Goal: Task Accomplishment & Management: Manage account settings

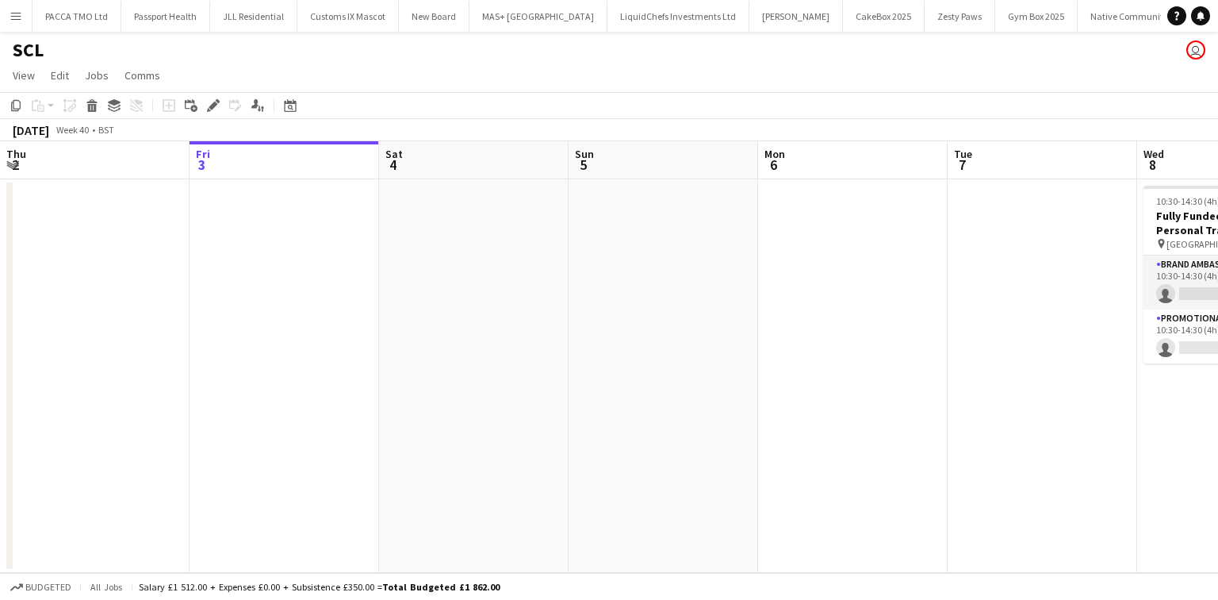
scroll to position [0, 529]
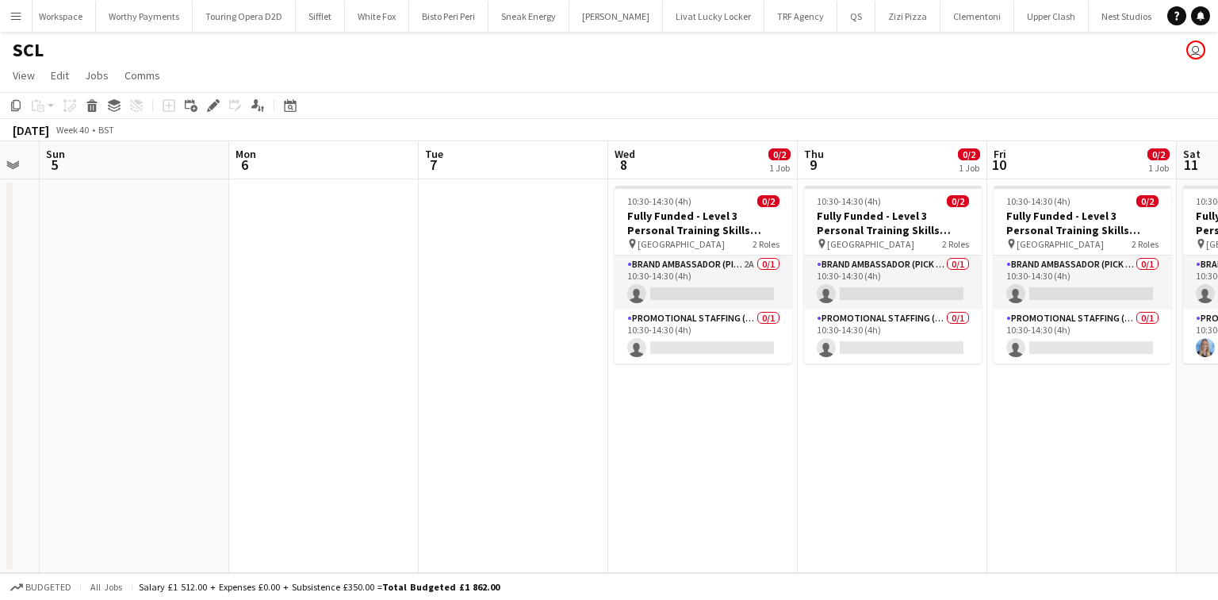
click at [29, 55] on h1 "SCL" at bounding box center [28, 50] width 31 height 24
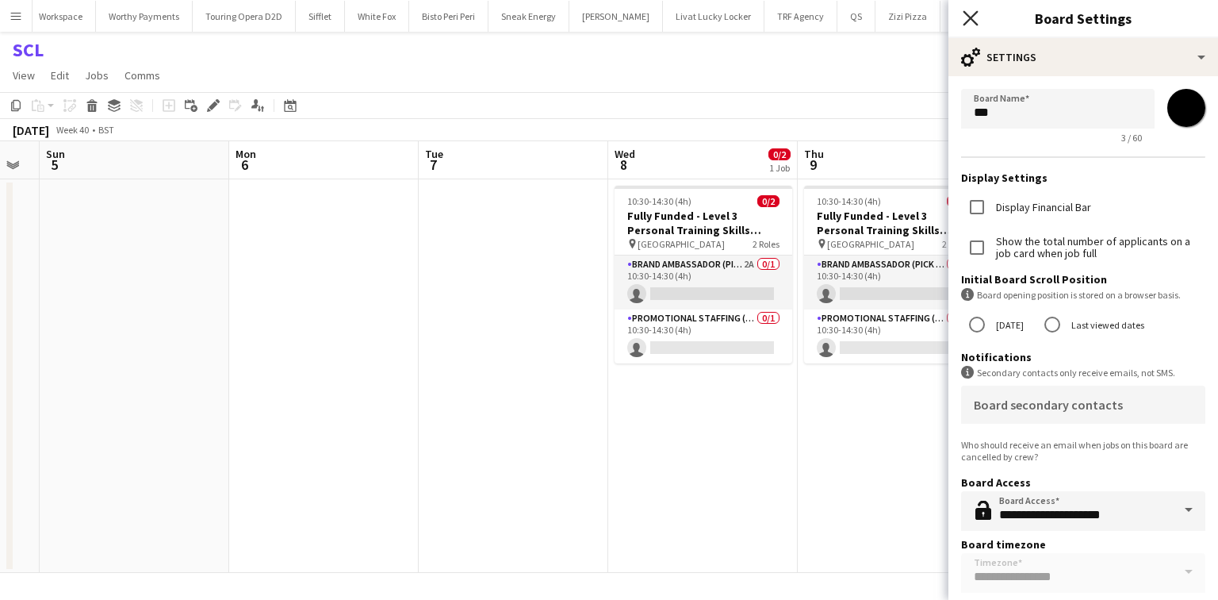
click at [964, 16] on icon "Close pop-in" at bounding box center [970, 17] width 15 height 15
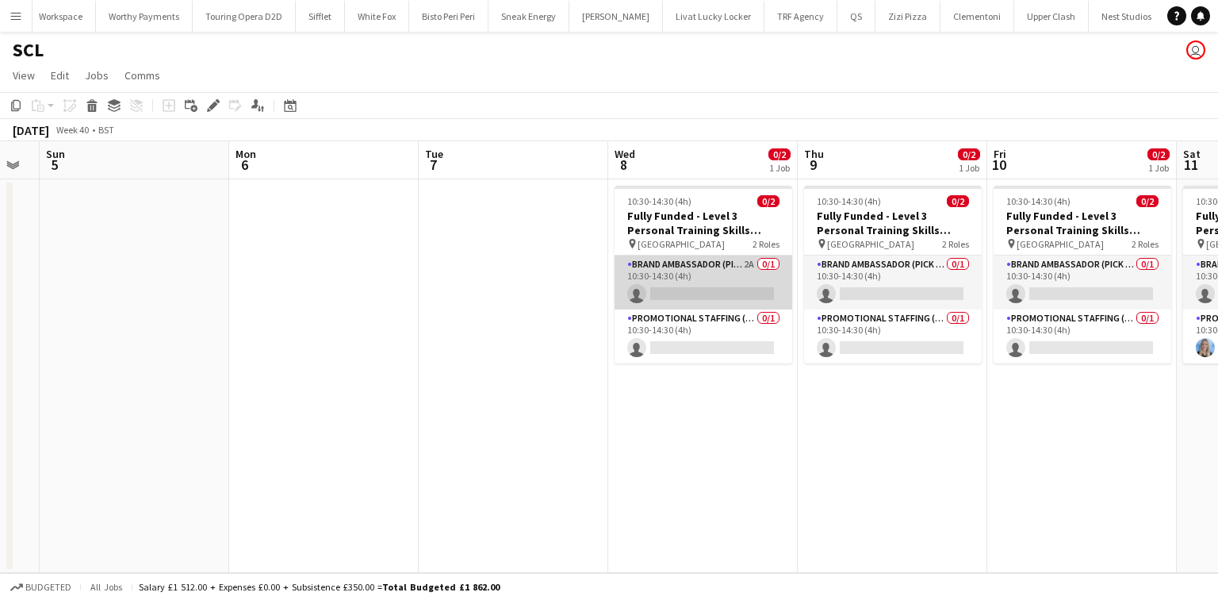
click at [739, 281] on app-card-role "Brand Ambassador (Pick up) 2A 0/1 10:30-14:30 (4h) single-neutral-actions" at bounding box center [704, 282] width 178 height 54
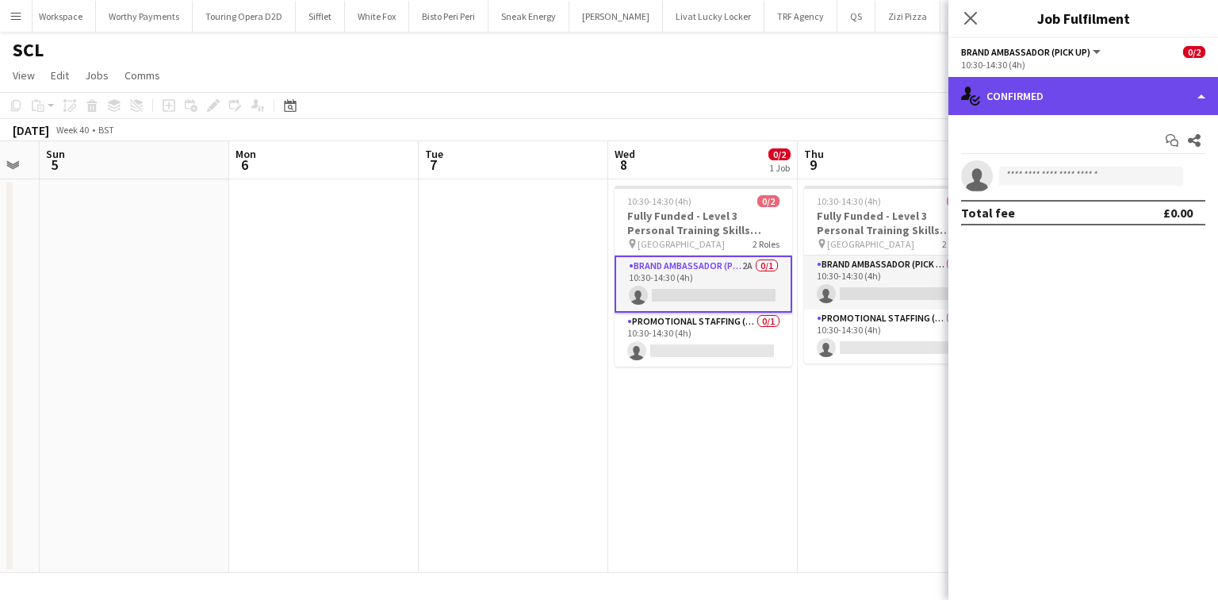
click at [1083, 101] on div "single-neutral-actions-check-2 Confirmed" at bounding box center [1084, 96] width 270 height 38
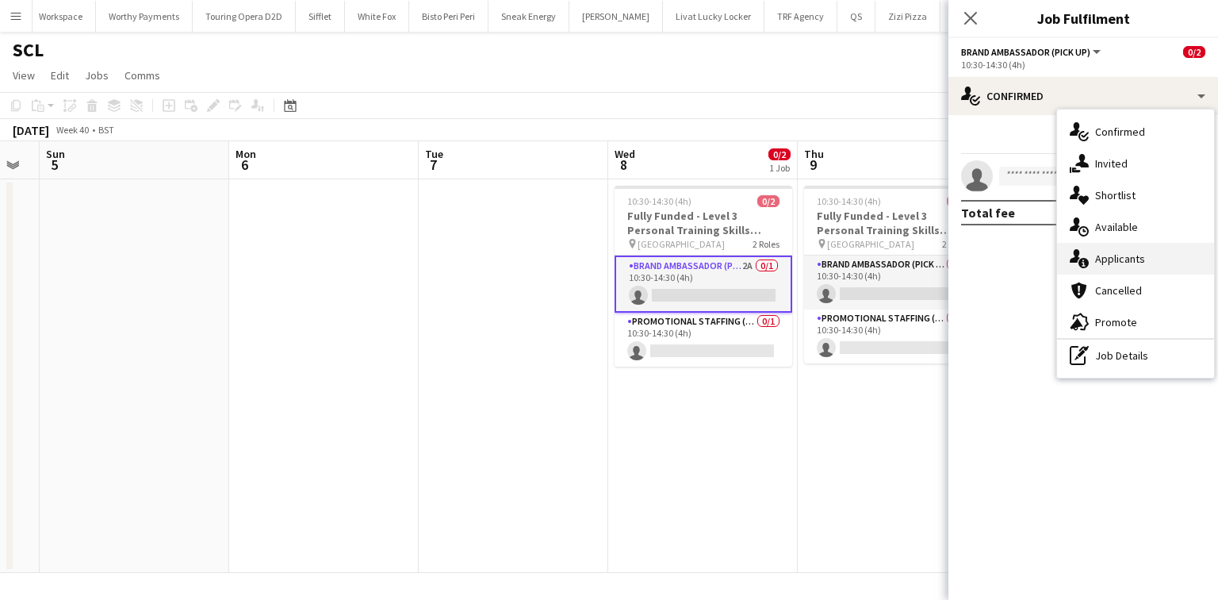
click at [1098, 249] on div "single-neutral-actions-information Applicants" at bounding box center [1135, 259] width 157 height 32
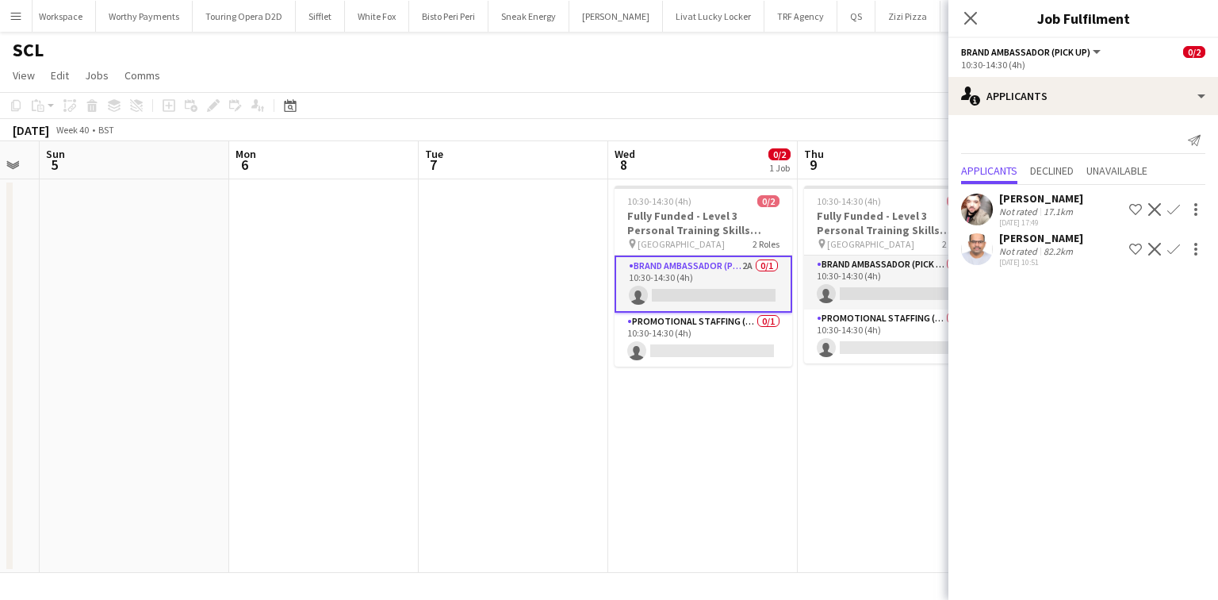
click at [807, 156] on span "9" at bounding box center [813, 164] width 22 height 18
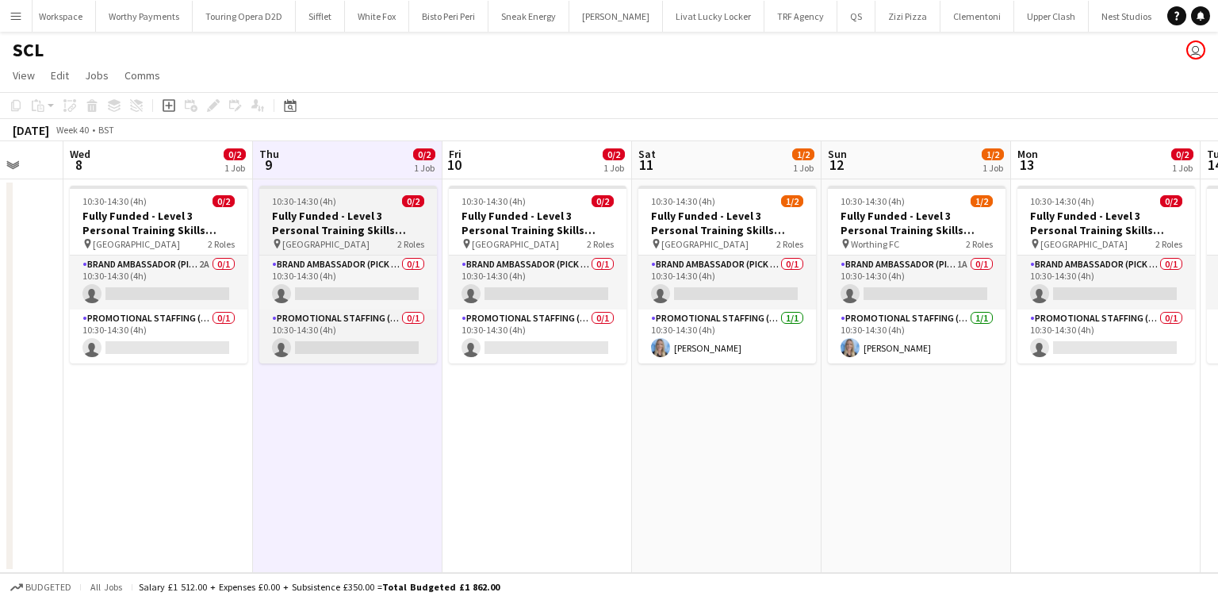
scroll to position [0, 698]
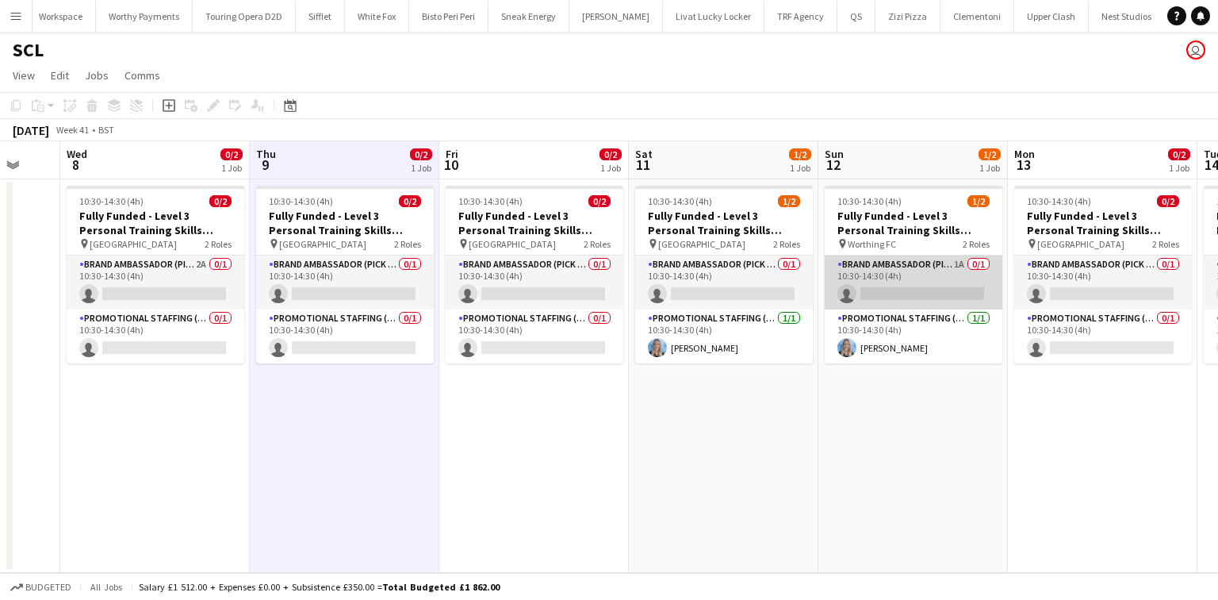
click at [934, 275] on app-card-role "Brand Ambassador (Pick up) 1A 0/1 10:30-14:30 (4h) single-neutral-actions" at bounding box center [914, 282] width 178 height 54
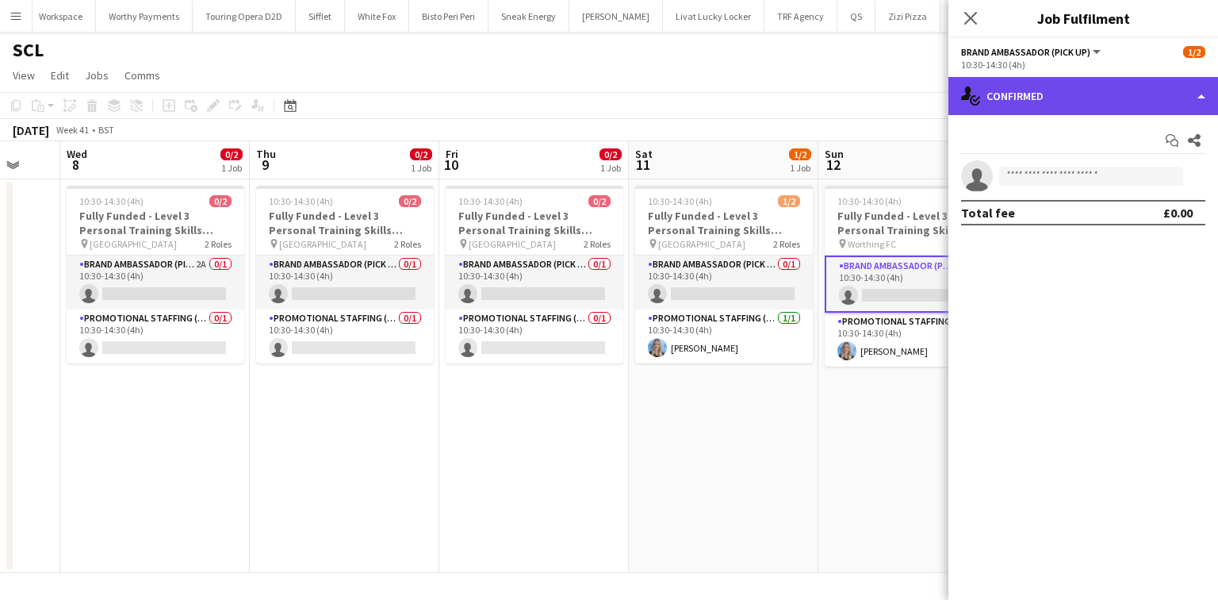
click at [1068, 102] on div "single-neutral-actions-check-2 Confirmed" at bounding box center [1084, 96] width 270 height 38
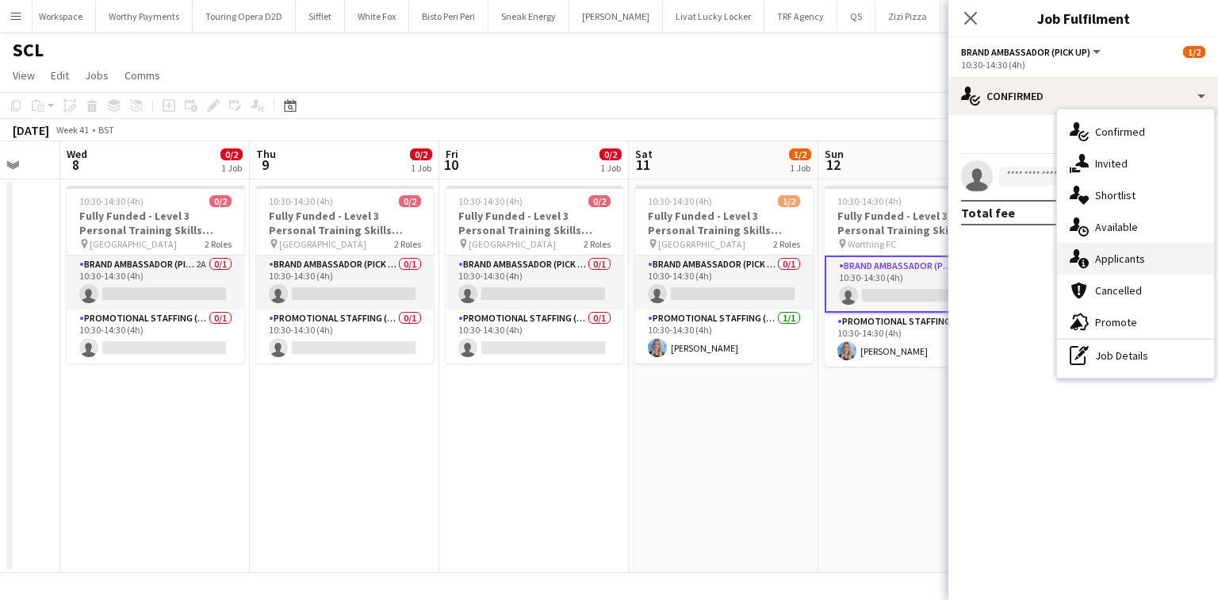
click at [1090, 264] on div "single-neutral-actions-information Applicants" at bounding box center [1135, 259] width 157 height 32
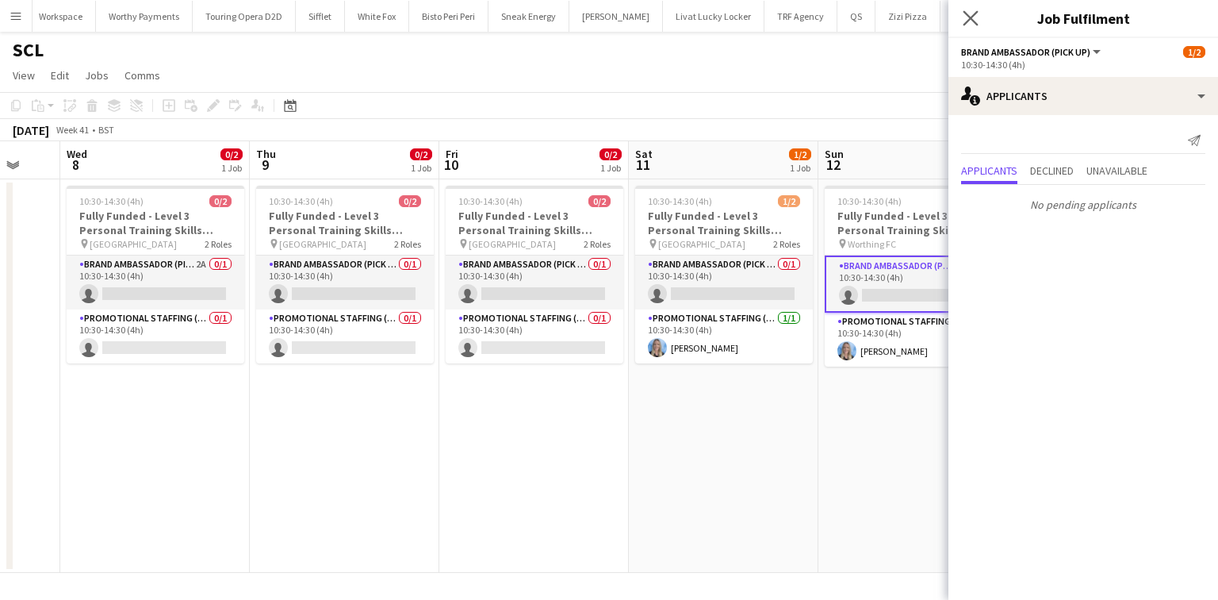
click at [961, 16] on app-icon "Close pop-in" at bounding box center [971, 18] width 23 height 23
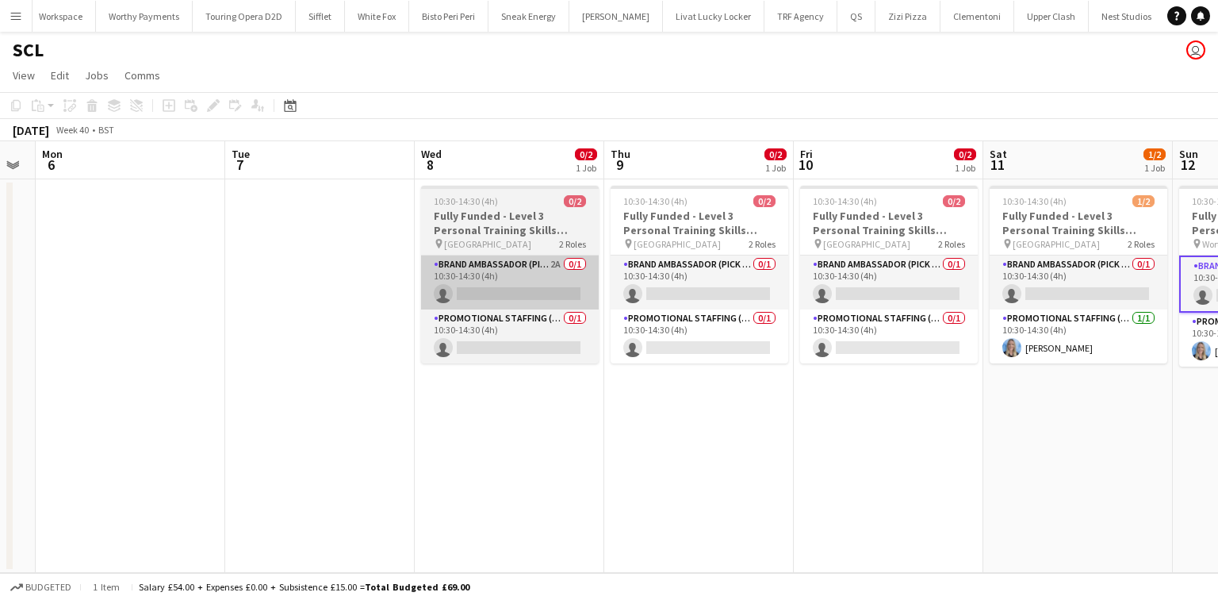
scroll to position [0, 722]
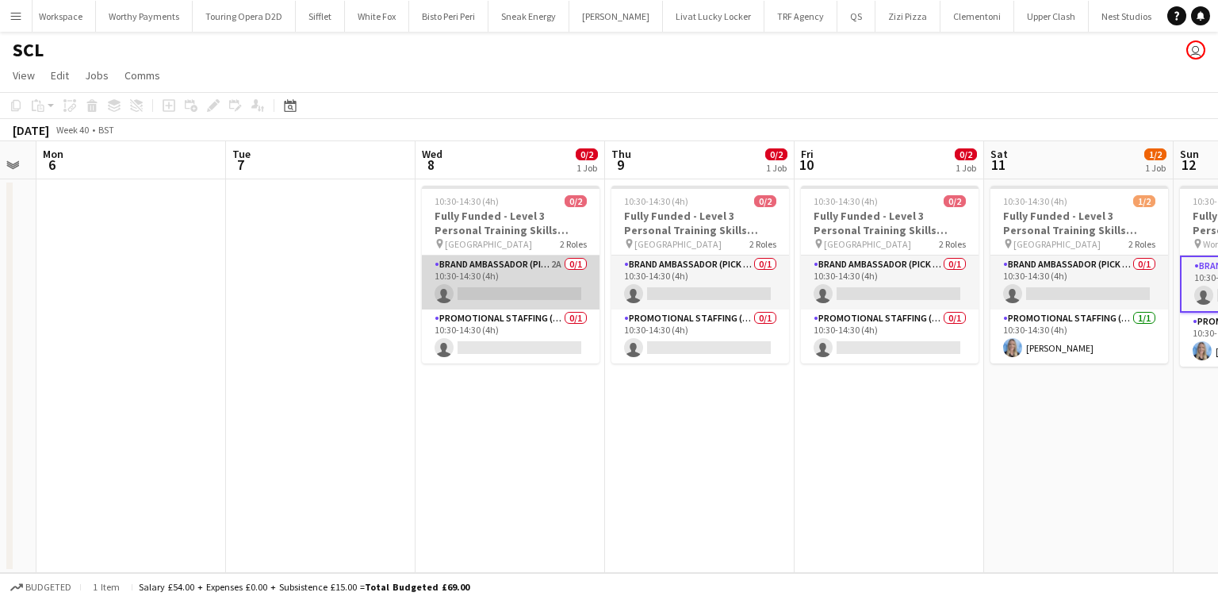
click at [555, 305] on app-card-role "Brand Ambassador (Pick up) 2A 0/1 10:30-14:30 (4h) single-neutral-actions" at bounding box center [511, 282] width 178 height 54
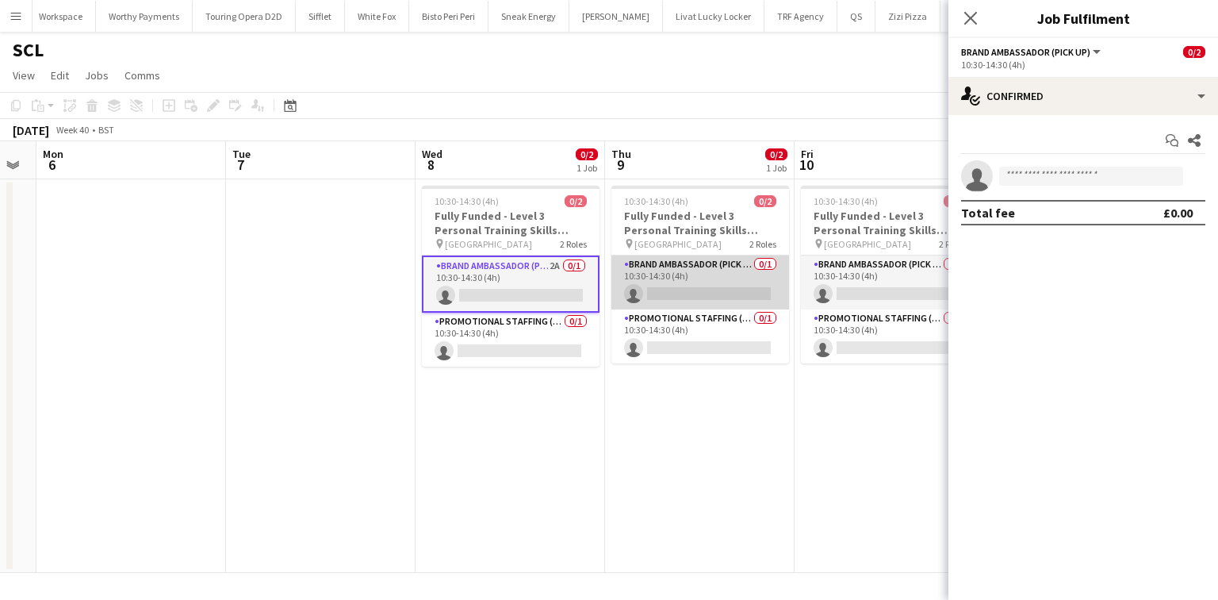
click at [674, 295] on app-card-role "Brand Ambassador (Pick up) 0/1 10:30-14:30 (4h) single-neutral-actions" at bounding box center [700, 282] width 178 height 54
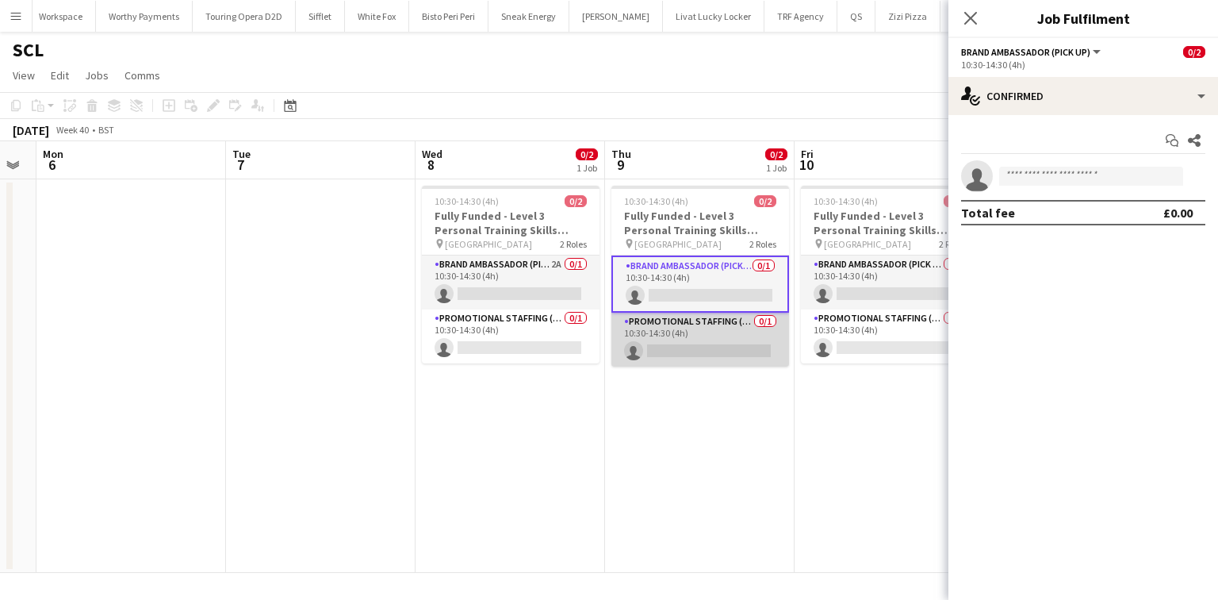
click at [708, 332] on app-card-role "Promotional Staffing (Brand Ambassadors) 0/1 10:30-14:30 (4h) single-neutral-ac…" at bounding box center [700, 339] width 178 height 54
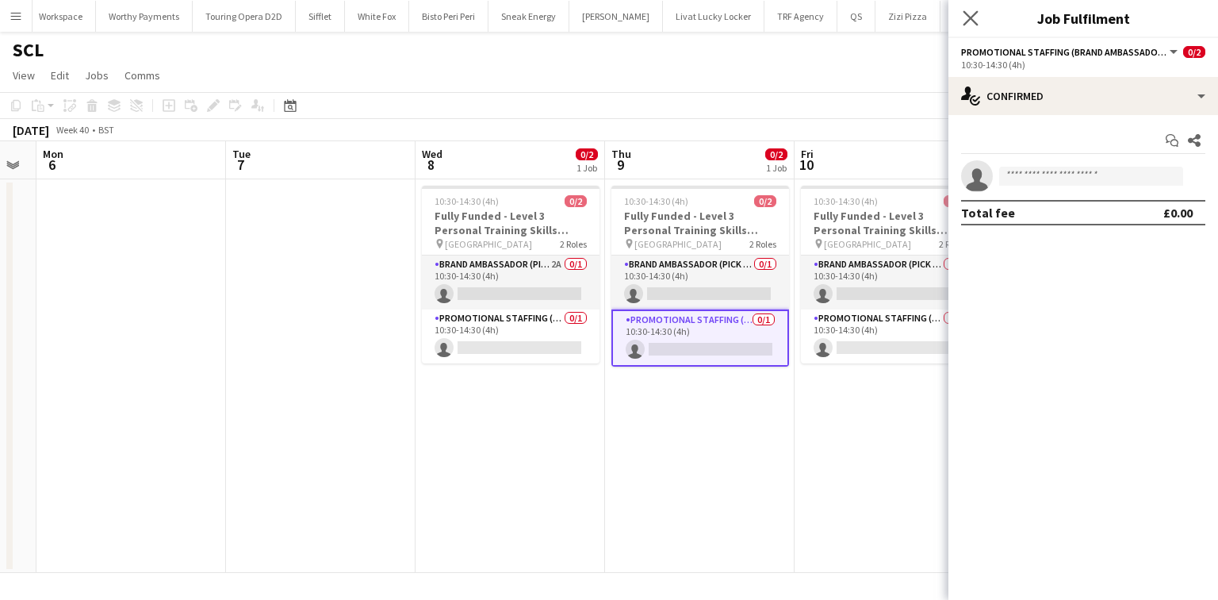
click at [960, 20] on app-icon "Close pop-in" at bounding box center [971, 18] width 23 height 23
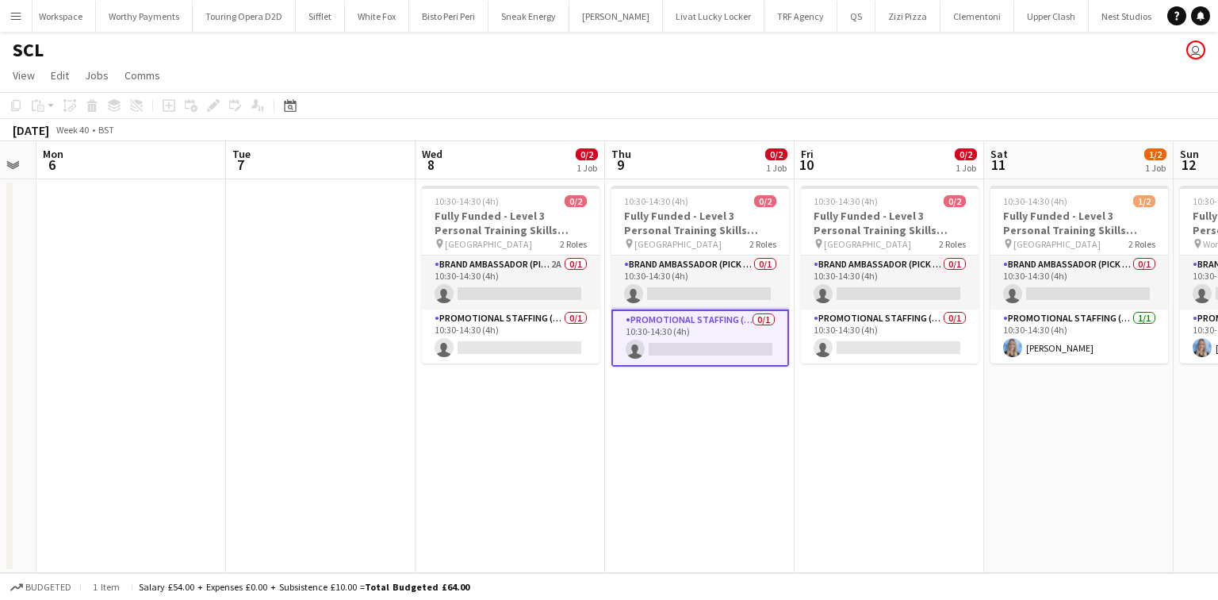
click at [13, 30] on button "Menu" at bounding box center [16, 16] width 32 height 32
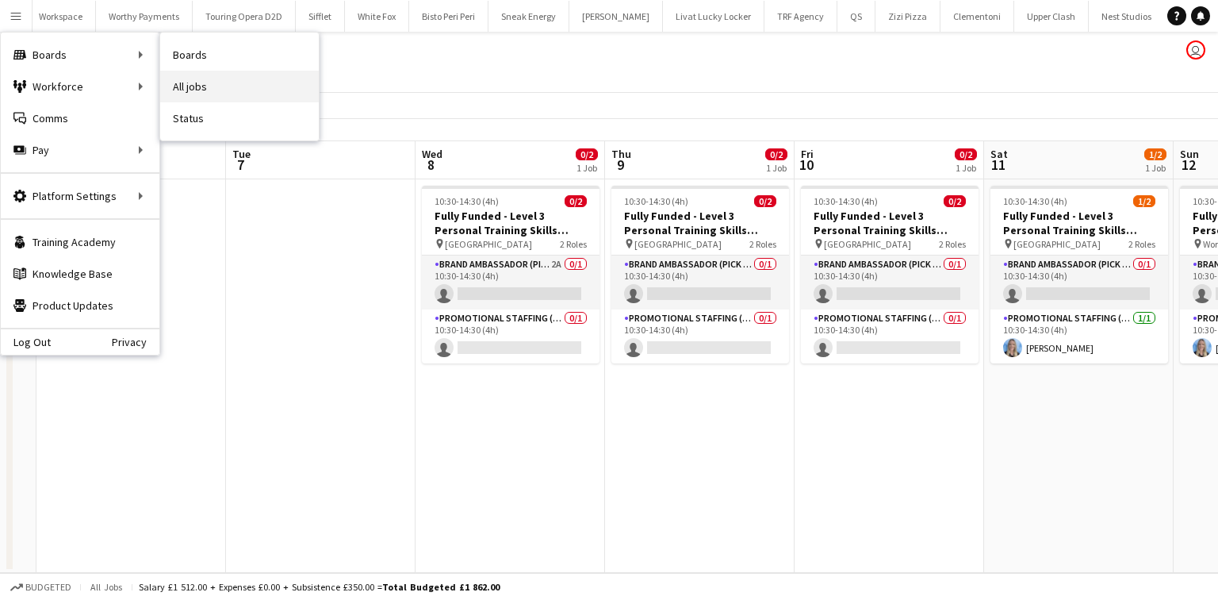
click at [212, 80] on link "All jobs" at bounding box center [239, 87] width 159 height 32
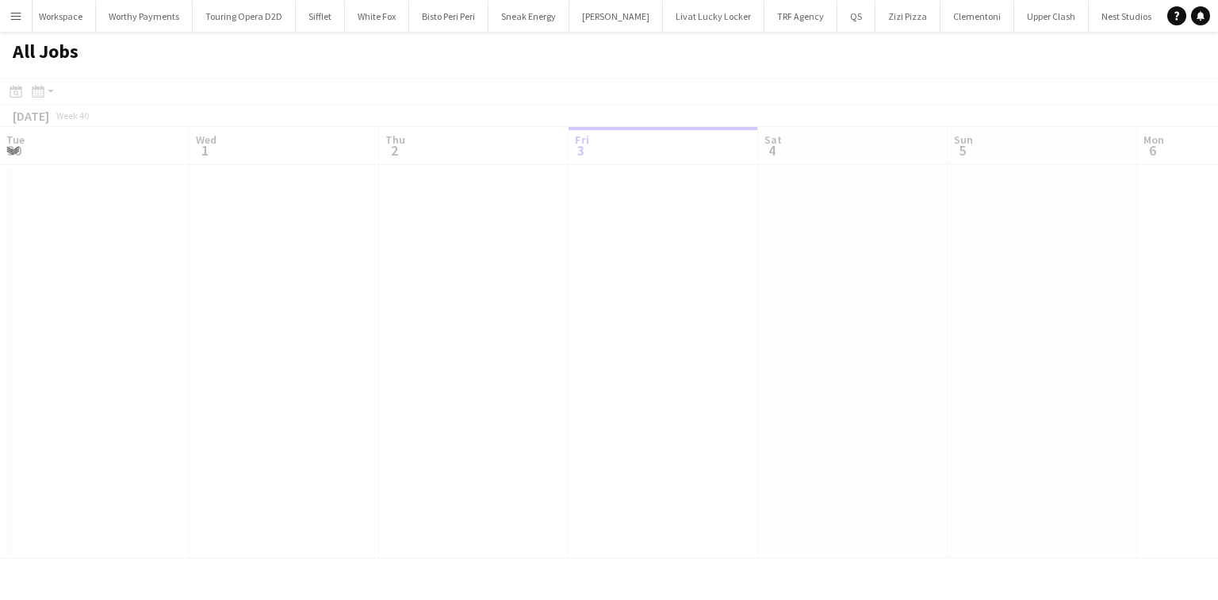
scroll to position [0, 379]
click at [19, 30] on button "Menu" at bounding box center [16, 16] width 32 height 32
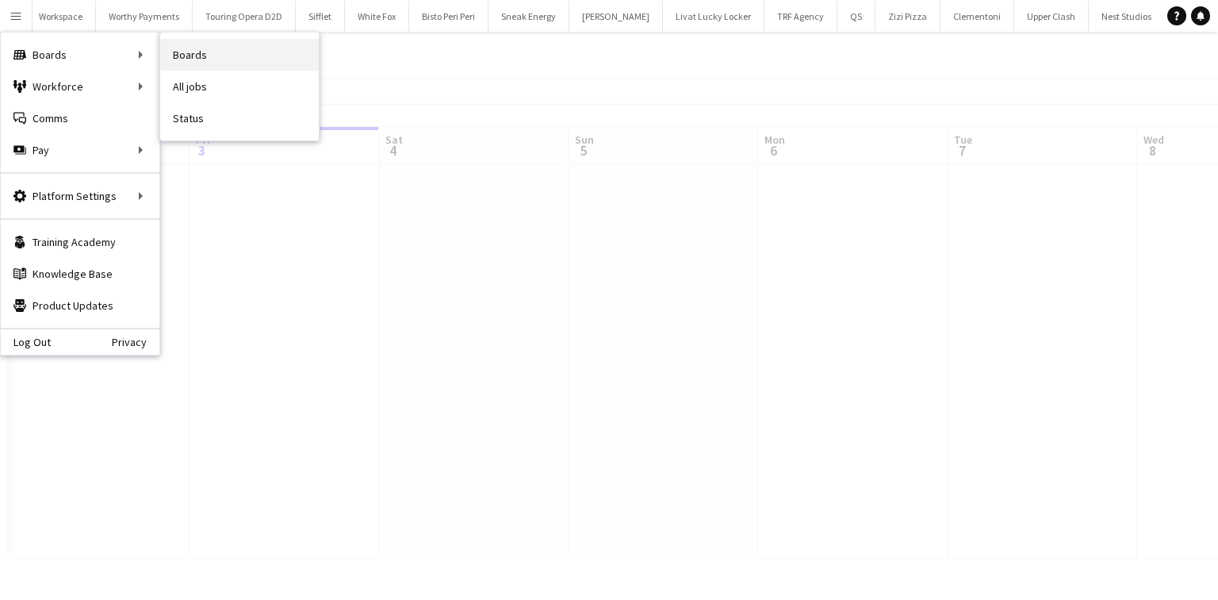
click at [183, 53] on link "Boards" at bounding box center [239, 55] width 159 height 32
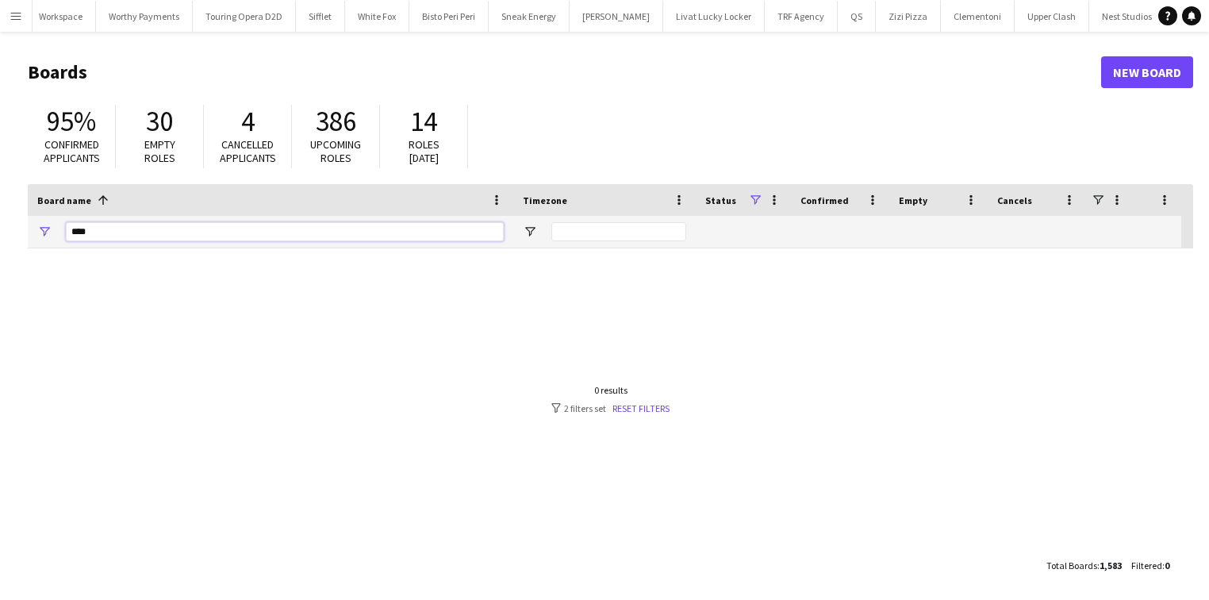
click at [178, 239] on input "***" at bounding box center [285, 231] width 438 height 19
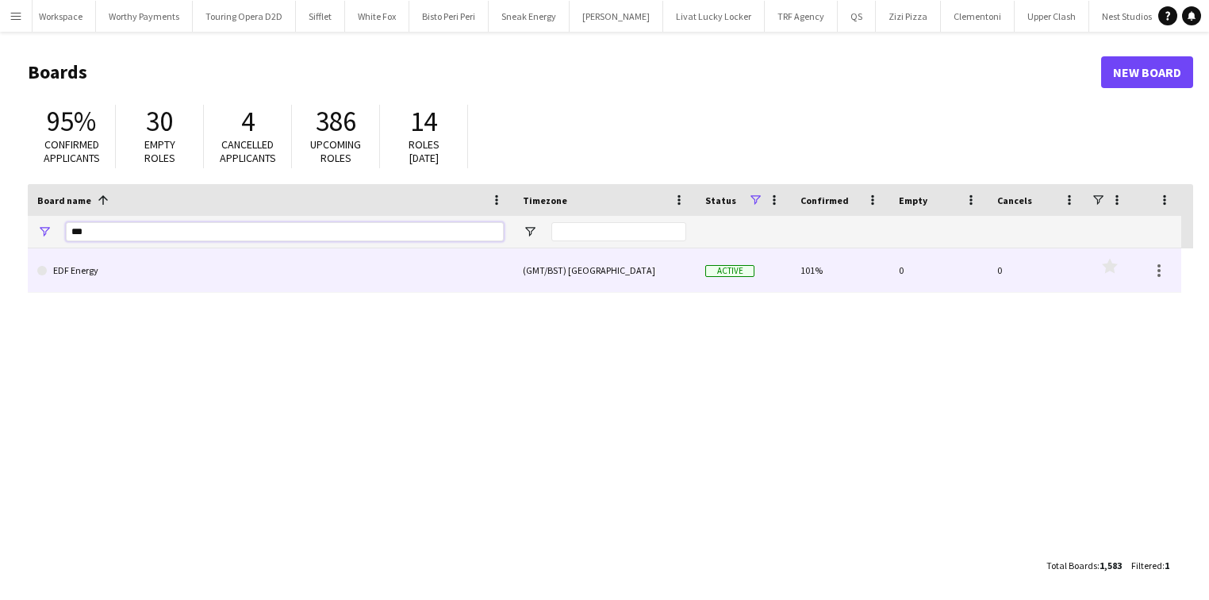
type input "***"
click at [168, 265] on link "EDF Energy" at bounding box center [270, 270] width 466 height 44
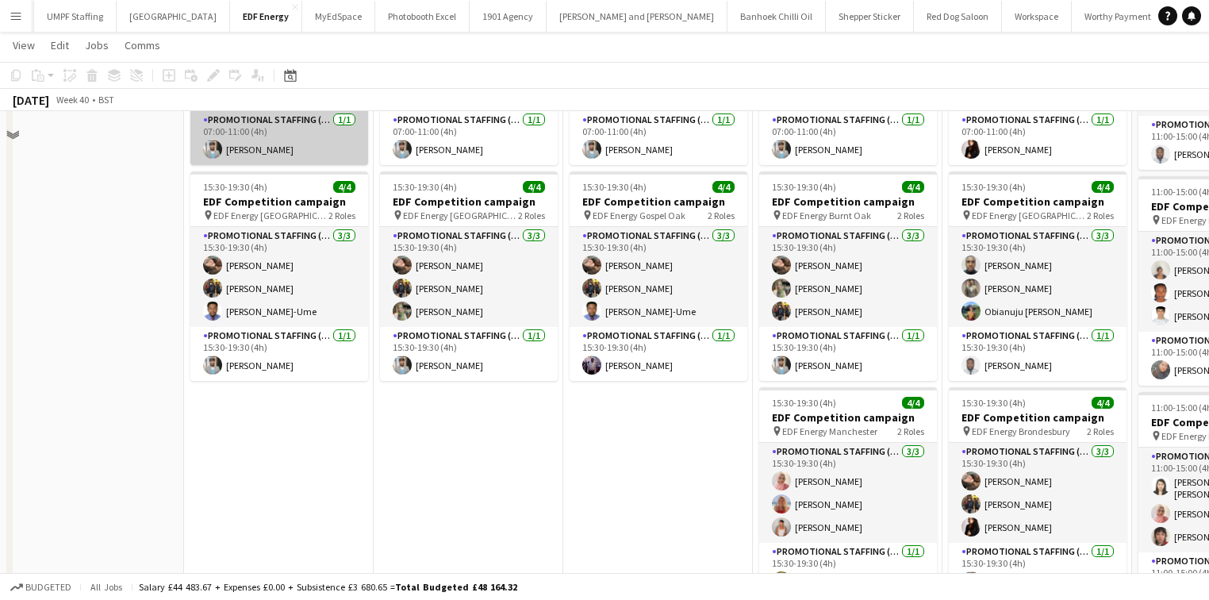
scroll to position [38, 0]
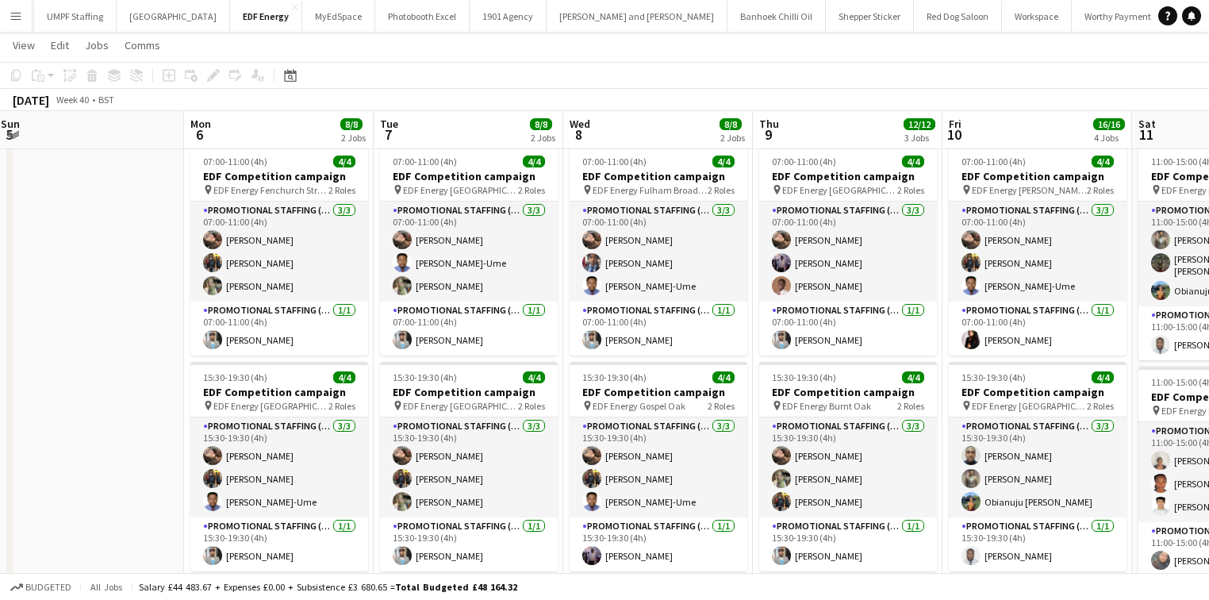
click at [4, 14] on button "Menu" at bounding box center [16, 16] width 32 height 32
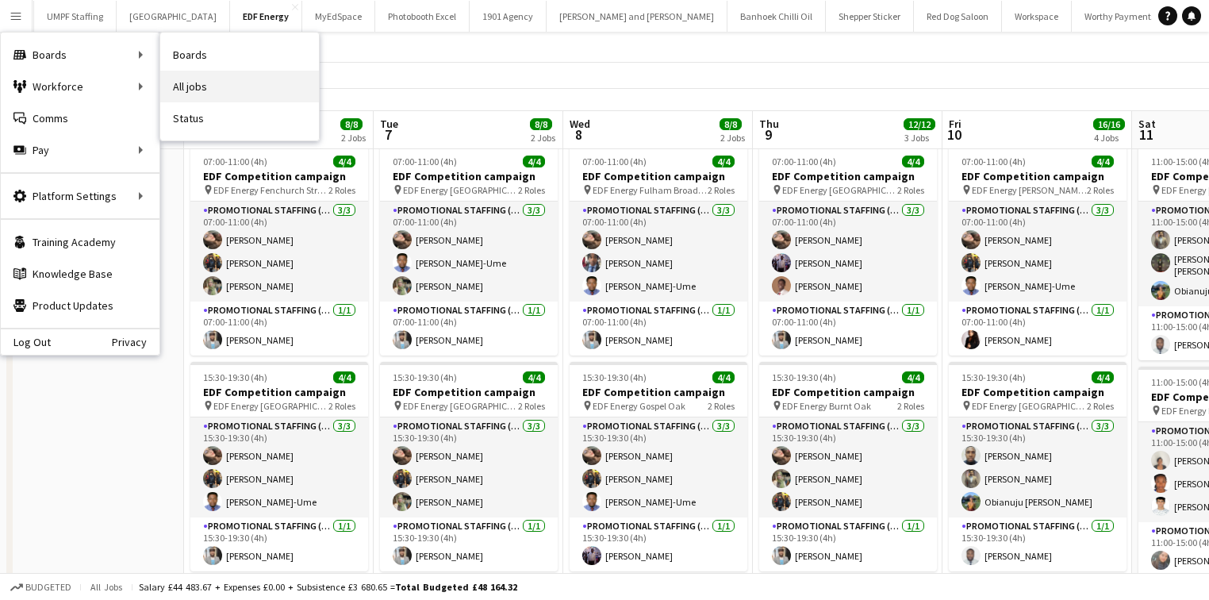
click at [190, 72] on link "All jobs" at bounding box center [239, 87] width 159 height 32
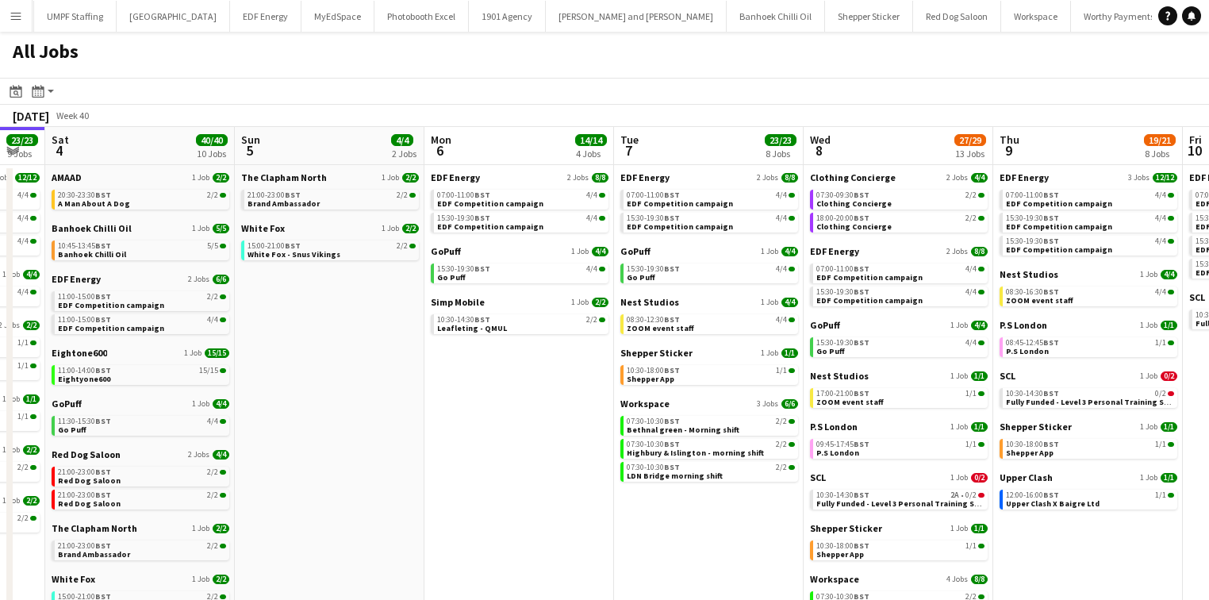
scroll to position [0, 713]
click at [719, 425] on span "Bethnal green - Morning shift" at bounding box center [683, 429] width 113 height 10
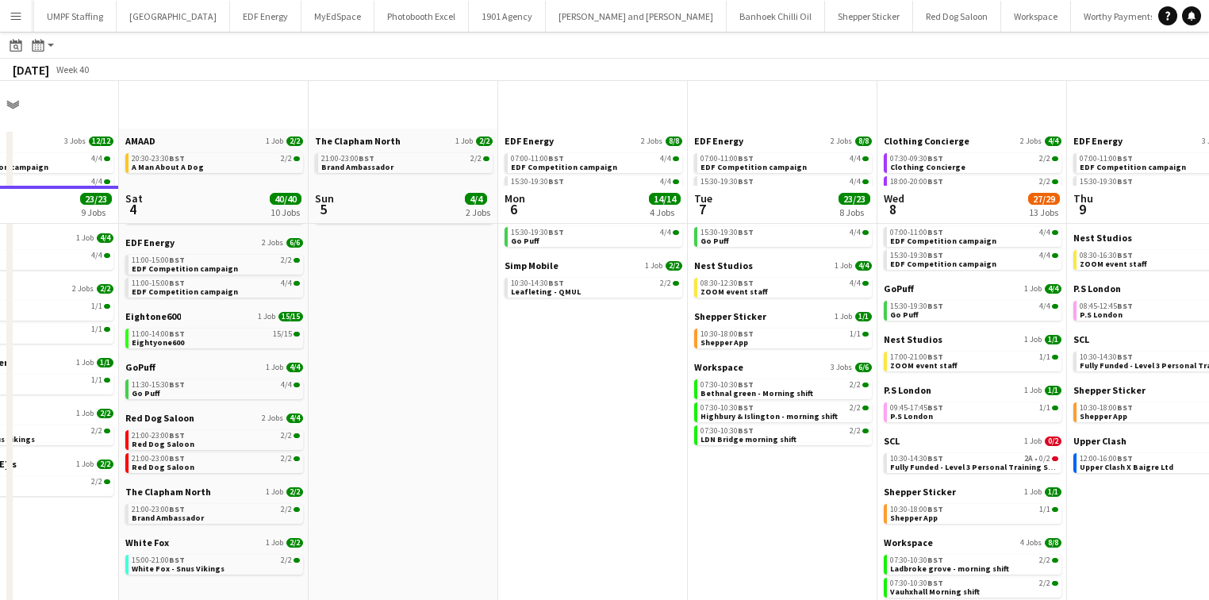
scroll to position [140, 0]
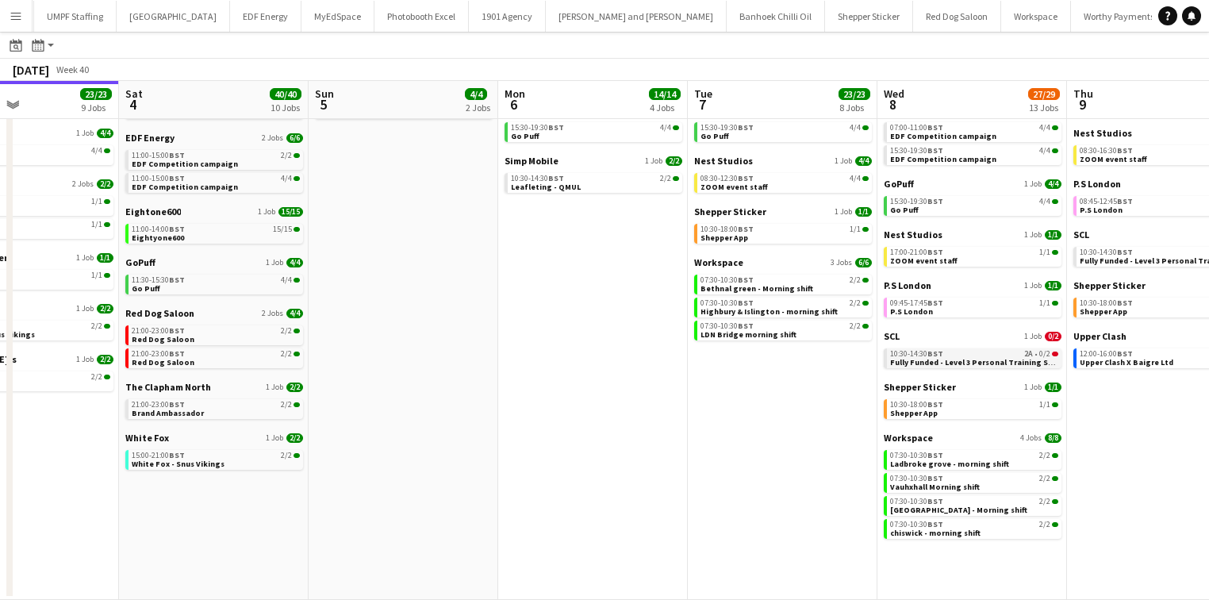
click at [948, 358] on span "Fully Funded - Level 3 Personal Training Skills Bootcamp" at bounding box center [998, 362] width 217 height 10
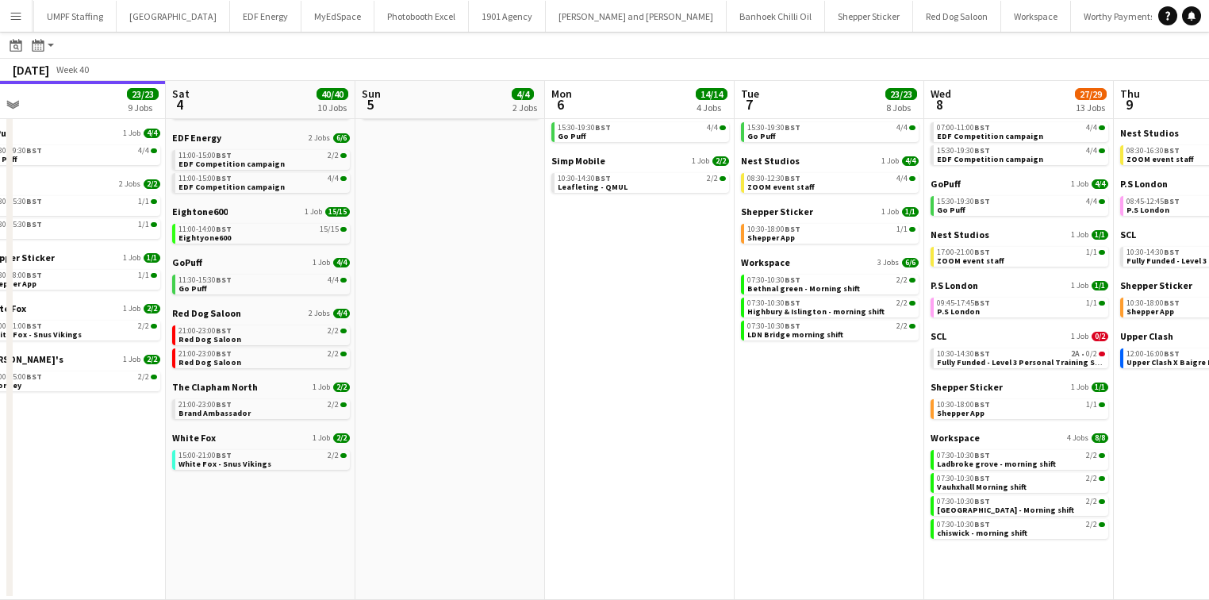
scroll to position [0, 471]
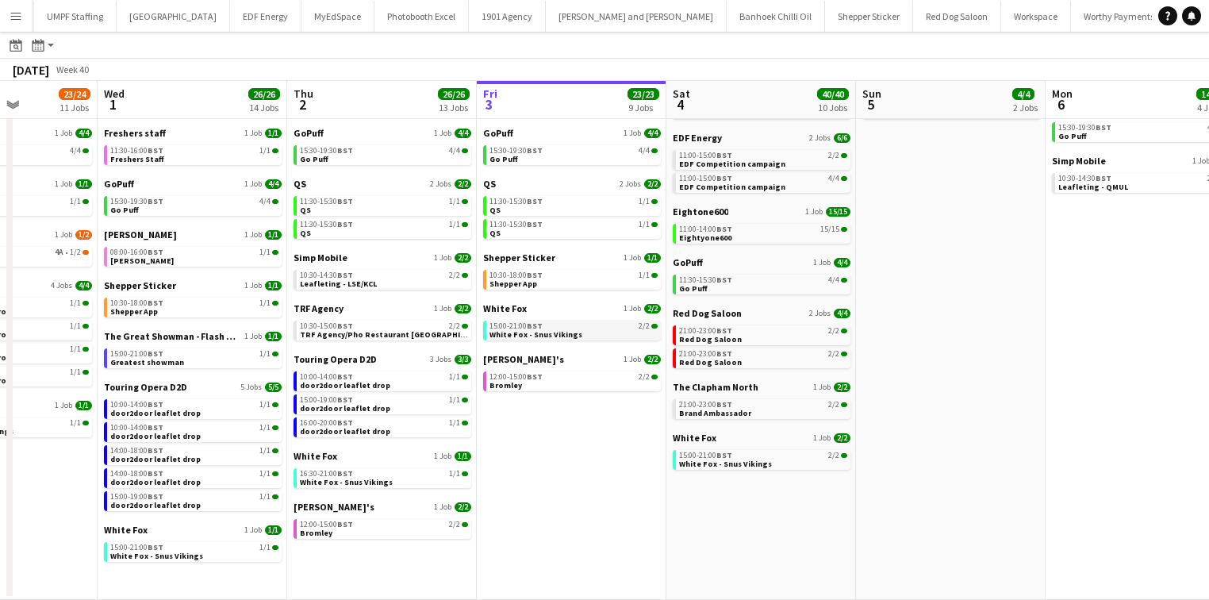
click at [546, 329] on span "White Fox - Snus Vikings" at bounding box center [535, 334] width 93 height 10
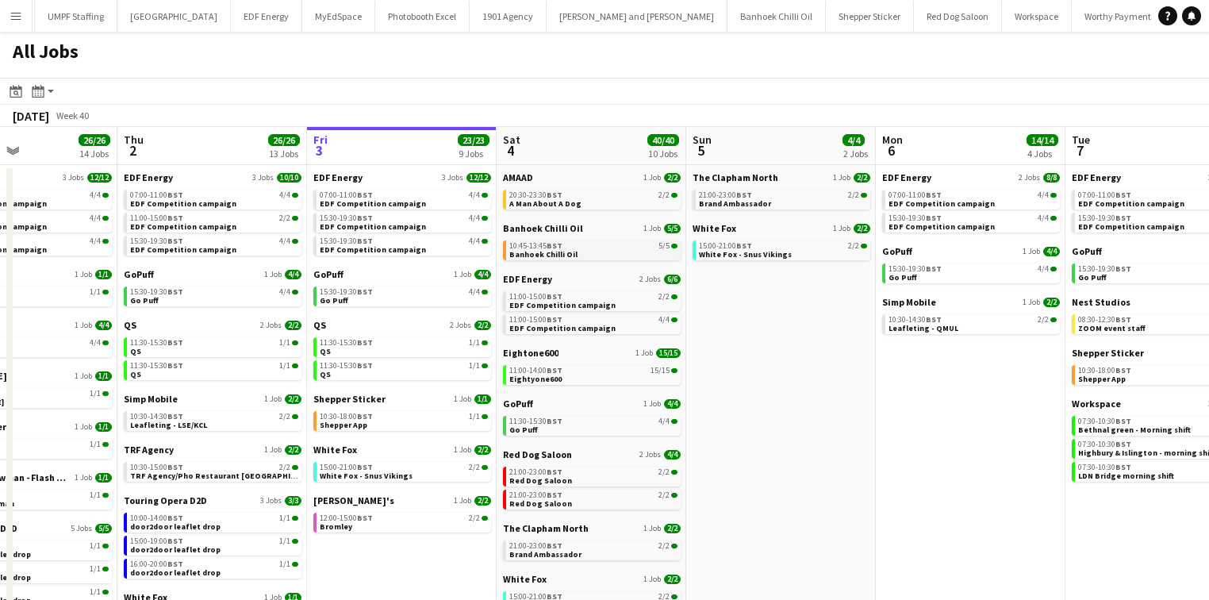
scroll to position [63, 0]
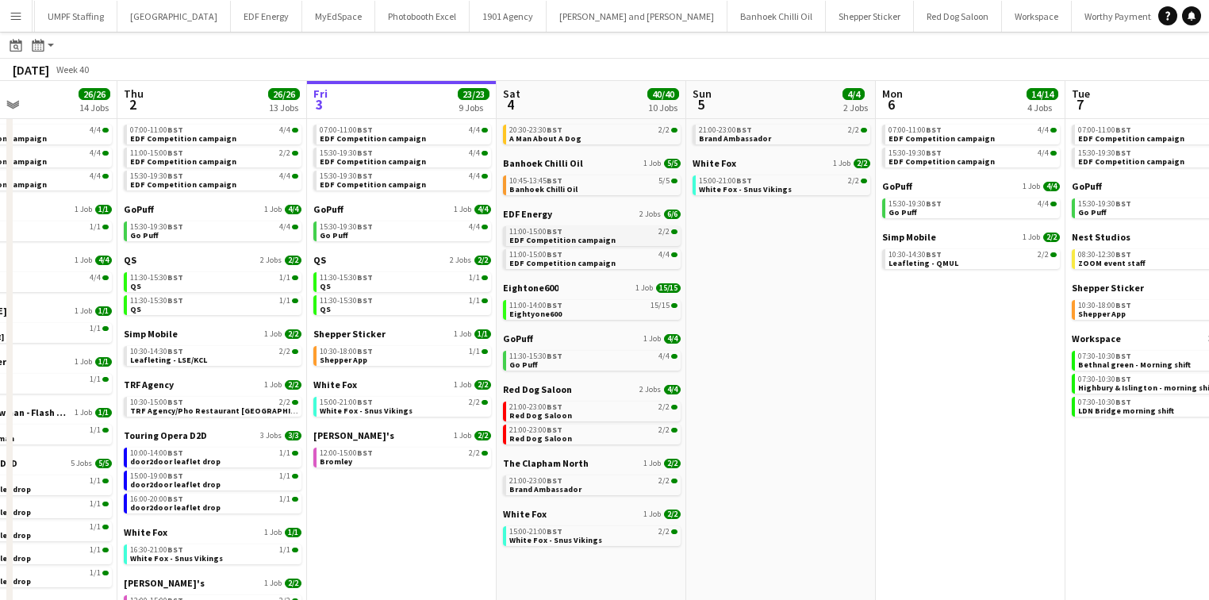
click at [554, 244] on app-calendar-brief-board "EDF Energy 2 Jobs 6/6 11:00-15:00 BST 2/2 EDF Competition campaign 11:00-15:00 …" at bounding box center [592, 238] width 178 height 61
click at [565, 243] on span "EDF Competition campaign" at bounding box center [562, 240] width 106 height 10
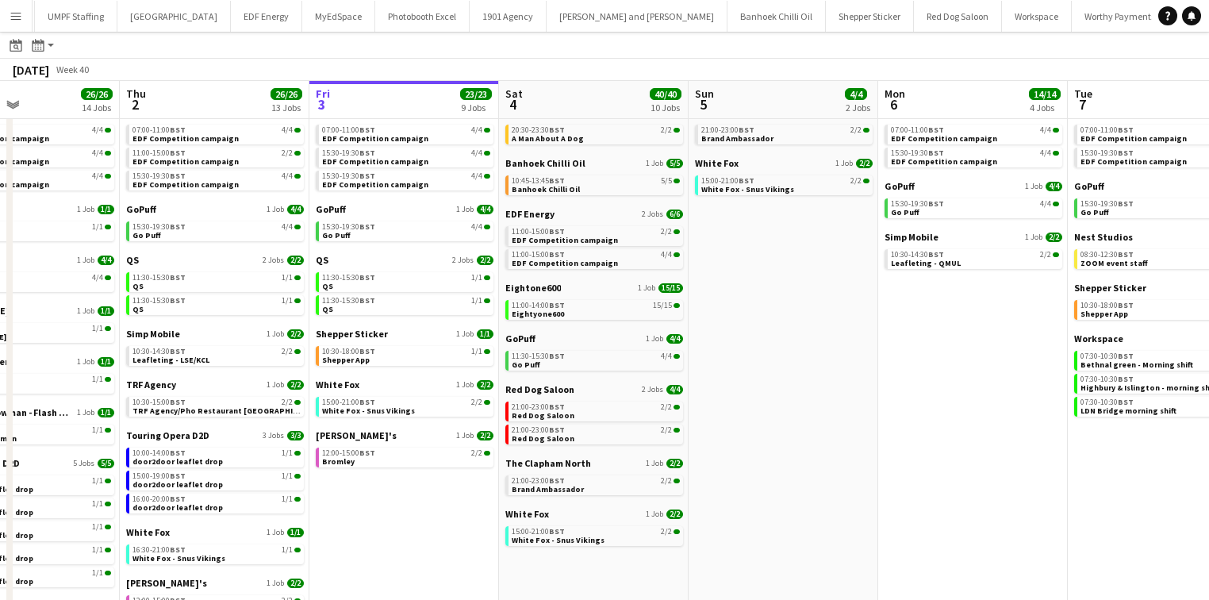
click at [843, 271] on app-date-cell "The Clapham North 1 Job 2/2 21:00-23:00 BST 2/2 Brand Ambassador White Fox 1 Jo…" at bounding box center [783, 388] width 190 height 576
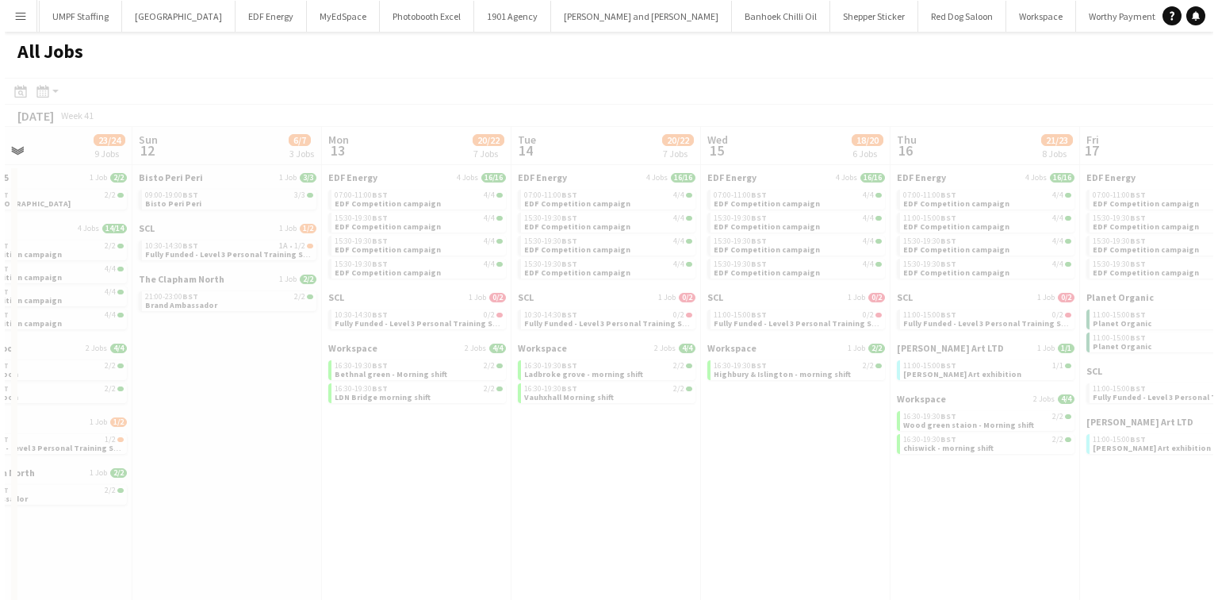
scroll to position [0, 441]
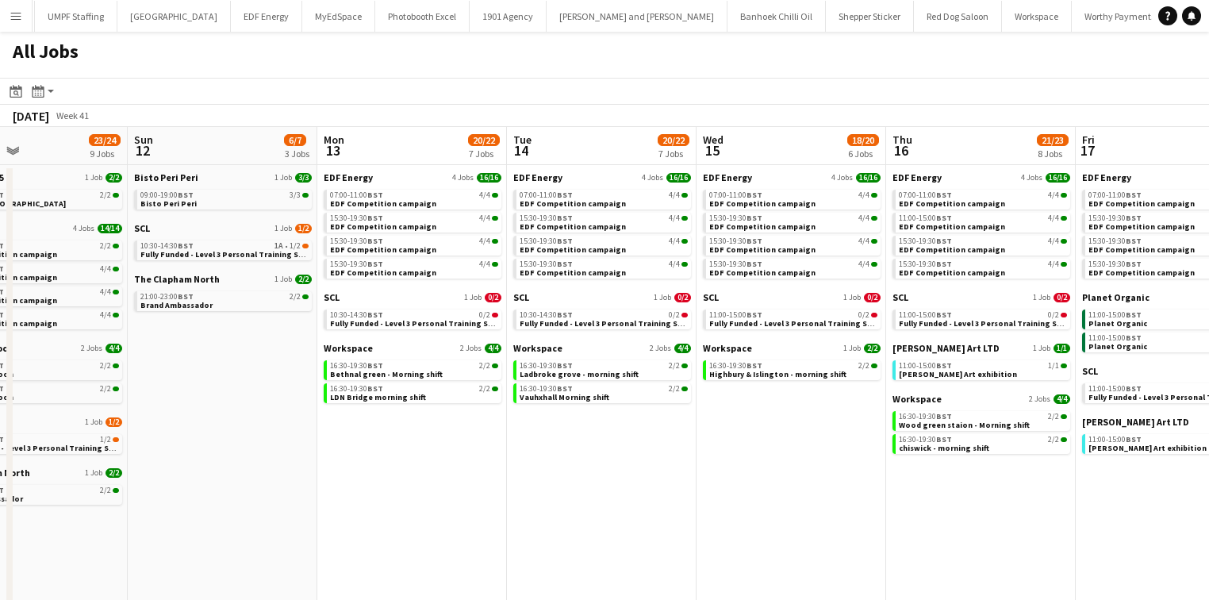
click at [7, 13] on button "Menu" at bounding box center [16, 16] width 32 height 32
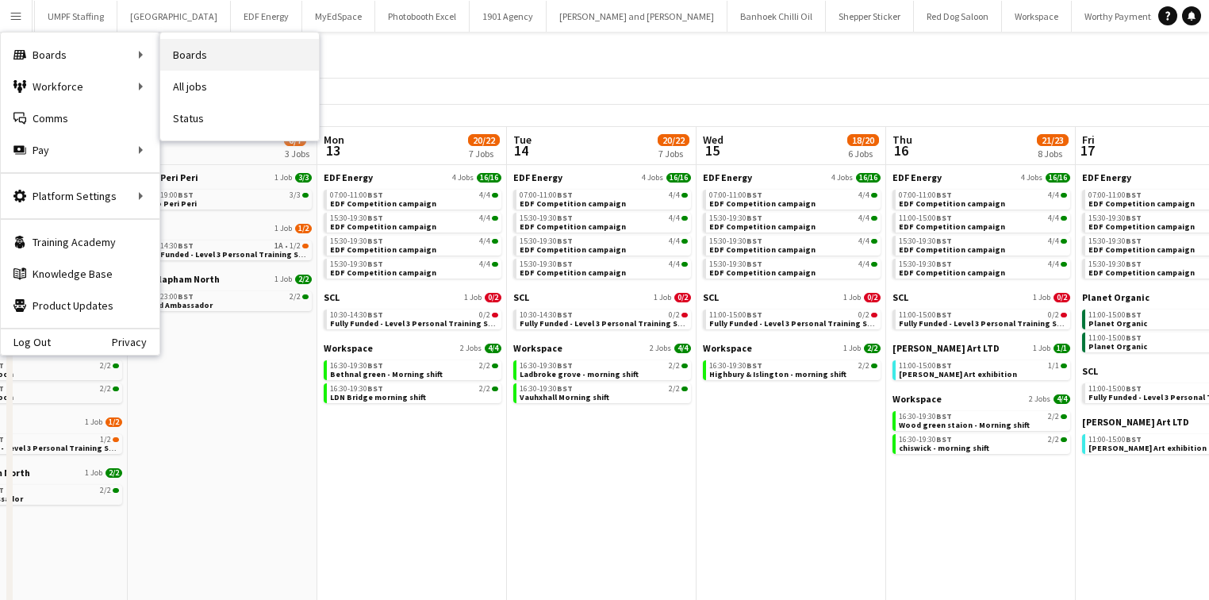
click at [188, 44] on link "Boards" at bounding box center [239, 55] width 159 height 32
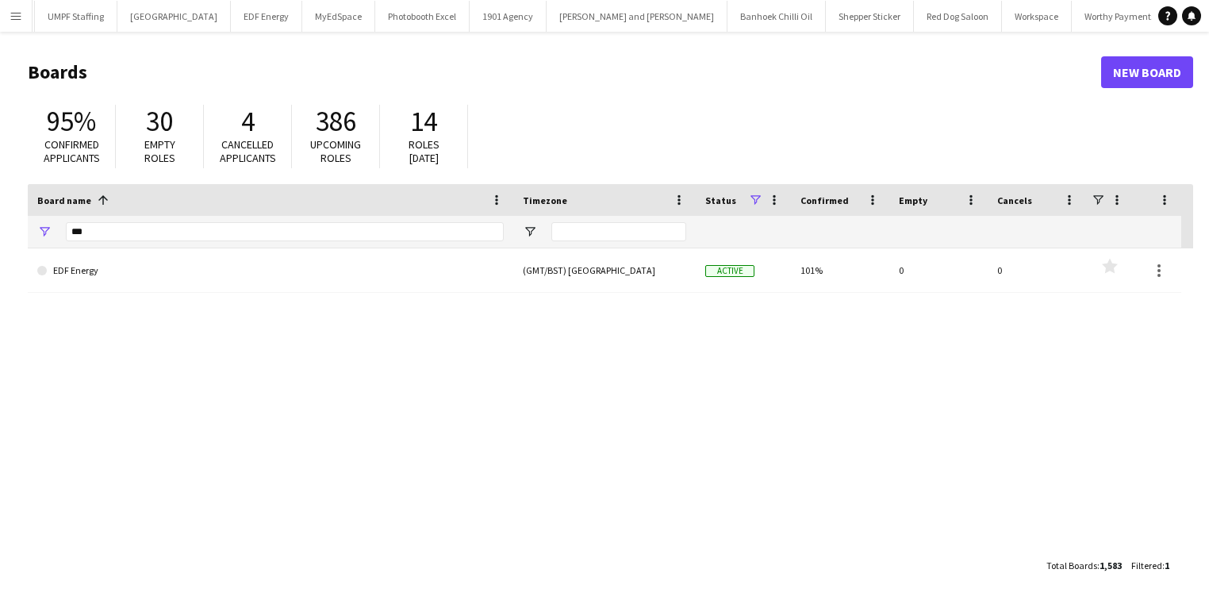
click at [153, 241] on div "***" at bounding box center [285, 232] width 438 height 32
click at [153, 235] on input "***" at bounding box center [285, 231] width 438 height 19
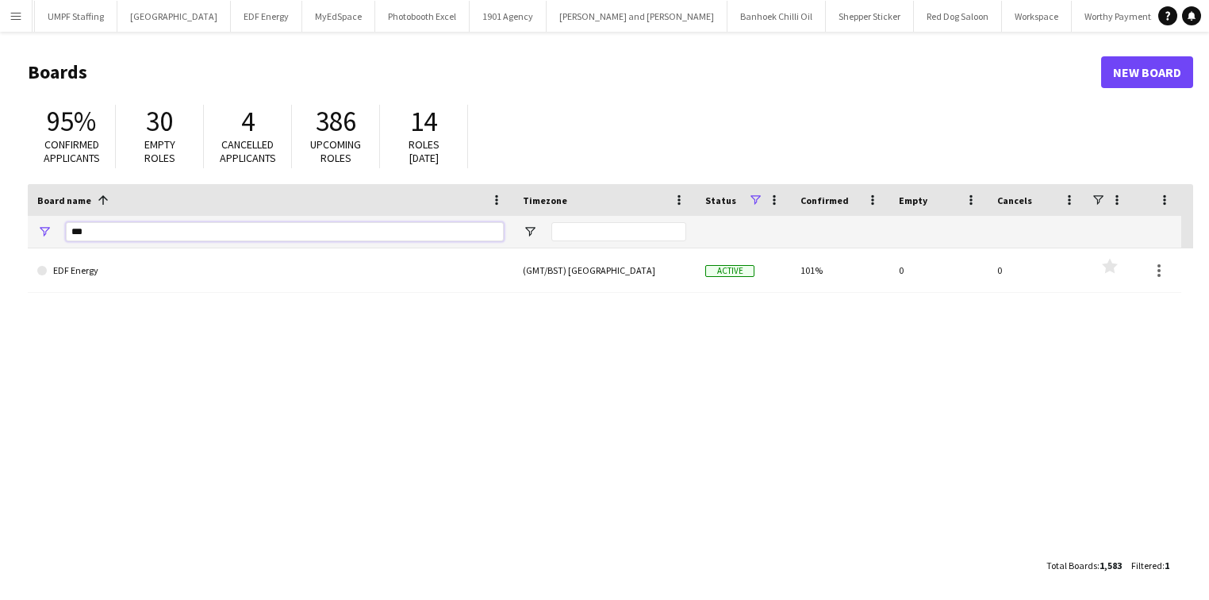
click at [270, 224] on input "***" at bounding box center [285, 231] width 438 height 19
type input "*****"
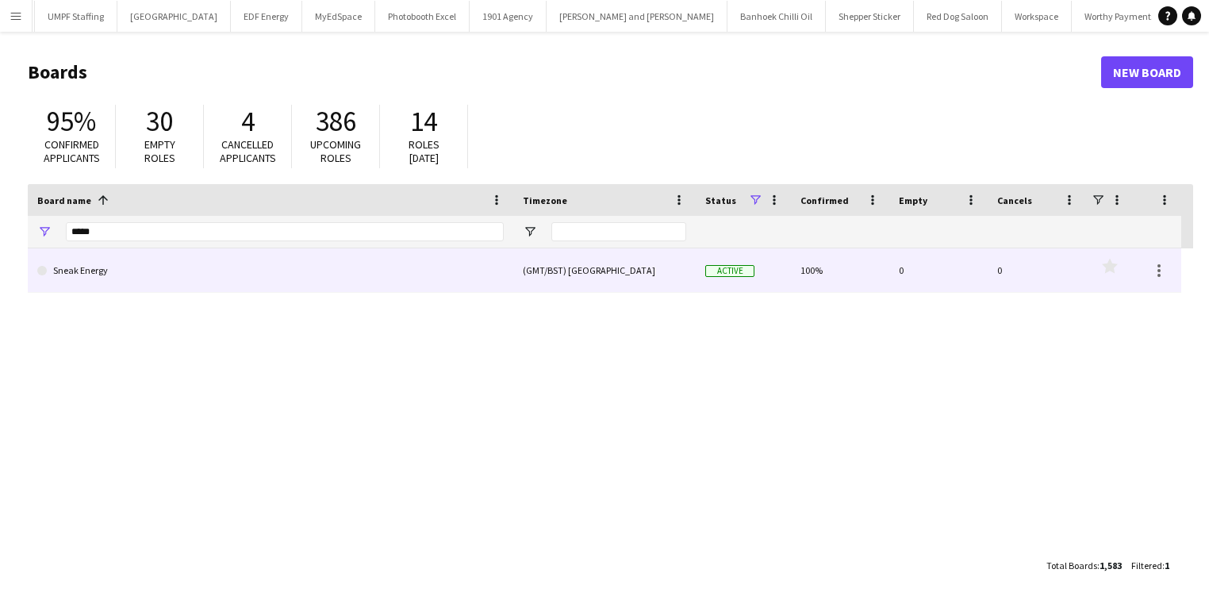
click at [266, 253] on link "Sneak Energy" at bounding box center [270, 270] width 466 height 44
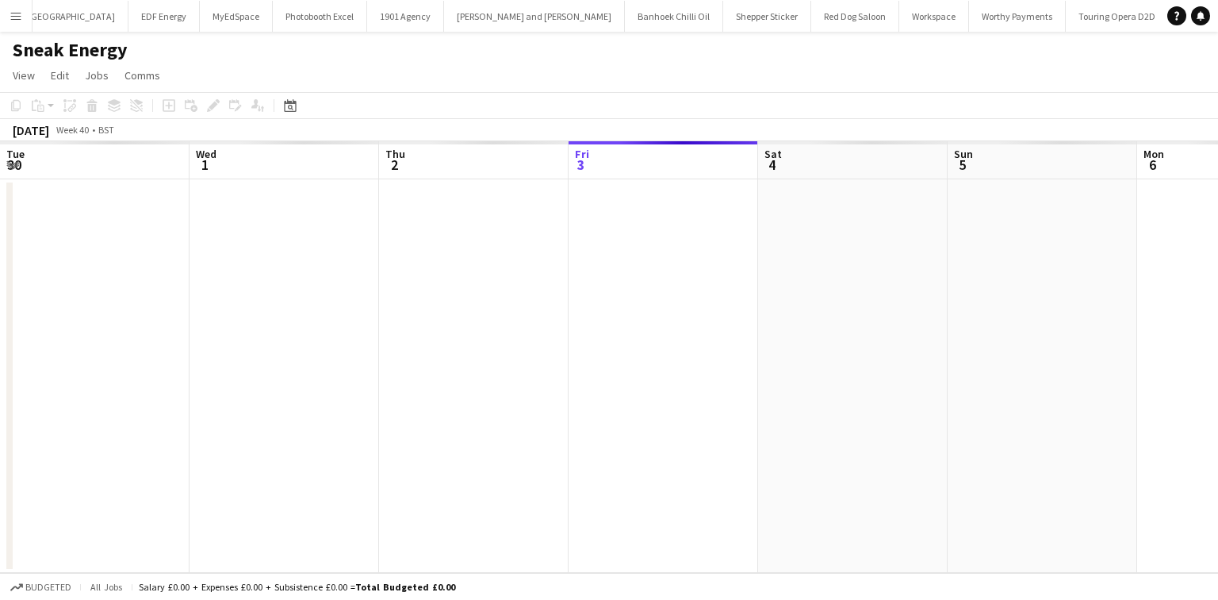
scroll to position [0, 379]
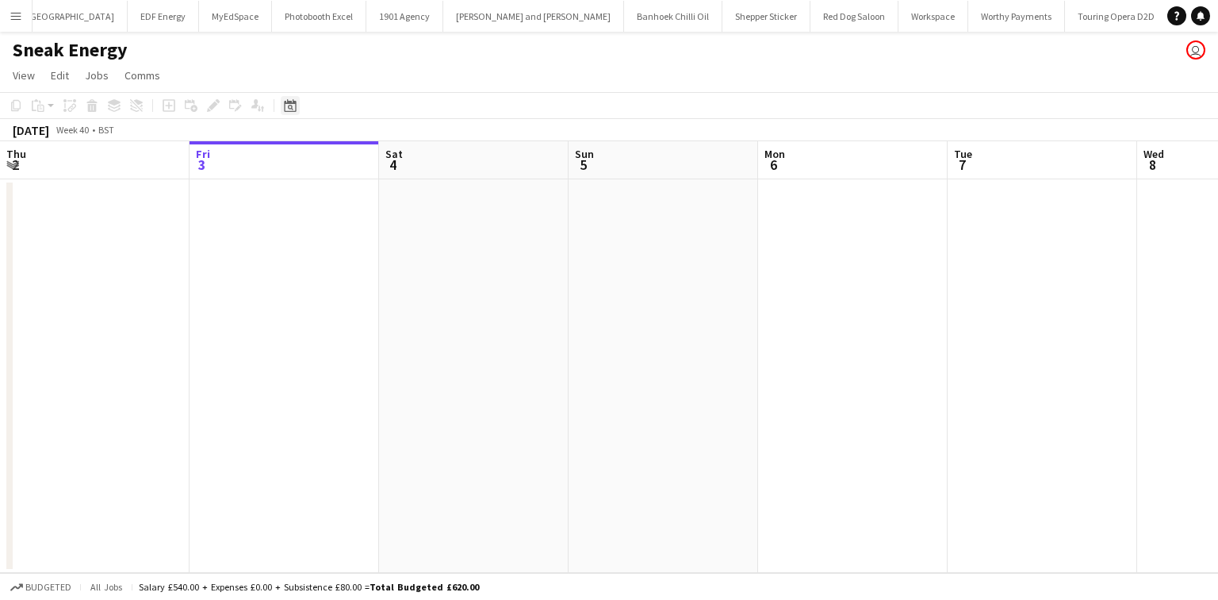
click at [286, 105] on icon "Date picker" at bounding box center [290, 105] width 13 height 13
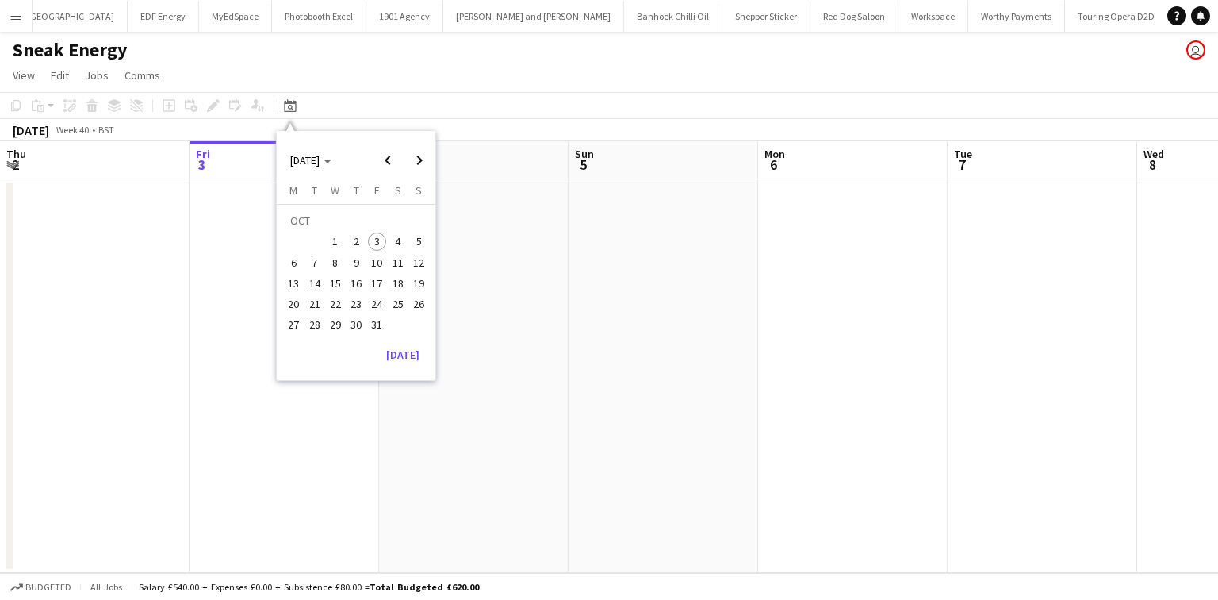
click at [353, 305] on span "23" at bounding box center [356, 303] width 19 height 19
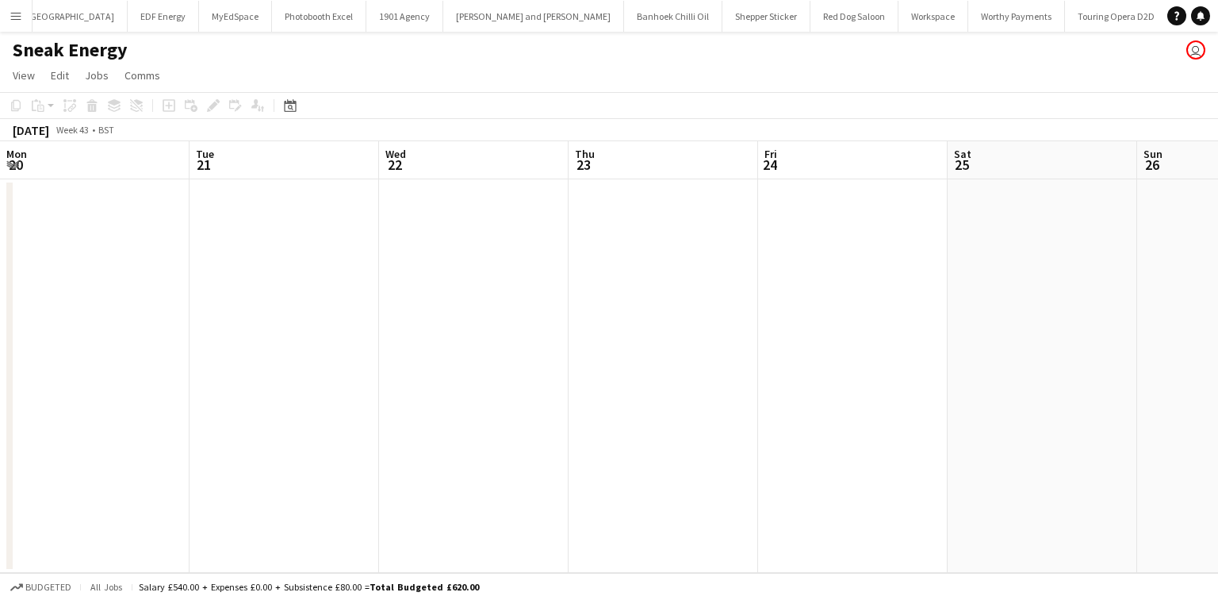
scroll to position [0, 546]
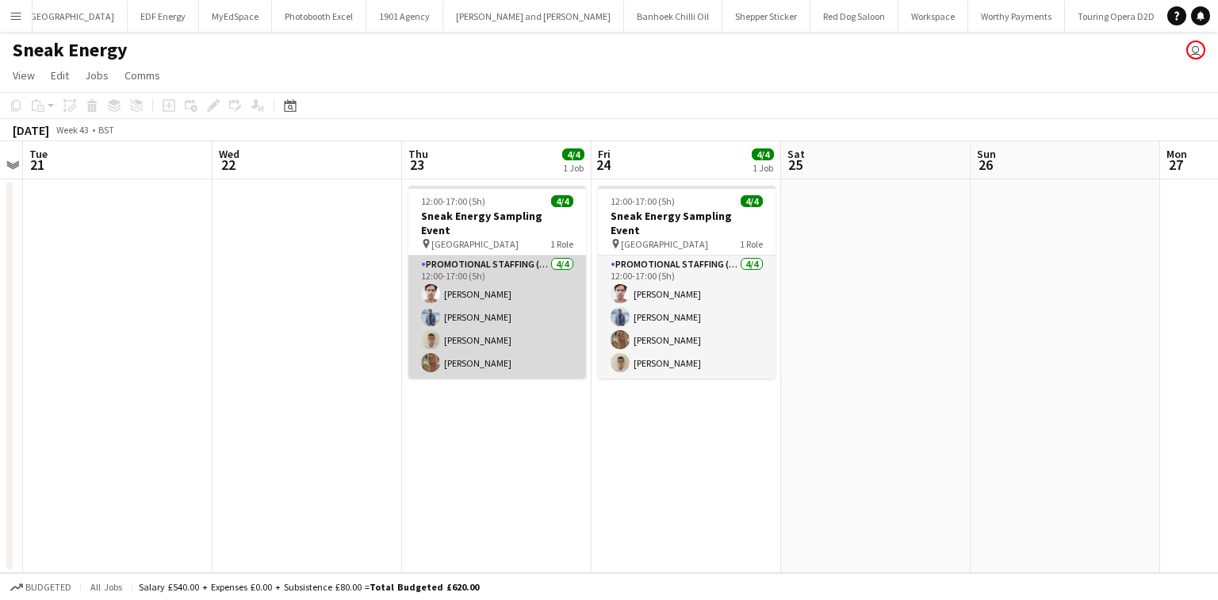
click at [534, 277] on app-card-role "Promotional Staffing (Brand Ambassadors) 4/4 12:00-17:00 (5h) Michael Killen Sh…" at bounding box center [497, 316] width 178 height 123
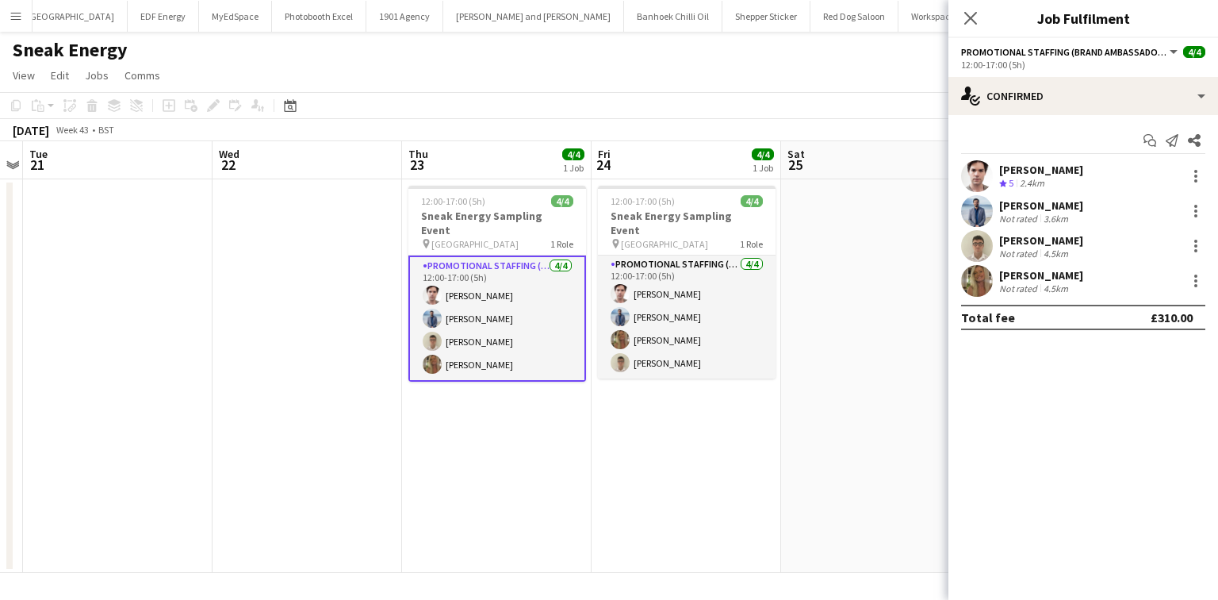
click at [994, 270] on div "orla mccormick Not rated 4.5km" at bounding box center [1084, 281] width 270 height 32
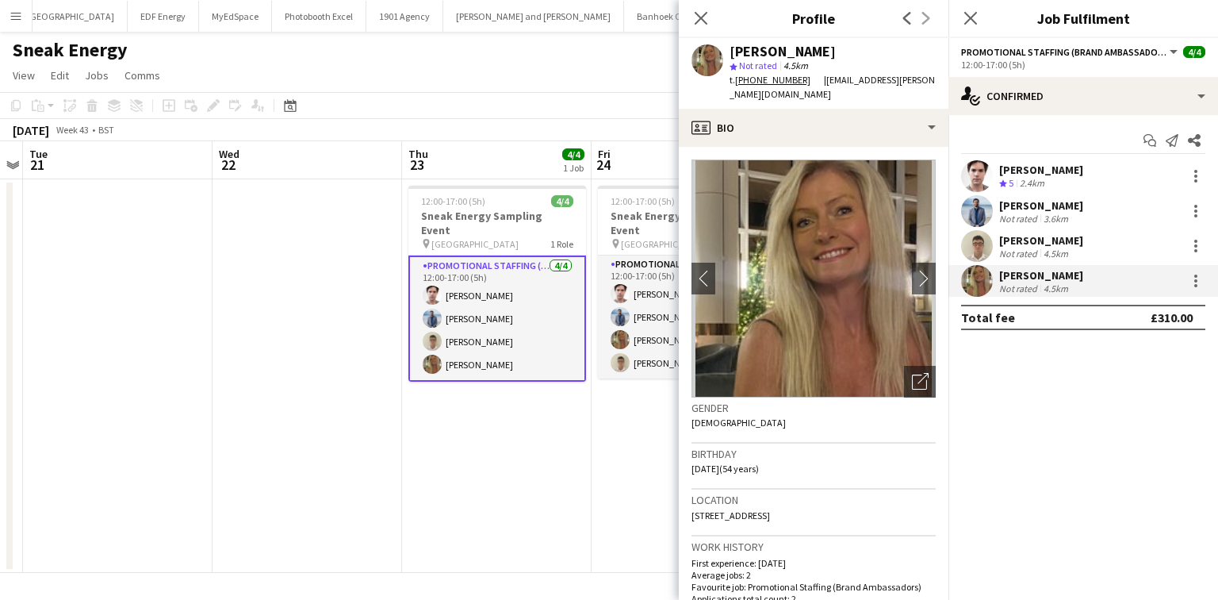
click at [998, 243] on div "Tiarnan Mccormick Not rated 4.5km" at bounding box center [1084, 246] width 270 height 32
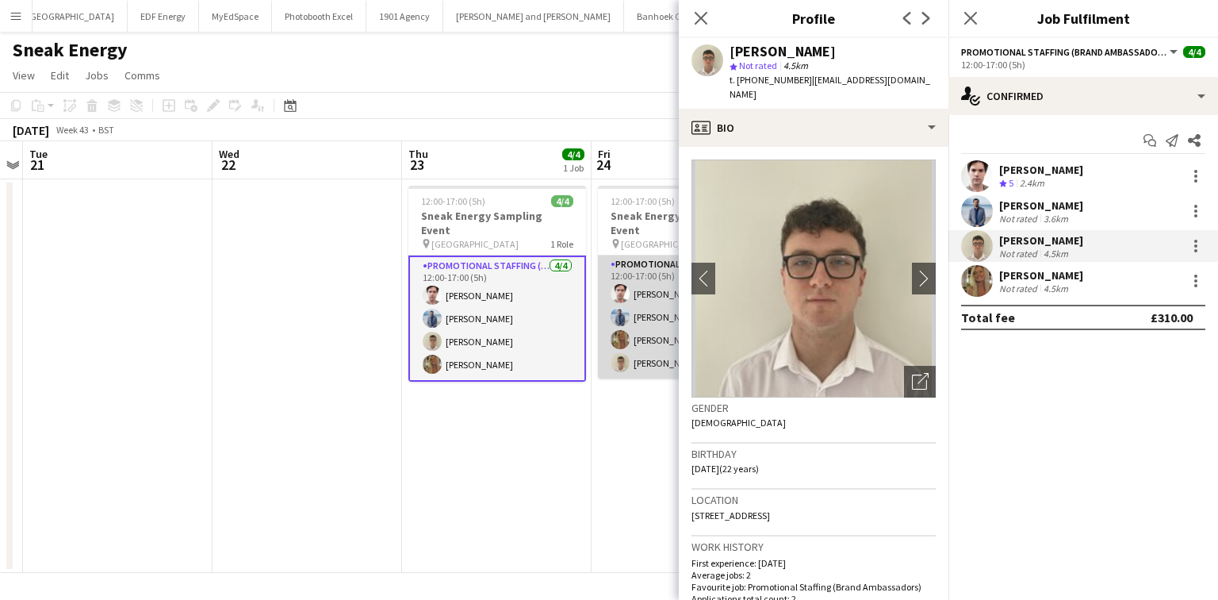
click at [620, 313] on app-card-role "Promotional Staffing (Brand Ambassadors) 4/4 12:00-17:00 (5h) Michael Killen Sh…" at bounding box center [687, 316] width 178 height 123
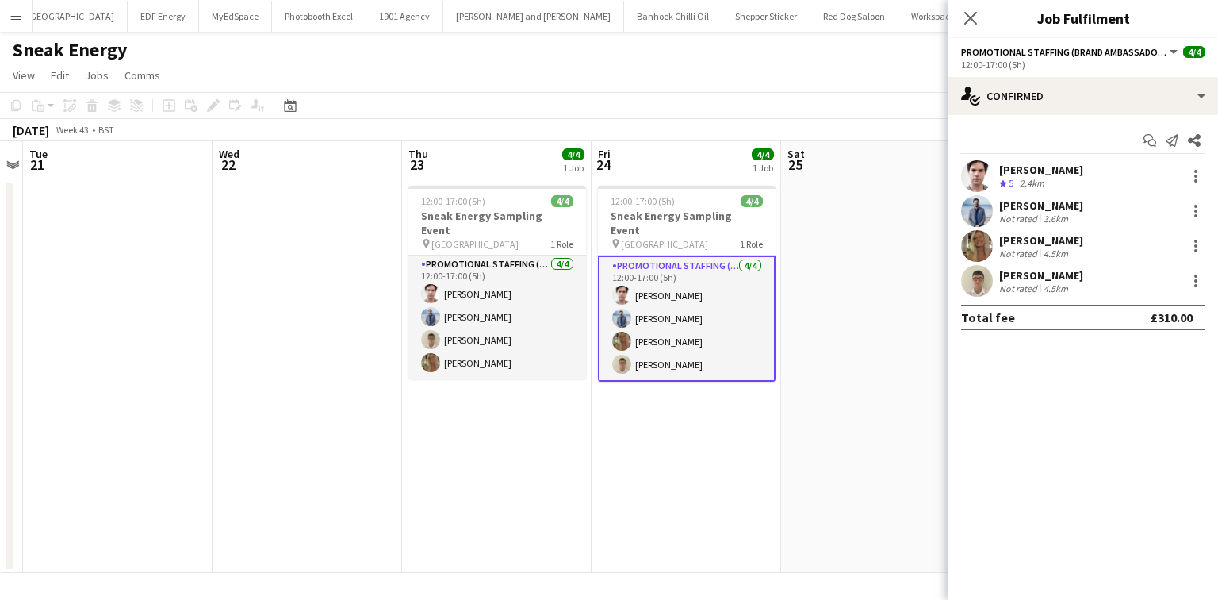
click at [10, 24] on button "Menu" at bounding box center [16, 16] width 32 height 32
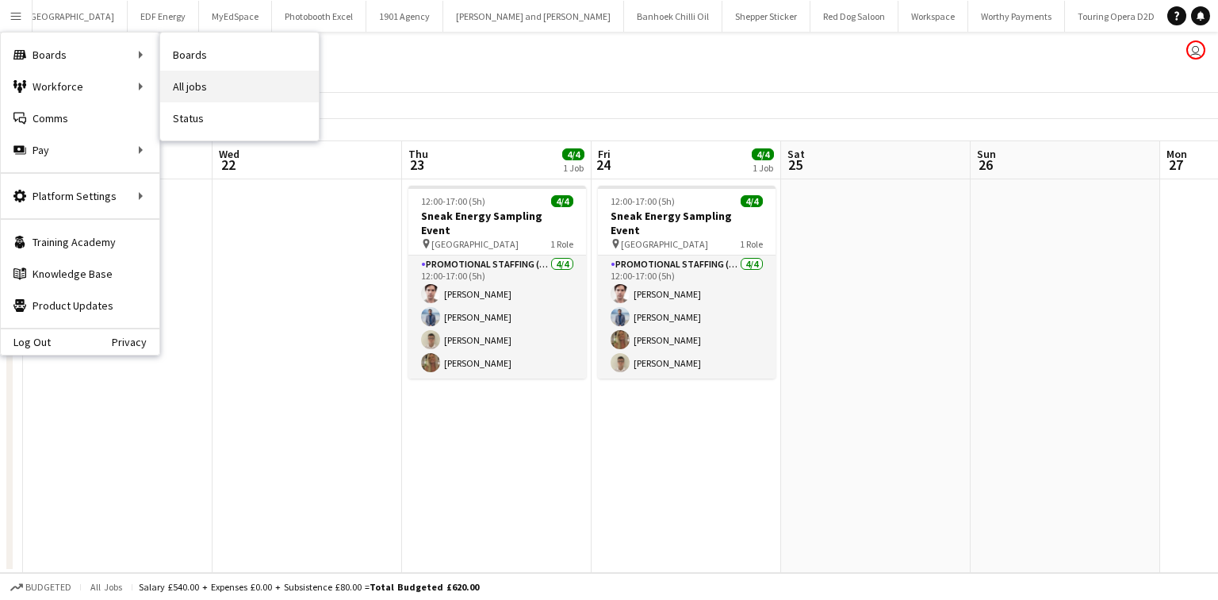
click at [201, 79] on link "All jobs" at bounding box center [239, 87] width 159 height 32
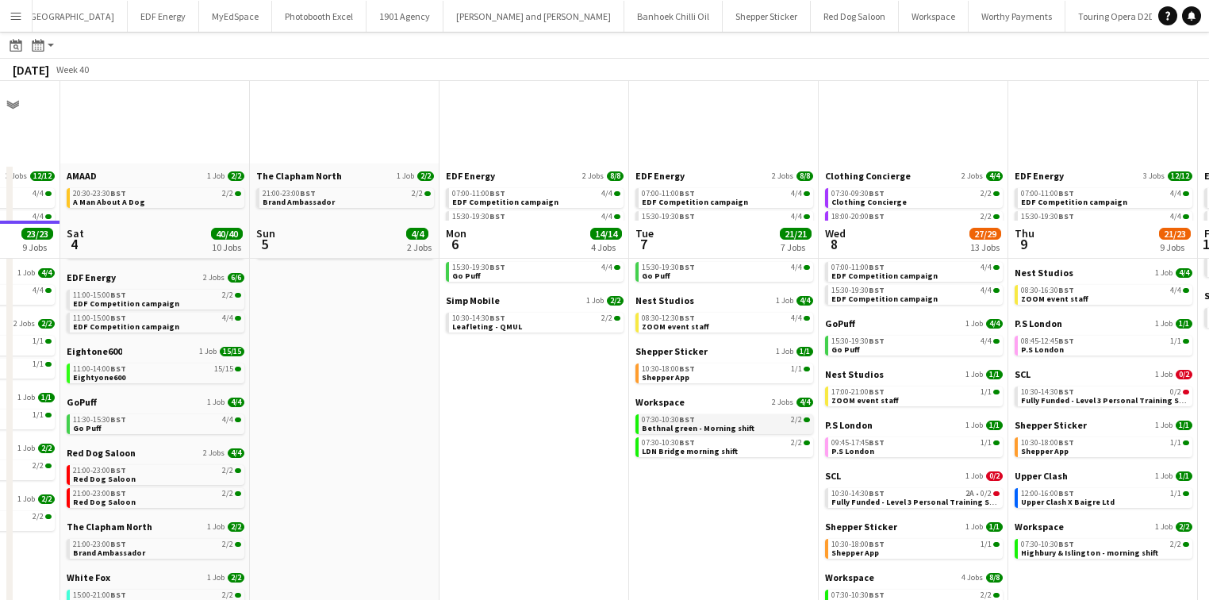
scroll to position [140, 0]
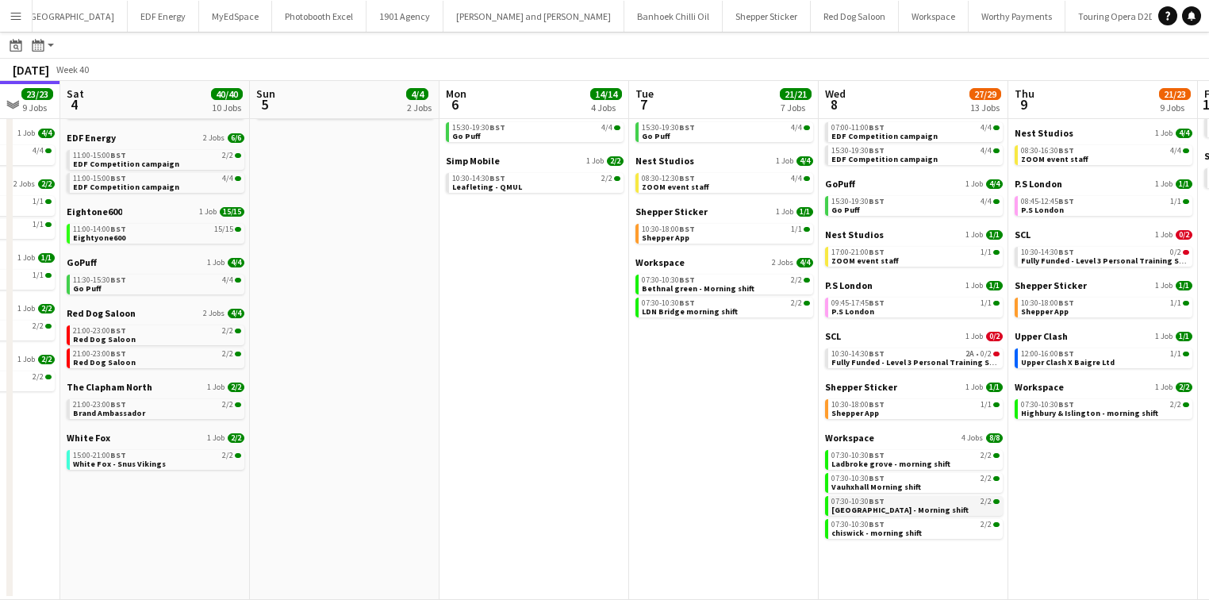
click at [877, 514] on app-brief-job-card "07:30-10:30 BST 2/2 Wood green station - Morning shift" at bounding box center [914, 506] width 178 height 20
click at [877, 508] on span "Wood green station - Morning shift" at bounding box center [899, 509] width 137 height 10
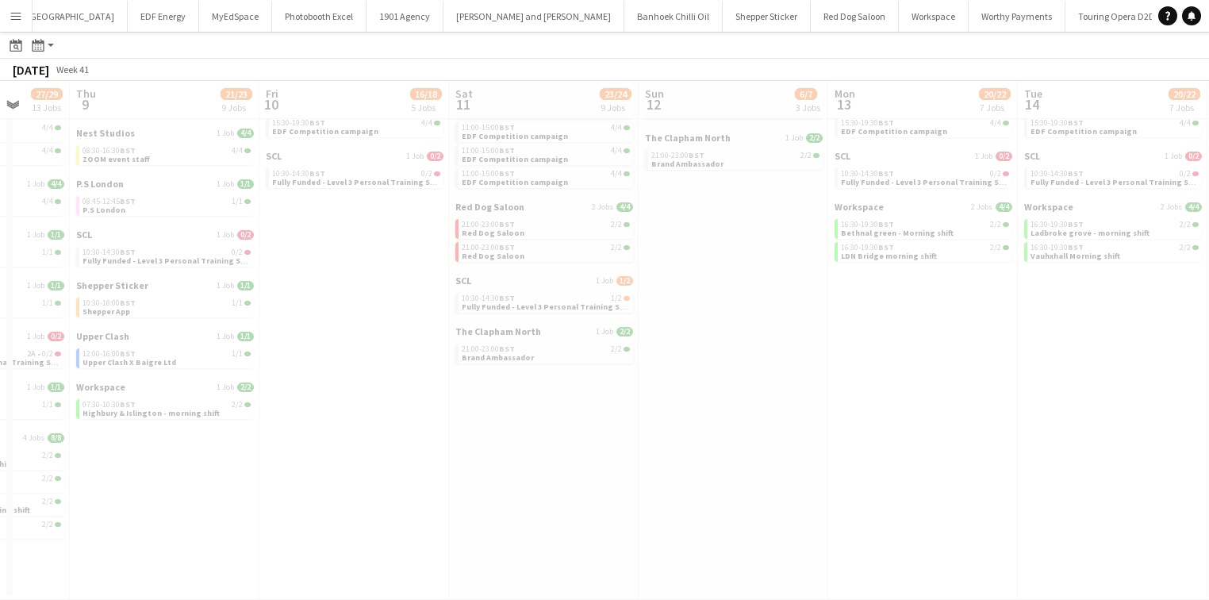
scroll to position [0, 500]
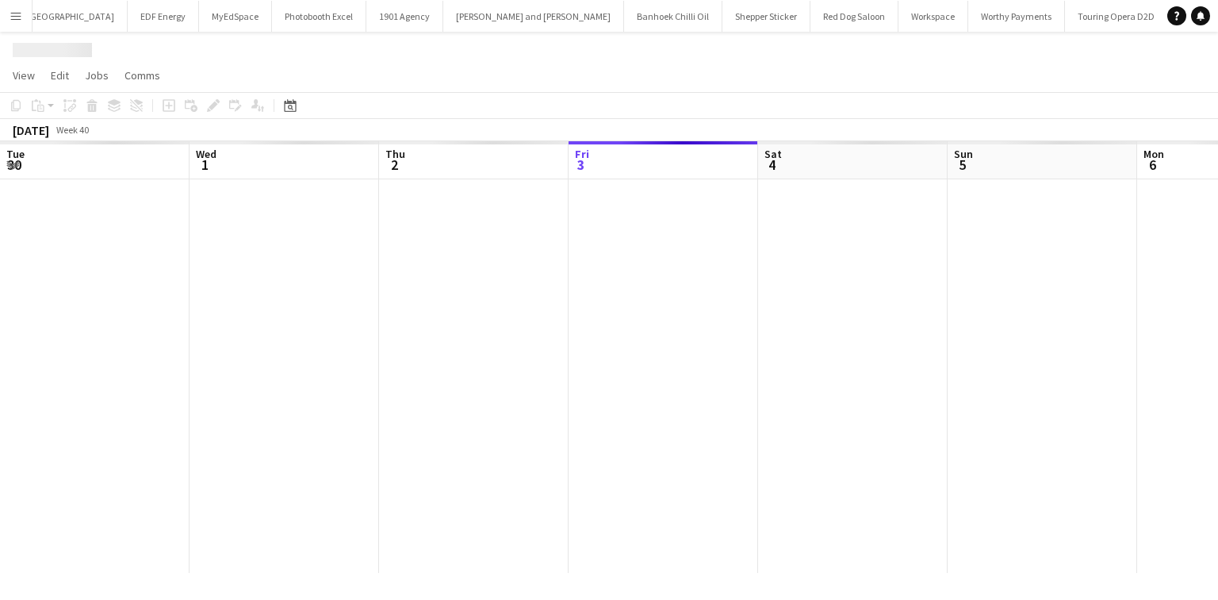
scroll to position [0, 379]
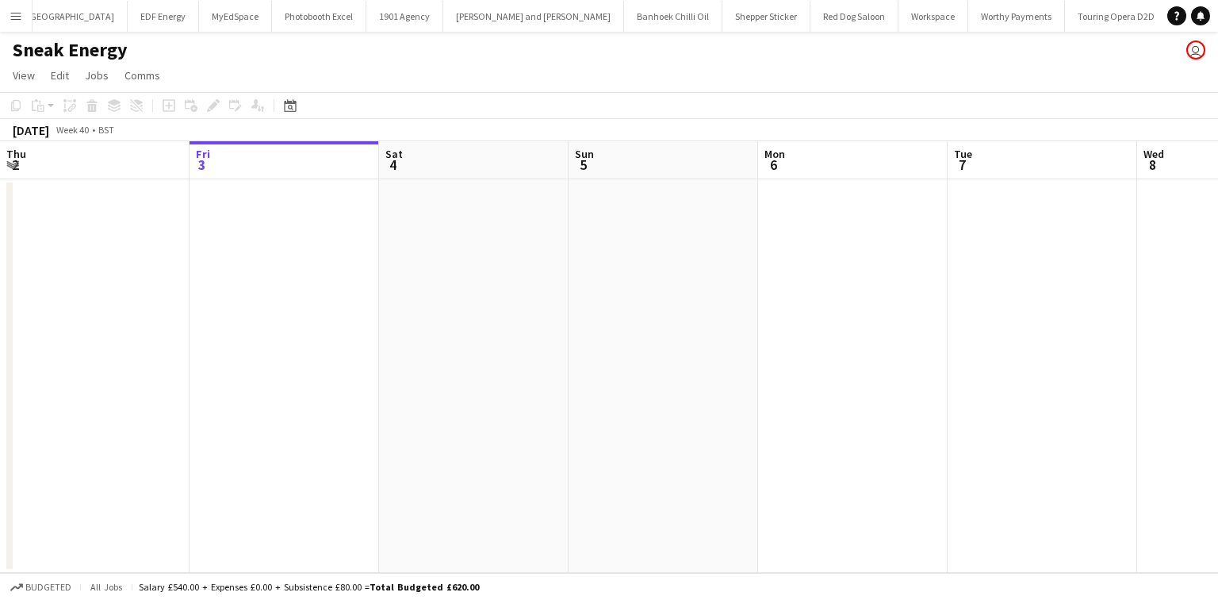
click at [5, 13] on button "Menu" at bounding box center [16, 16] width 32 height 32
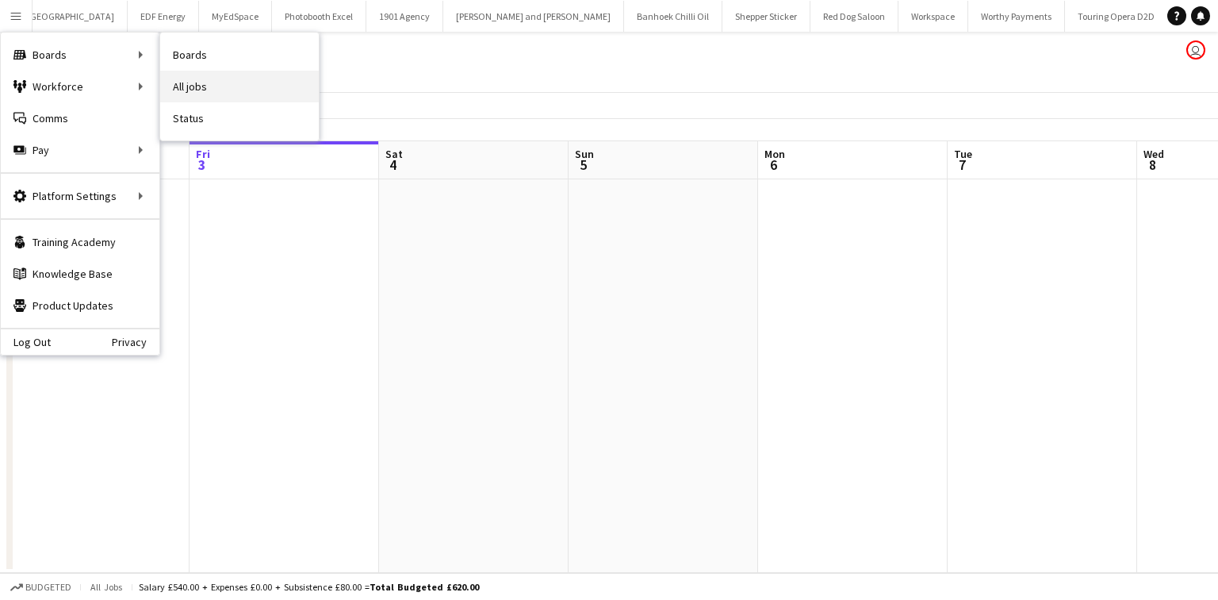
click at [200, 86] on link "All jobs" at bounding box center [239, 87] width 159 height 32
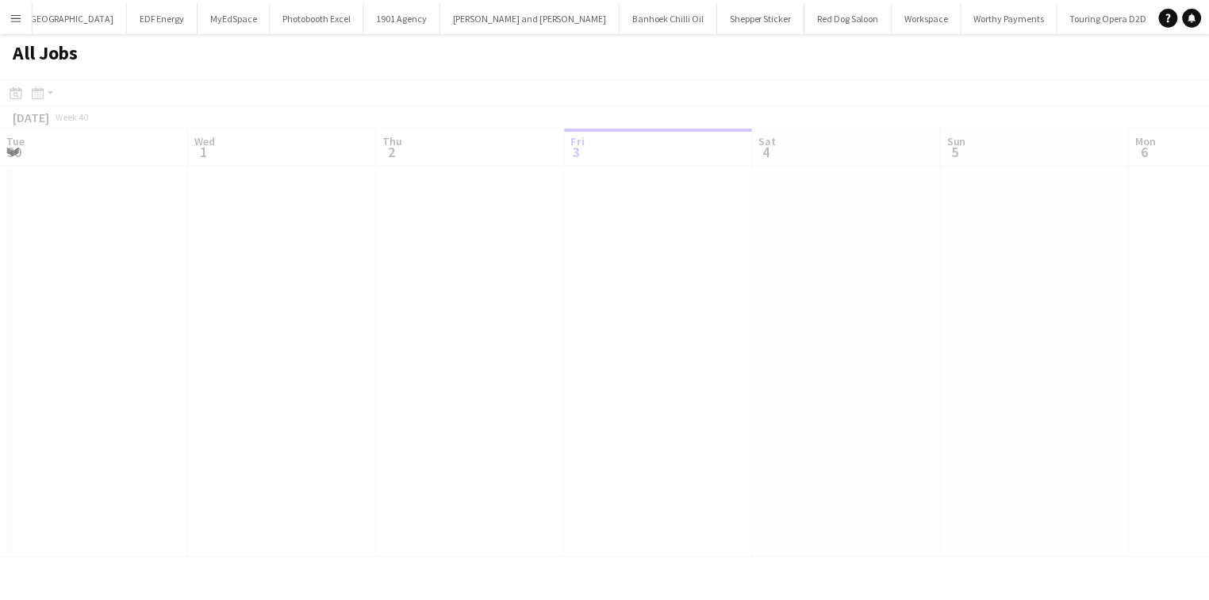
scroll to position [0, 379]
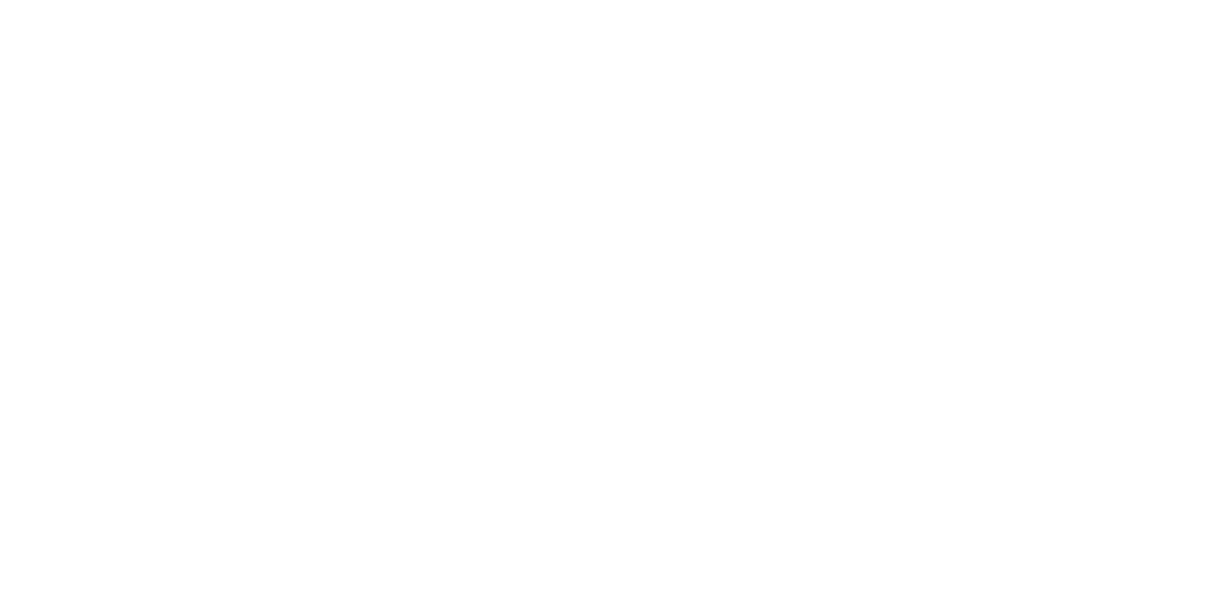
click at [61, 113] on div at bounding box center [609, 300] width 1218 height 600
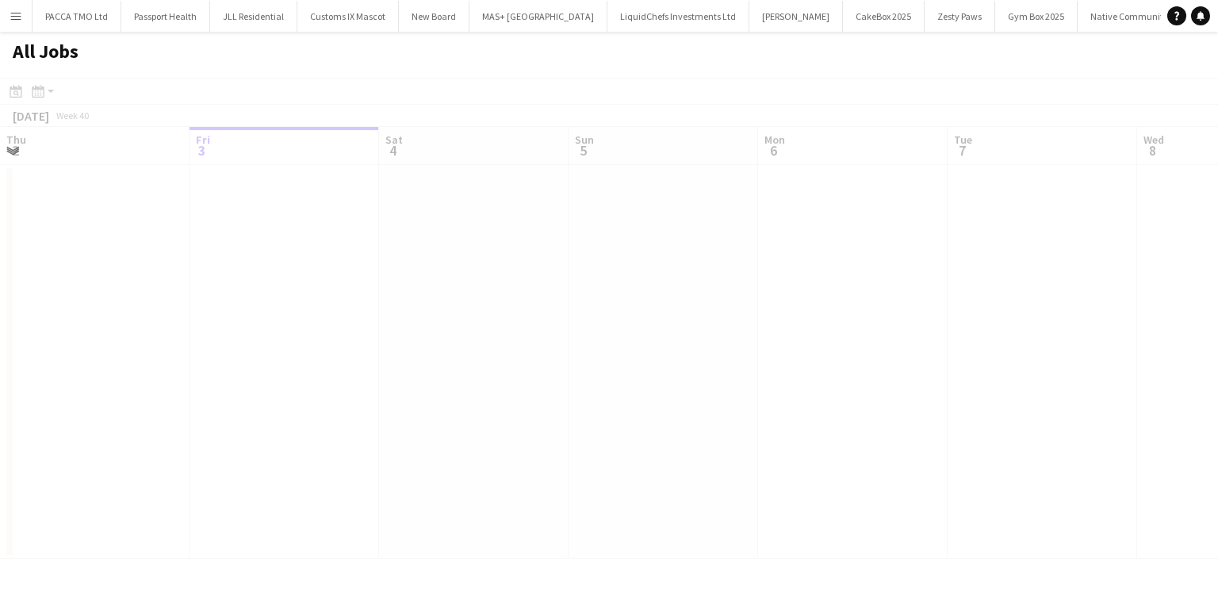
click at [22, 20] on button "Menu" at bounding box center [16, 16] width 32 height 32
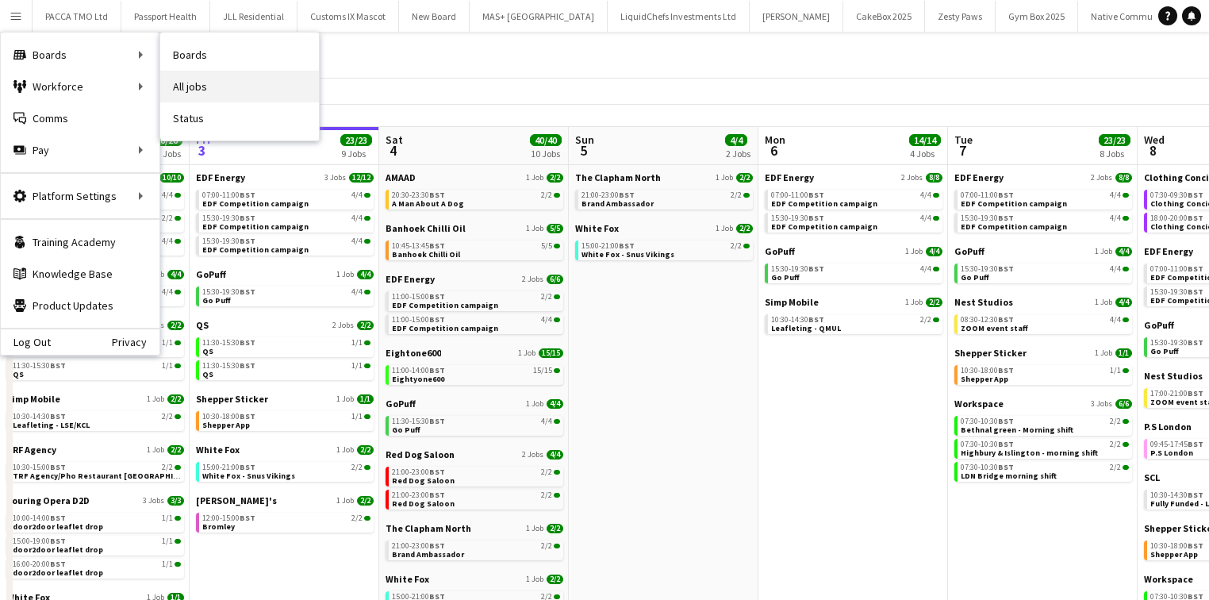
click at [190, 86] on link "All jobs" at bounding box center [239, 87] width 159 height 32
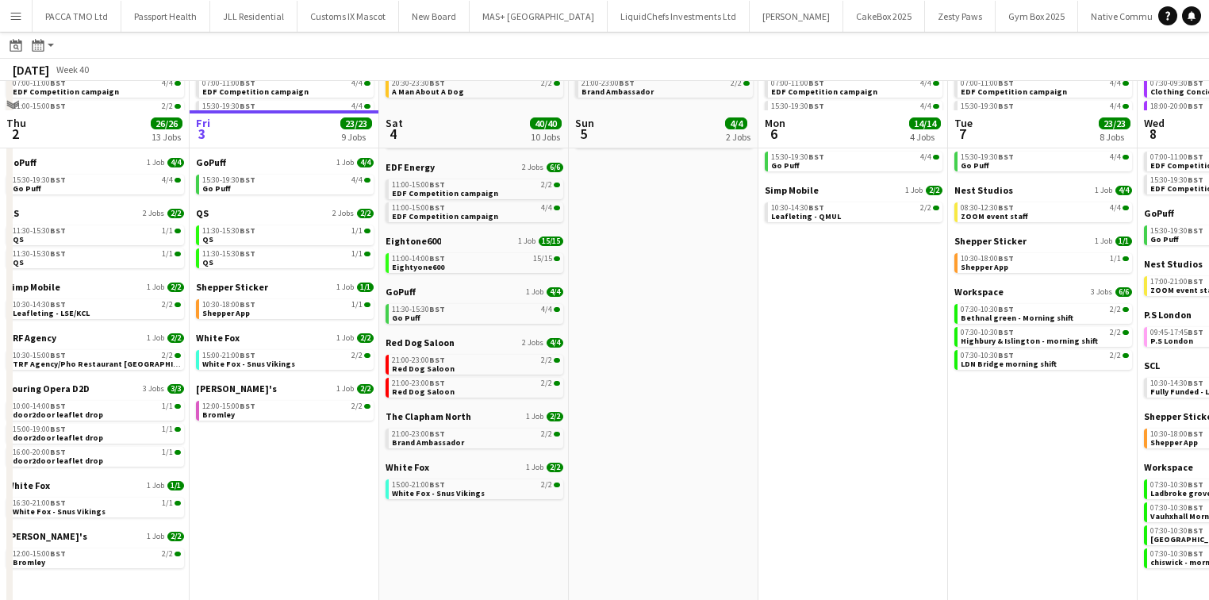
scroll to position [140, 0]
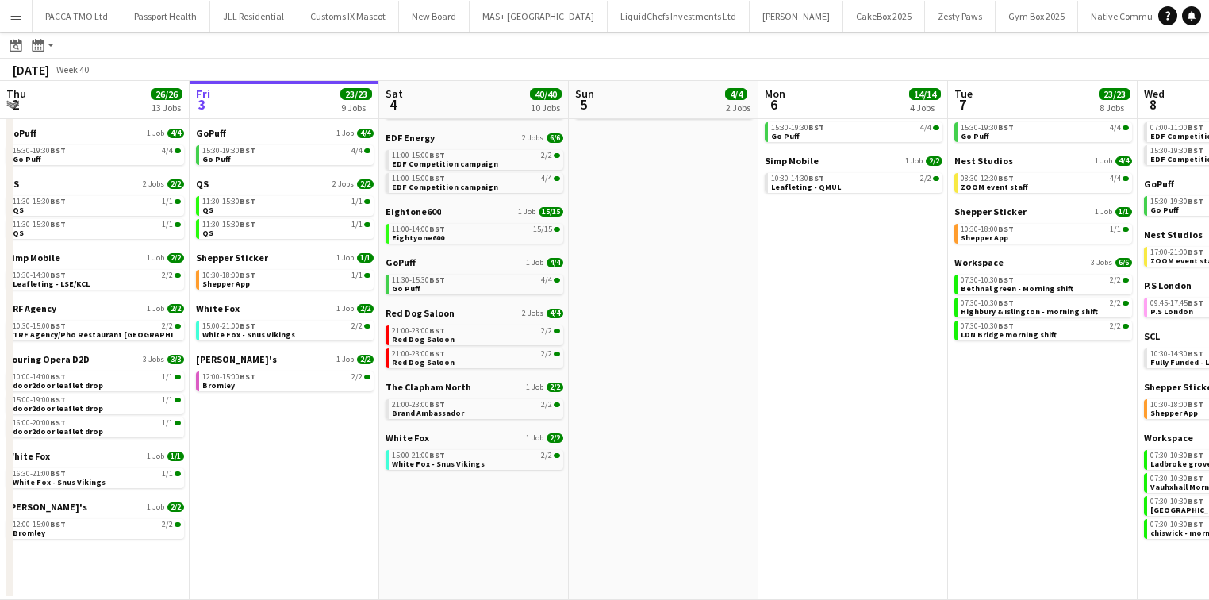
click at [19, 16] on app-icon "Menu" at bounding box center [16, 16] width 13 height 13
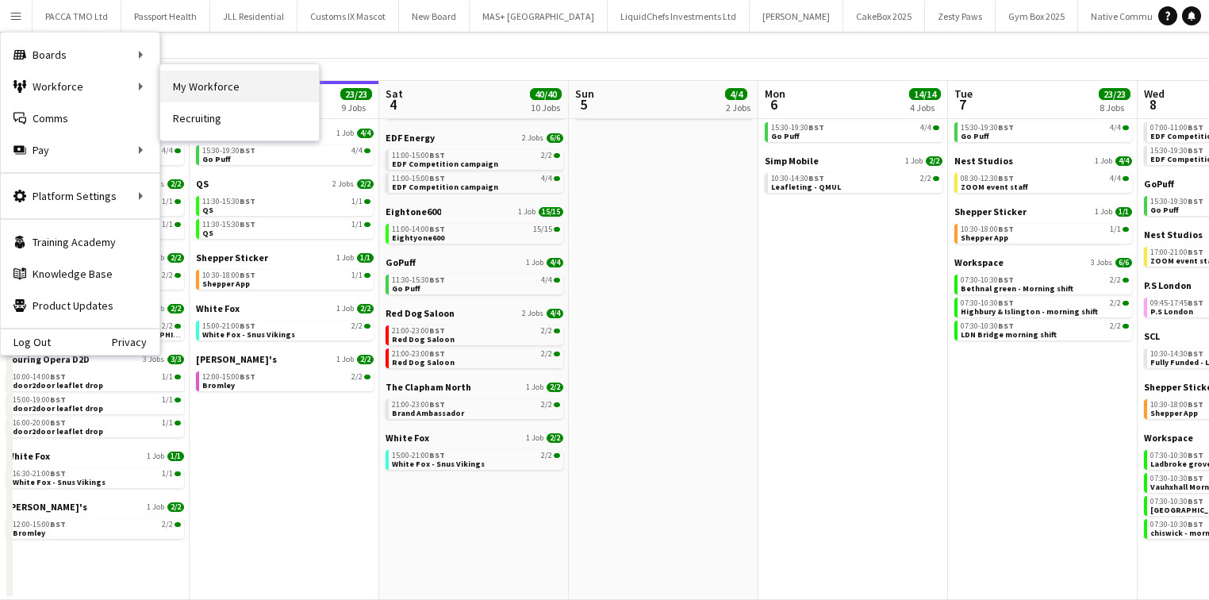
click at [171, 92] on link "My Workforce" at bounding box center [239, 87] width 159 height 32
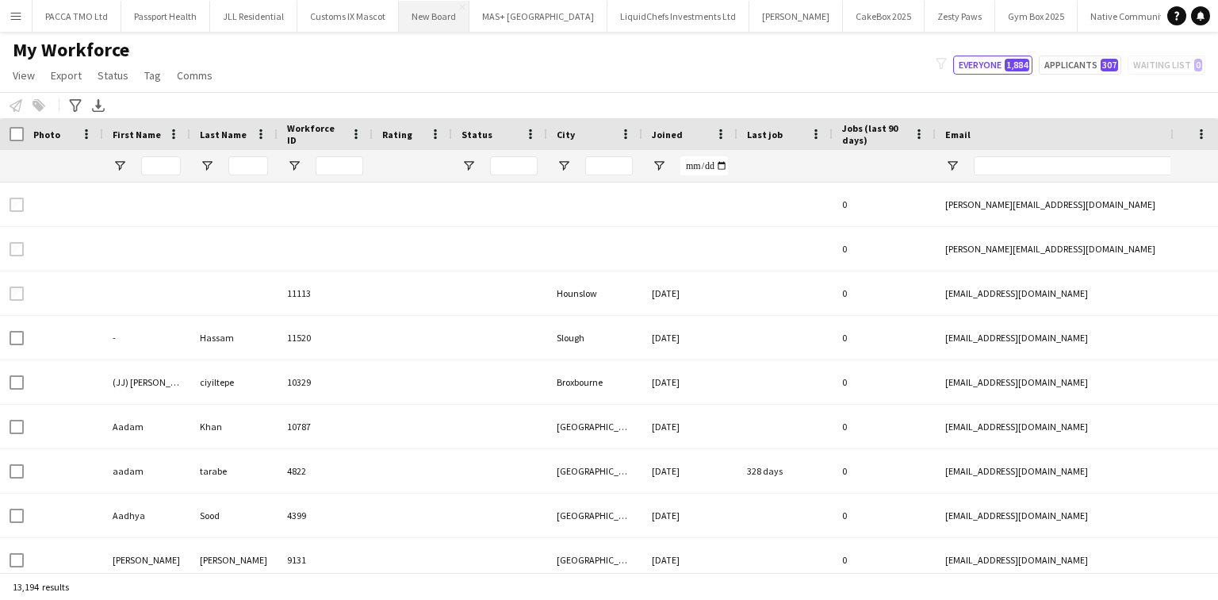
type input "*****"
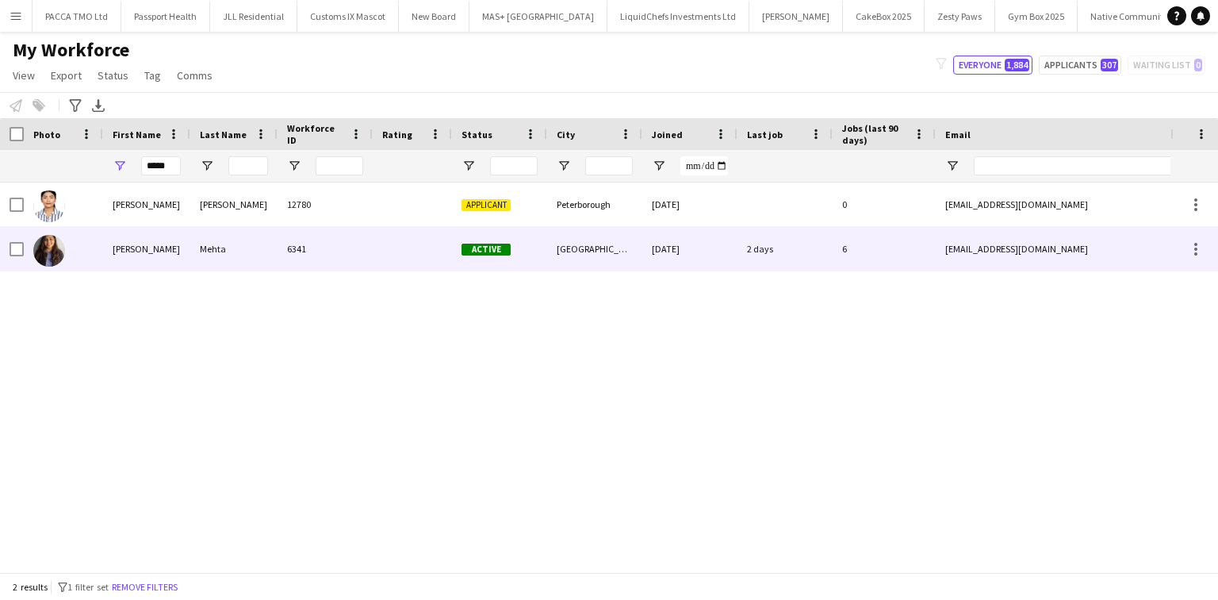
click at [232, 253] on div "Mehta" at bounding box center [233, 249] width 87 height 44
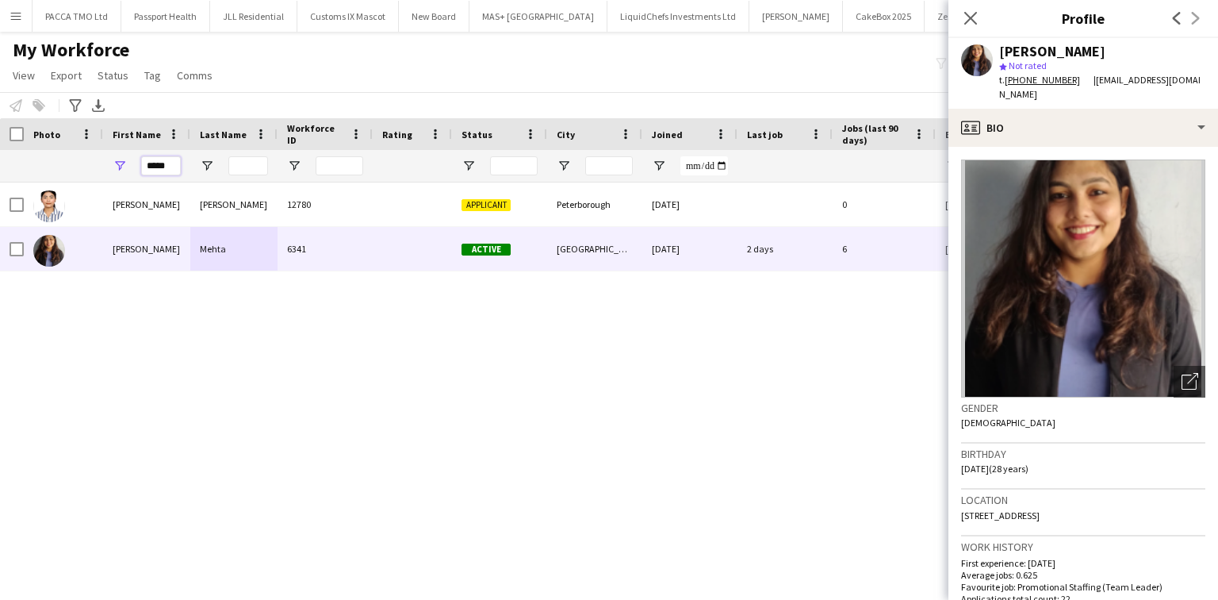
click at [163, 168] on input "*****" at bounding box center [161, 165] width 40 height 19
click at [171, 171] on input "*****" at bounding box center [161, 165] width 40 height 19
click at [175, 170] on input "*****" at bounding box center [161, 165] width 40 height 19
drag, startPoint x: 175, startPoint y: 170, endPoint x: 158, endPoint y: 205, distance: 39.7
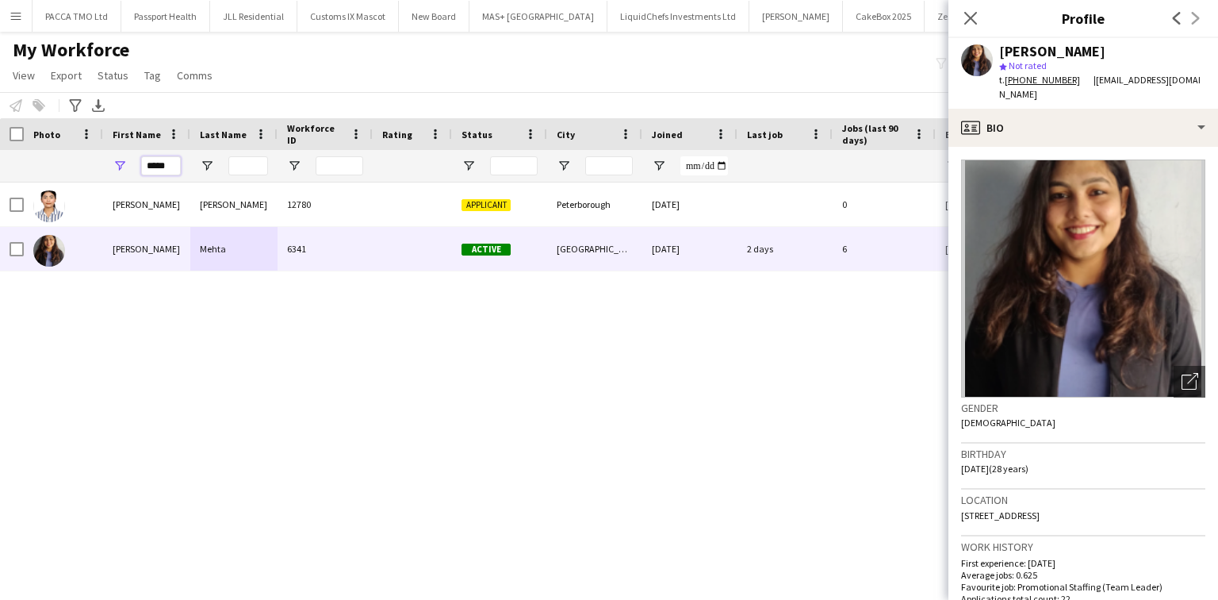
click at [172, 177] on div "*****" at bounding box center [161, 166] width 40 height 32
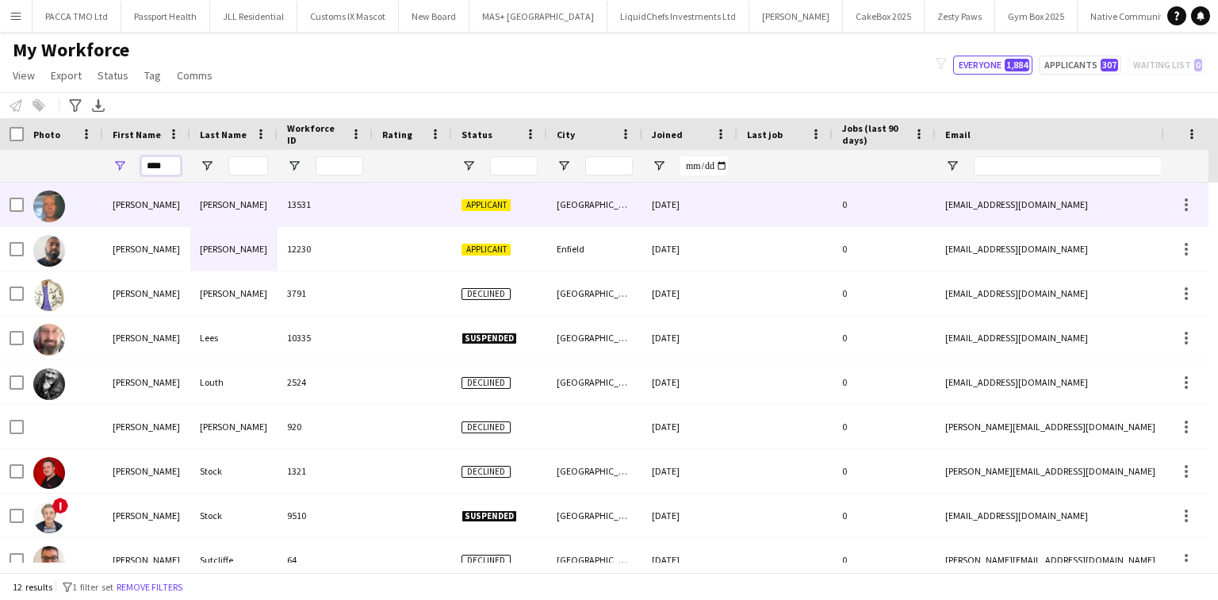
type input "****"
click at [190, 211] on div "Bray" at bounding box center [233, 204] width 87 height 44
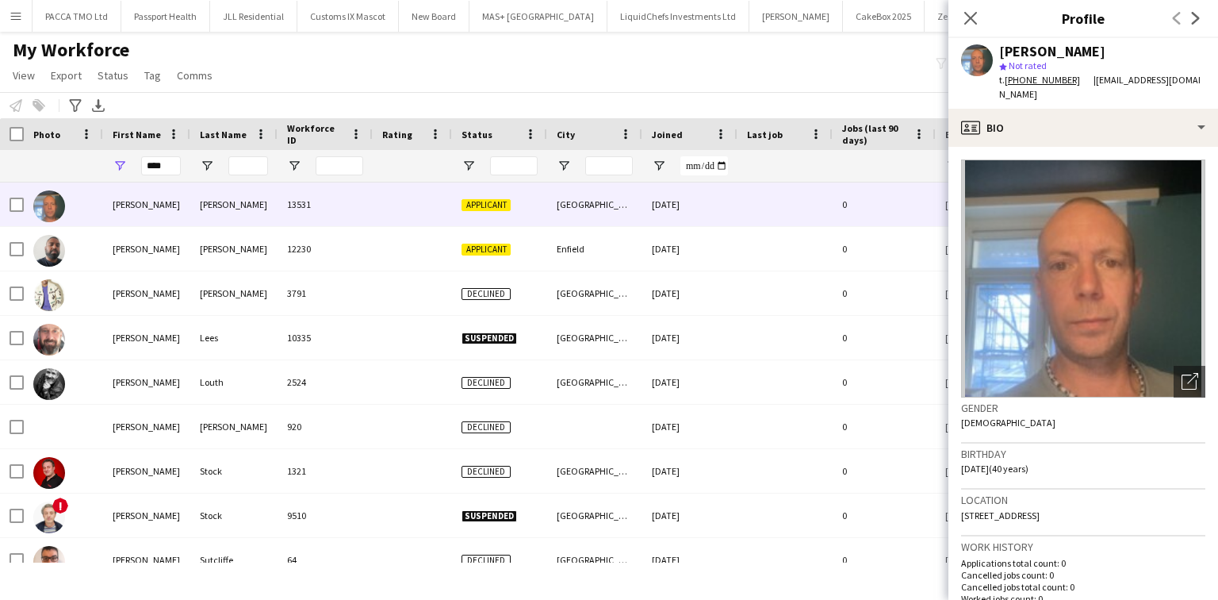
click at [1098, 147] on app-crew-profile-bio "Open photos pop-in Gender Male Birthday 16-07-1985 (40 years) Location Devonshi…" at bounding box center [1084, 373] width 270 height 453
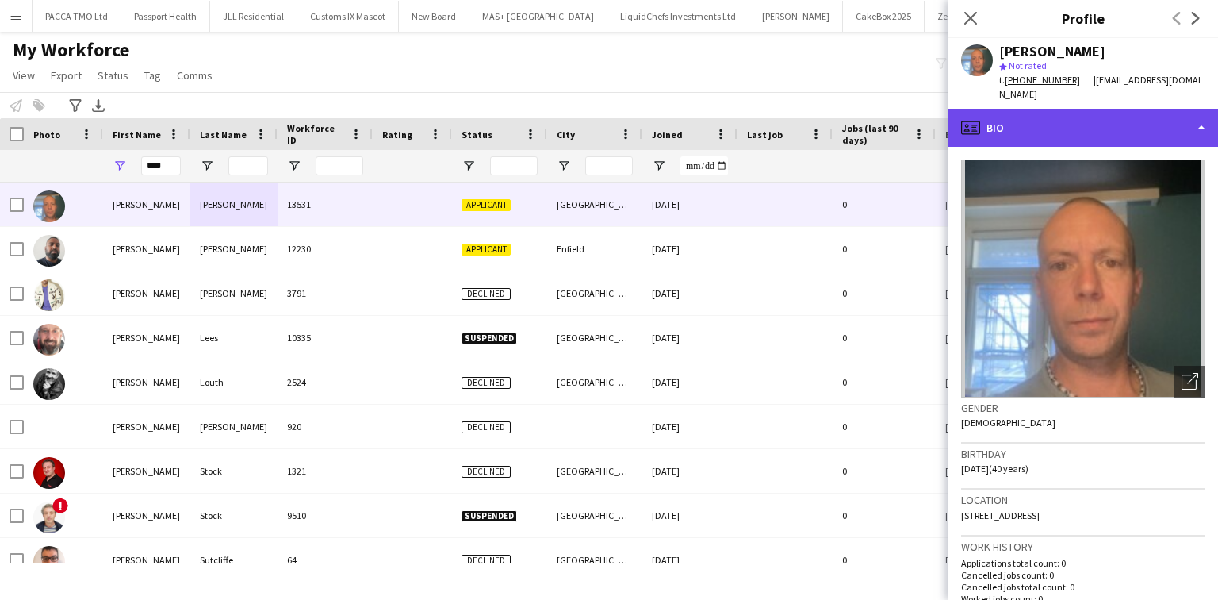
click at [1088, 121] on div "profile Bio" at bounding box center [1084, 128] width 270 height 38
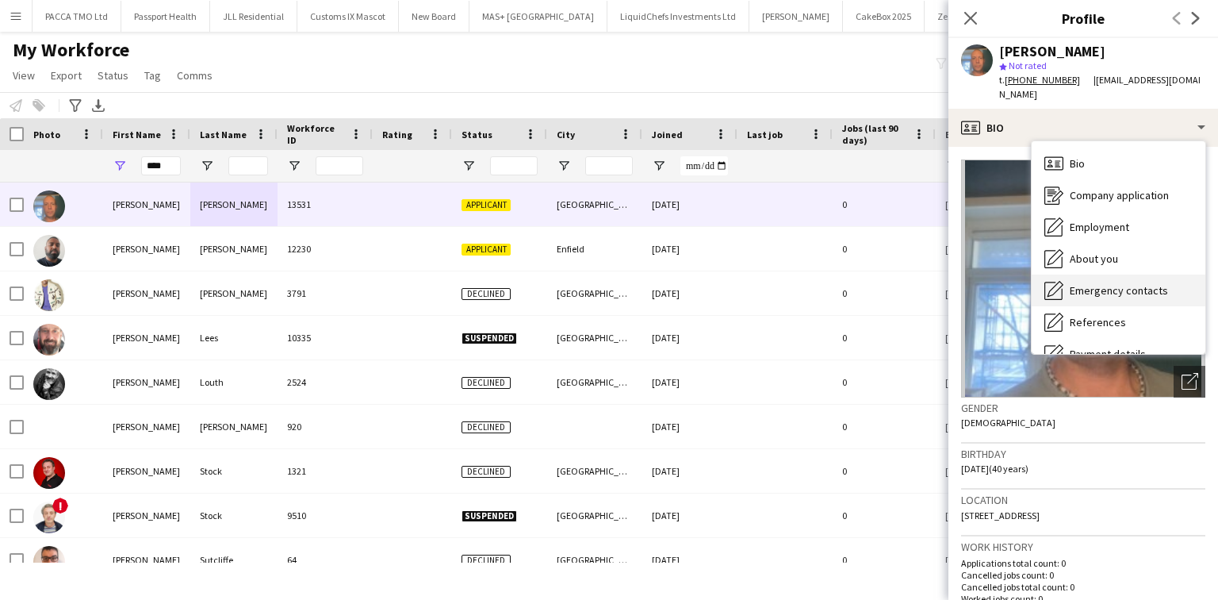
click at [1102, 274] on div "Emergency contacts Emergency contacts" at bounding box center [1119, 290] width 174 height 32
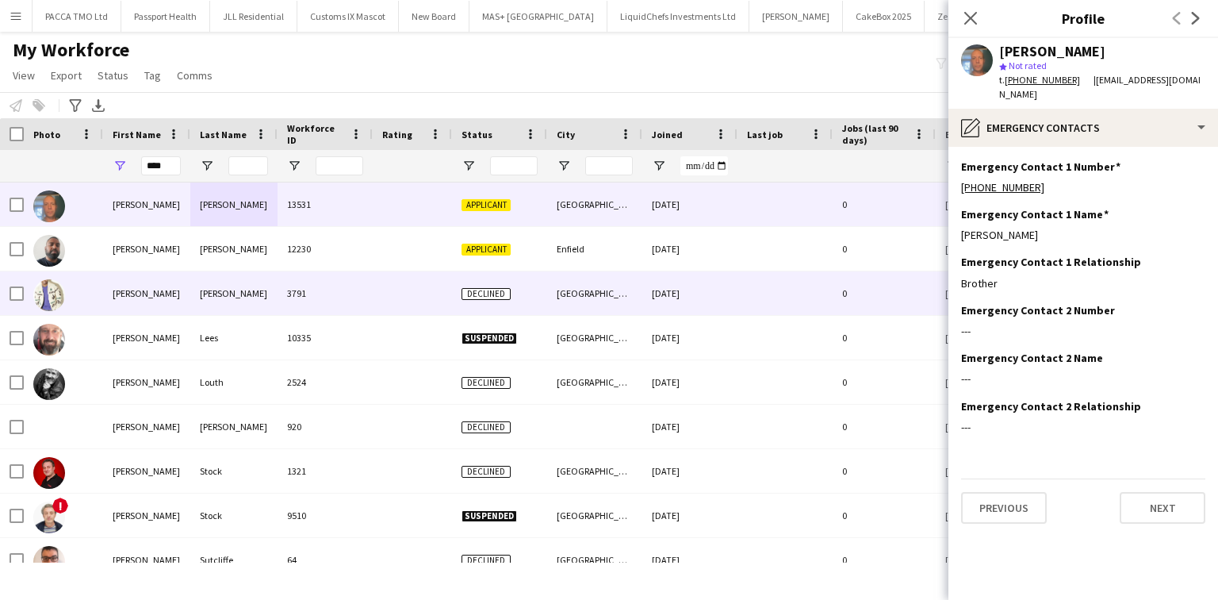
drag, startPoint x: 191, startPoint y: 242, endPoint x: 192, endPoint y: 234, distance: 8.0
click at [192, 241] on div "De Silva" at bounding box center [233, 249] width 87 height 44
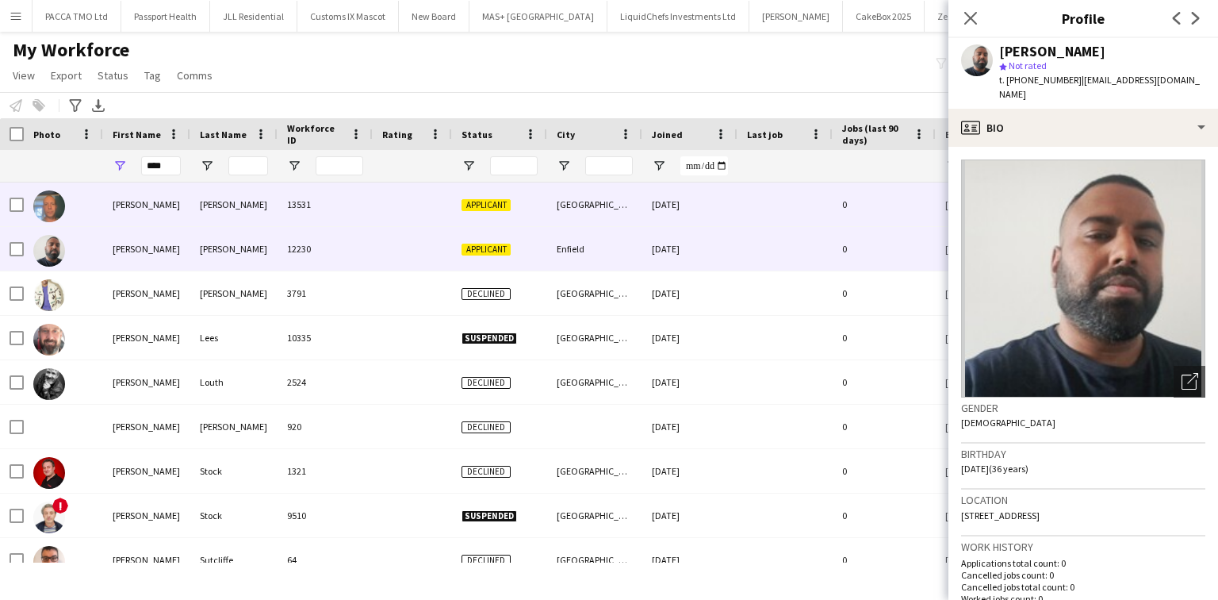
click at [190, 203] on div "Bray" at bounding box center [233, 204] width 87 height 44
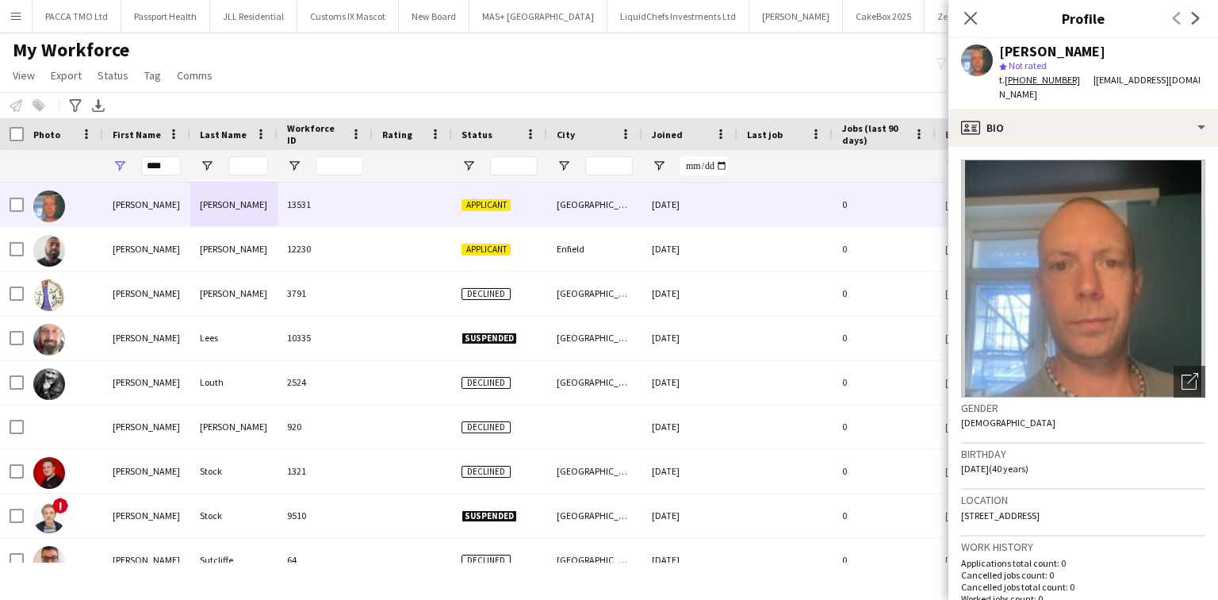
click at [8, 27] on button "Menu" at bounding box center [16, 16] width 32 height 32
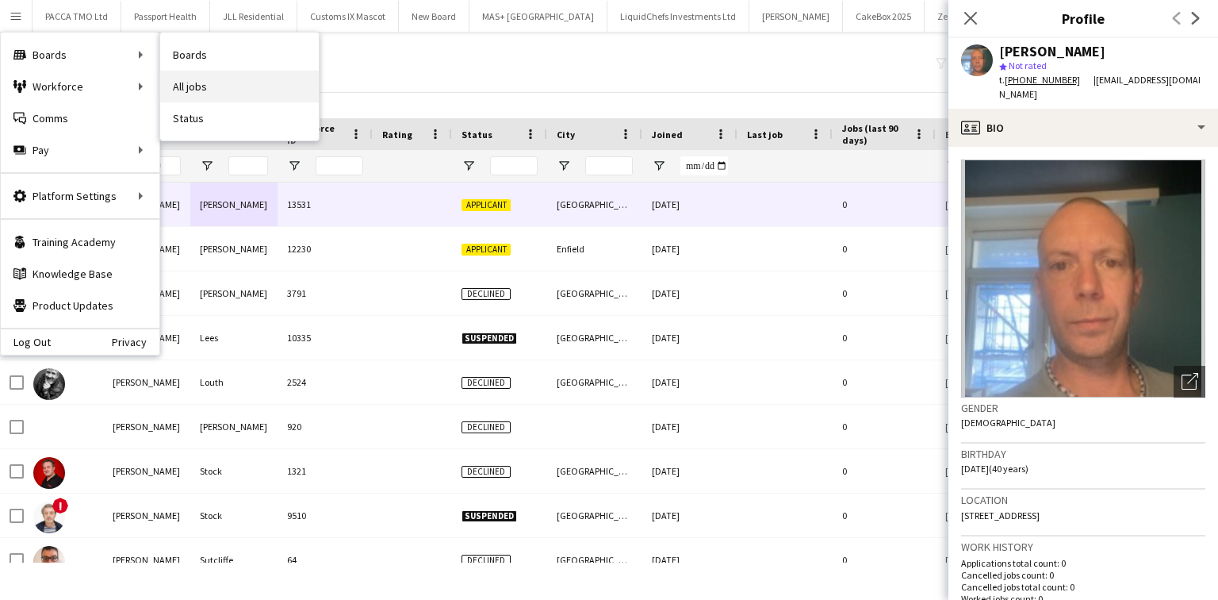
click at [183, 79] on link "All jobs" at bounding box center [239, 87] width 159 height 32
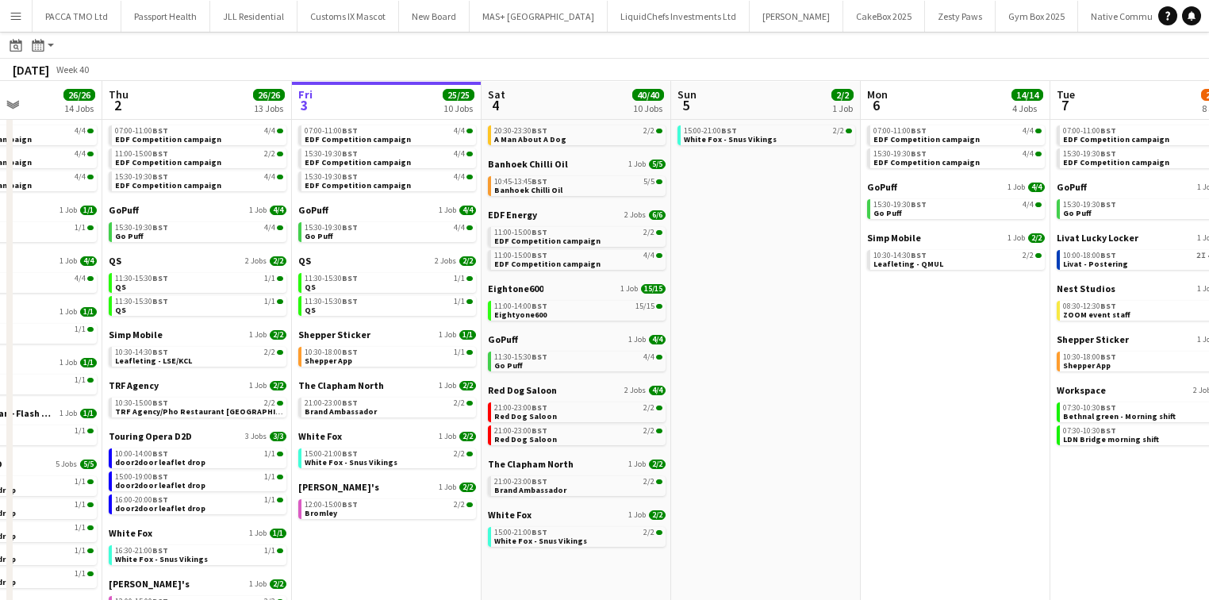
scroll to position [63, 0]
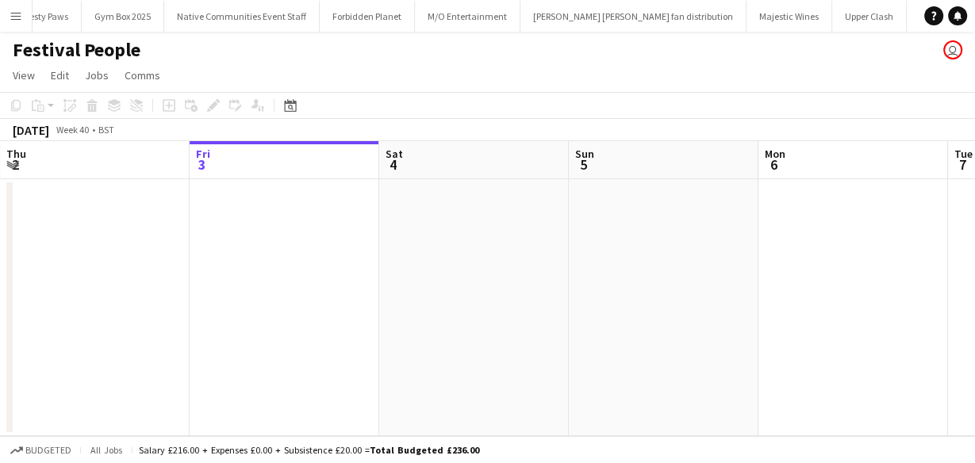
scroll to position [0, 922]
click at [6, 11] on button "Menu" at bounding box center [16, 16] width 32 height 32
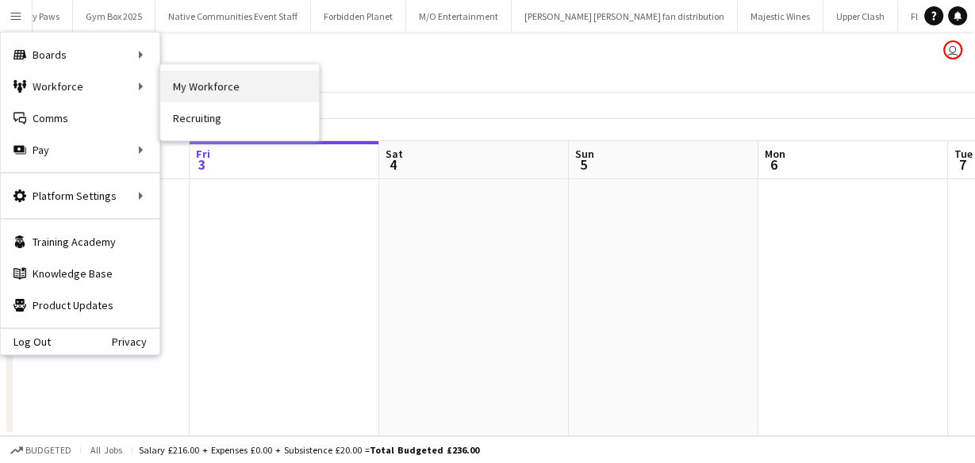
click at [180, 82] on link "My Workforce" at bounding box center [239, 87] width 159 height 32
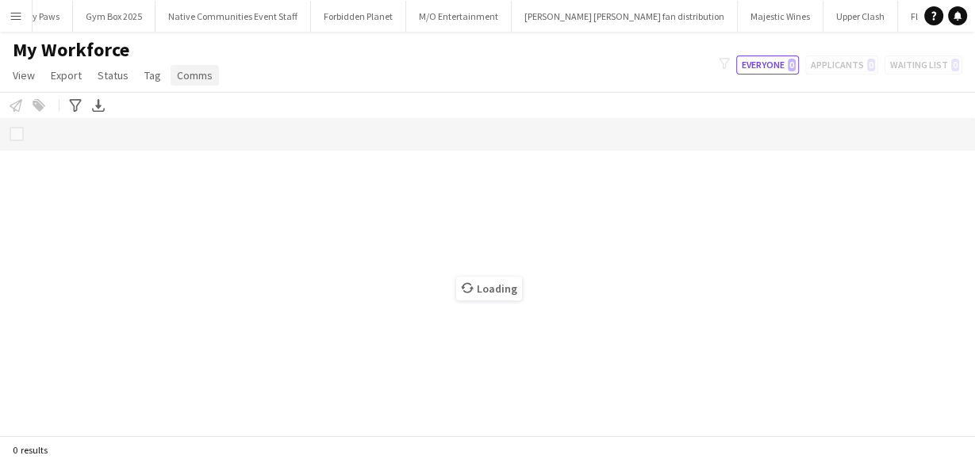
click at [180, 82] on span "Comms" at bounding box center [195, 75] width 36 height 14
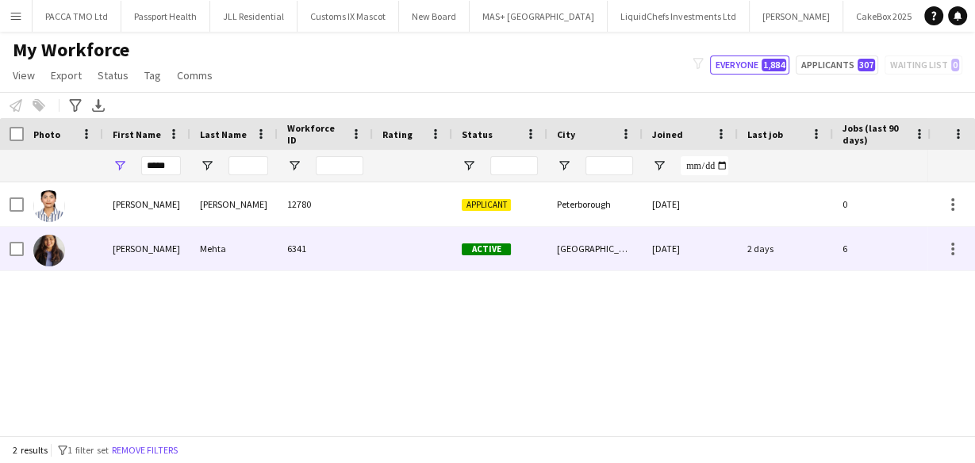
click at [348, 240] on div "6341" at bounding box center [325, 249] width 95 height 44
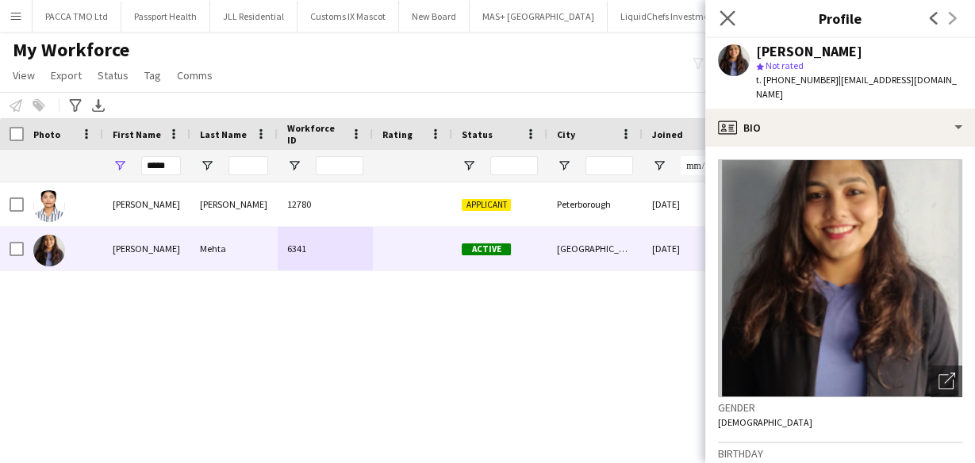
click at [728, 26] on app-icon "Close pop-in" at bounding box center [727, 18] width 23 height 23
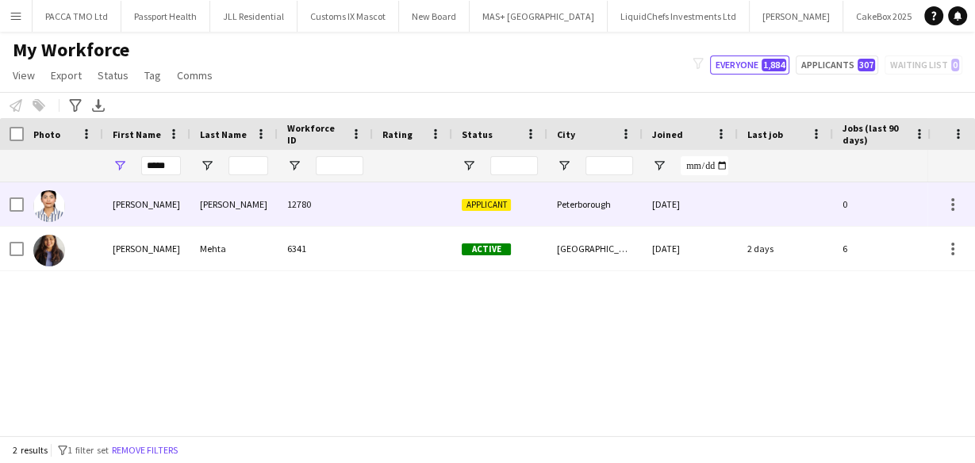
click at [581, 212] on div "Peterborough" at bounding box center [594, 204] width 95 height 44
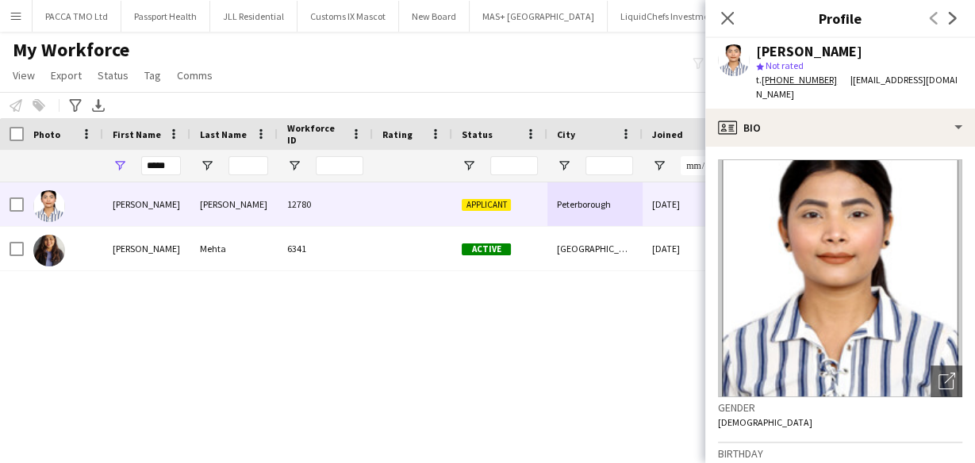
click at [224, 99] on div "Notify workforce Add to tag Select at least one crew to tag him or her. Advance…" at bounding box center [487, 105] width 975 height 26
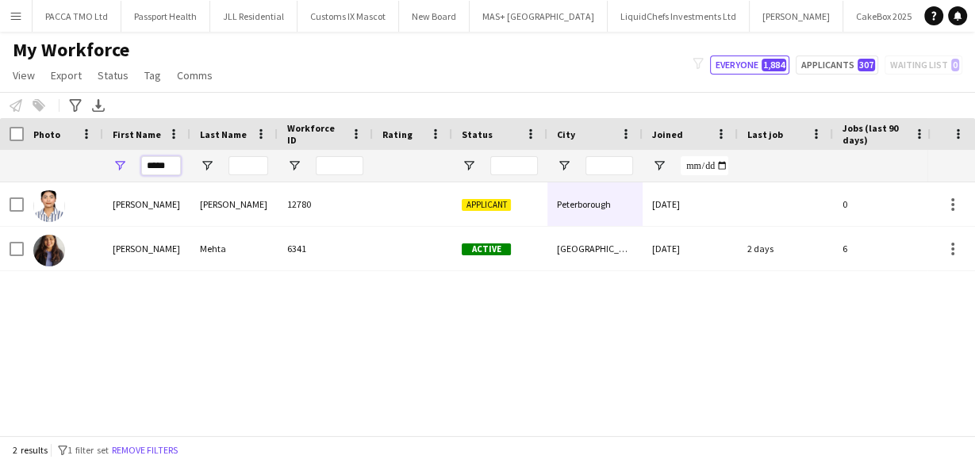
click at [156, 161] on input "*****" at bounding box center [161, 165] width 40 height 19
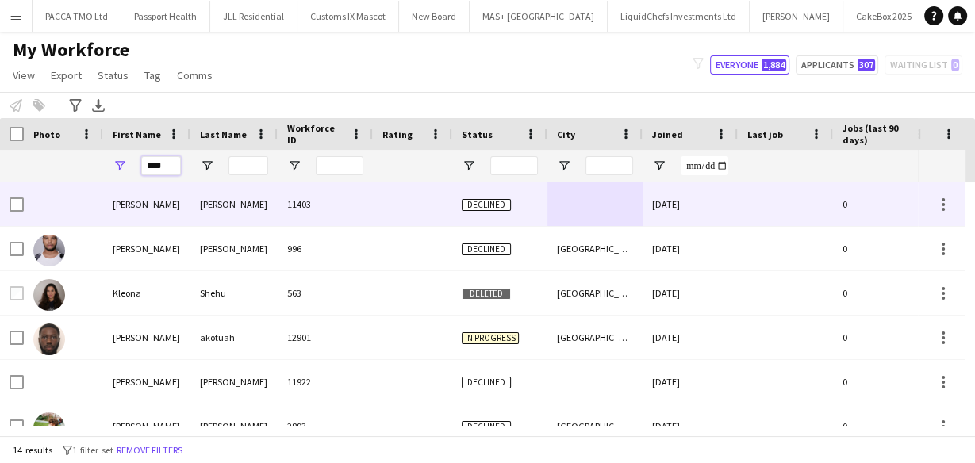
type input "****"
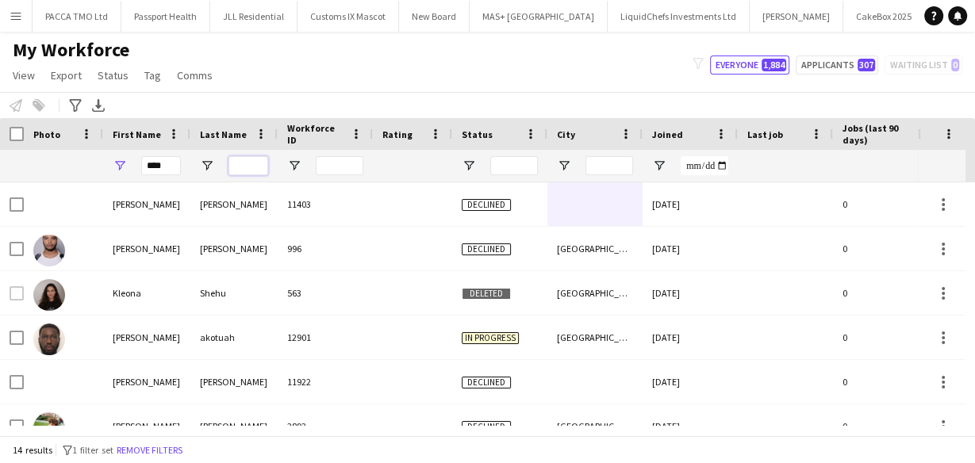
click at [247, 171] on input "Last Name Filter Input" at bounding box center [248, 165] width 40 height 19
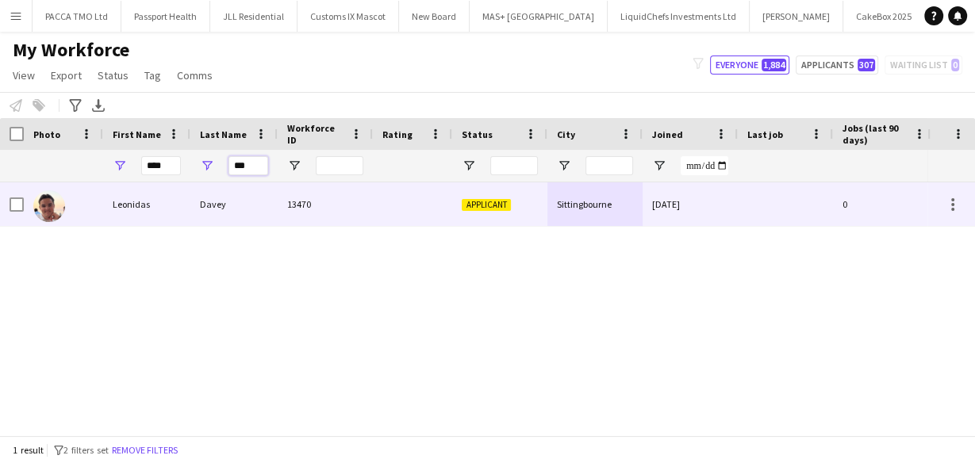
type input "***"
click at [235, 209] on div "Davey" at bounding box center [233, 204] width 87 height 44
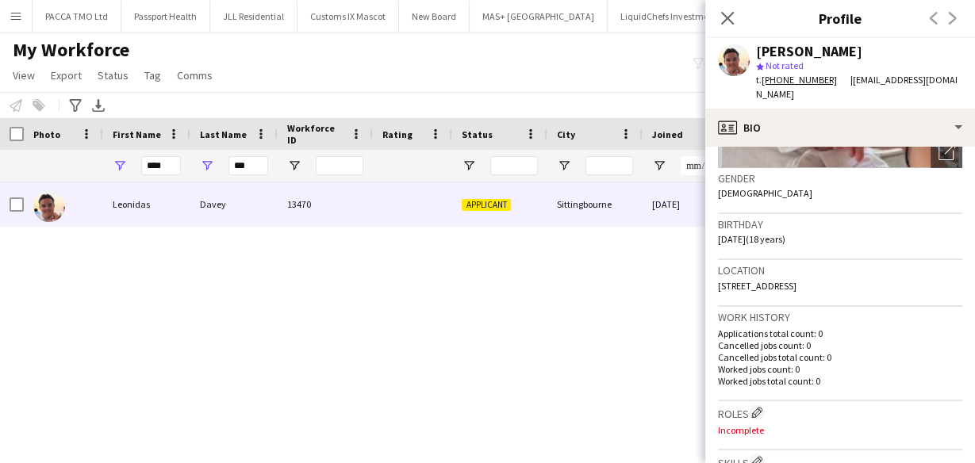
scroll to position [127, 0]
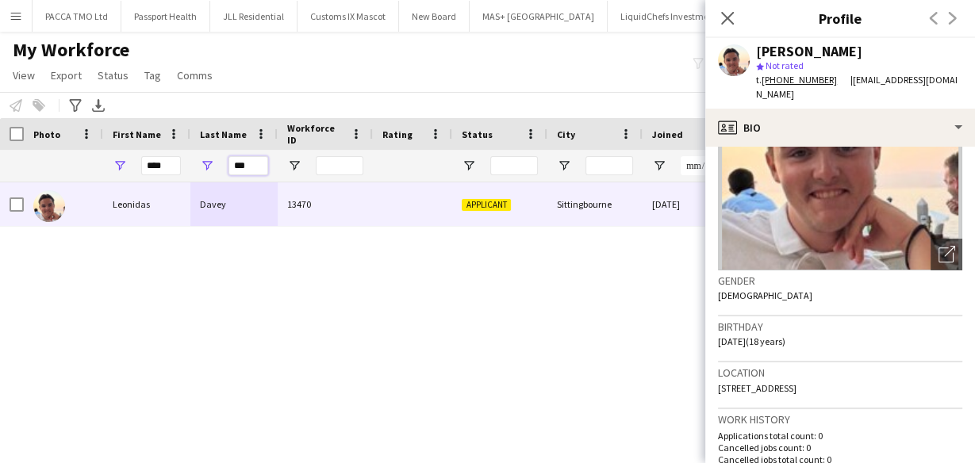
click at [252, 163] on input "***" at bounding box center [248, 165] width 40 height 19
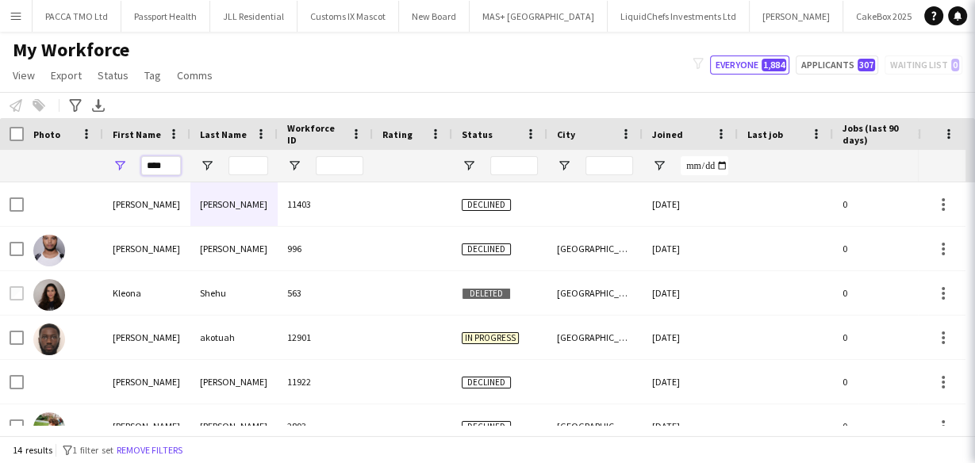
click at [179, 164] on input "****" at bounding box center [161, 165] width 40 height 19
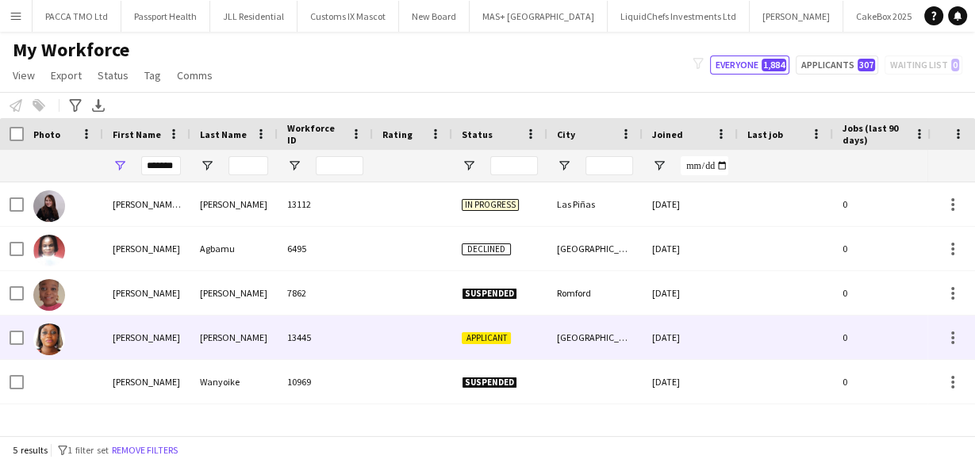
scroll to position [0, 0]
click at [198, 348] on div "[PERSON_NAME]" at bounding box center [233, 338] width 87 height 44
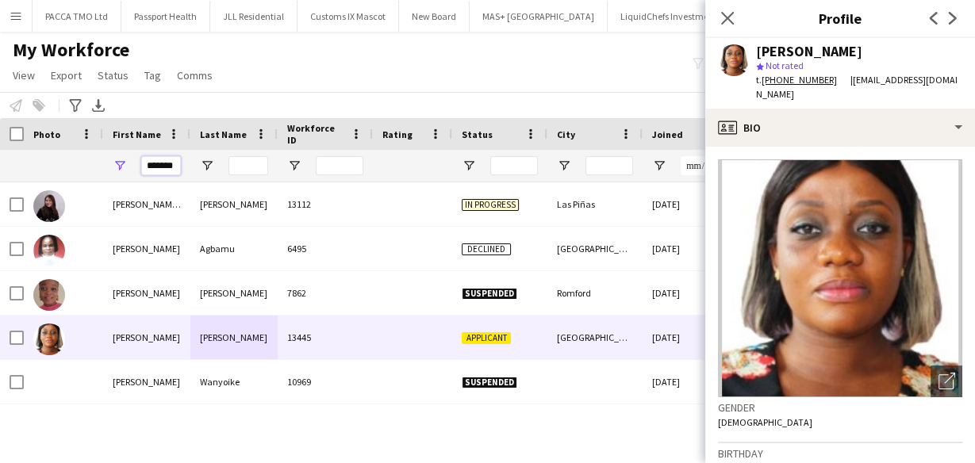
click at [176, 161] on input "*******" at bounding box center [161, 165] width 40 height 19
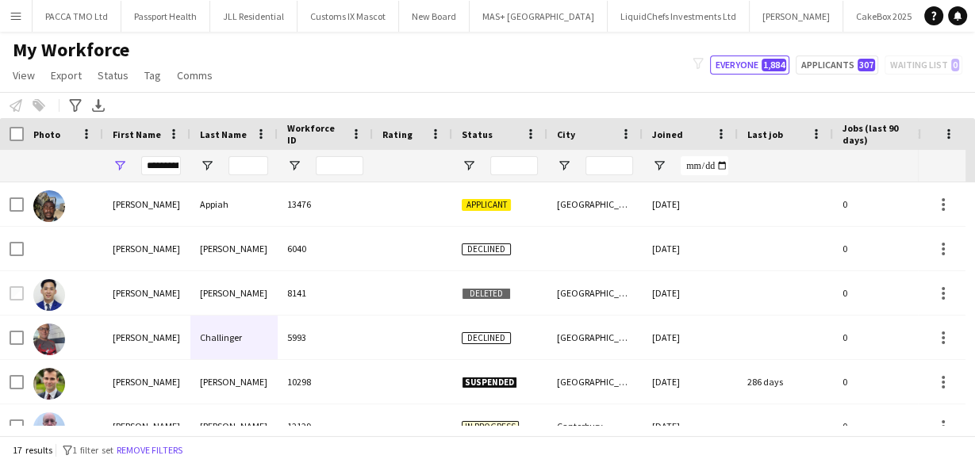
click at [320, 98] on div "Notify workforce Add to tag Select at least one crew to tag him or her. Advance…" at bounding box center [487, 105] width 975 height 26
click at [182, 140] on div "First Name" at bounding box center [146, 134] width 87 height 32
click at [163, 159] on input "**********" at bounding box center [161, 165] width 40 height 19
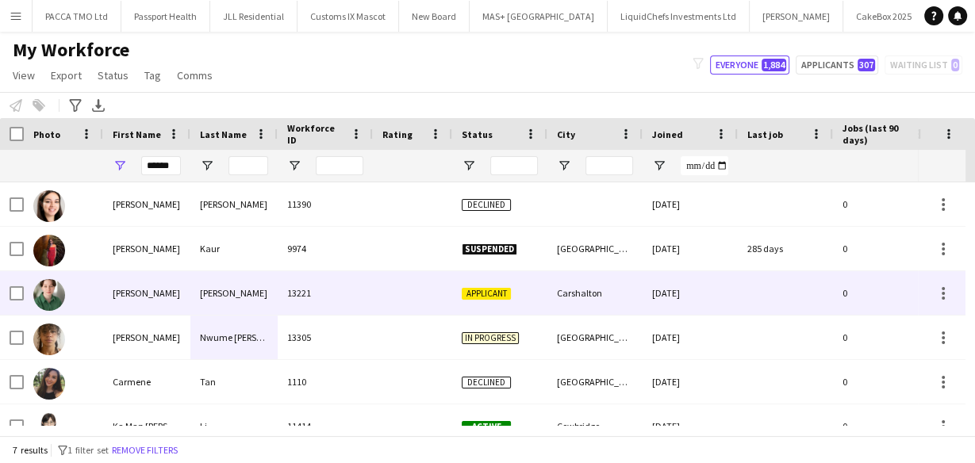
click at [163, 297] on div "[PERSON_NAME]" at bounding box center [146, 293] width 87 height 44
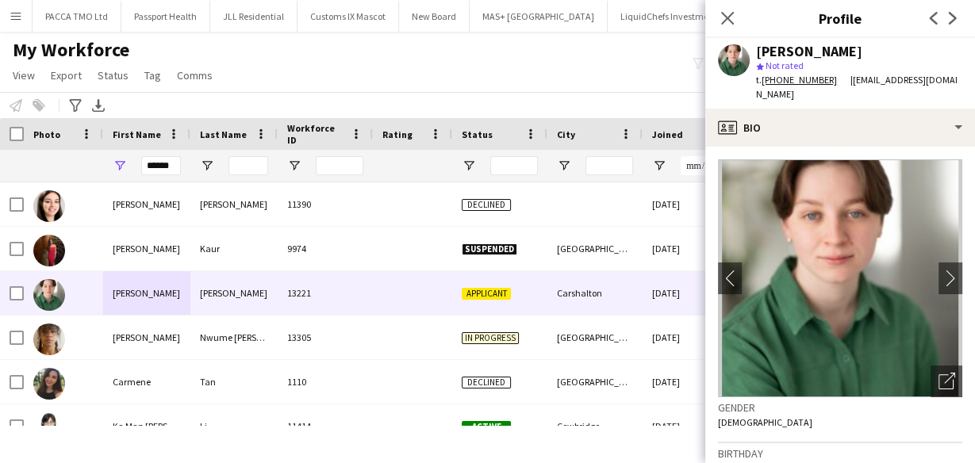
click at [151, 152] on div "******" at bounding box center [161, 166] width 40 height 32
click at [155, 163] on input "******" at bounding box center [161, 165] width 40 height 19
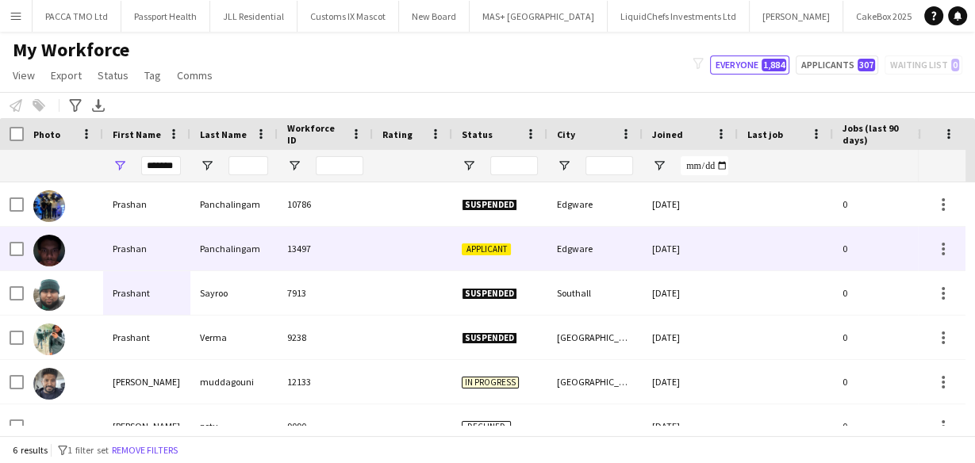
click at [282, 257] on div "13497" at bounding box center [325, 249] width 95 height 44
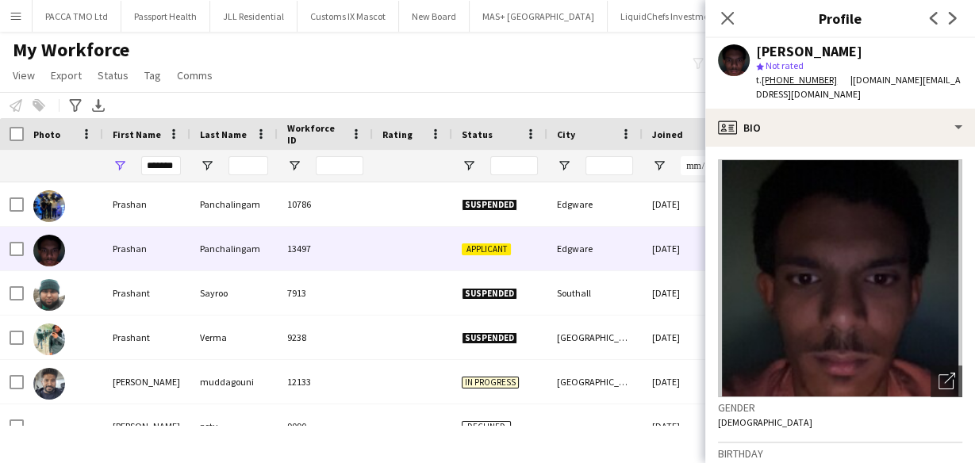
click at [778, 56] on div "[PERSON_NAME]" at bounding box center [809, 51] width 106 height 14
copy div "[PERSON_NAME]"
click at [169, 167] on input "*******" at bounding box center [161, 165] width 40 height 19
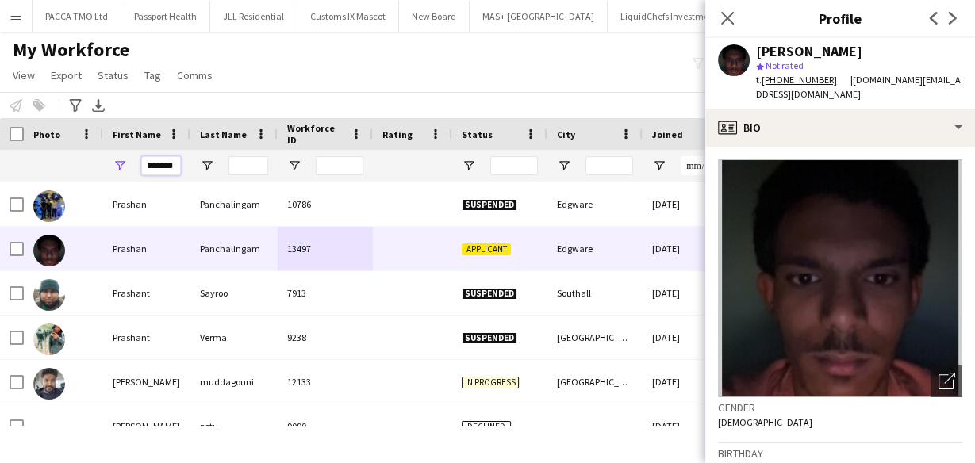
click at [169, 167] on input "*******" at bounding box center [161, 165] width 40 height 19
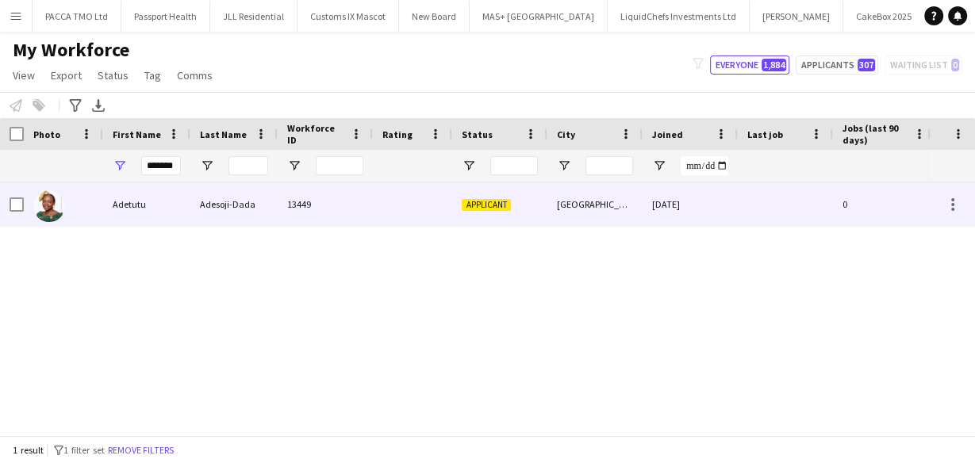
click at [200, 223] on div "Adesoji-Dada" at bounding box center [233, 204] width 87 height 44
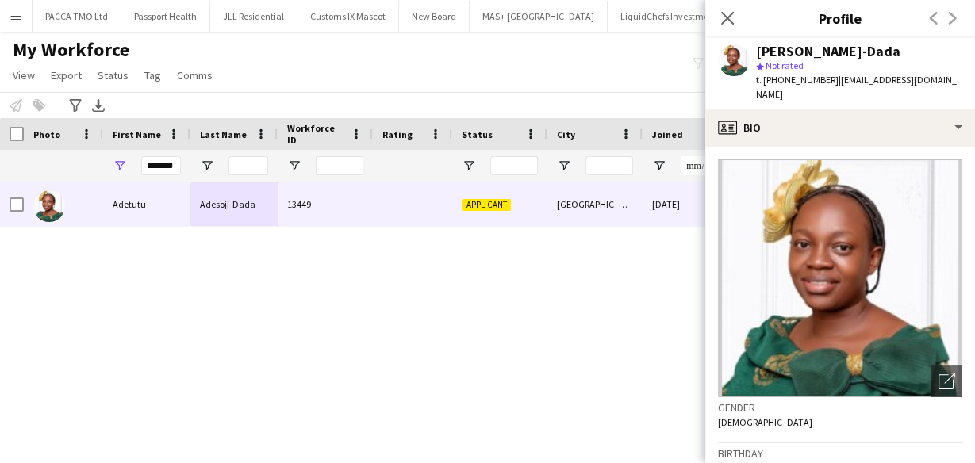
click at [774, 51] on div "[PERSON_NAME]-Dada" at bounding box center [828, 51] width 144 height 14
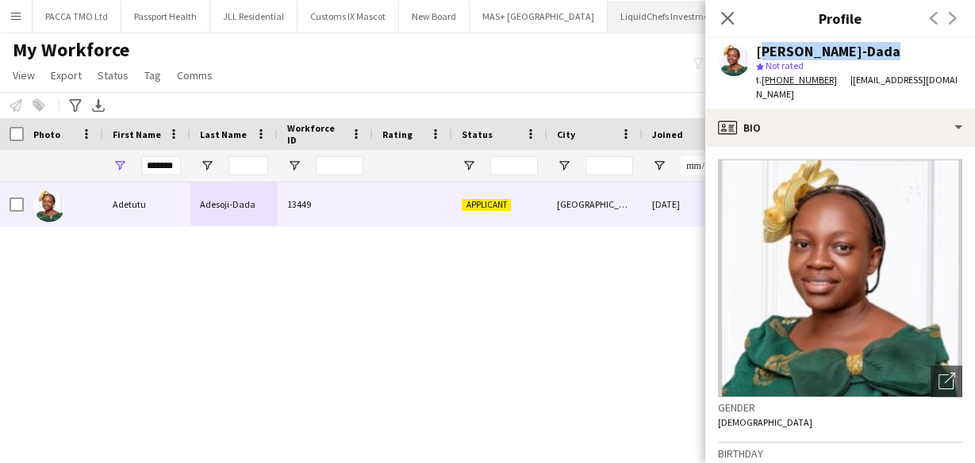
copy div "[PERSON_NAME]-Dada"
click at [167, 166] on input "*******" at bounding box center [161, 165] width 40 height 19
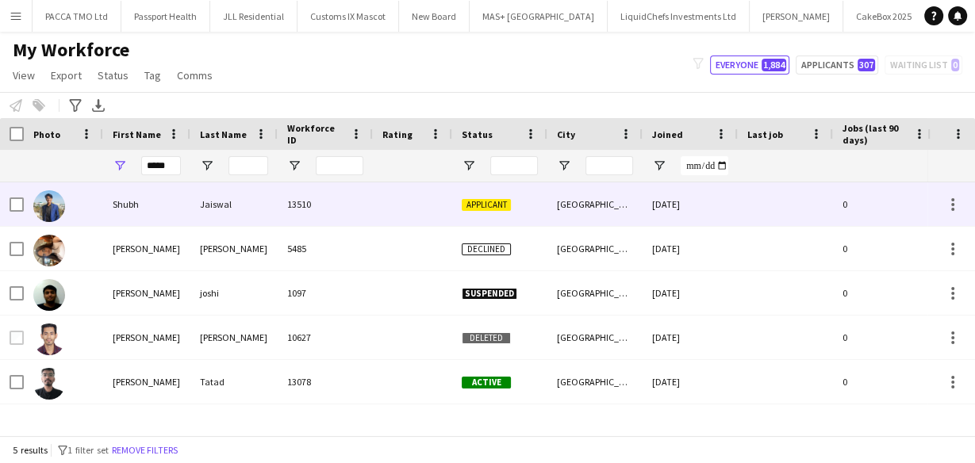
click at [191, 218] on div "Jaiswal" at bounding box center [233, 204] width 87 height 44
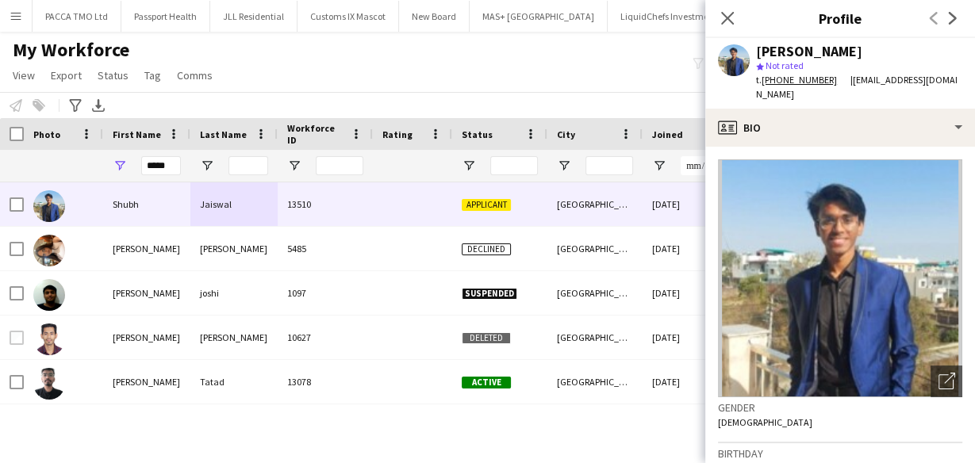
drag, startPoint x: 799, startPoint y: 63, endPoint x: 784, endPoint y: 49, distance: 21.3
click at [785, 52] on div "Shubh Jaiswal star Not rated t. +447423126240 | shubhjaiswal40@gmail.com" at bounding box center [859, 73] width 206 height 58
click at [784, 49] on div "Shubh Jaiswal" at bounding box center [809, 51] width 106 height 14
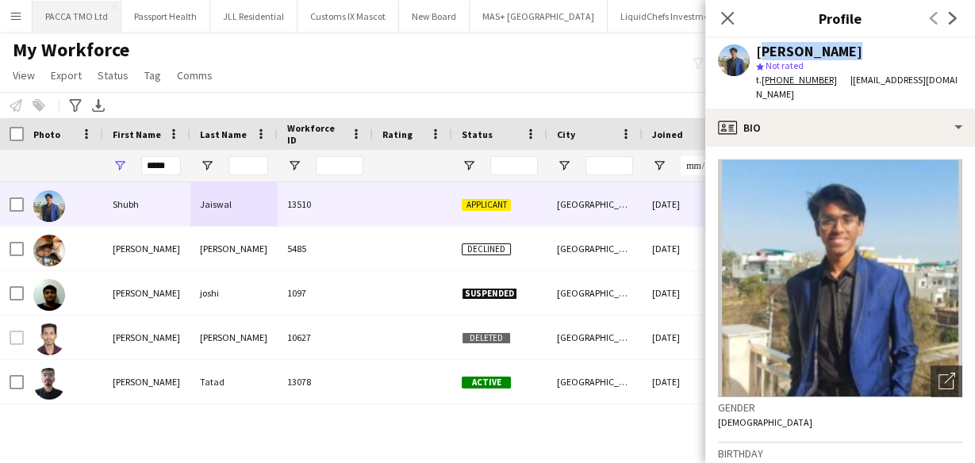
copy div "Shubh Jaiswal"
click at [155, 148] on div "First Name" at bounding box center [147, 134] width 68 height 32
click at [155, 159] on input "*****" at bounding box center [161, 165] width 40 height 19
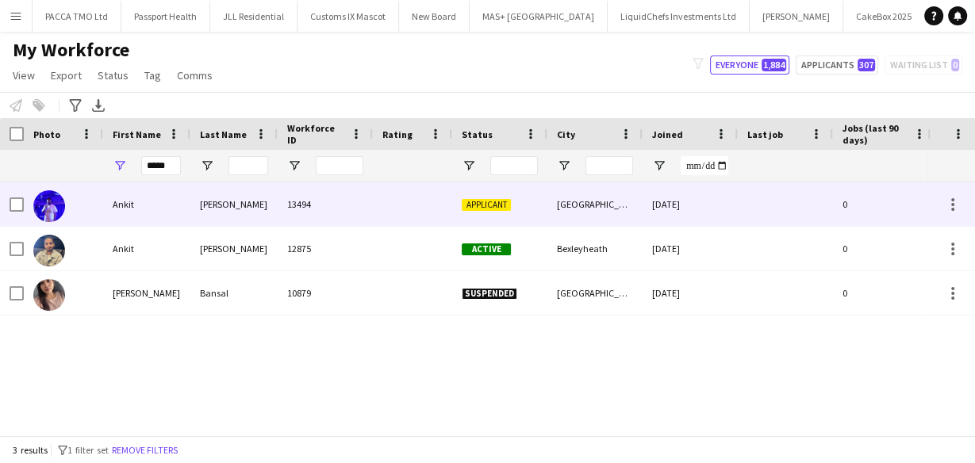
click at [251, 199] on div "Oberoi" at bounding box center [233, 204] width 87 height 44
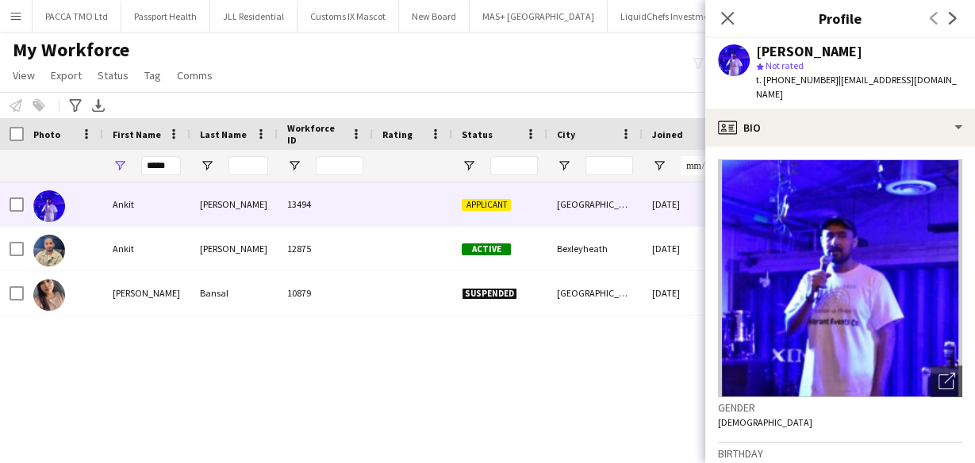
click at [812, 56] on div "Ankit Oberoi" at bounding box center [809, 51] width 106 height 14
copy div "Ankit Oberoi"
click at [170, 156] on input "*****" at bounding box center [161, 165] width 40 height 19
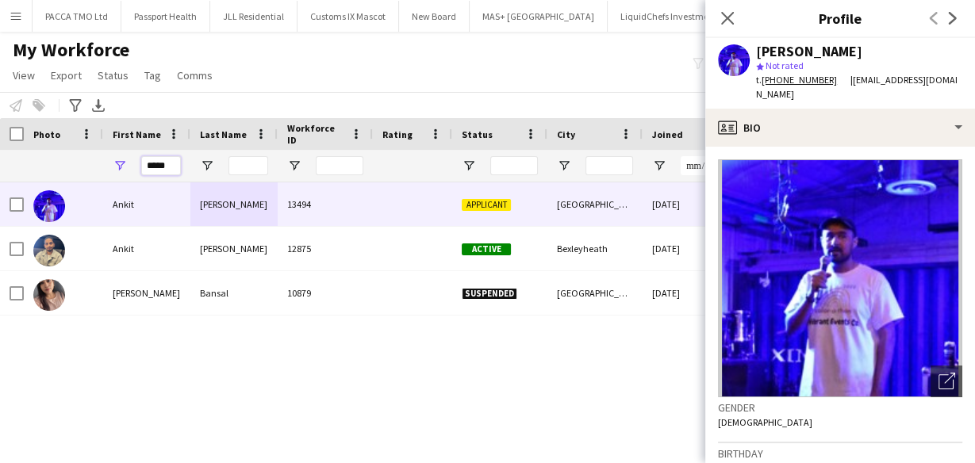
click at [170, 156] on input "*****" at bounding box center [161, 165] width 40 height 19
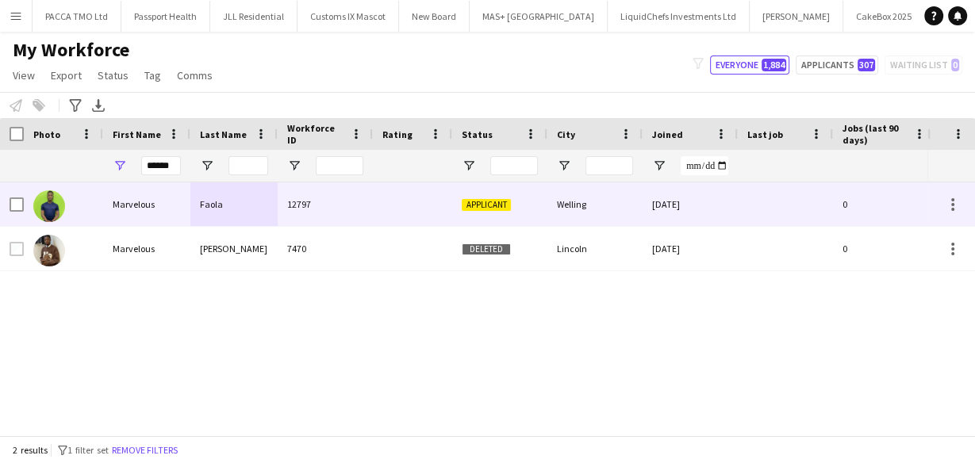
click at [170, 209] on div "Marvelous" at bounding box center [146, 204] width 87 height 44
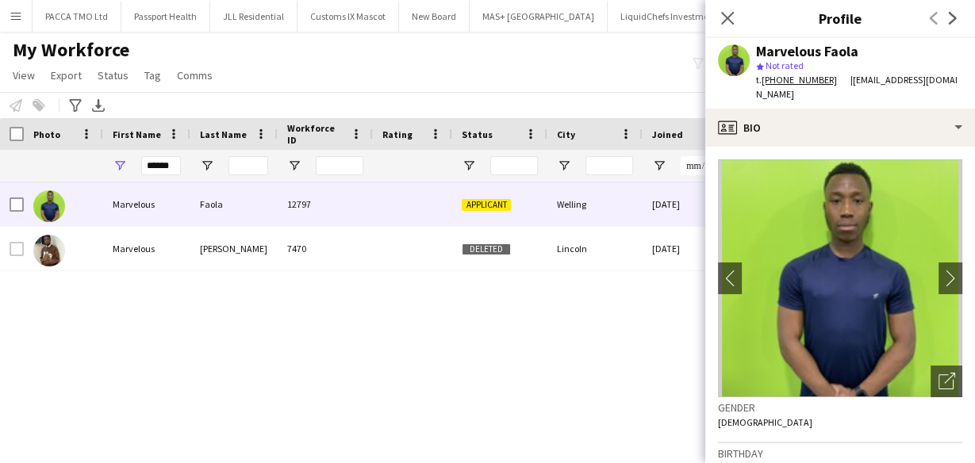
click at [818, 47] on div "Marvelous Faola" at bounding box center [807, 51] width 102 height 14
copy div "Marvelous Faola"
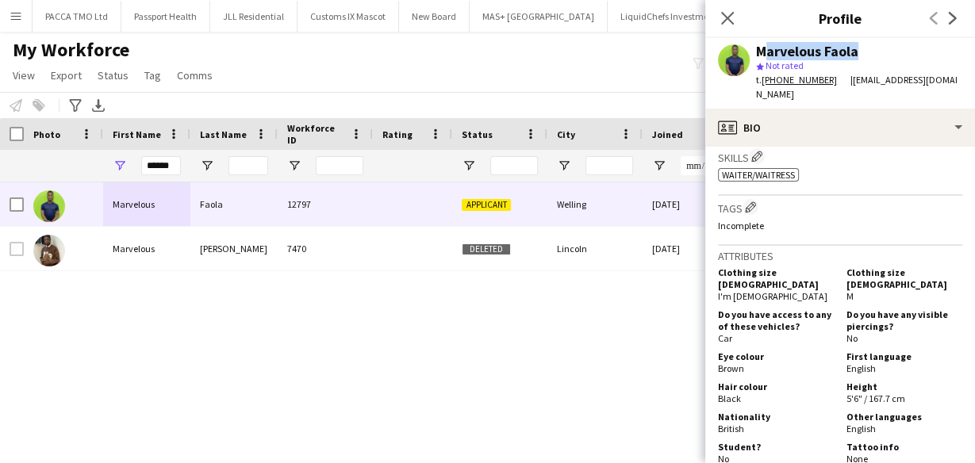
scroll to position [704, 0]
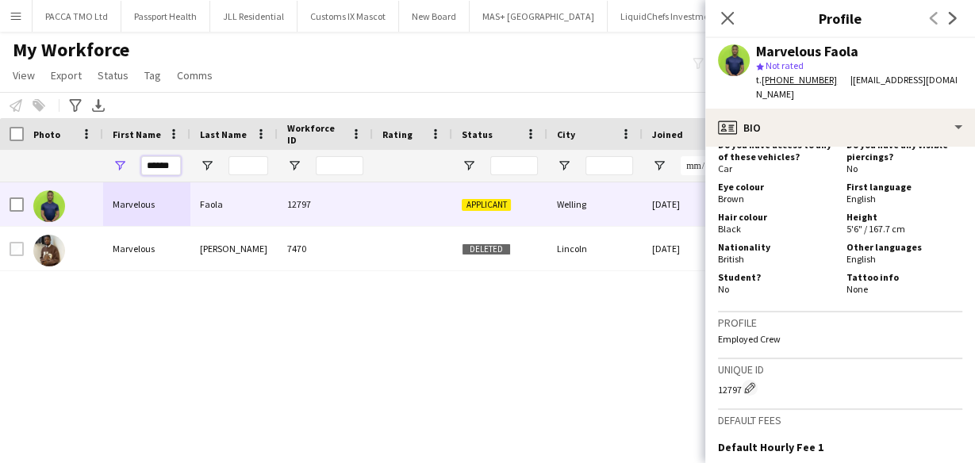
click at [154, 158] on input "******" at bounding box center [161, 165] width 40 height 19
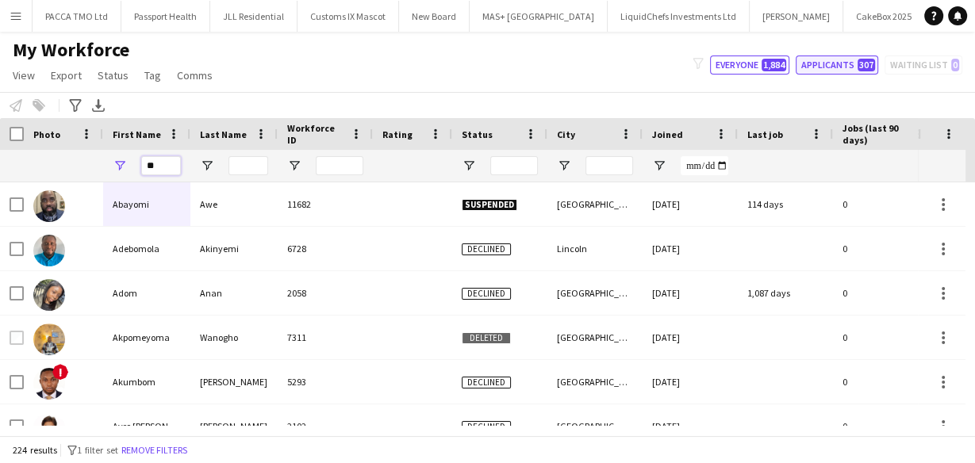
type input "**"
click at [830, 67] on button "Applicants 307" at bounding box center [836, 65] width 82 height 19
type input "**********"
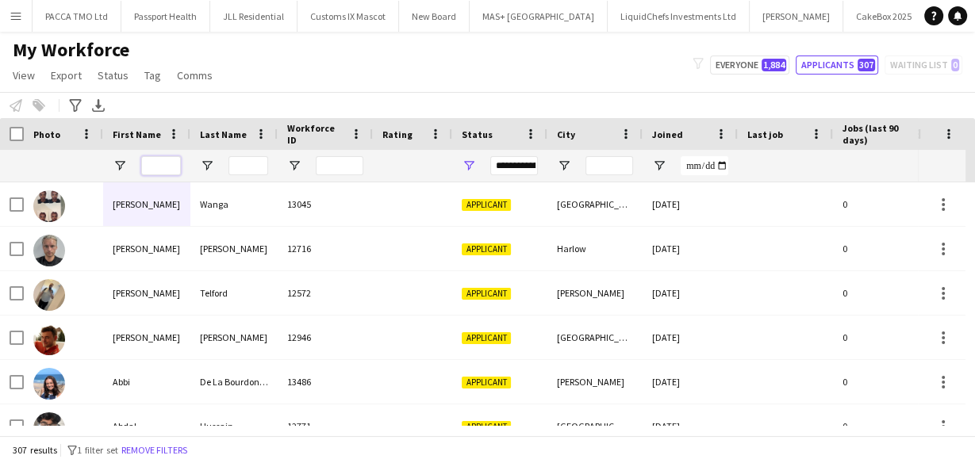
click at [178, 167] on input "First Name Filter Input" at bounding box center [161, 165] width 40 height 19
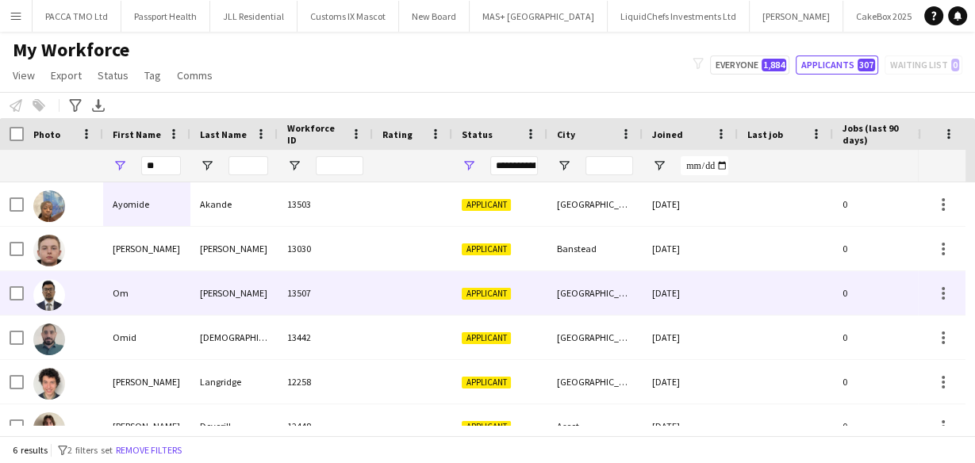
click at [158, 286] on div "Om" at bounding box center [146, 293] width 87 height 44
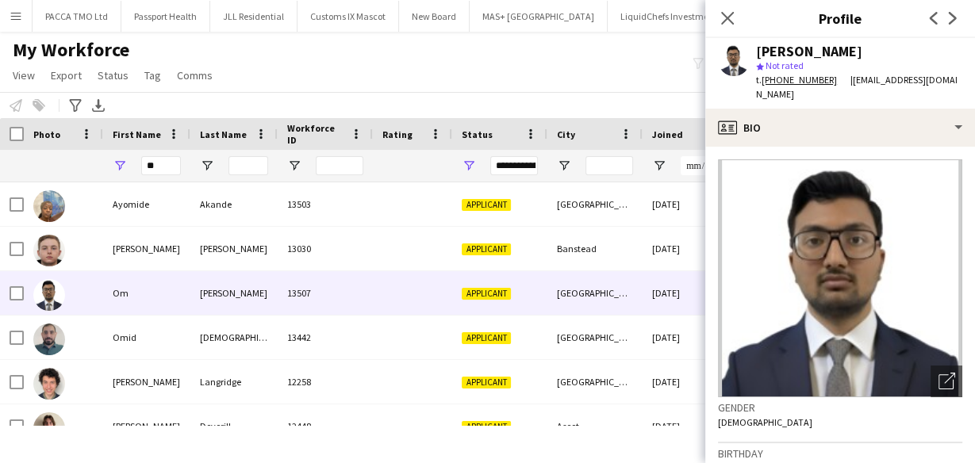
click at [822, 54] on div "Om Kinkhabwala" at bounding box center [809, 51] width 106 height 14
click at [821, 54] on div "Om Kinkhabwala" at bounding box center [809, 51] width 106 height 14
copy div "Om Kinkhabwala"
click at [169, 172] on input "**" at bounding box center [161, 165] width 40 height 19
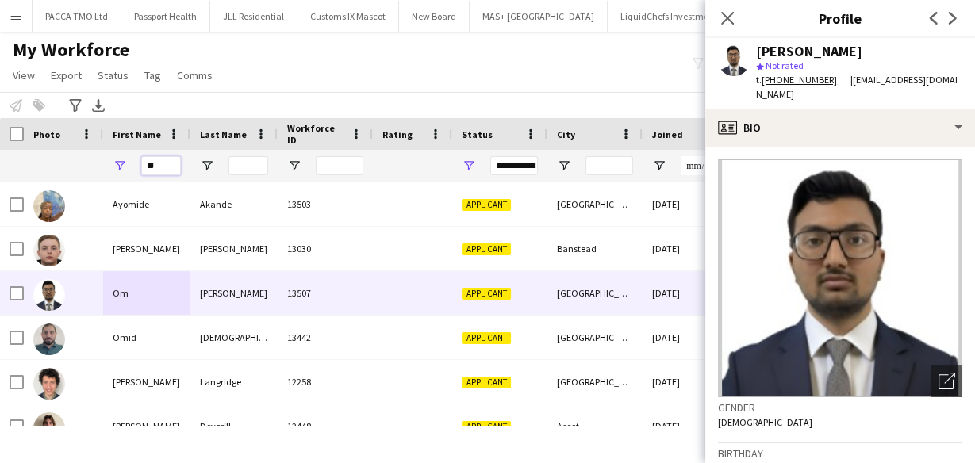
click at [169, 172] on input "**" at bounding box center [161, 165] width 40 height 19
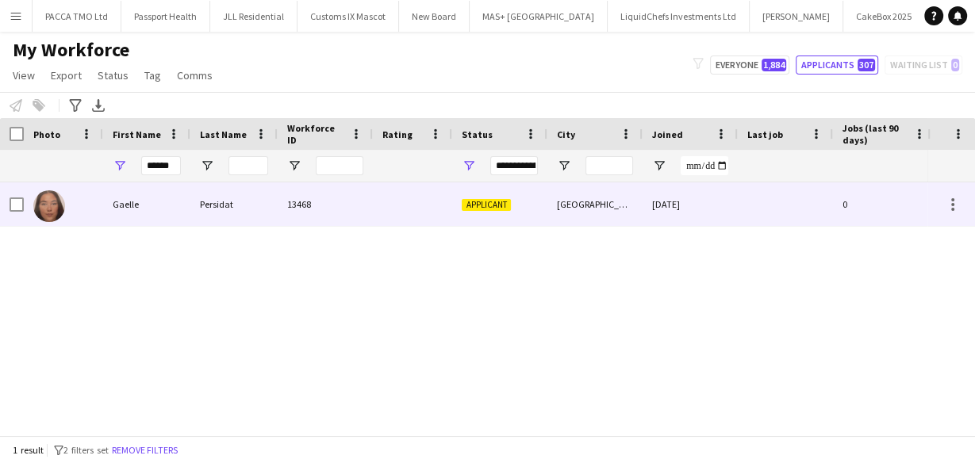
click at [174, 203] on div "Gaelle" at bounding box center [146, 204] width 87 height 44
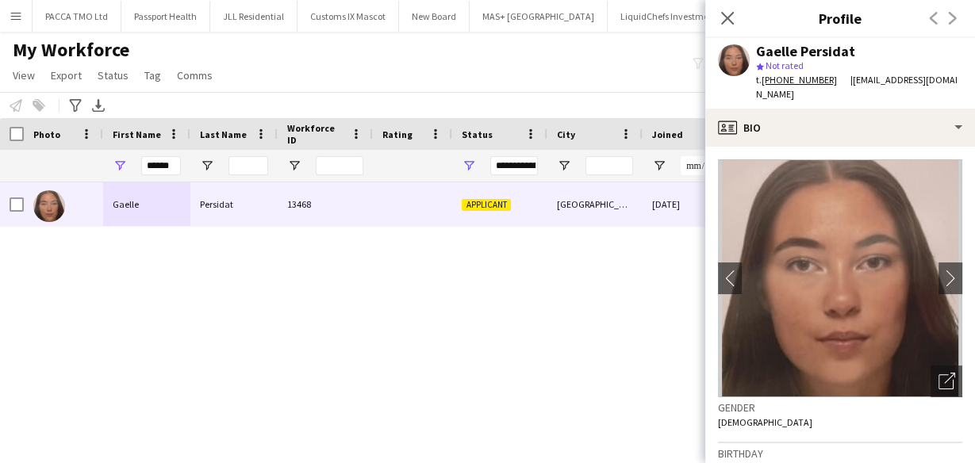
click at [844, 47] on div "Gaelle Persidat" at bounding box center [805, 51] width 99 height 14
click at [844, 48] on div "Gaelle Persidat" at bounding box center [805, 51] width 99 height 14
click at [841, 48] on div "Gaelle Persidat" at bounding box center [805, 51] width 99 height 14
copy div "Gaelle Persidat"
click at [149, 176] on div "******" at bounding box center [161, 166] width 40 height 32
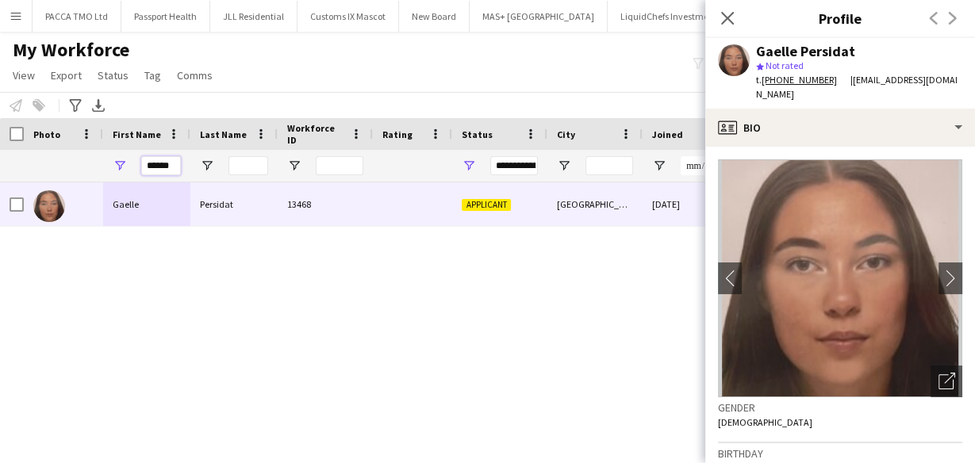
click at [165, 157] on input "******" at bounding box center [161, 165] width 40 height 19
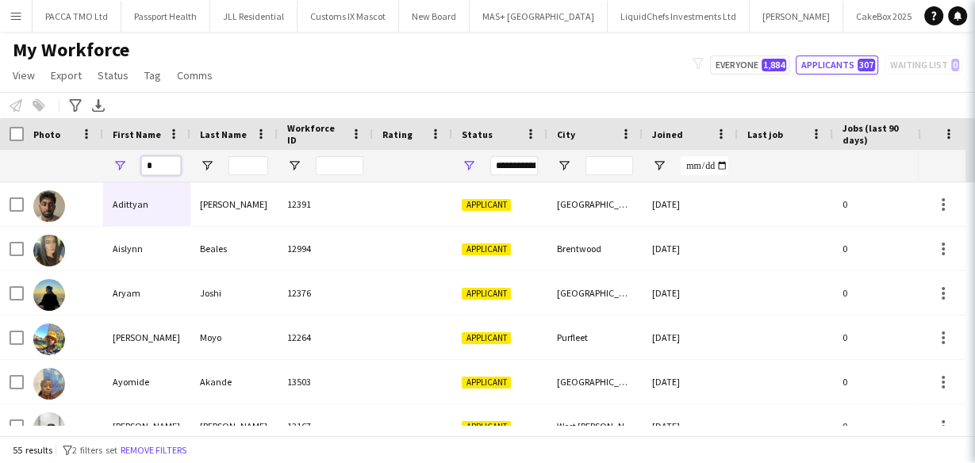
type input "*"
click at [235, 168] on input "Last Name Filter Input" at bounding box center [248, 165] width 40 height 19
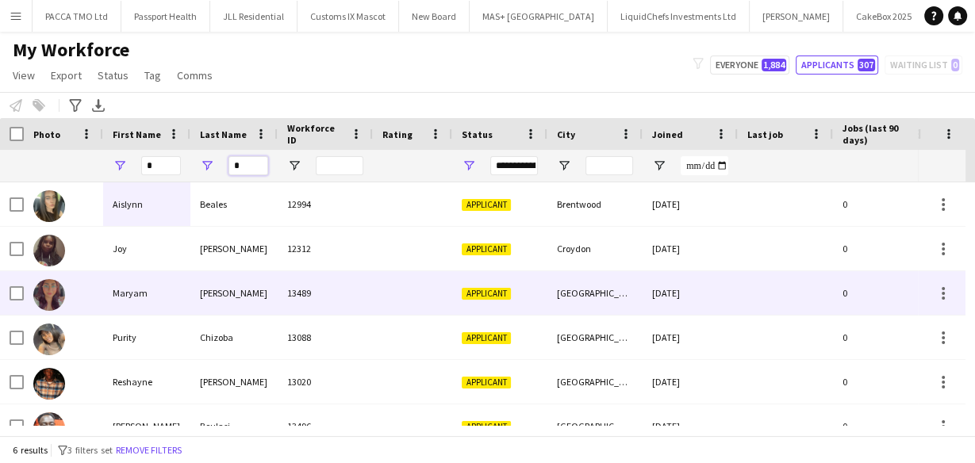
scroll to position [23, 0]
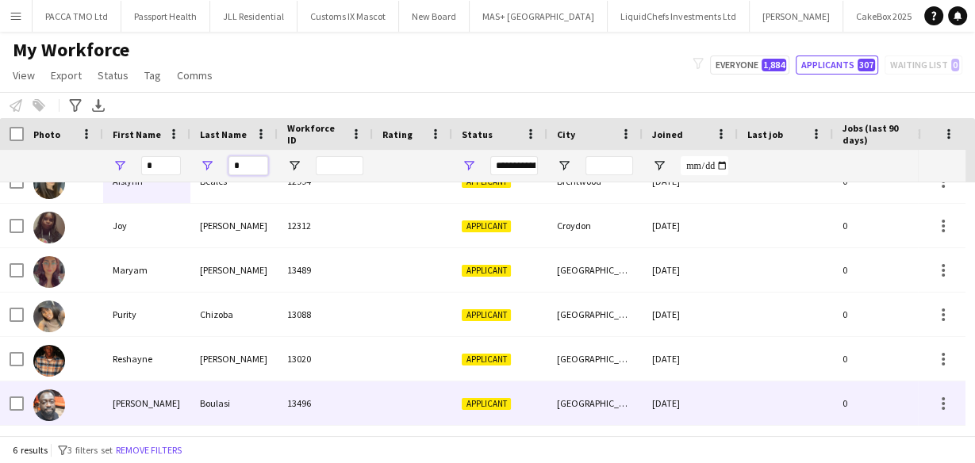
type input "*"
click at [137, 401] on div "Yanny" at bounding box center [146, 403] width 87 height 44
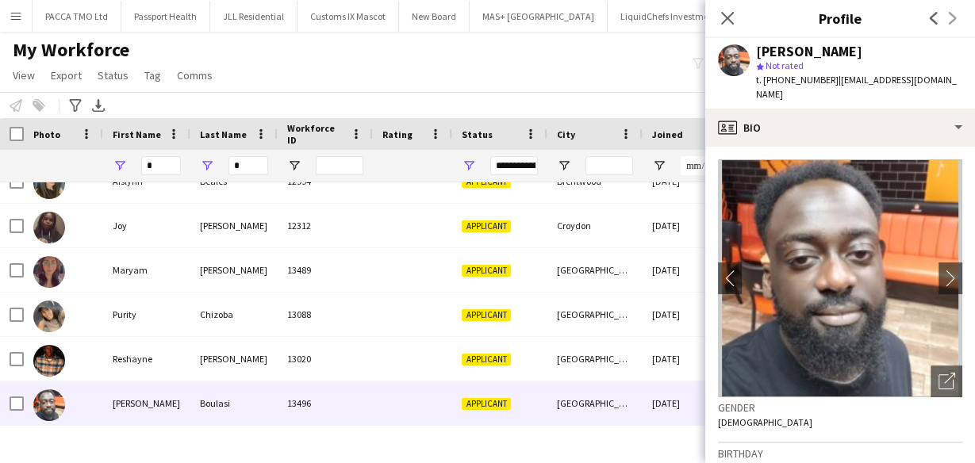
click at [814, 51] on div "Yanny Boulasi" at bounding box center [809, 51] width 106 height 14
copy div "Yanny Boulasi"
click at [734, 29] on div "Close pop-in" at bounding box center [727, 18] width 44 height 36
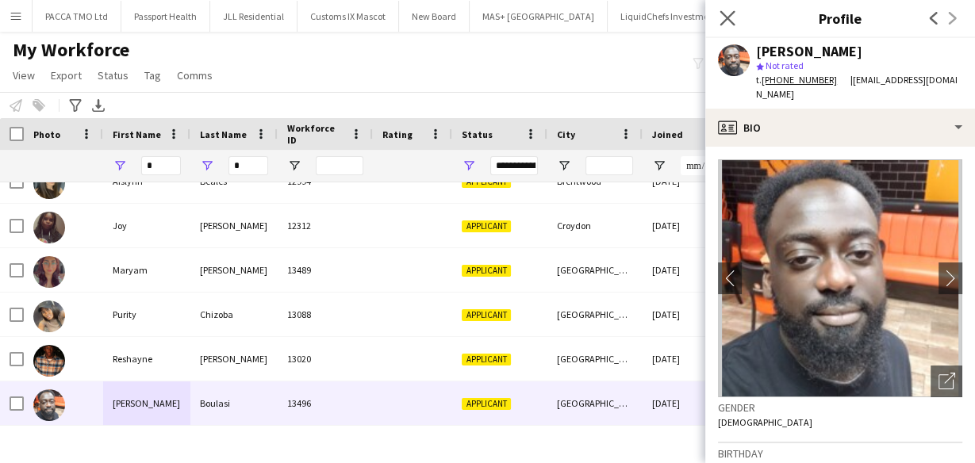
click at [736, 24] on app-icon "Close pop-in" at bounding box center [727, 18] width 23 height 23
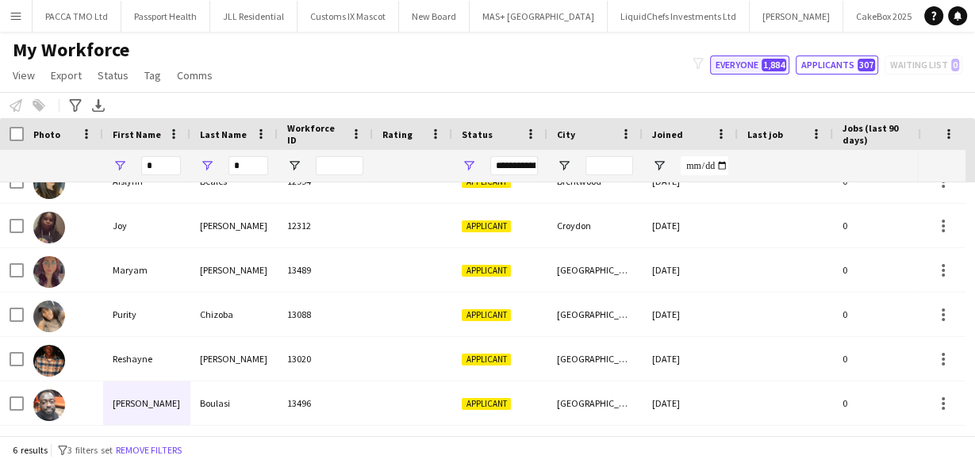
click at [760, 64] on button "Everyone 1,884" at bounding box center [749, 65] width 79 height 19
type input "**********"
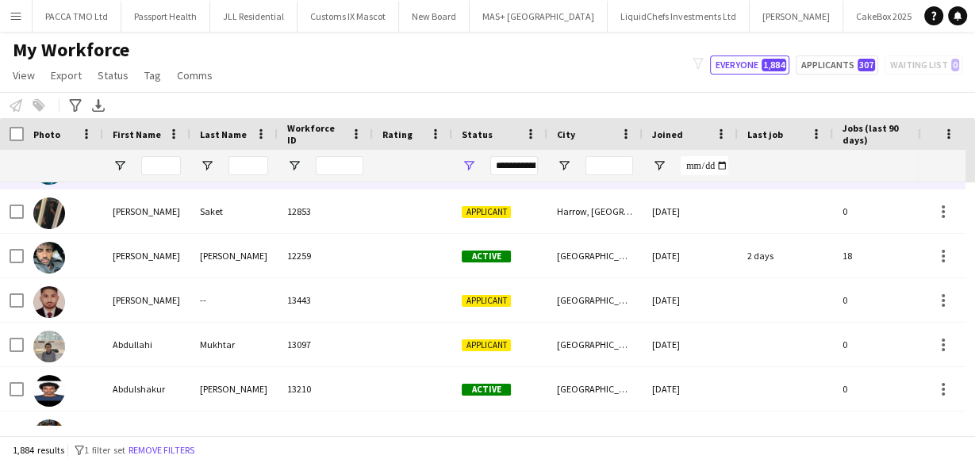
scroll to position [1029, 0]
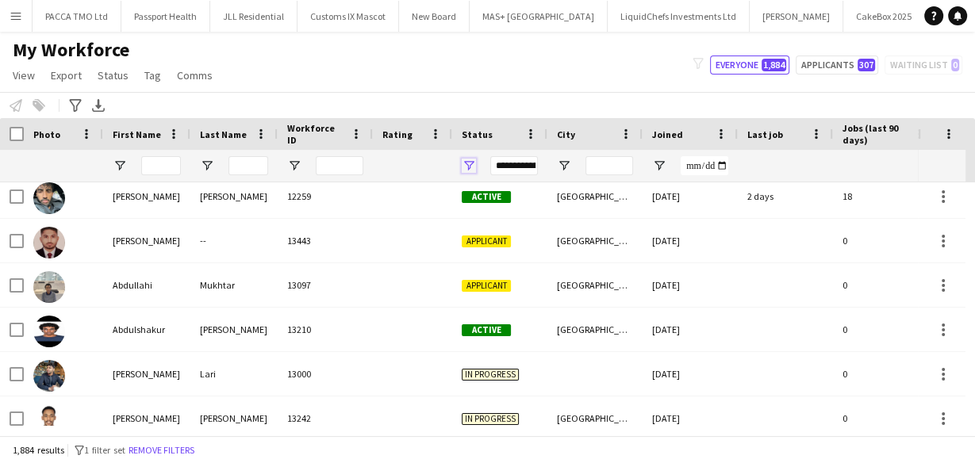
click at [463, 167] on span "Open Filter Menu" at bounding box center [469, 166] width 14 height 14
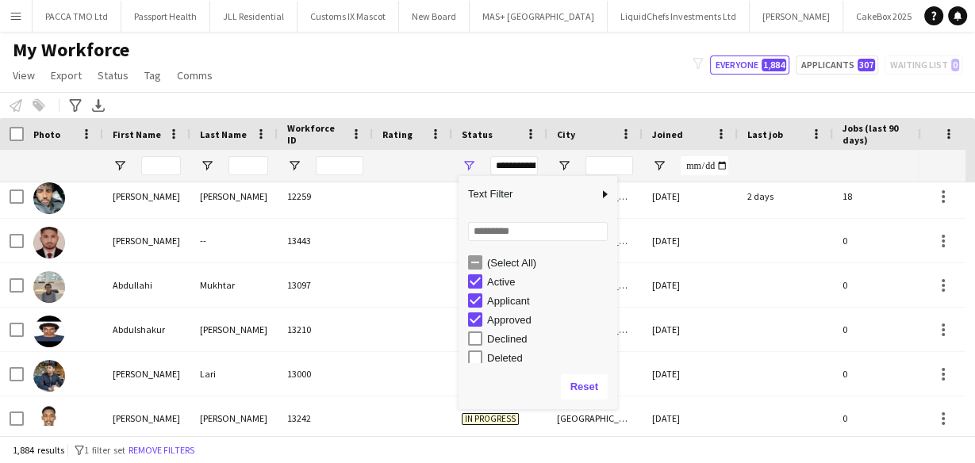
click at [489, 263] on div "(Select All)" at bounding box center [549, 263] width 125 height 12
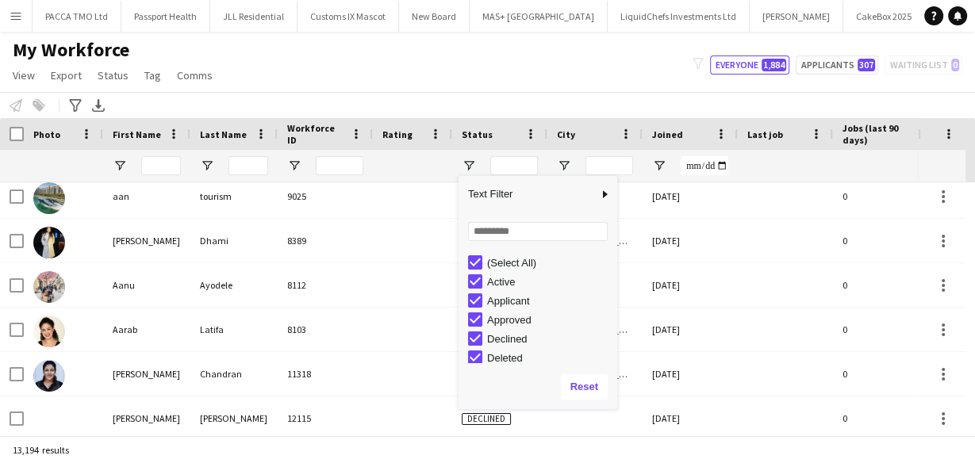
click at [503, 65] on div "My Workforce View Views Default view New view Update view Delete view Edit name…" at bounding box center [487, 65] width 975 height 54
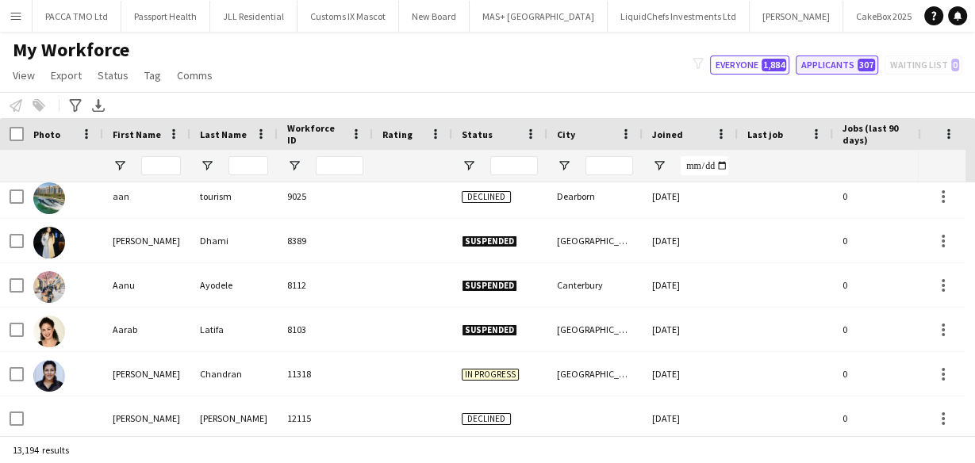
click at [823, 68] on button "Applicants 307" at bounding box center [836, 65] width 82 height 19
type input "**********"
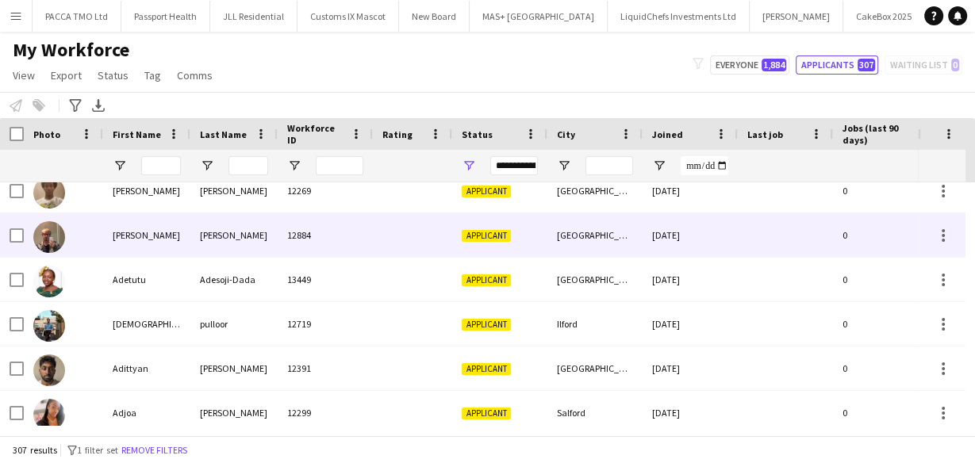
scroll to position [0, 0]
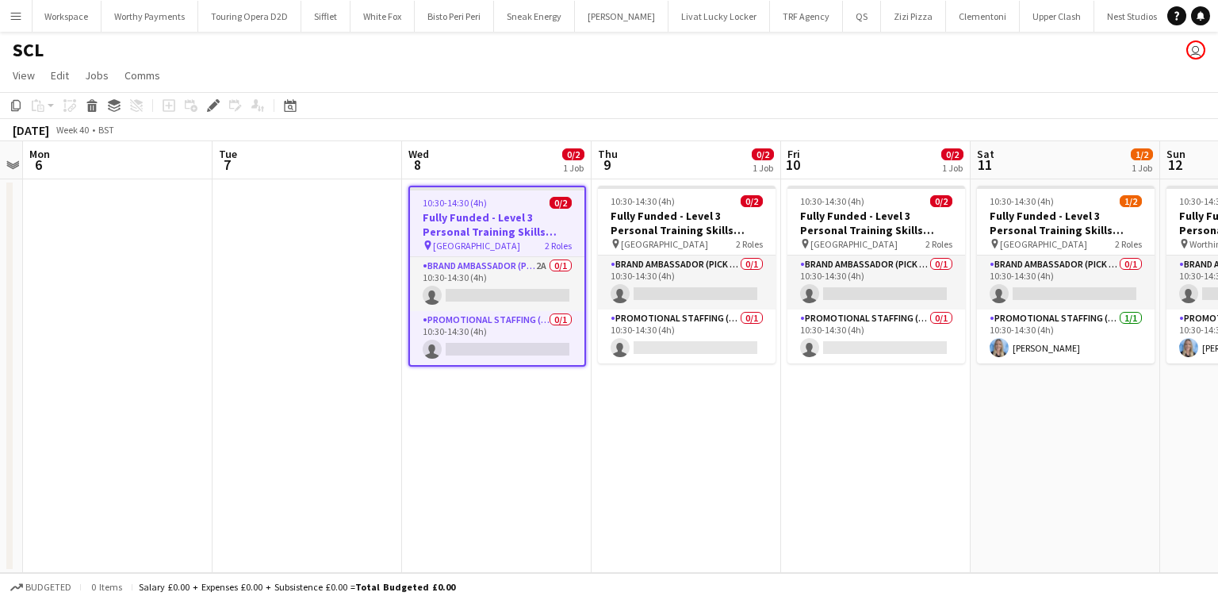
scroll to position [0, 3175]
click at [694, 93] on app-toolbar "Copy Paste Paste Ctrl+V Paste with crew Ctrl+Shift+V Paste linked Job [GEOGRAPH…" at bounding box center [609, 105] width 1218 height 27
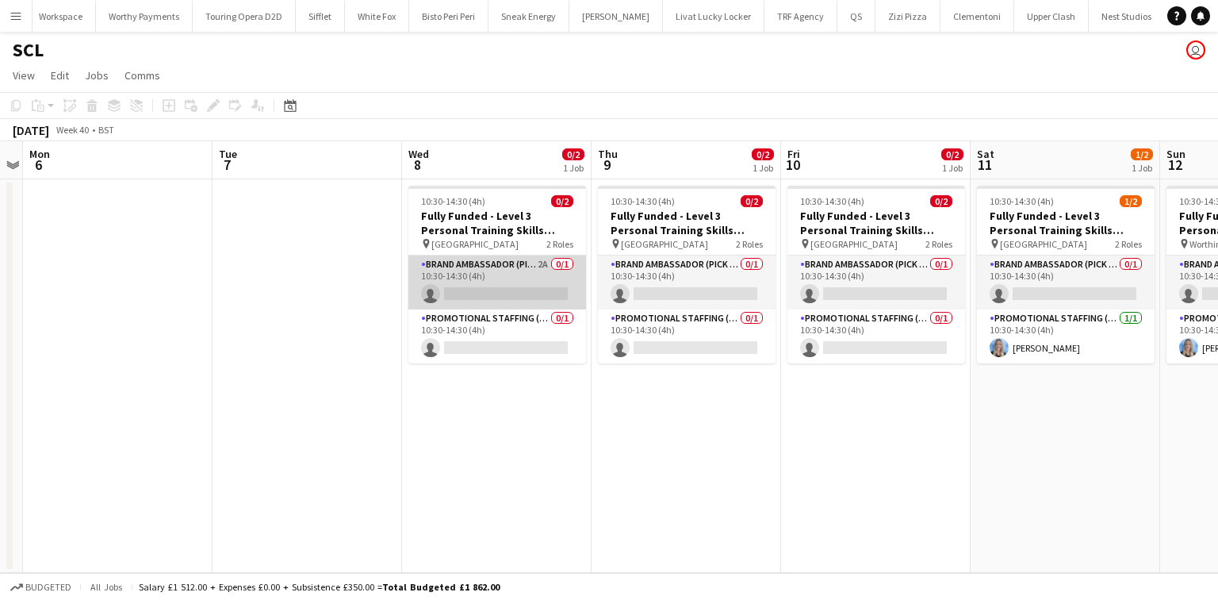
click at [535, 294] on app-card-role "Brand Ambassador (Pick up) 2A 0/1 10:30-14:30 (4h) single-neutral-actions" at bounding box center [497, 282] width 178 height 54
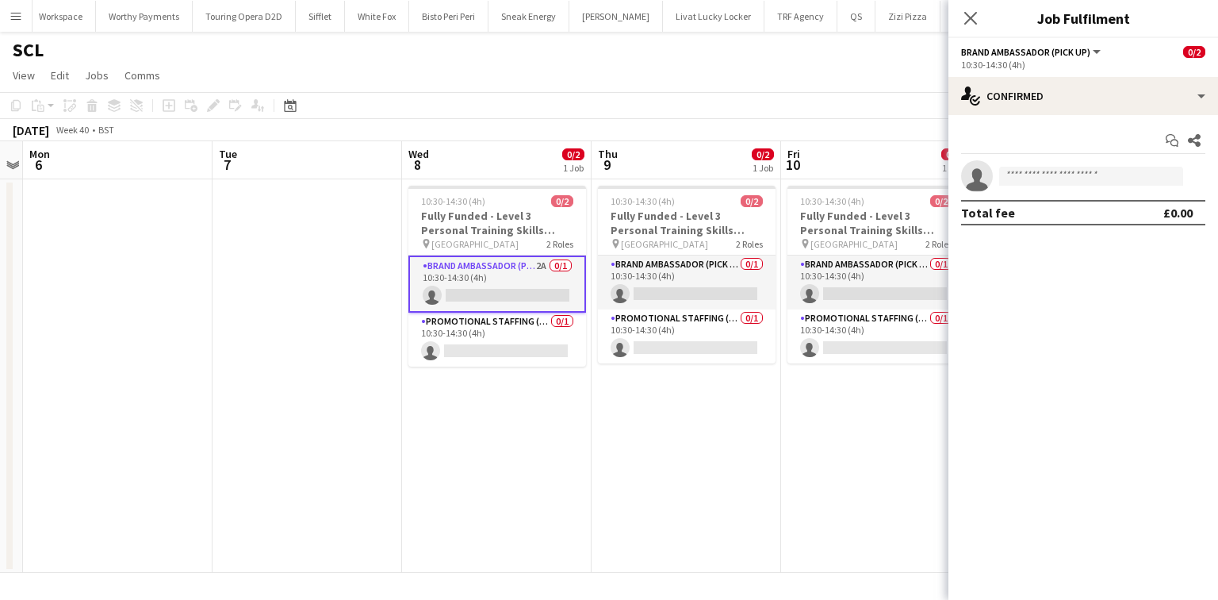
click at [1075, 139] on div "Start chat Share" at bounding box center [1083, 141] width 244 height 26
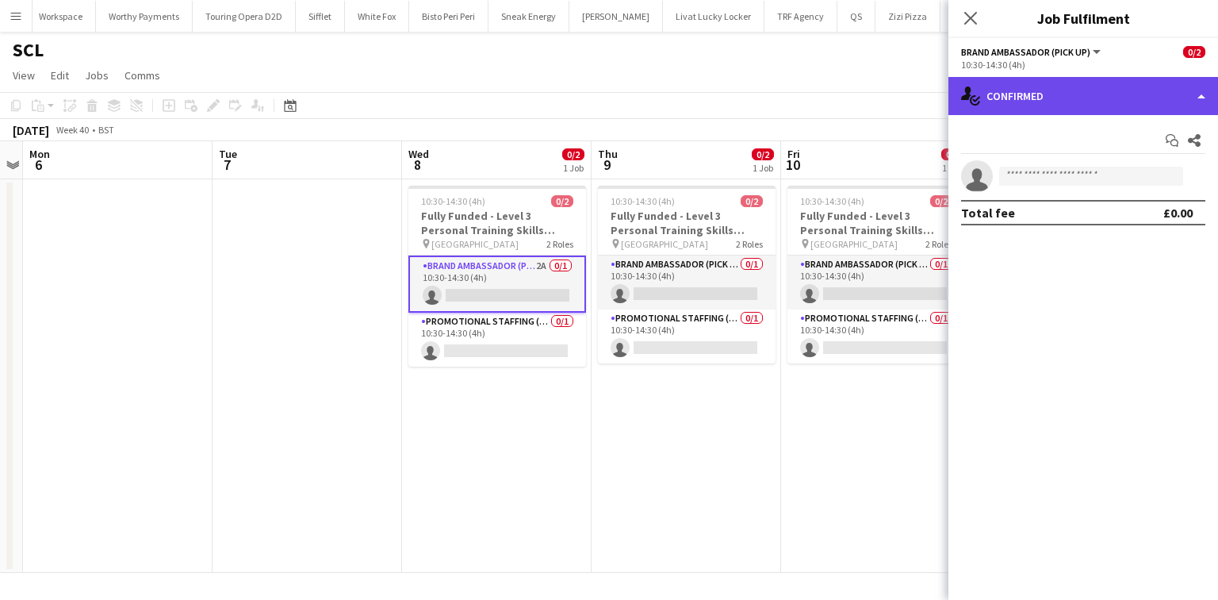
click at [1063, 108] on div "single-neutral-actions-check-2 Confirmed" at bounding box center [1084, 96] width 270 height 38
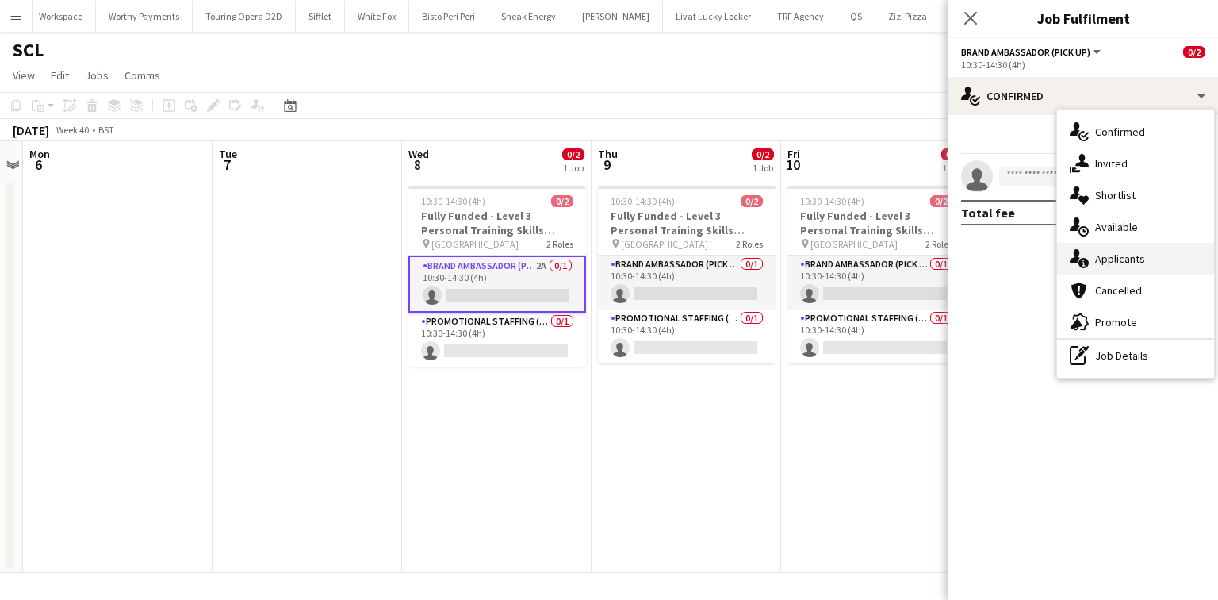
click at [1129, 251] on div "single-neutral-actions-information Applicants" at bounding box center [1135, 259] width 157 height 32
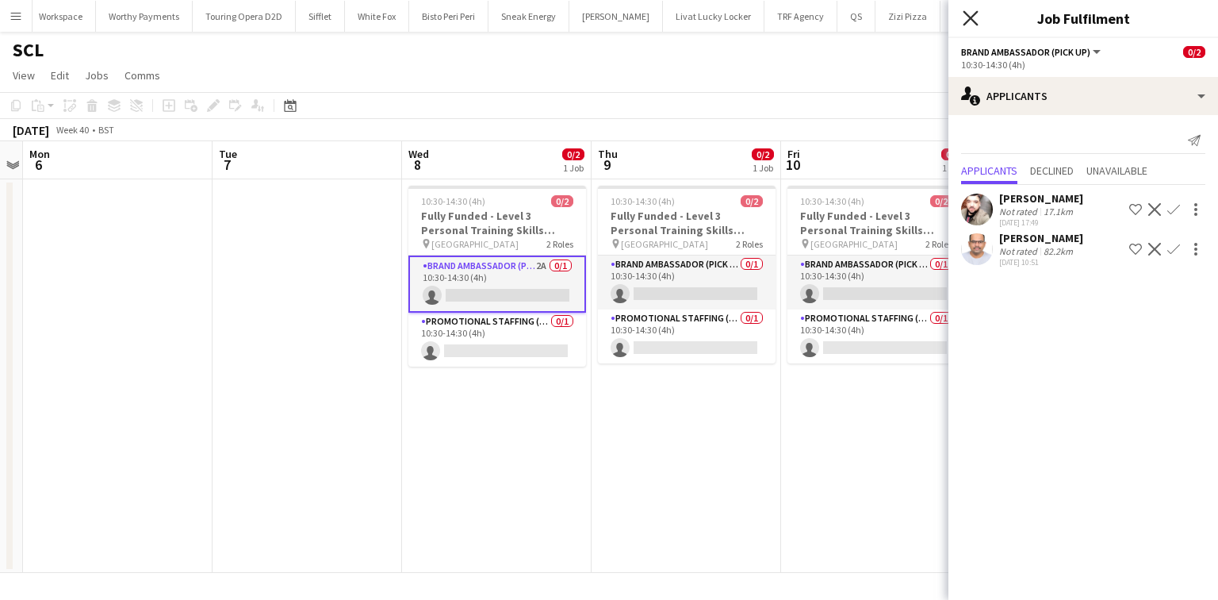
click at [971, 16] on icon "Close pop-in" at bounding box center [970, 17] width 15 height 15
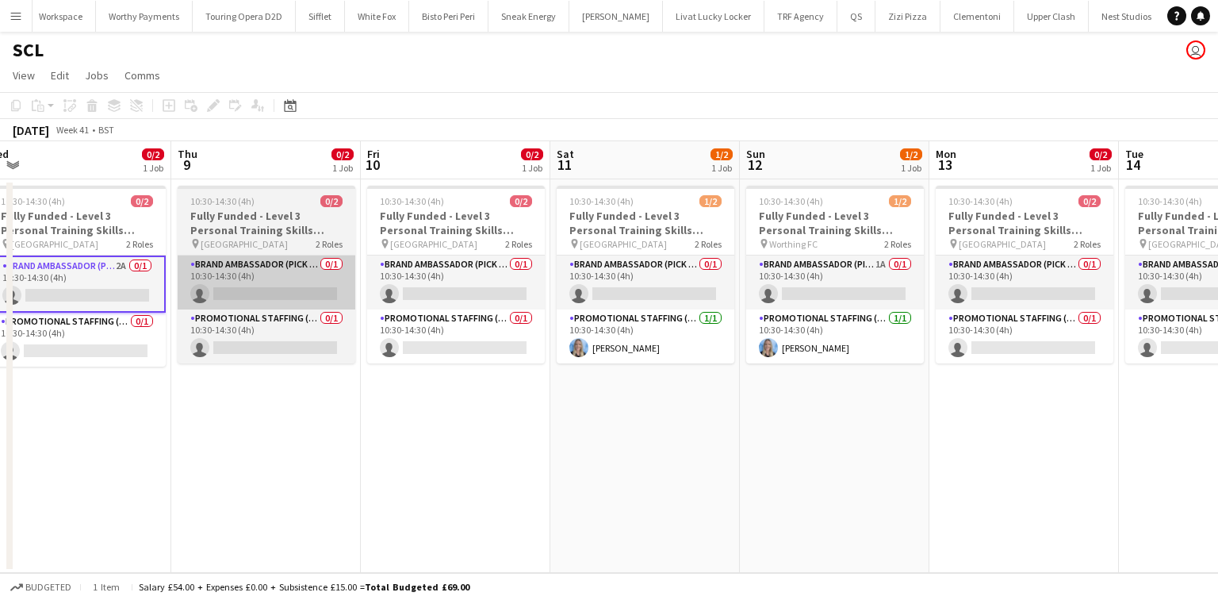
scroll to position [0, 588]
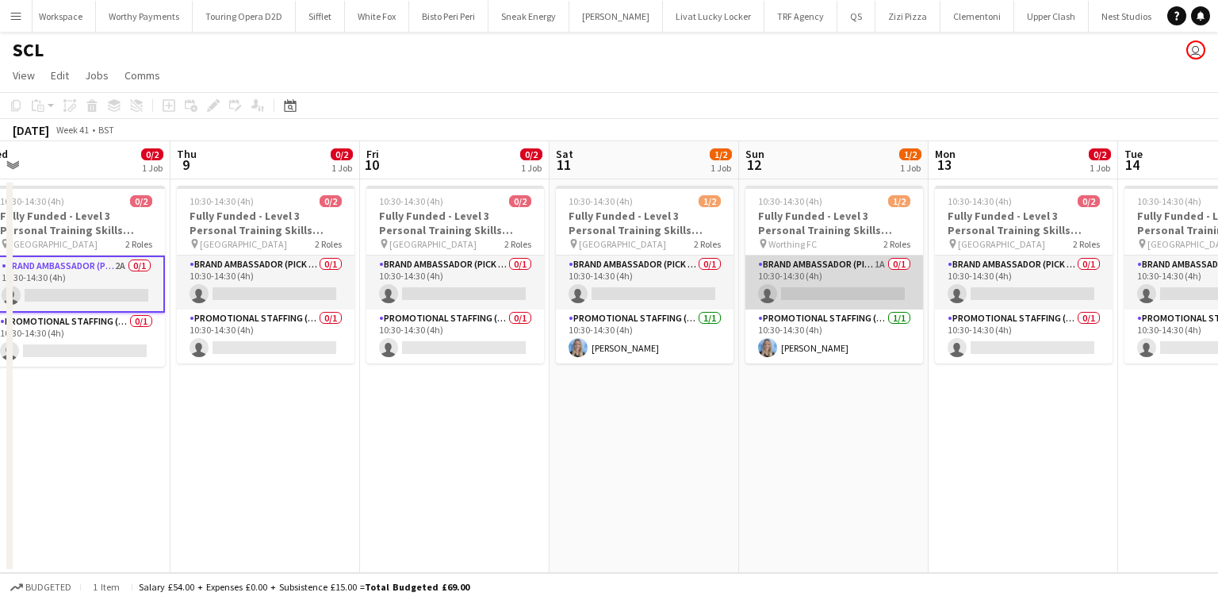
click at [845, 263] on app-card-role "Brand Ambassador (Pick up) 1A 0/1 10:30-14:30 (4h) single-neutral-actions" at bounding box center [835, 282] width 178 height 54
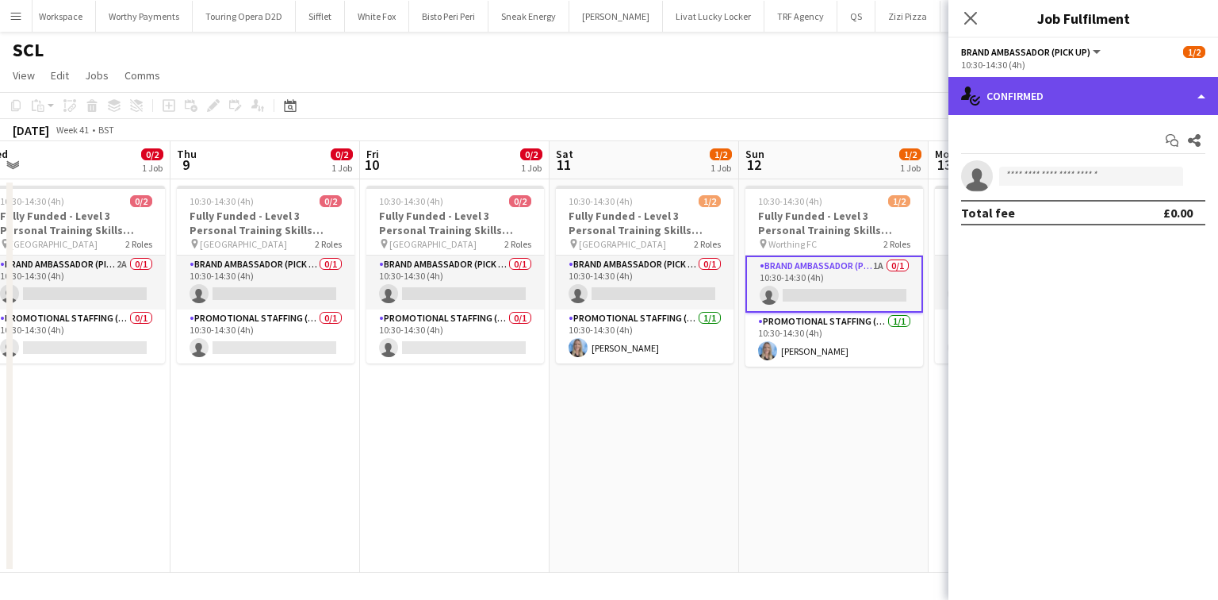
click at [1010, 100] on div "single-neutral-actions-check-2 Confirmed" at bounding box center [1084, 96] width 270 height 38
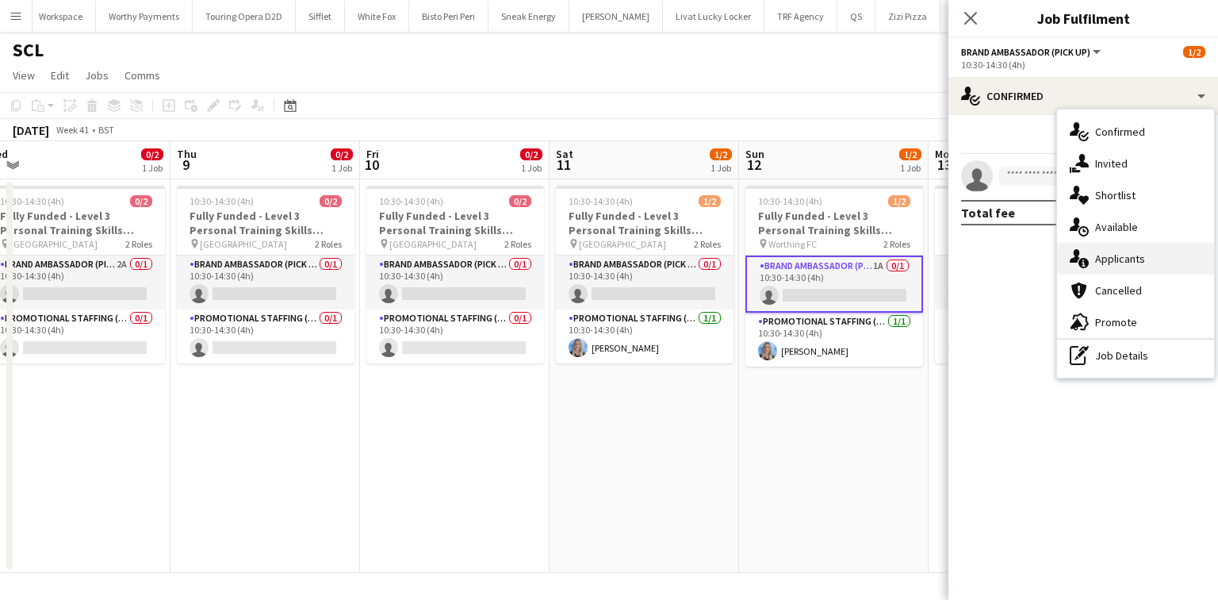
click at [1100, 247] on div "single-neutral-actions-information Applicants" at bounding box center [1135, 259] width 157 height 32
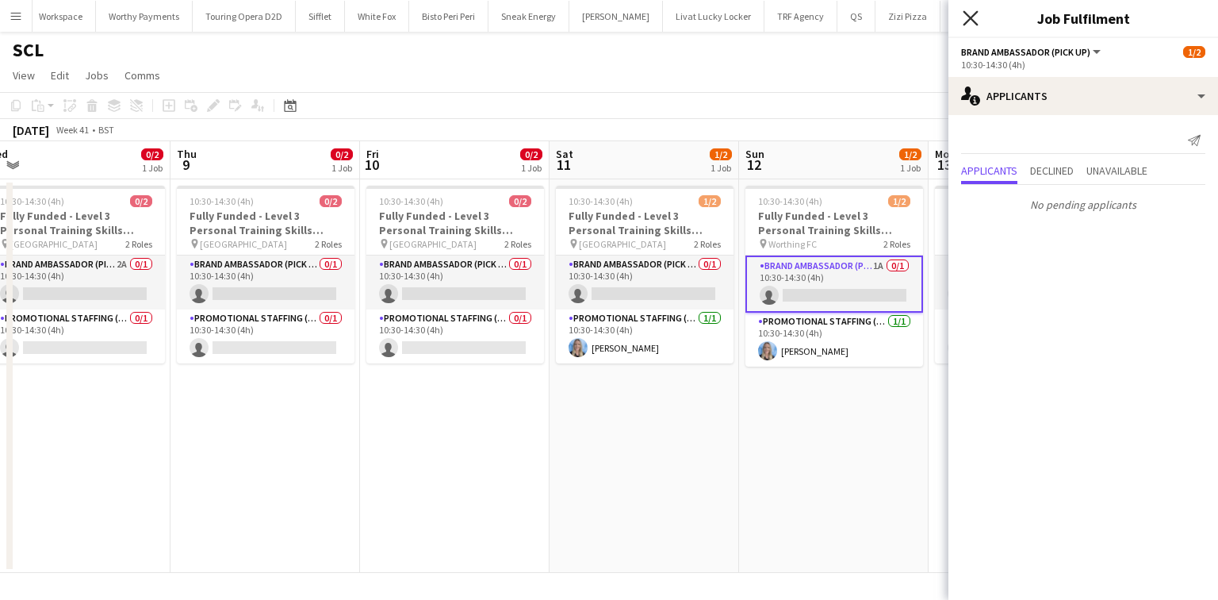
click at [964, 16] on icon "Close pop-in" at bounding box center [970, 17] width 15 height 15
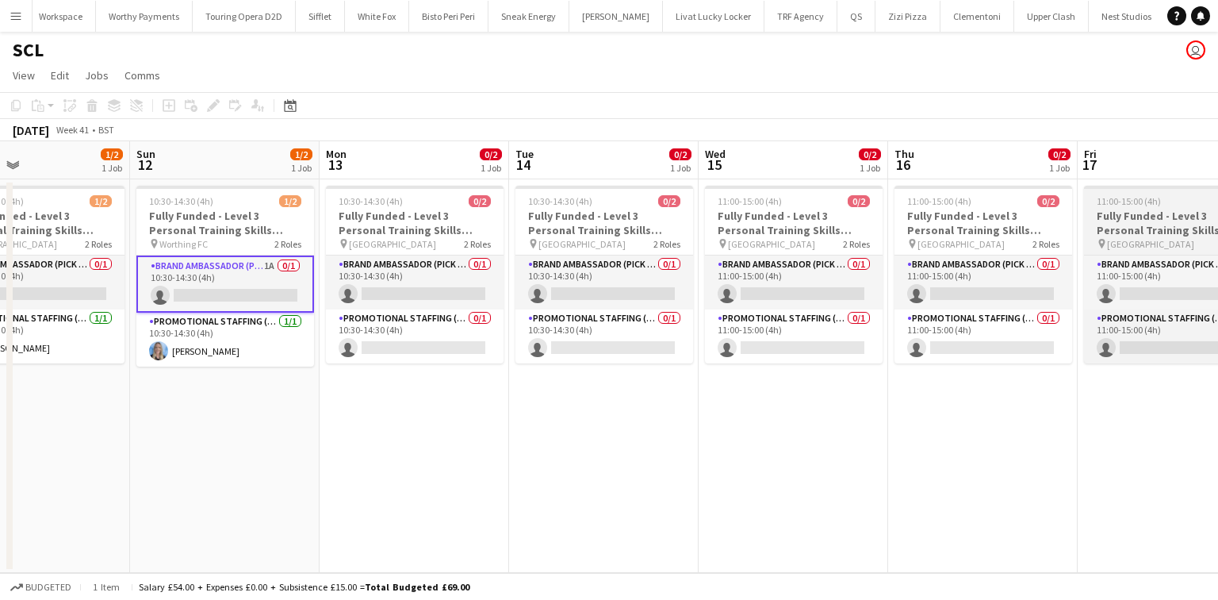
scroll to position [0, 628]
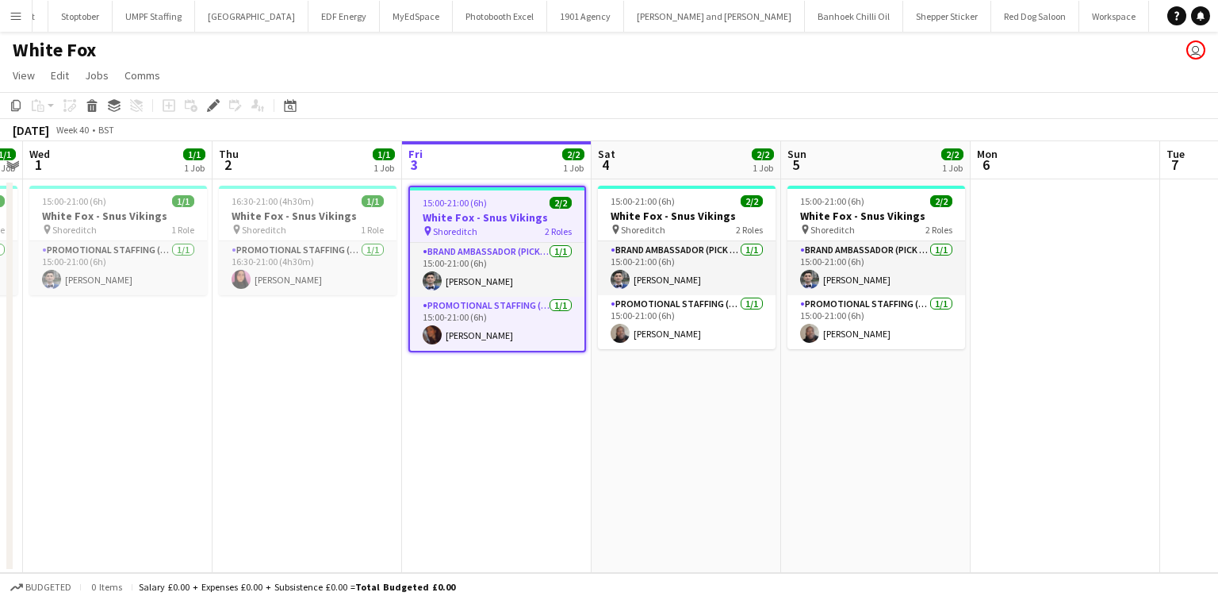
scroll to position [0, 2141]
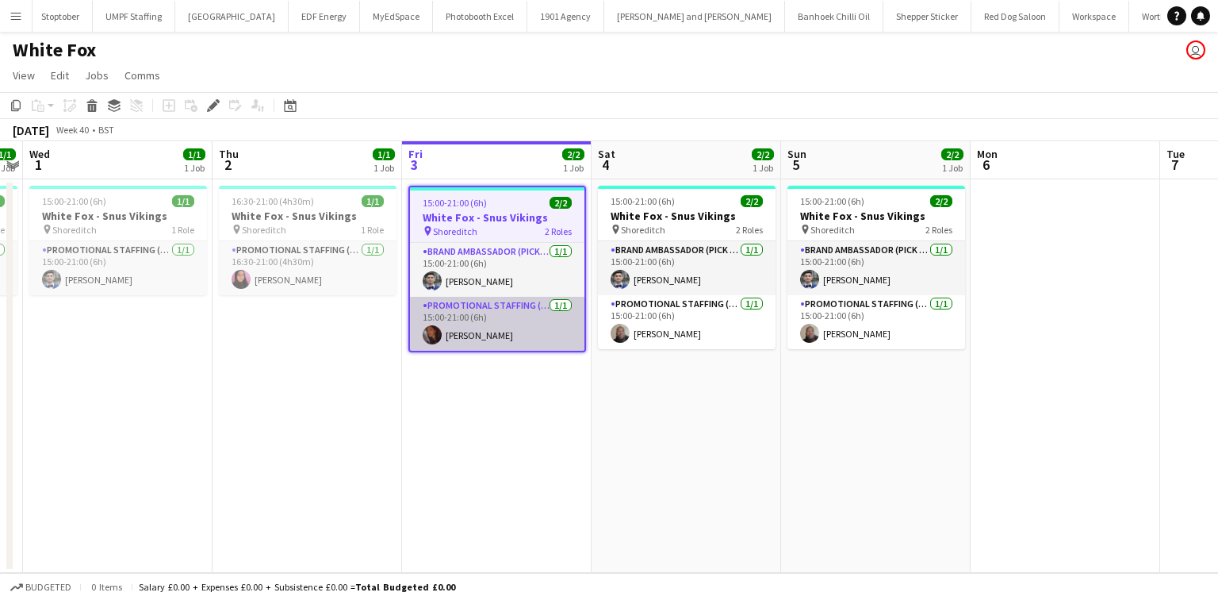
click at [500, 321] on app-card-role "Promotional Staffing (Brand Ambassadors) 1/1 15:00-21:00 (6h) Sanjana Ramlall" at bounding box center [497, 324] width 174 height 54
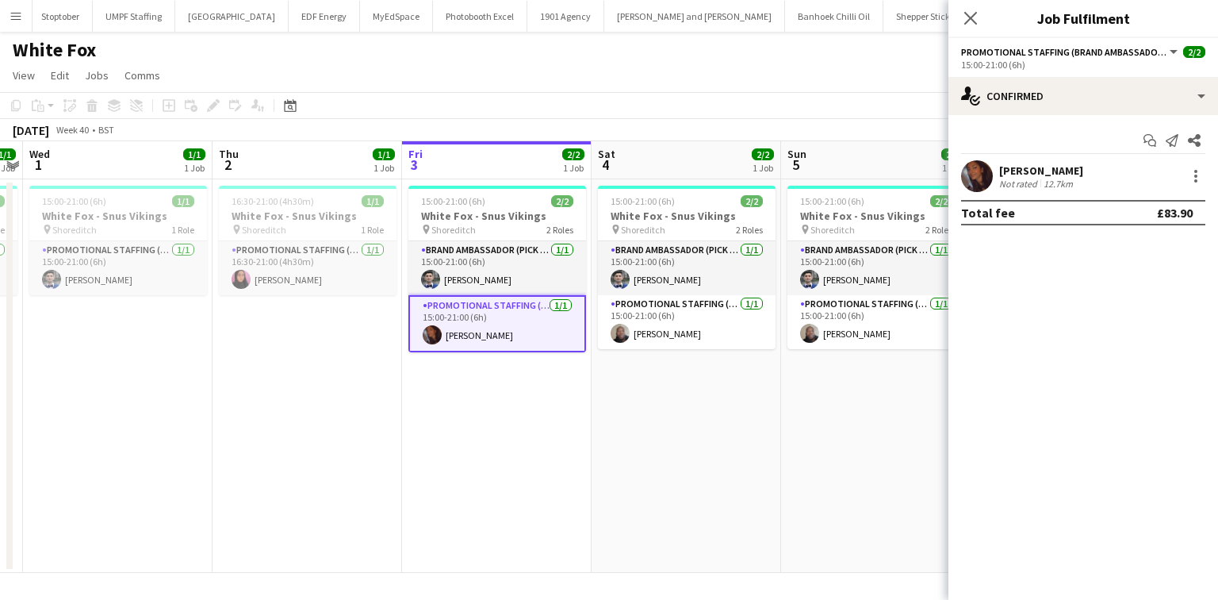
click at [1021, 159] on div "Start chat Send notification Share Sanjana Ramlall Not rated 12.7km Total fee £…" at bounding box center [1084, 176] width 270 height 123
click at [1027, 164] on div "Sanjana Ramlall" at bounding box center [1041, 170] width 84 height 14
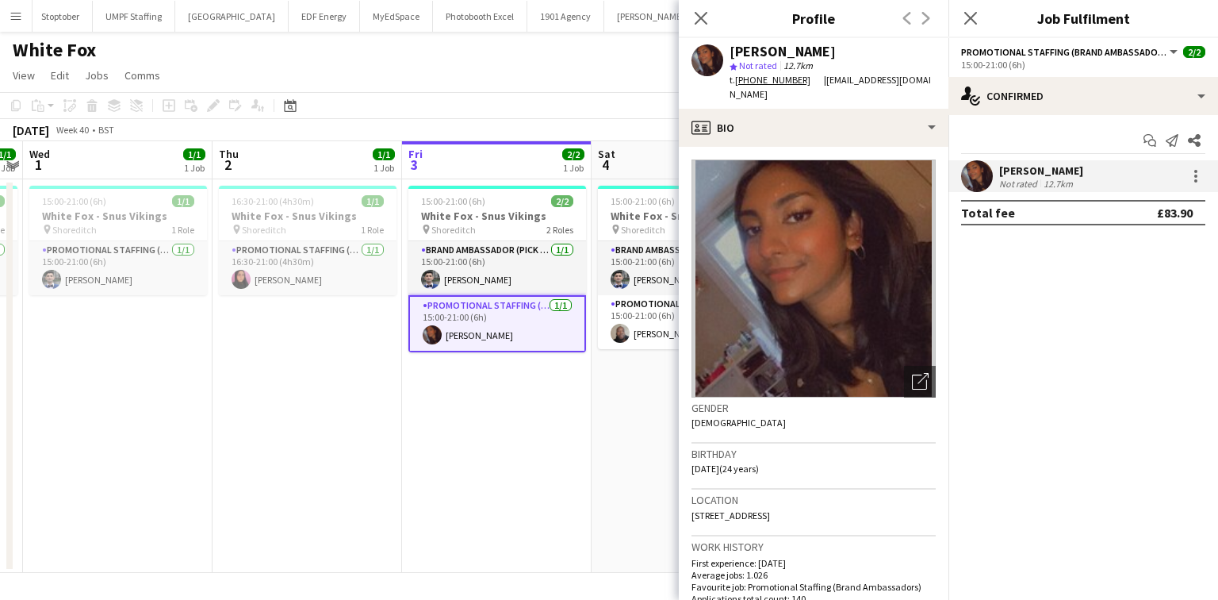
scroll to position [254, 0]
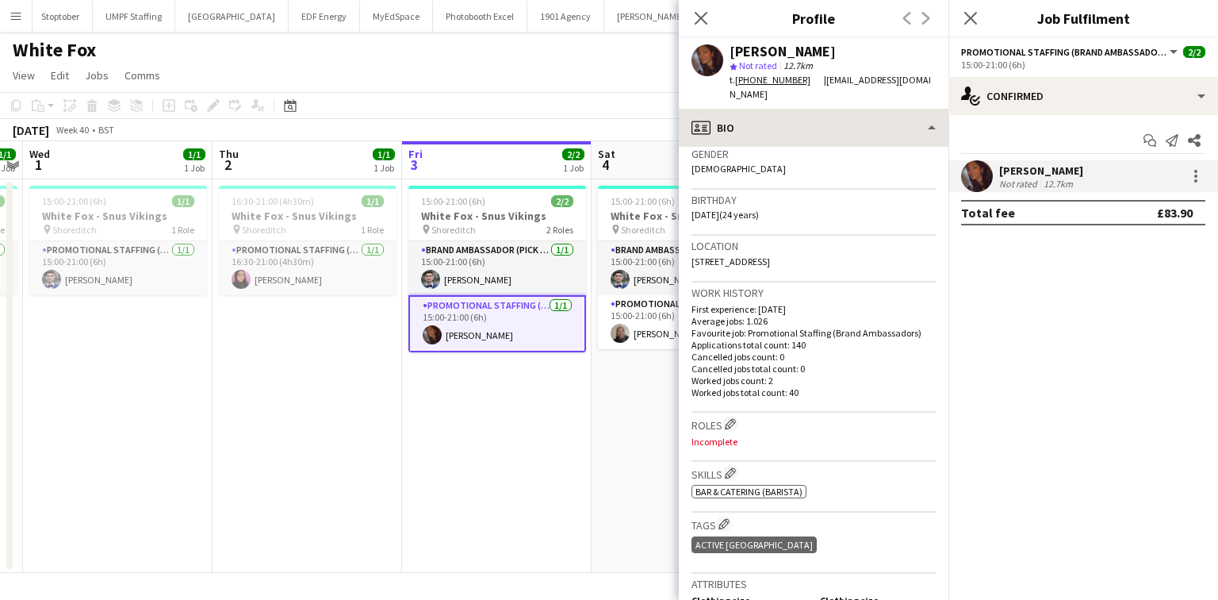
drag, startPoint x: 828, startPoint y: 107, endPoint x: 825, endPoint y: 116, distance: 9.3
click at [827, 106] on div "Sanjana Ramlall star Not rated 12.7km t. +4407506565160 | ramlallurishita@yahoo…" at bounding box center [814, 73] width 270 height 71
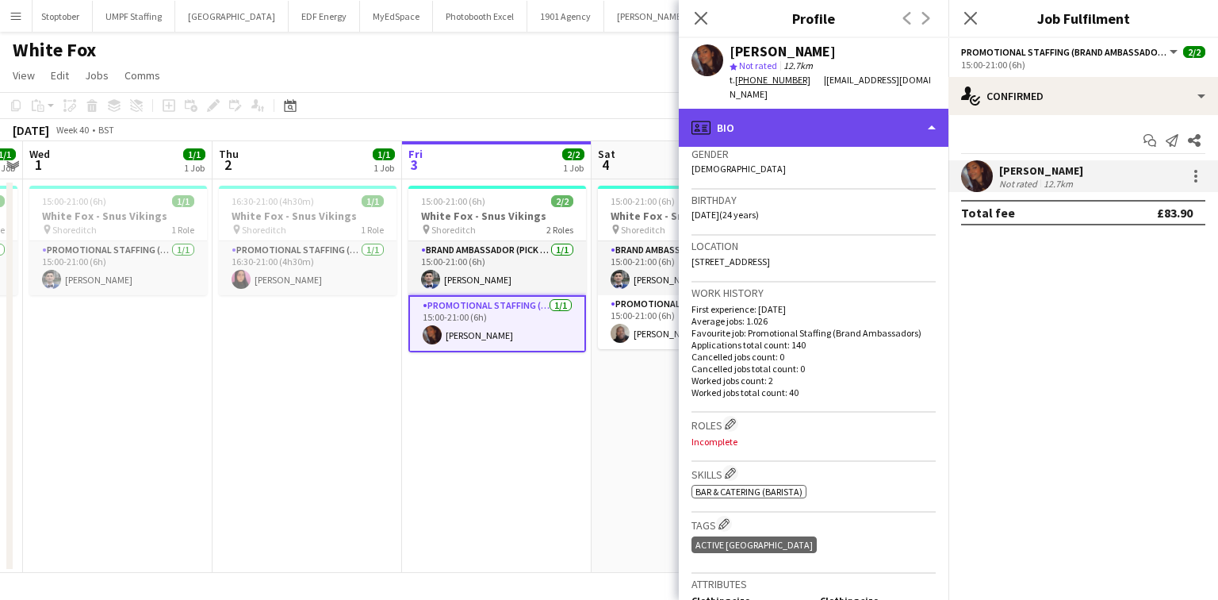
click at [825, 117] on div "profile Bio" at bounding box center [814, 128] width 270 height 38
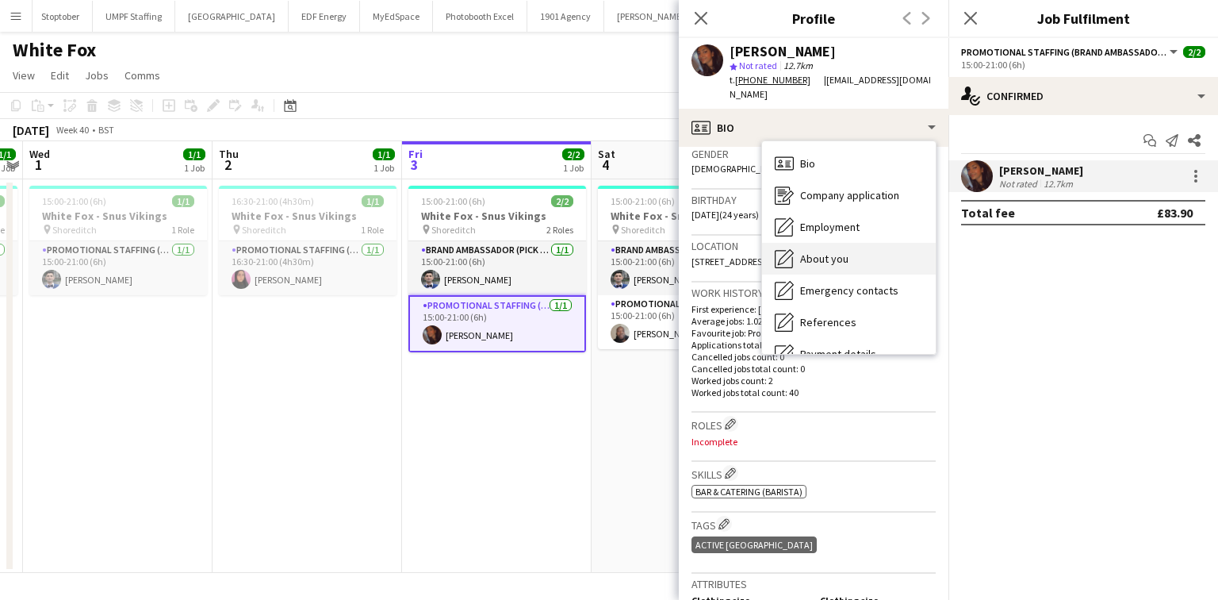
click at [850, 257] on div "About you About you" at bounding box center [849, 259] width 174 height 32
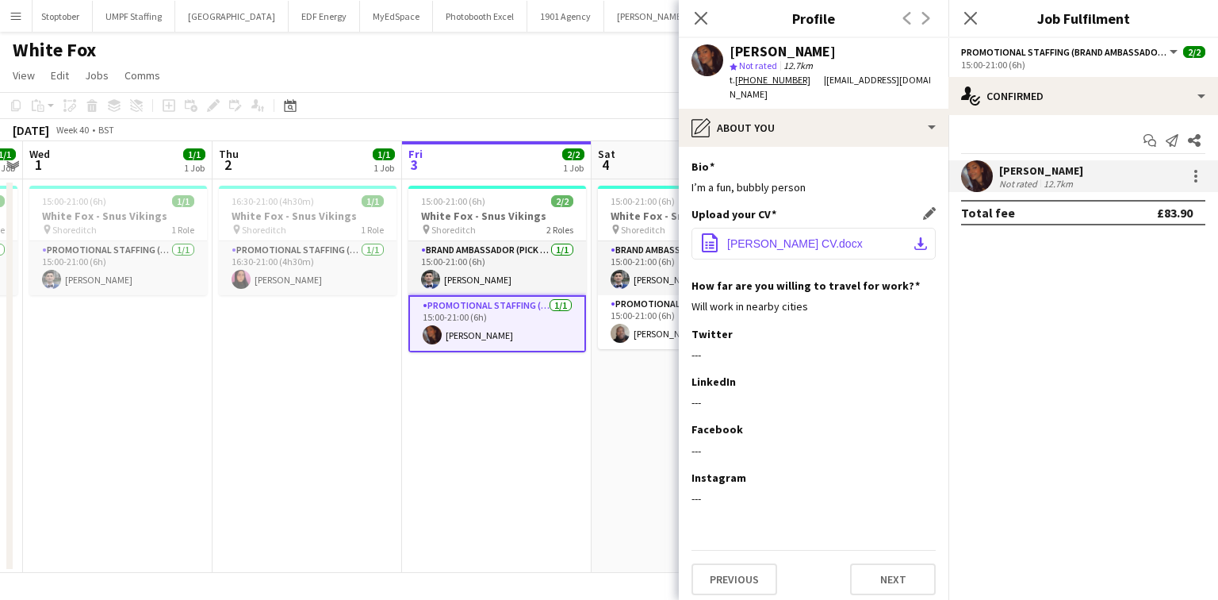
click at [844, 237] on span "Sanjana Ramlall CV.docx" at bounding box center [795, 243] width 136 height 13
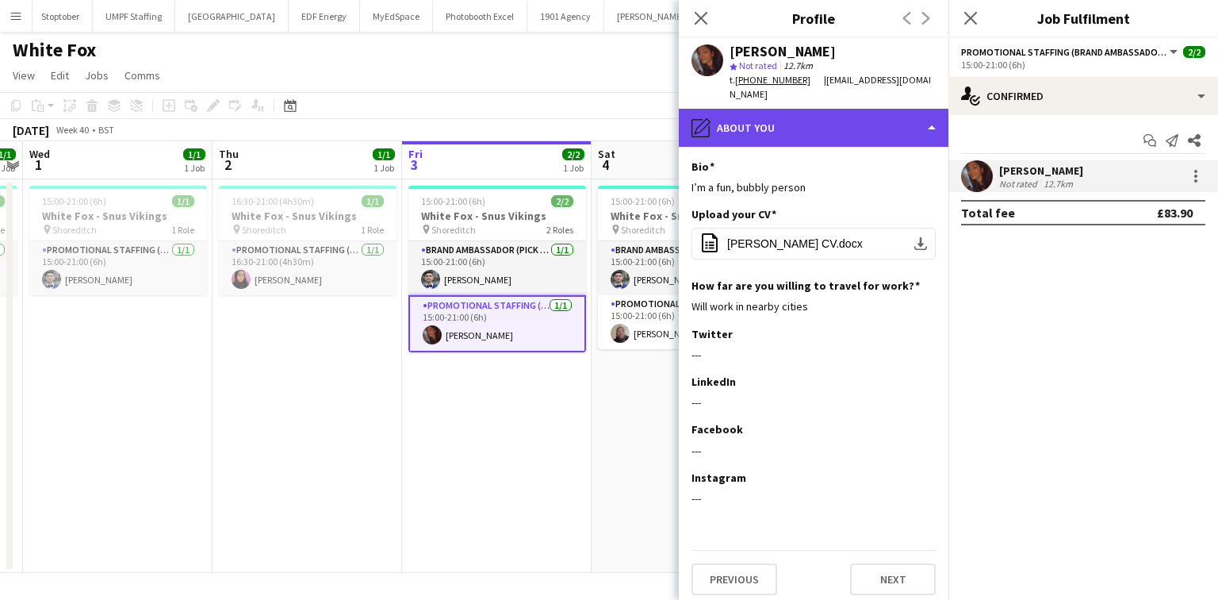
click at [900, 142] on div "pencil4 About you" at bounding box center [814, 128] width 270 height 38
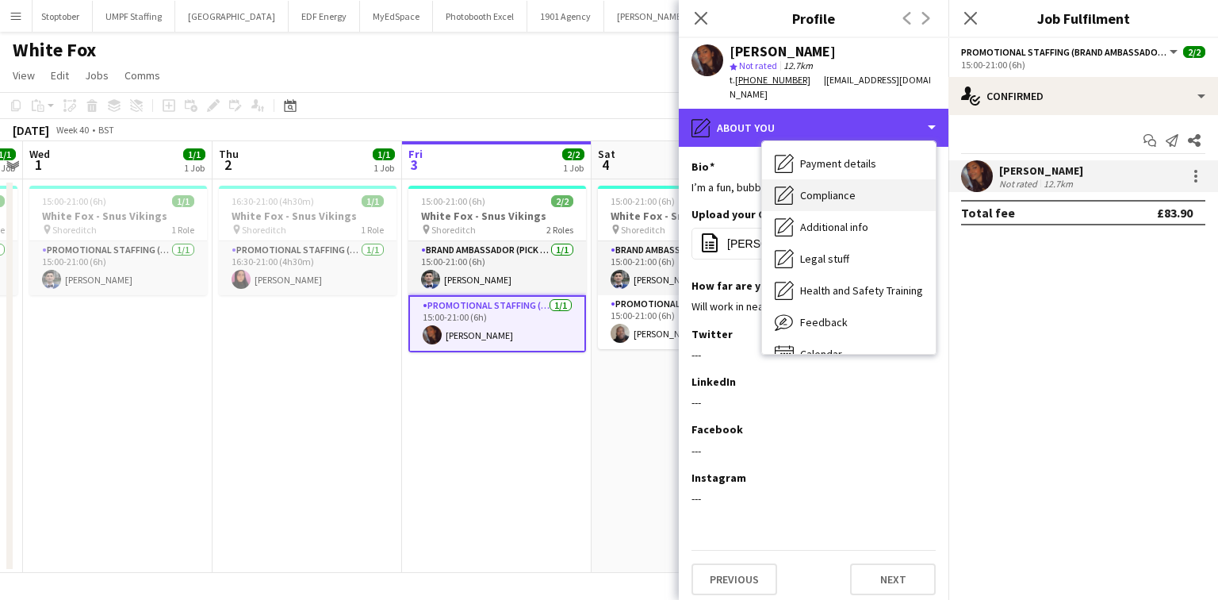
scroll to position [63, 0]
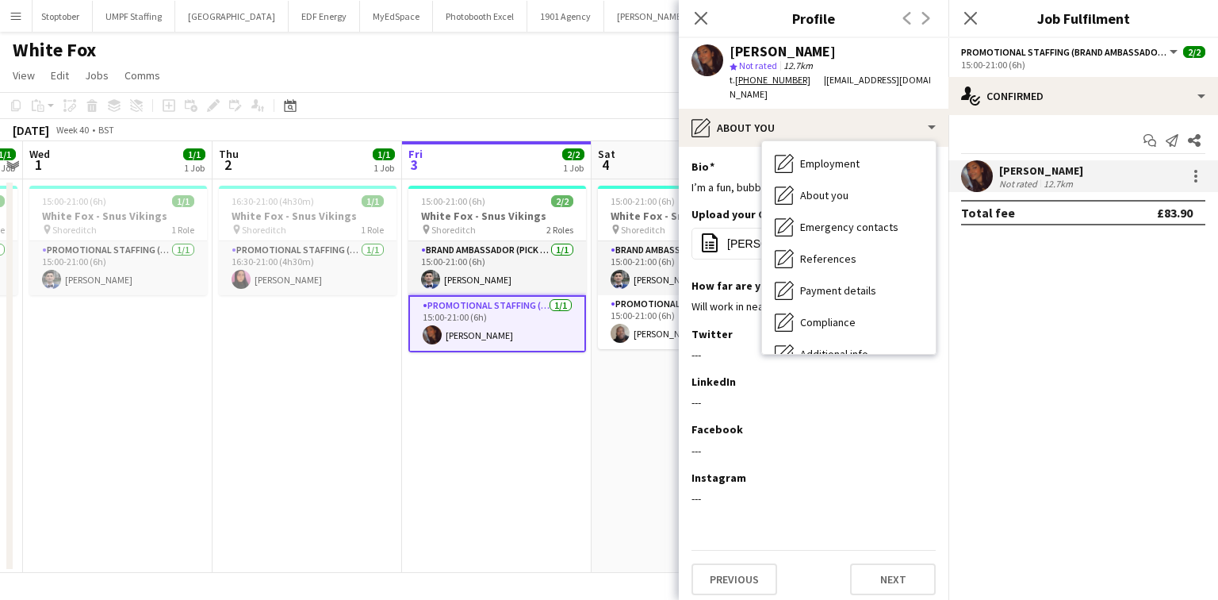
click at [593, 366] on app-date-cell "15:00-21:00 (6h) 2/2 White Fox - Snus Vikings pin Shoreditch 2 Roles Brand Amba…" at bounding box center [687, 375] width 190 height 393
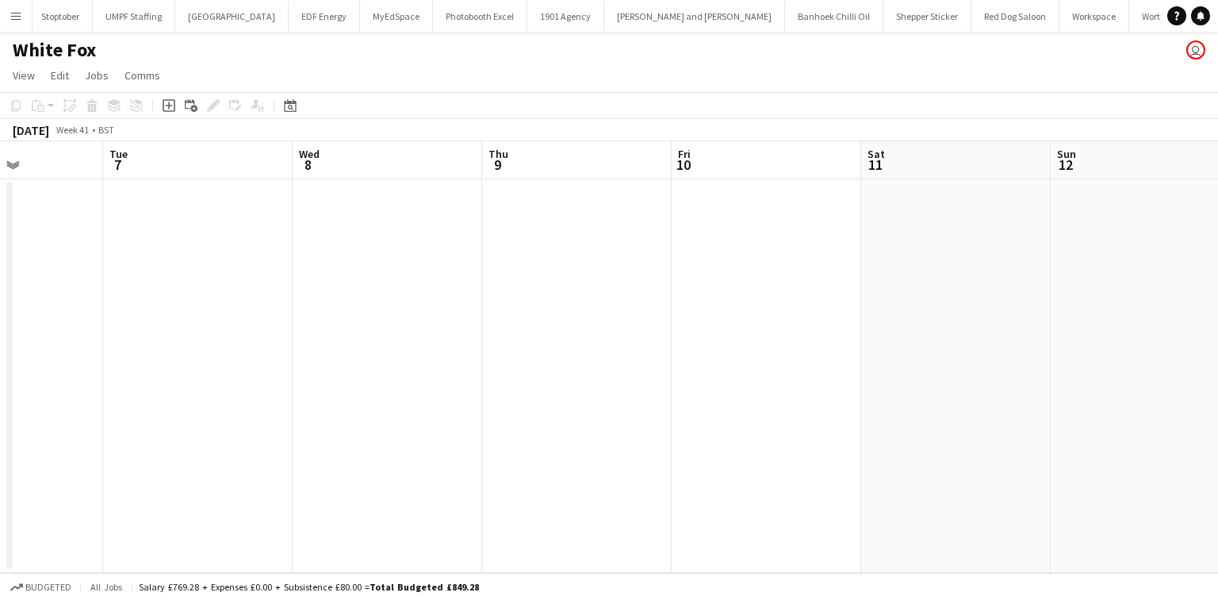
scroll to position [0, 660]
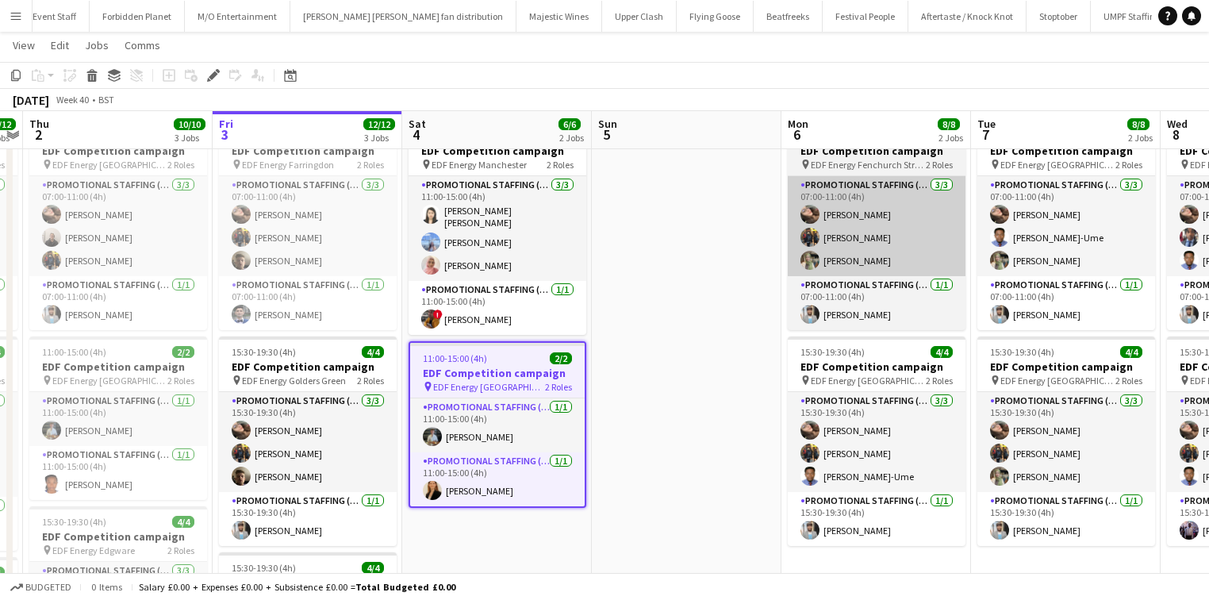
scroll to position [0, 545]
drag, startPoint x: 470, startPoint y: 409, endPoint x: 798, endPoint y: 257, distance: 361.9
click at [470, 409] on app-card-role "Promotional Staffing (Flyering Staff) [DATE] 11:00-15:00 (4h) [PERSON_NAME]" at bounding box center [498, 425] width 174 height 54
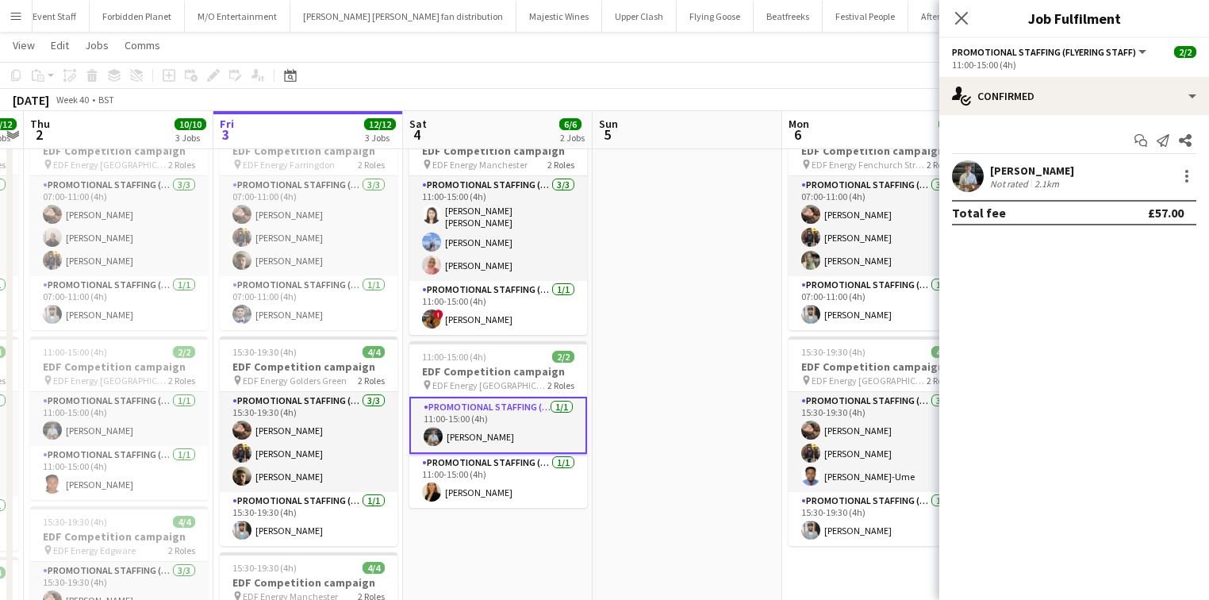
click at [1013, 164] on div "[PERSON_NAME]" at bounding box center [1032, 170] width 84 height 14
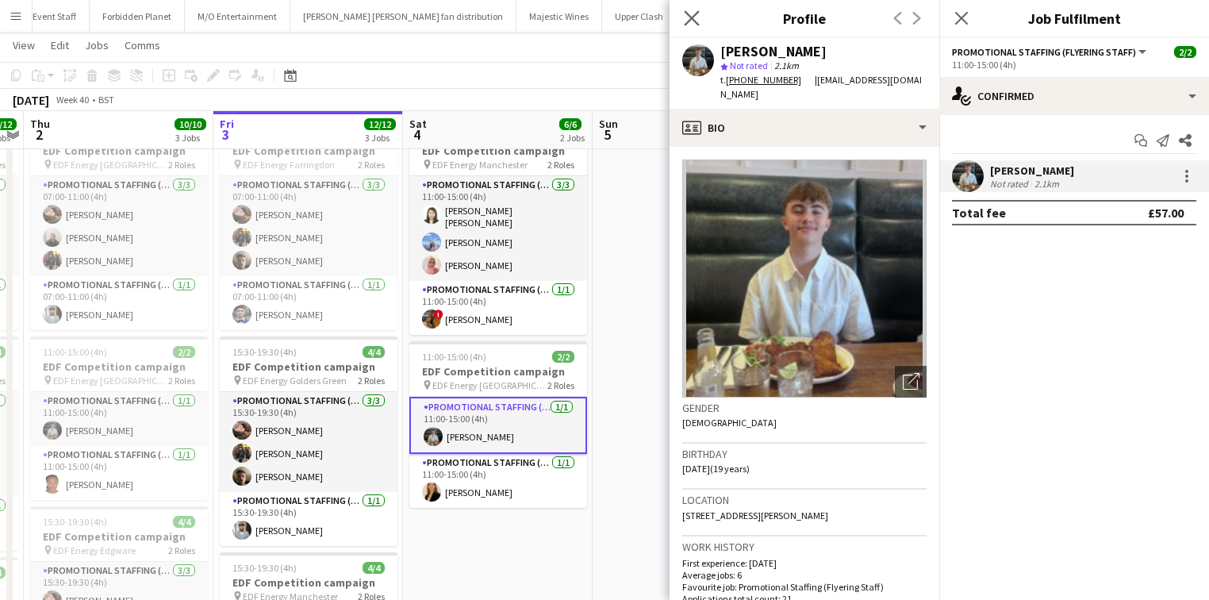
click at [688, 9] on app-icon "Close pop-in" at bounding box center [691, 18] width 23 height 23
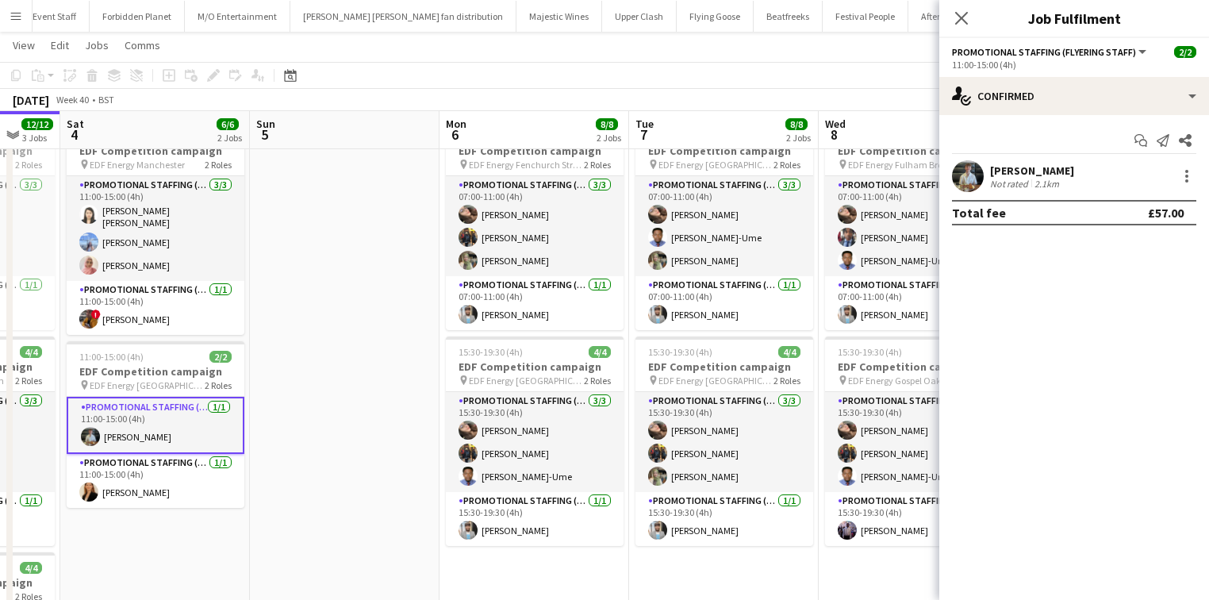
scroll to position [0, 511]
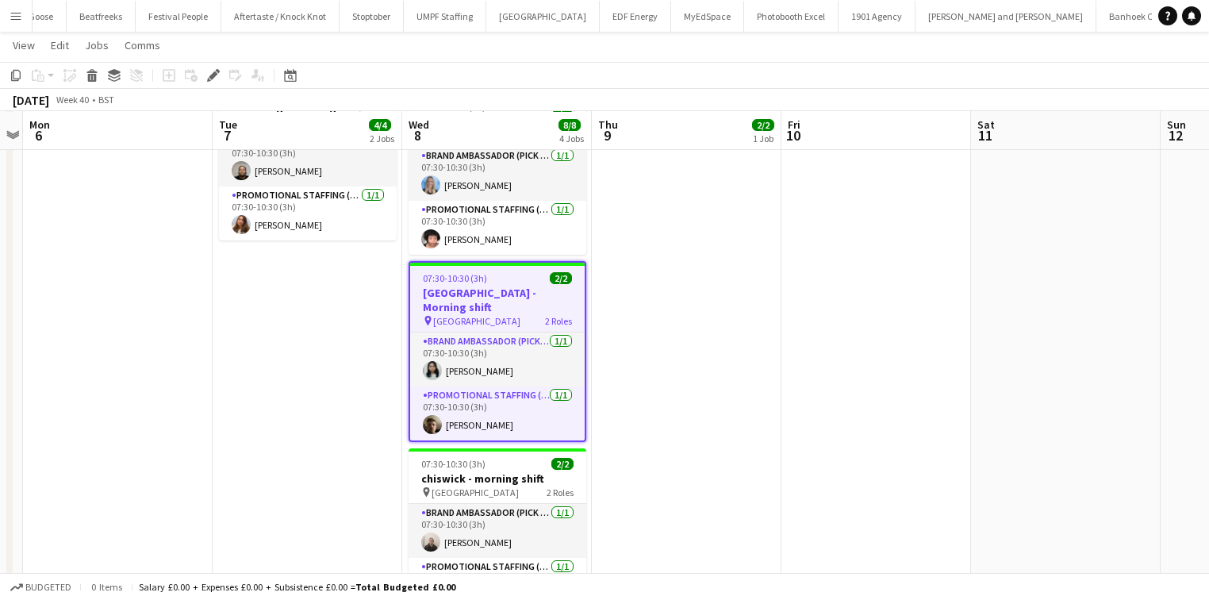
scroll to position [276, 0]
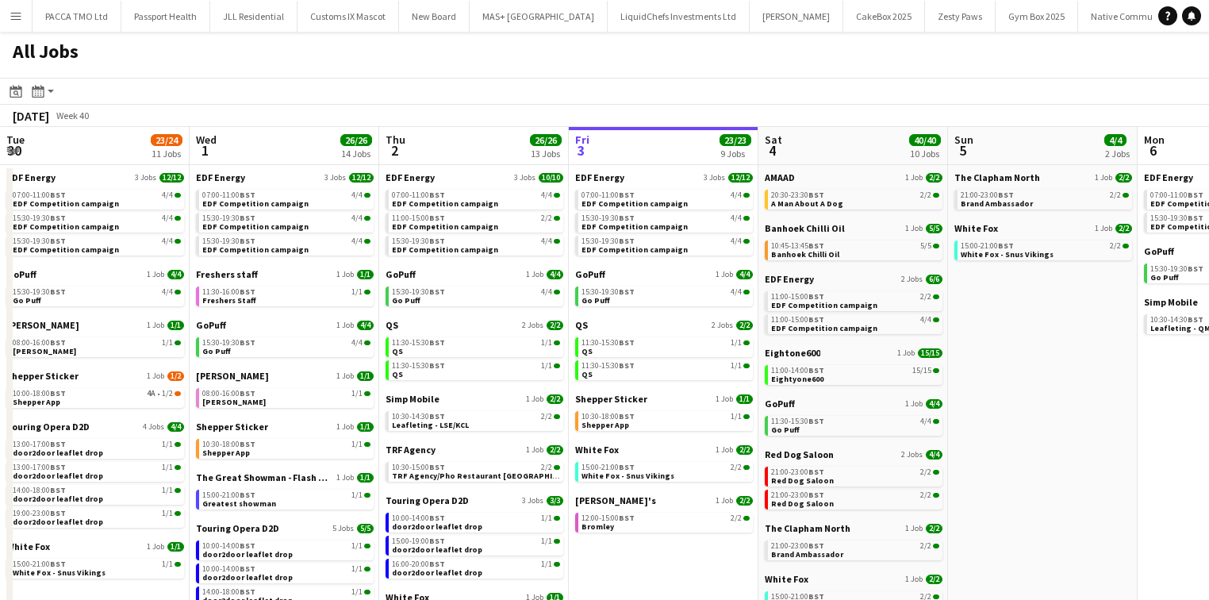
scroll to position [0, 379]
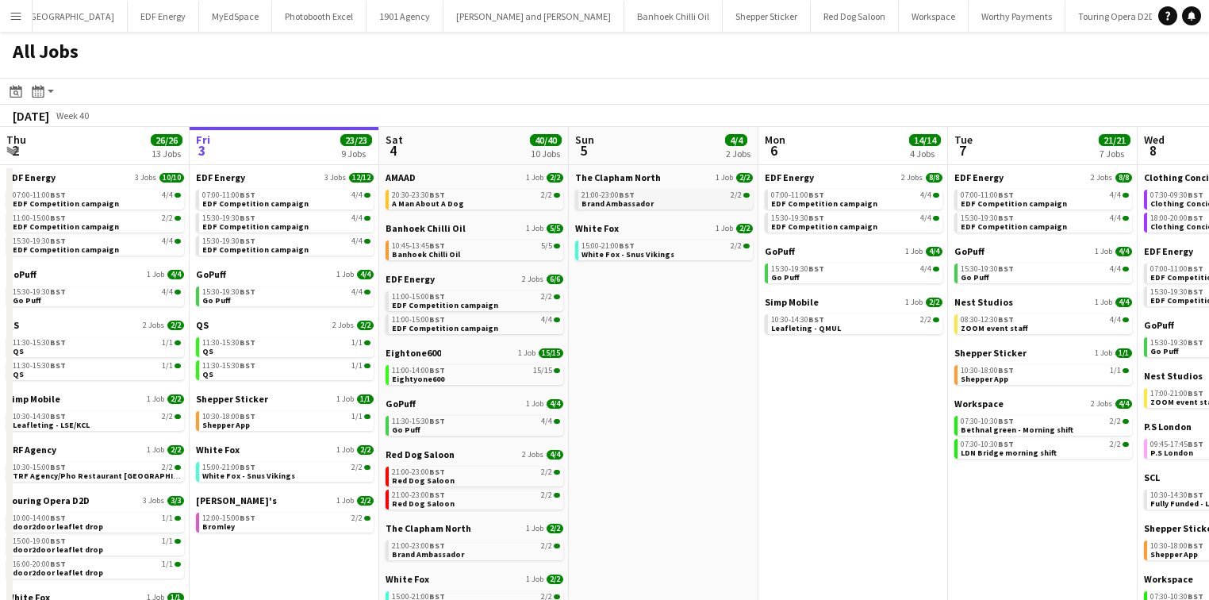
click at [596, 197] on span "21:00-23:00 BST" at bounding box center [607, 195] width 53 height 8
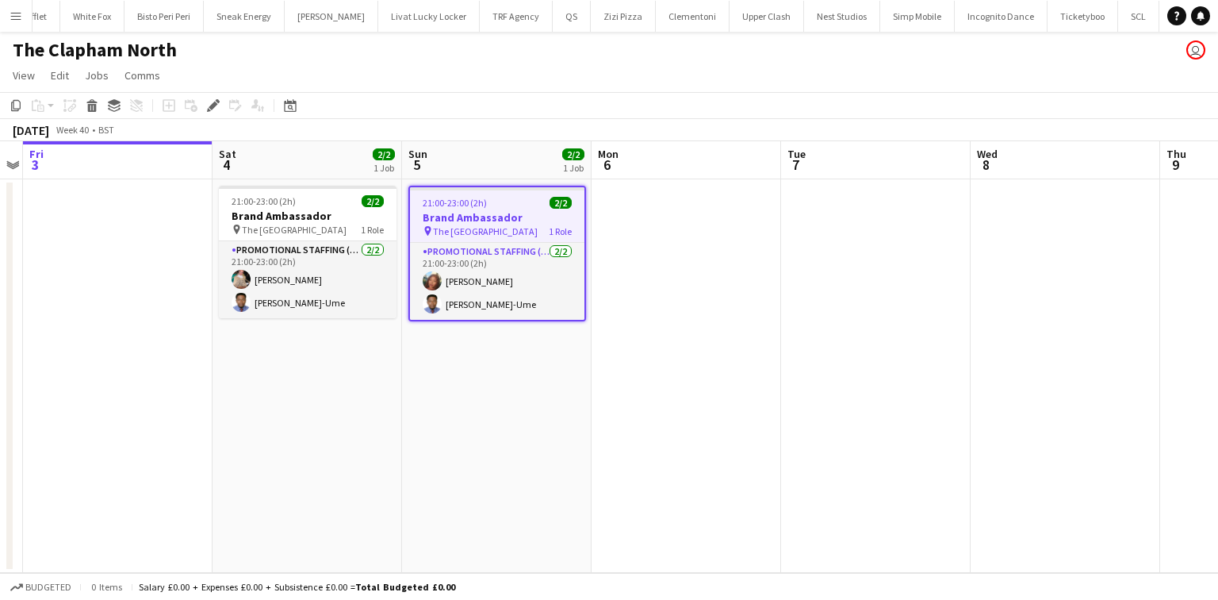
scroll to position [0, 3478]
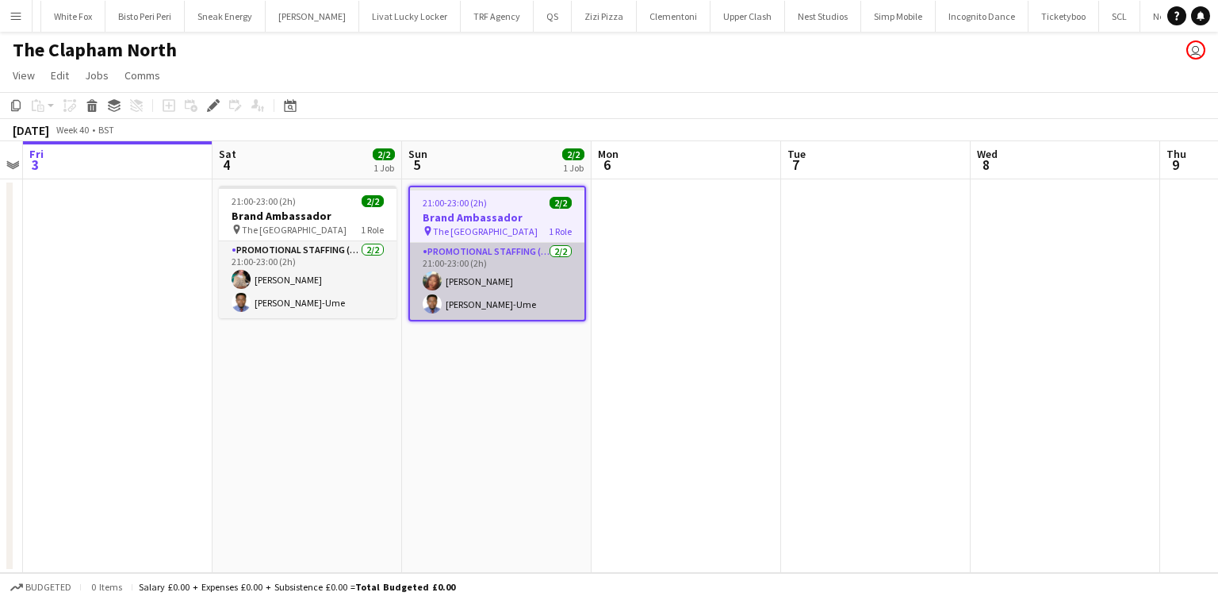
click at [527, 274] on app-card-role "Promotional Staffing (Brand Ambassadors) [DATE] 21:00-23:00 (2h) [PERSON_NAME] …" at bounding box center [497, 281] width 174 height 77
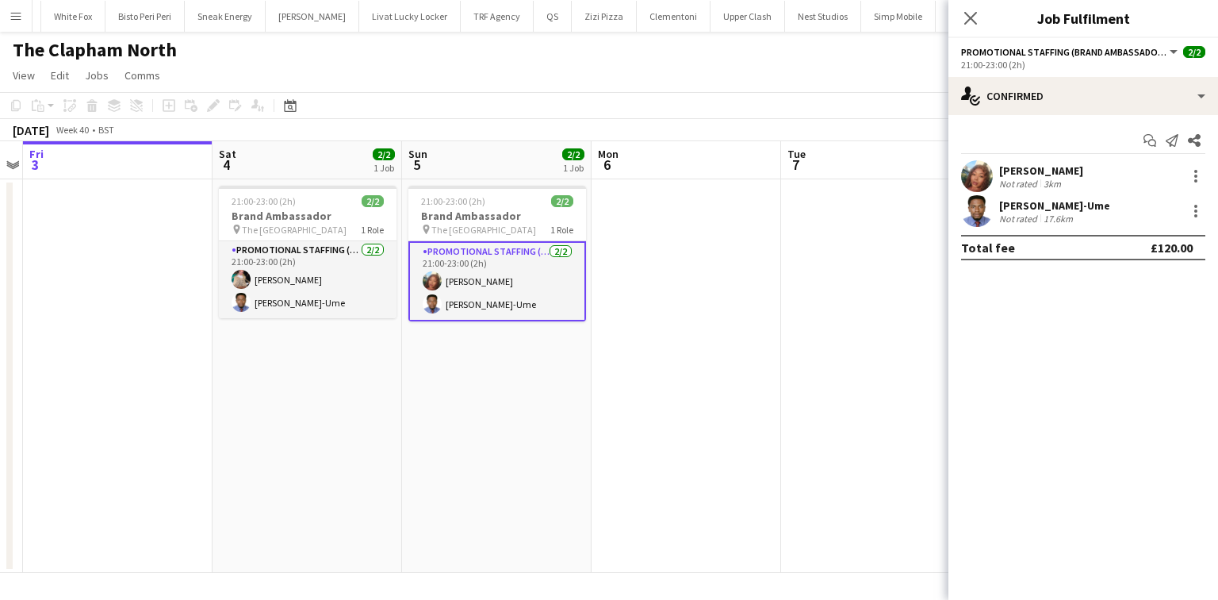
click at [1036, 163] on div "[PERSON_NAME]" at bounding box center [1041, 170] width 84 height 14
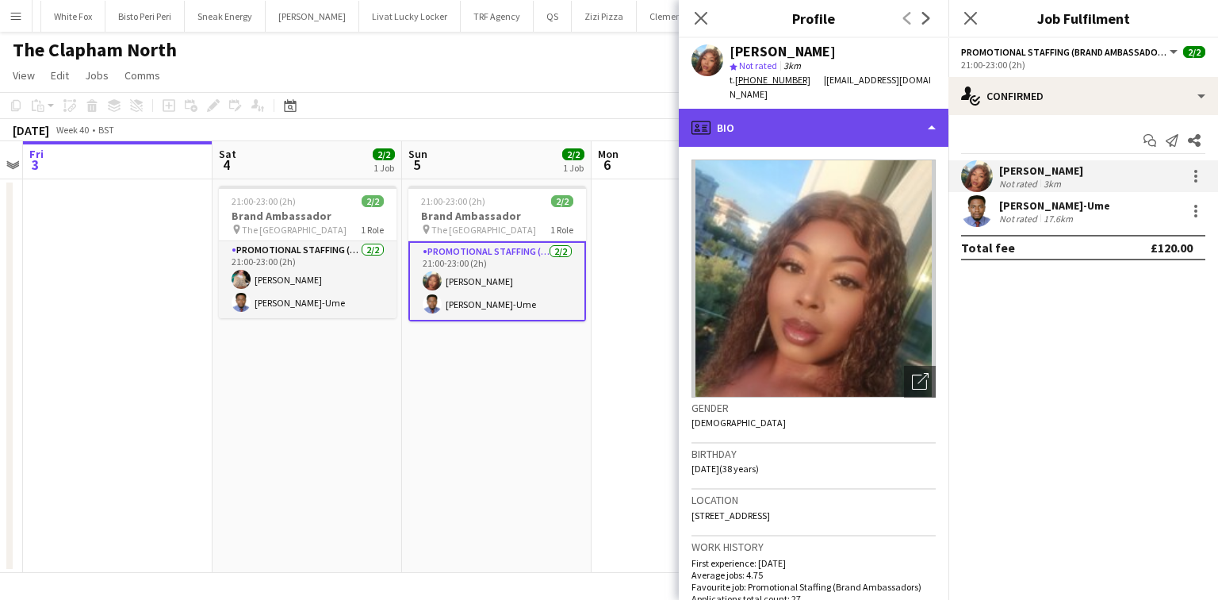
click at [838, 121] on div "profile Bio" at bounding box center [814, 128] width 270 height 38
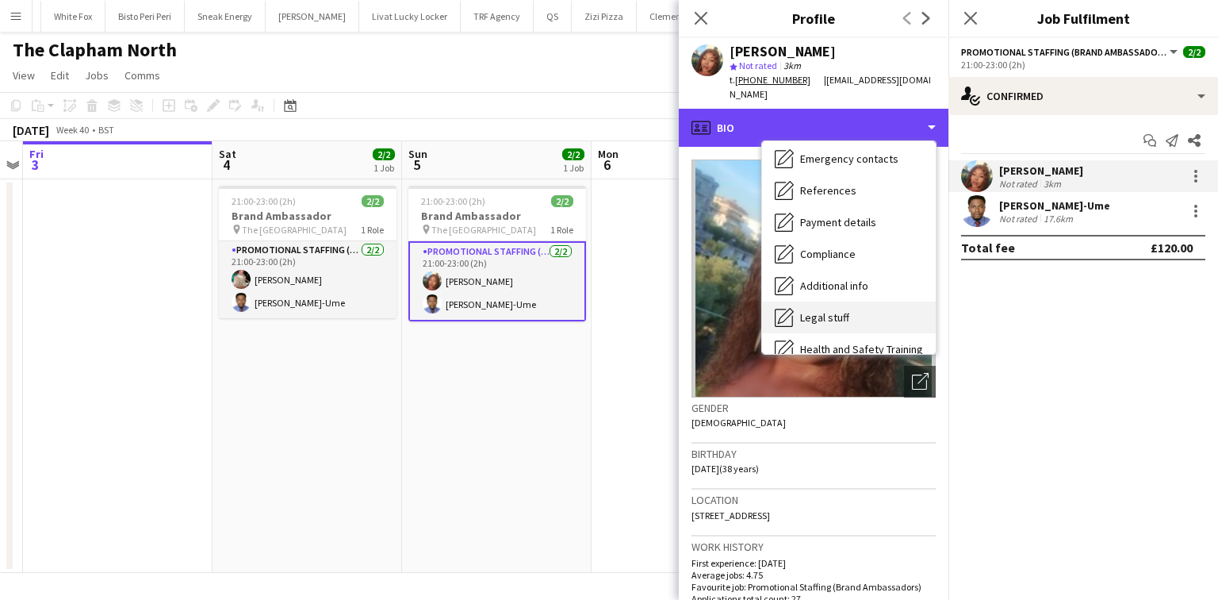
scroll to position [213, 0]
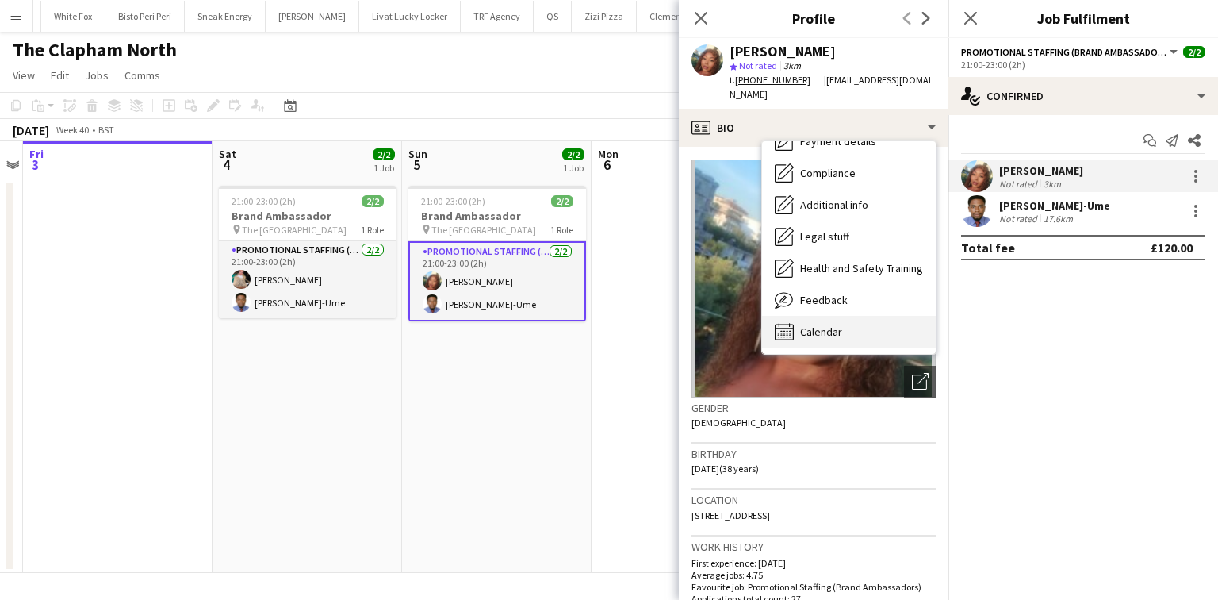
click at [850, 316] on div "Calendar Calendar" at bounding box center [849, 332] width 174 height 32
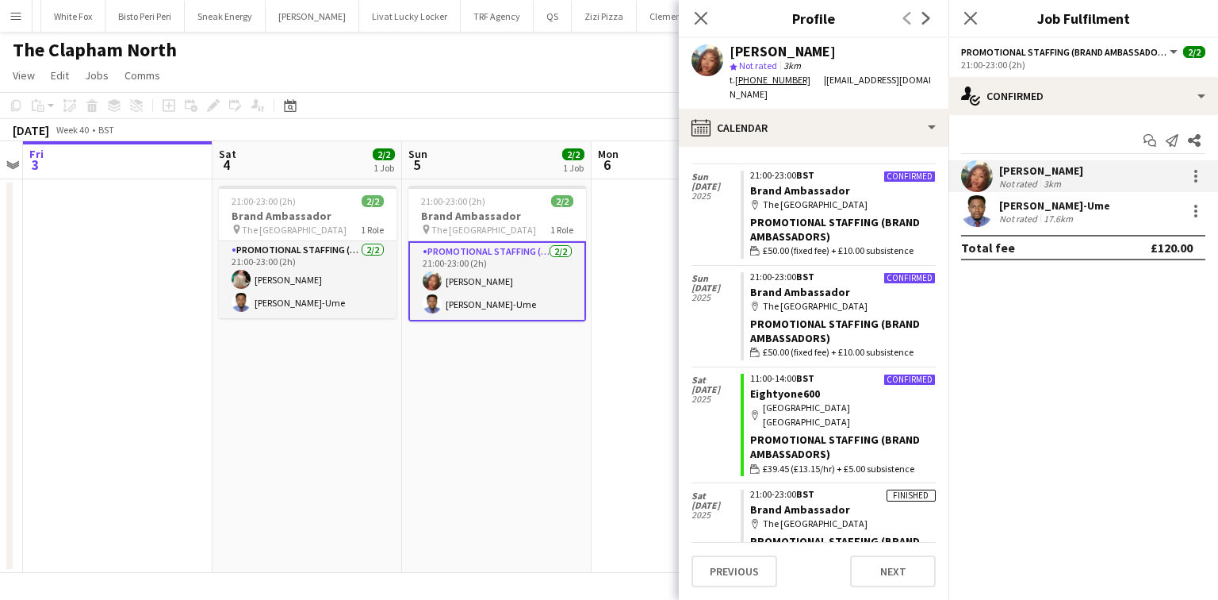
scroll to position [1463, 0]
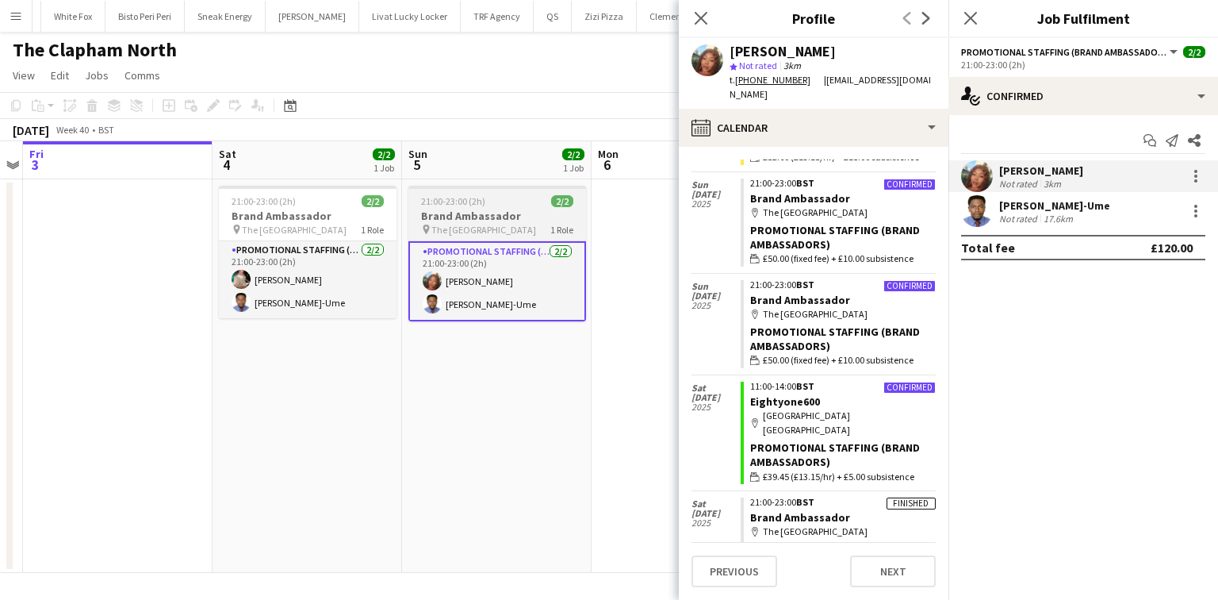
drag, startPoint x: 546, startPoint y: 201, endPoint x: 533, endPoint y: 194, distance: 14.6
click at [549, 201] on app-calendar-viewport "Tue 30 Wed 1 Thu 2 Fri 3 Sat 4 2/2 1 Job Sun 5 2/2 1 Job Mon 6 Tue 7 Wed 8 Thu …" at bounding box center [609, 356] width 1218 height 431
click at [482, 219] on h3 "Brand Ambassador" at bounding box center [504, 216] width 178 height 14
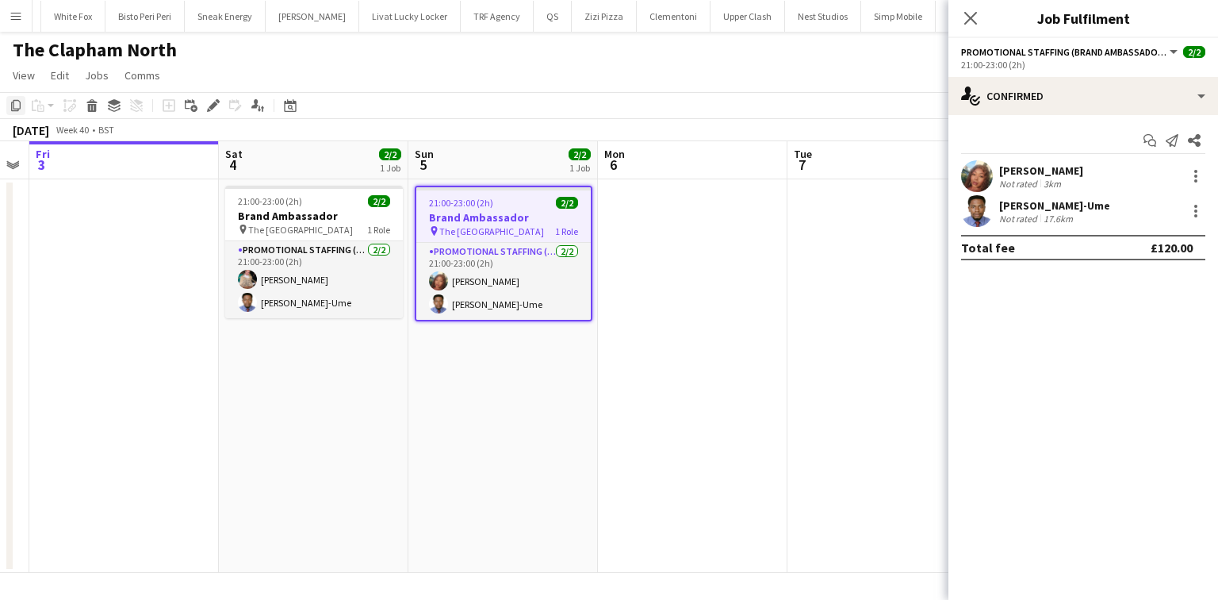
click at [19, 111] on icon "Copy" at bounding box center [16, 105] width 13 height 13
click at [113, 283] on app-date-cell at bounding box center [124, 375] width 190 height 393
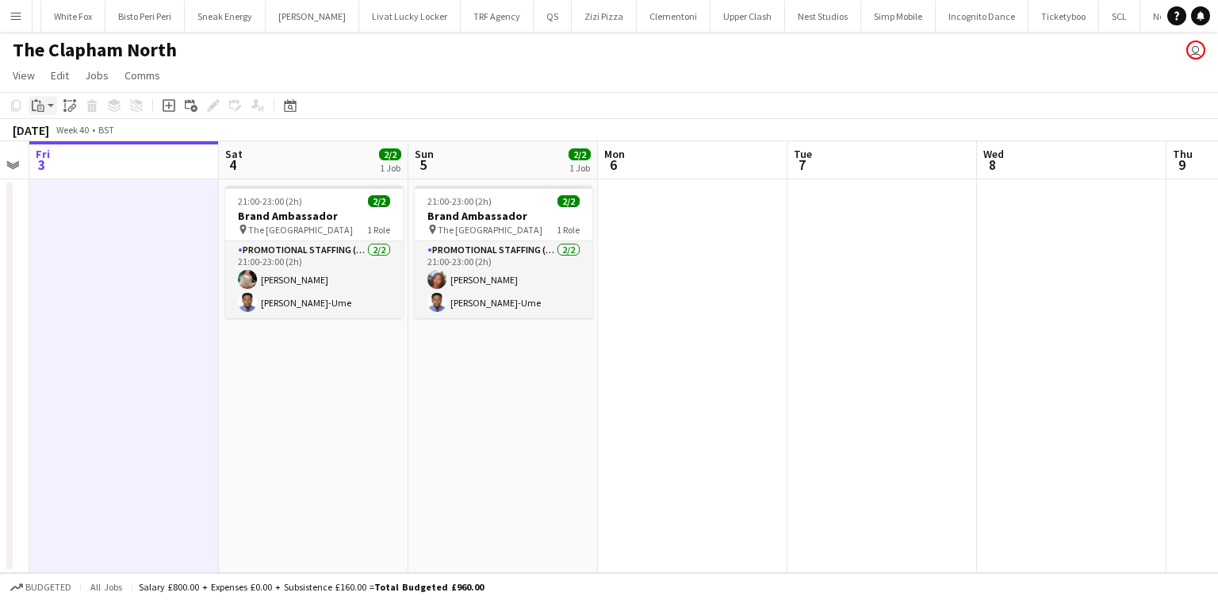
click at [40, 102] on icon at bounding box center [40, 102] width 2 height 3
click at [71, 162] on link "Paste with crew Ctrl+Shift+V" at bounding box center [116, 162] width 149 height 14
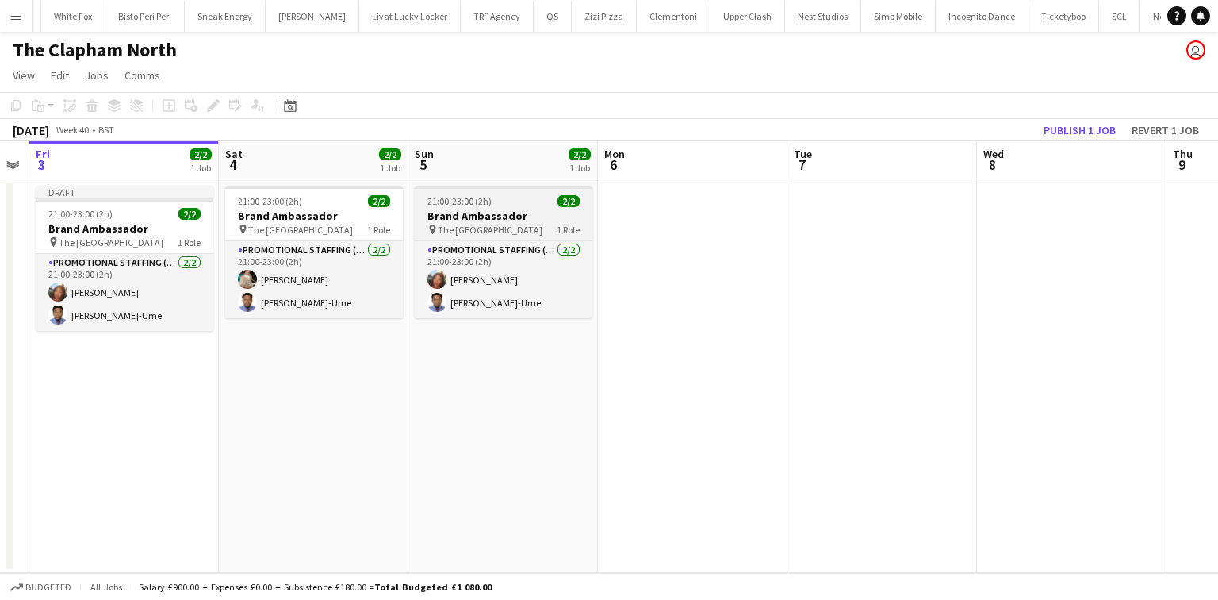
click at [501, 213] on h3 "Brand Ambassador" at bounding box center [504, 216] width 178 height 14
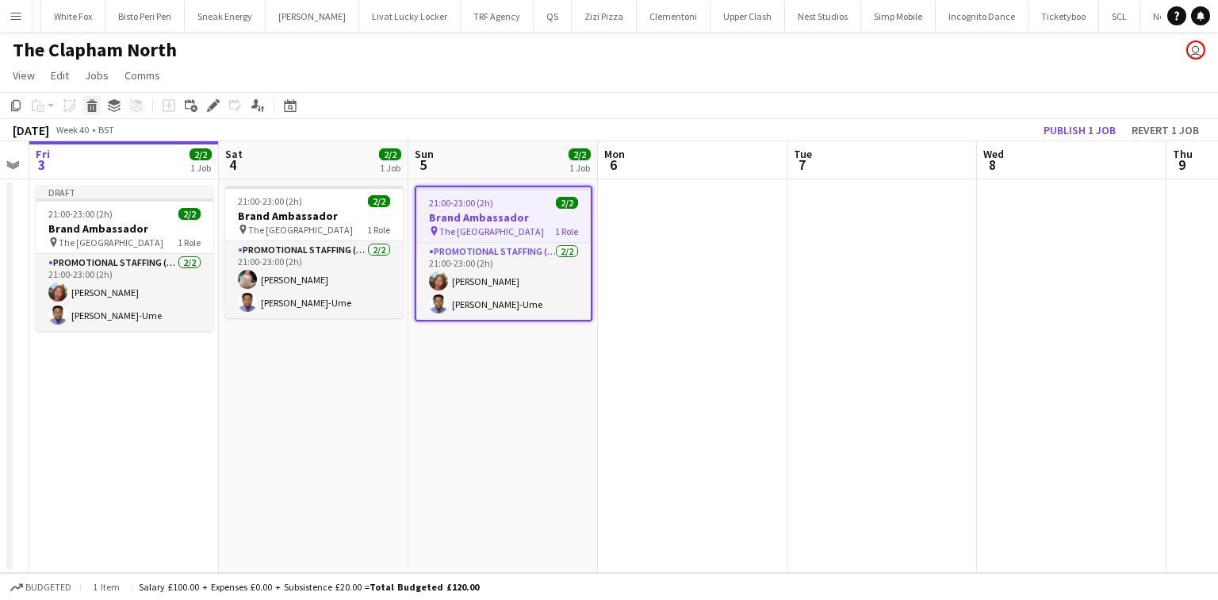
click at [90, 109] on icon "Delete" at bounding box center [92, 105] width 13 height 13
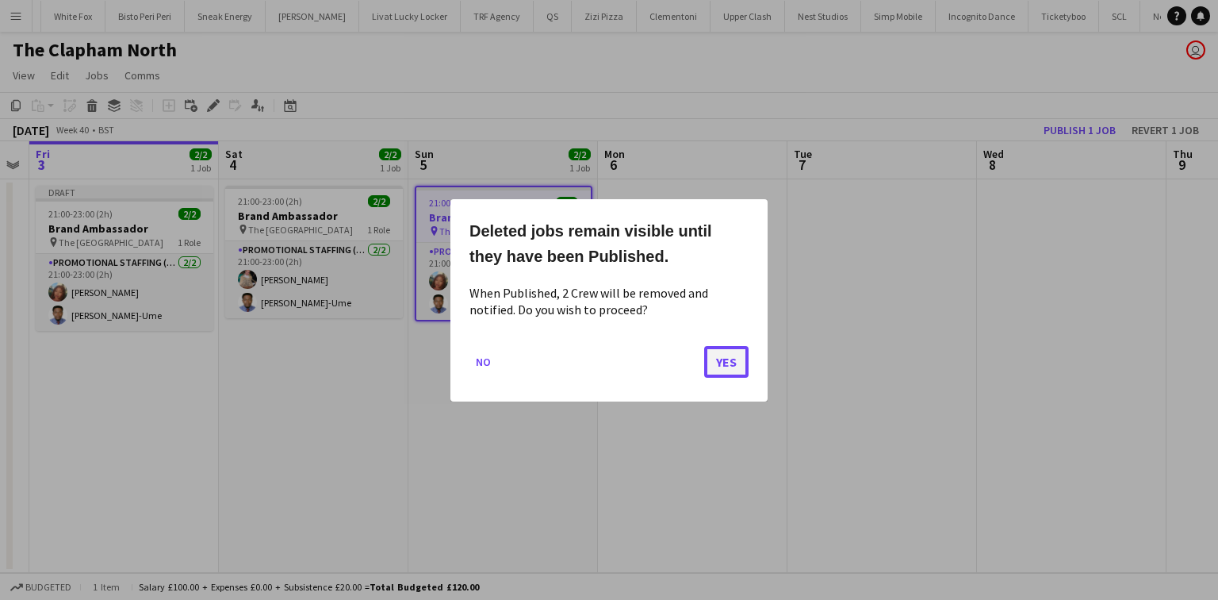
click at [720, 355] on button "Yes" at bounding box center [726, 361] width 44 height 32
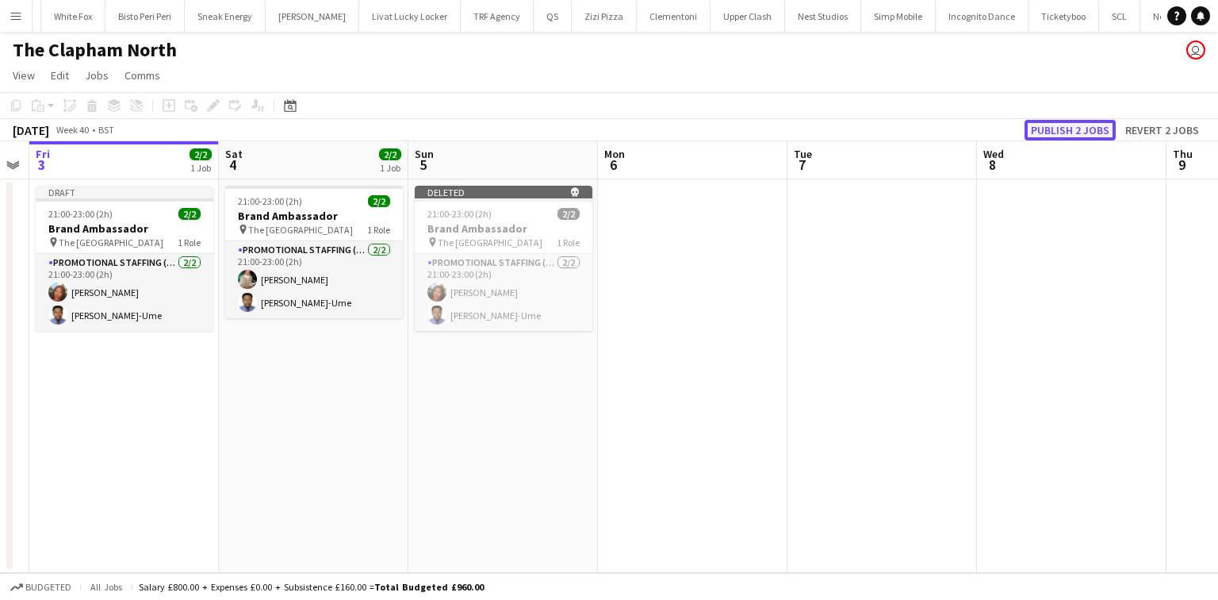
click at [1067, 132] on button "Publish 2 jobs" at bounding box center [1070, 130] width 91 height 21
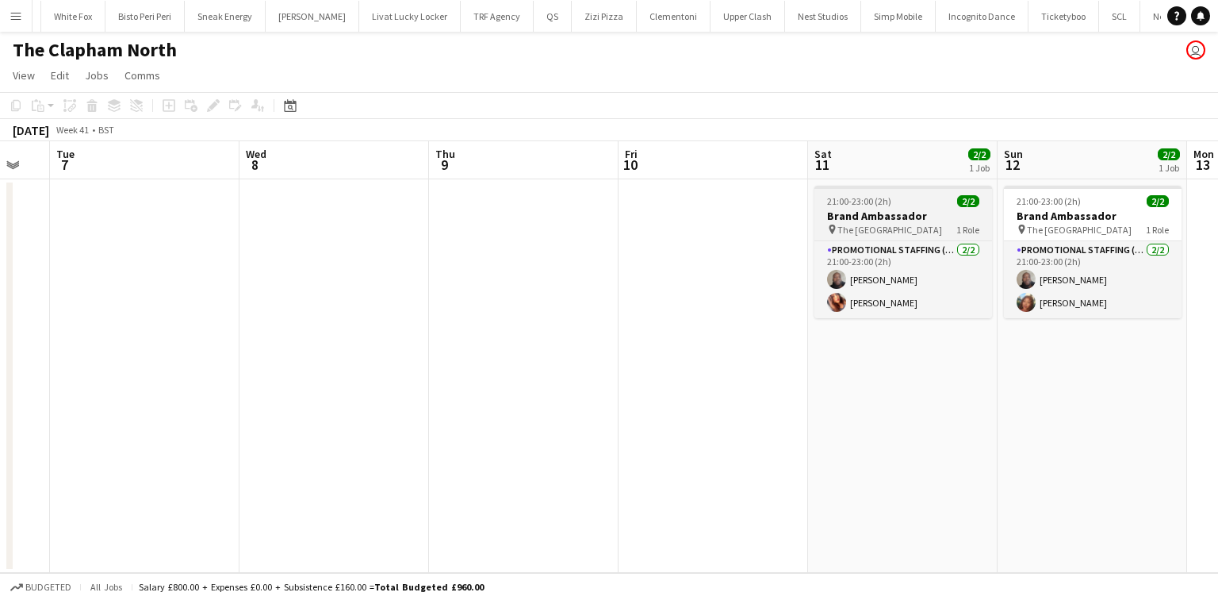
scroll to position [0, 519]
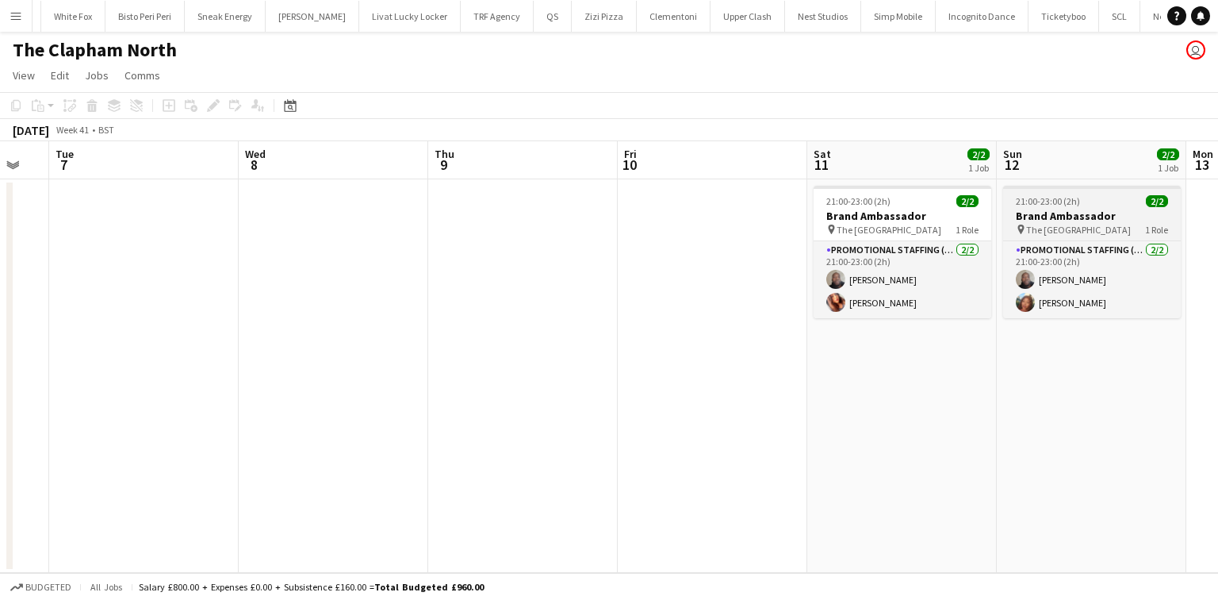
click at [1087, 213] on h3 "Brand Ambassador" at bounding box center [1092, 216] width 178 height 14
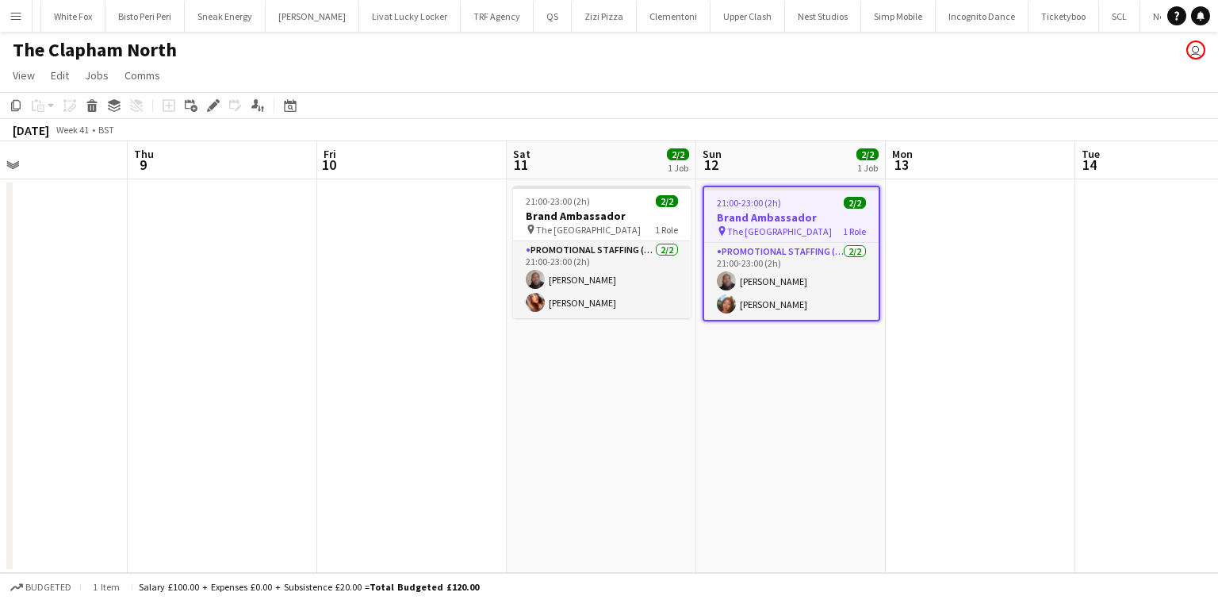
scroll to position [0, 527]
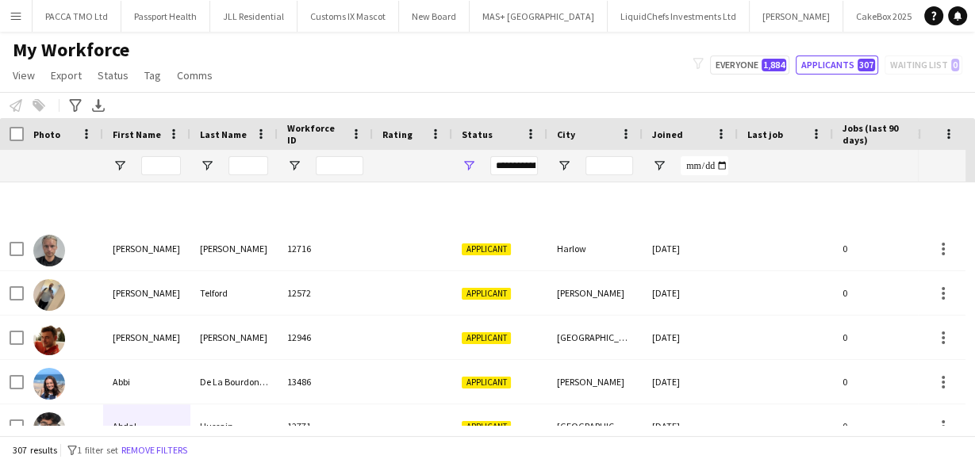
scroll to position [489, 0]
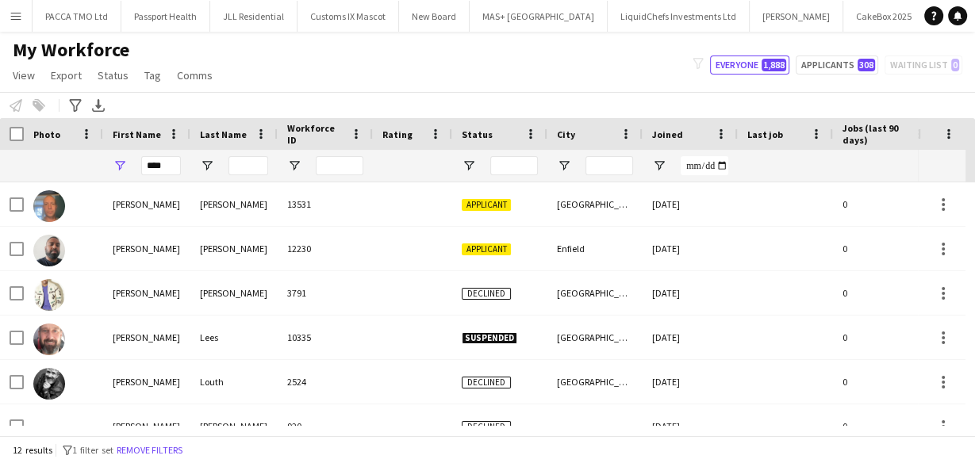
click at [22, 17] on button "Menu" at bounding box center [16, 16] width 32 height 32
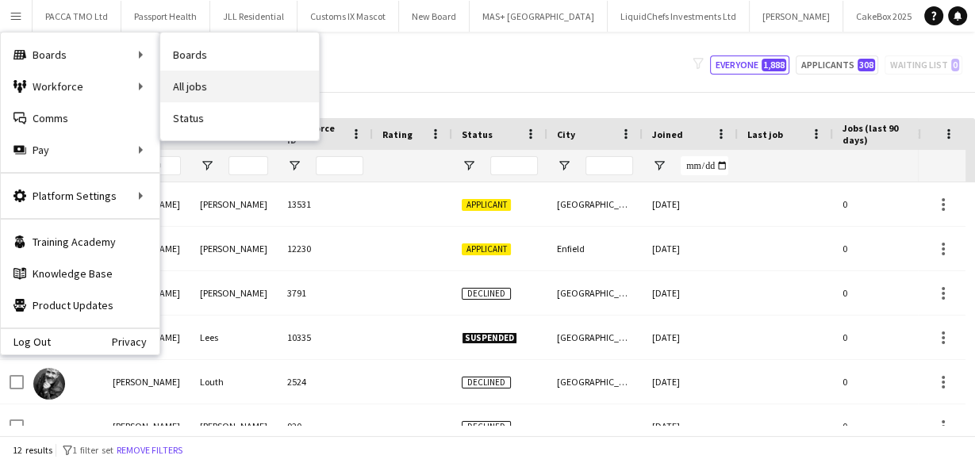
click at [223, 79] on link "All jobs" at bounding box center [239, 87] width 159 height 32
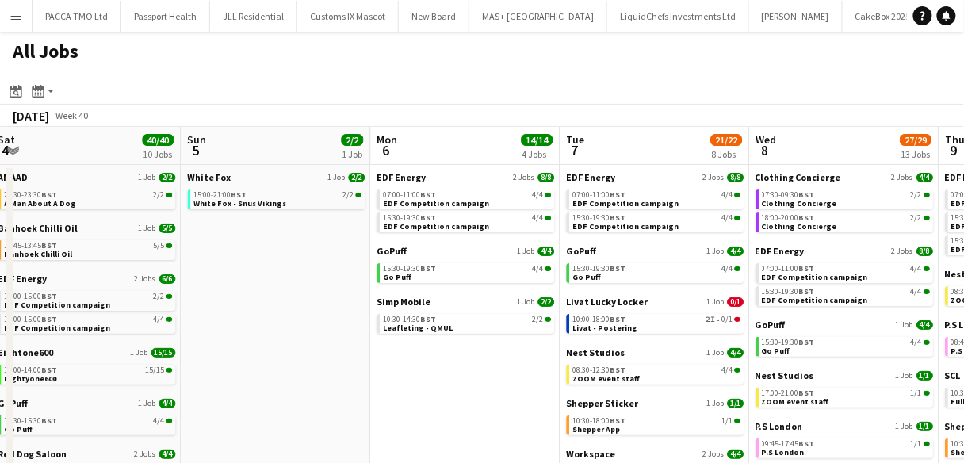
scroll to position [0, 768]
click at [401, 330] on span "Leafleting - QMUL" at bounding box center [417, 328] width 70 height 10
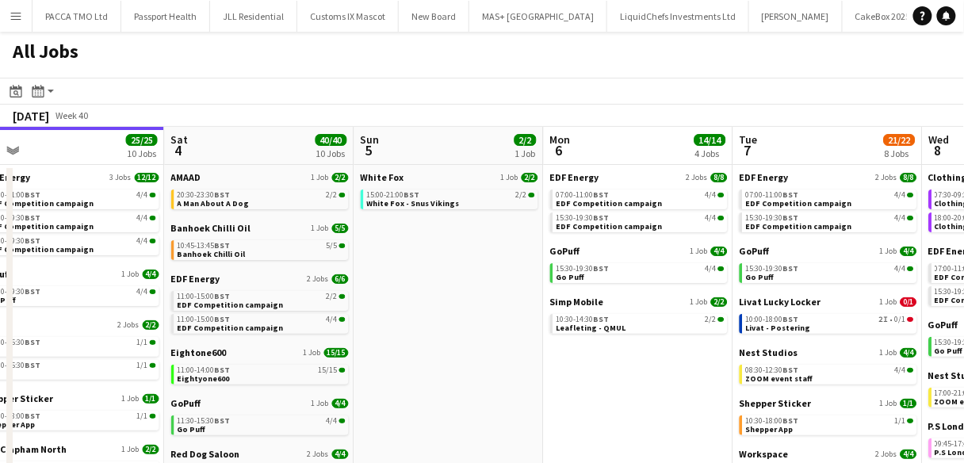
scroll to position [0, 592]
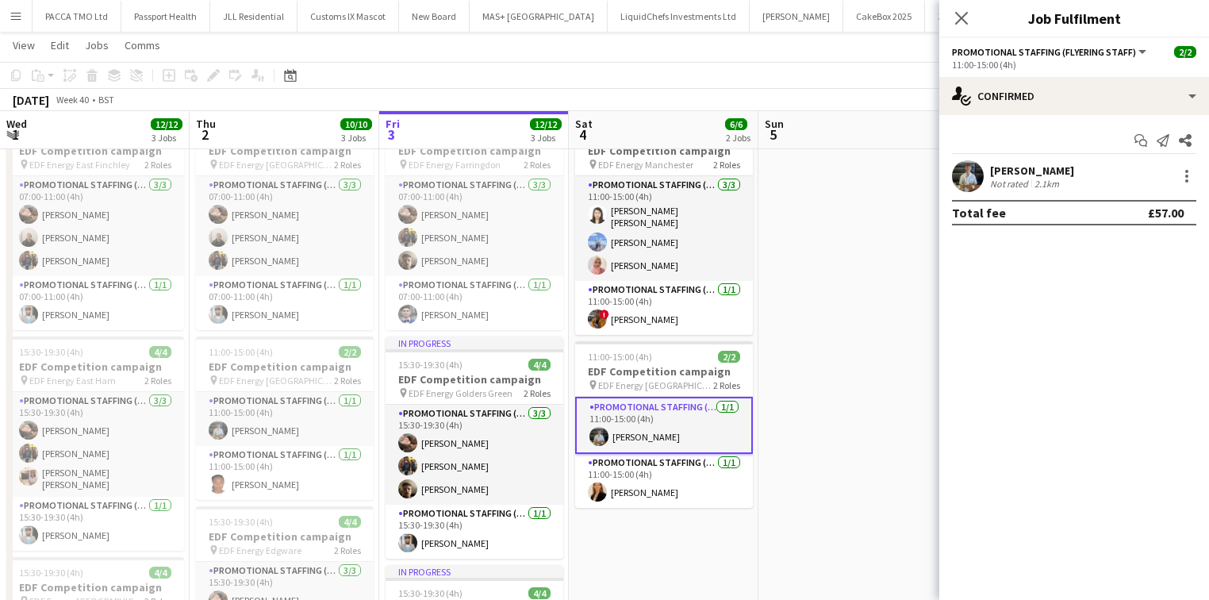
scroll to position [0, 511]
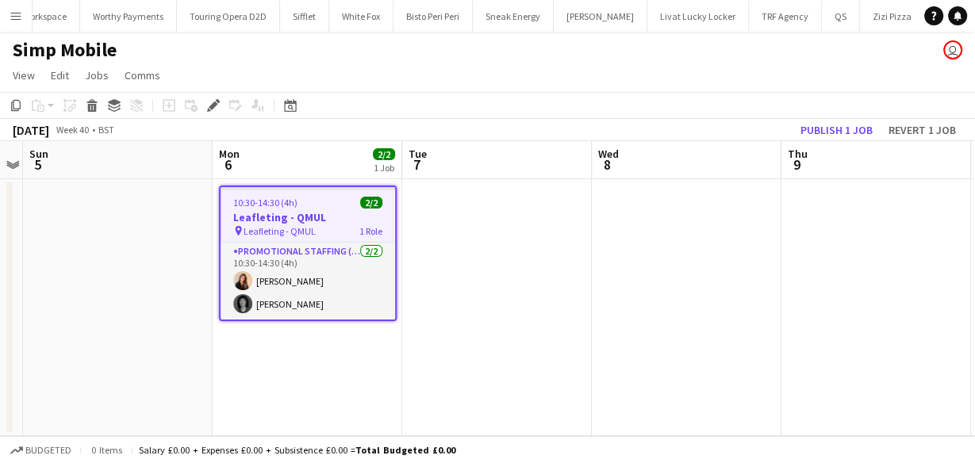
scroll to position [0, 3211]
click at [4, 17] on button "Menu" at bounding box center [16, 16] width 32 height 32
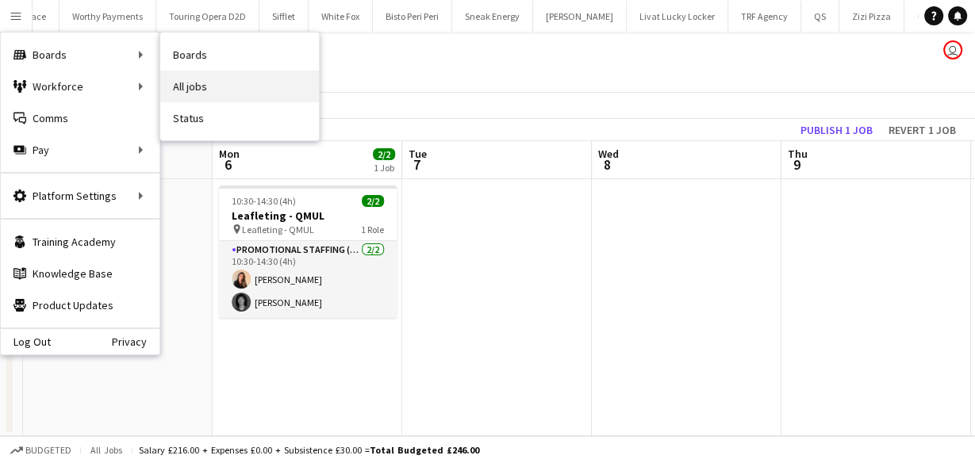
click at [204, 80] on link "All jobs" at bounding box center [239, 87] width 159 height 32
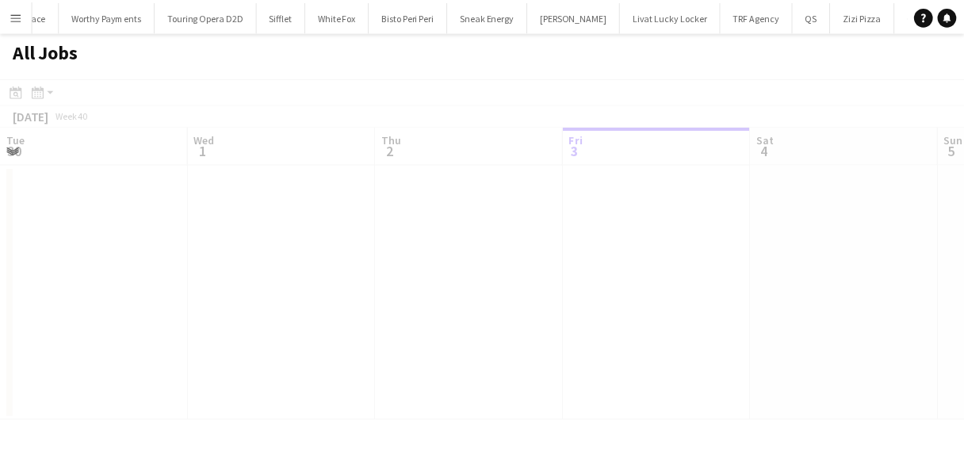
scroll to position [0, 379]
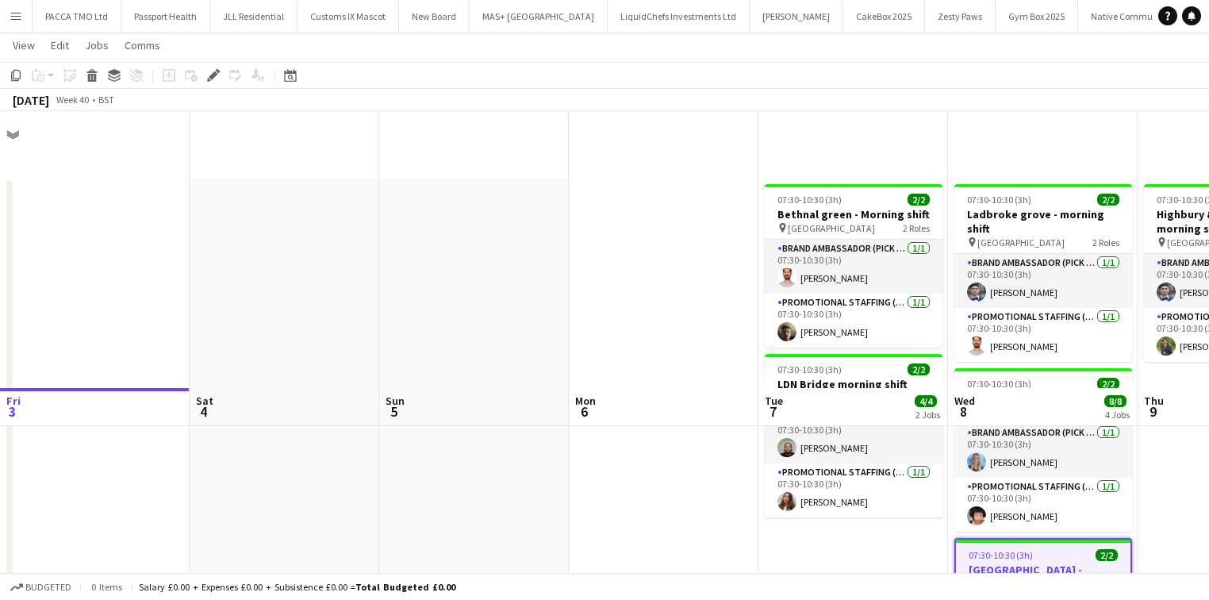
click at [6, 22] on button "Menu" at bounding box center [16, 16] width 32 height 32
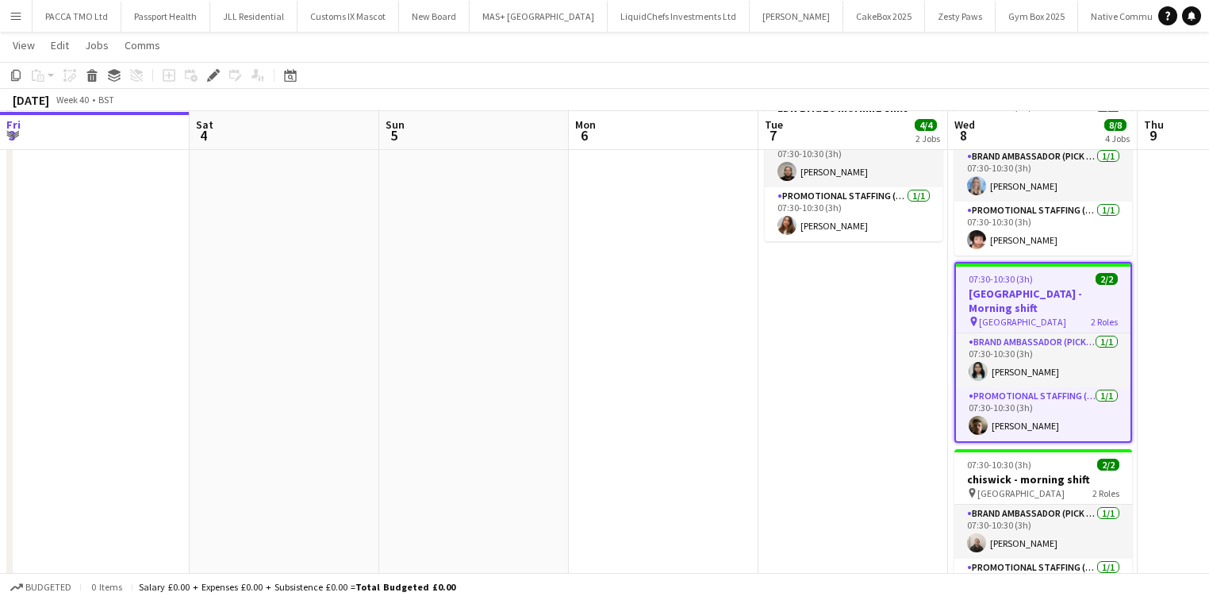
scroll to position [0, 546]
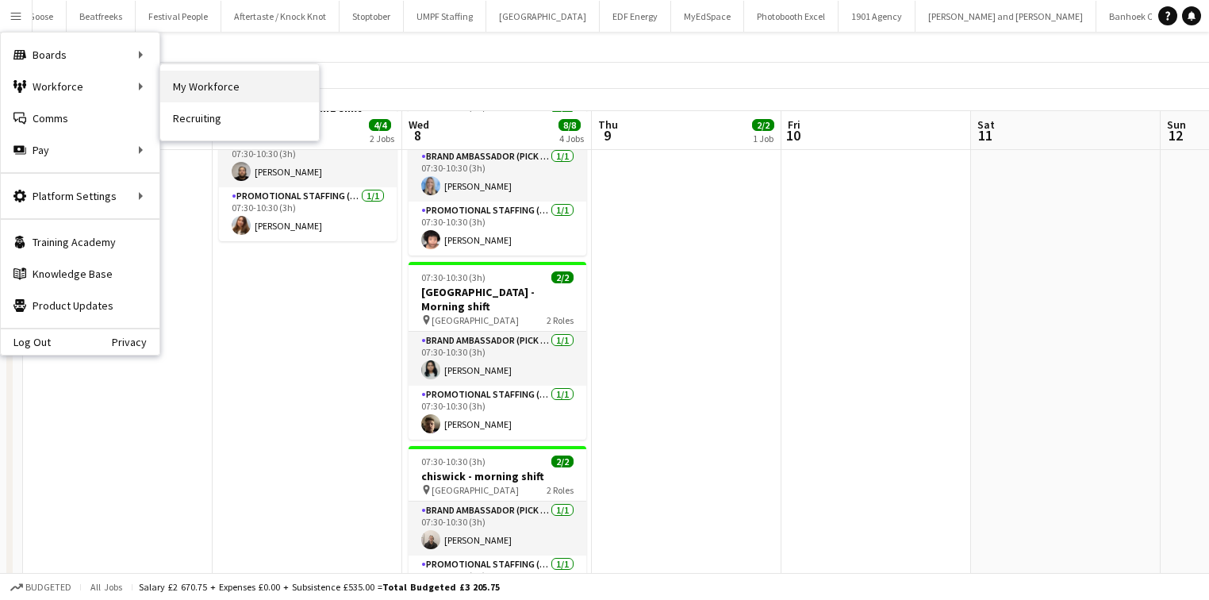
click at [183, 90] on link "My Workforce" at bounding box center [239, 87] width 159 height 32
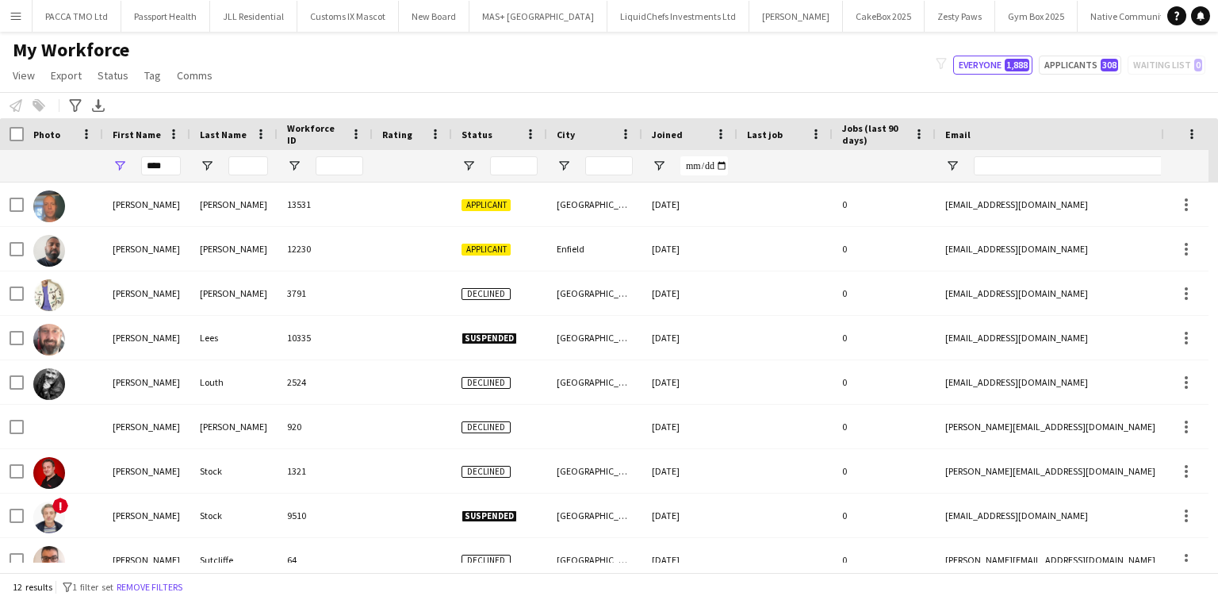
click at [353, 63] on div "My Workforce View Views Default view New view Update view Delete view Edit name…" at bounding box center [609, 65] width 1218 height 54
click at [159, 171] on input "****" at bounding box center [161, 165] width 40 height 19
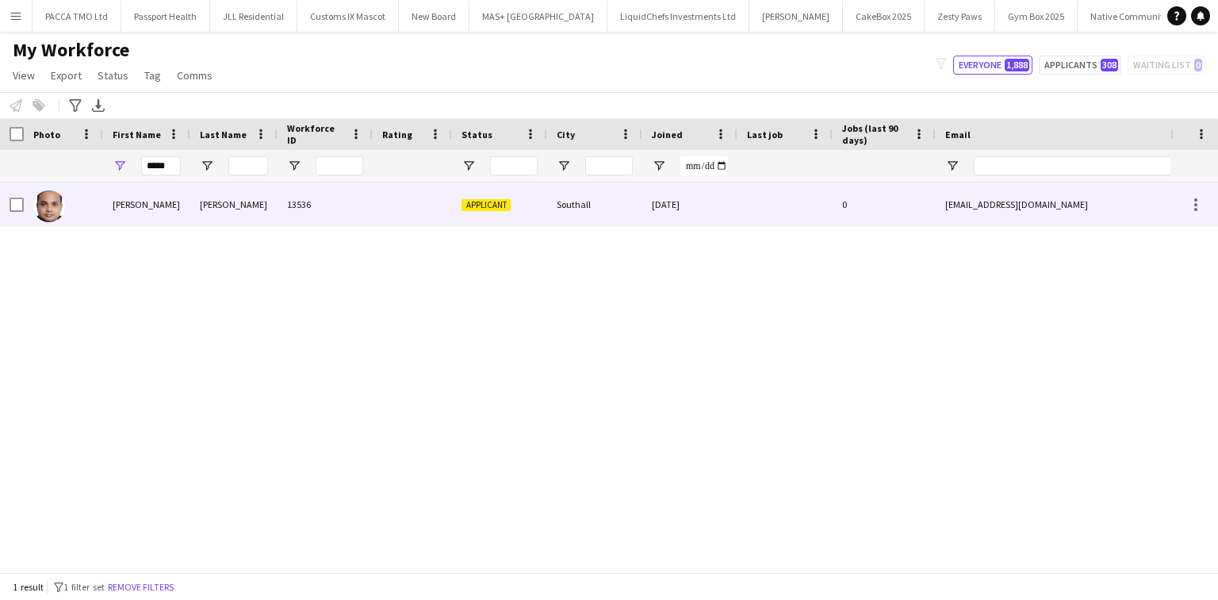
click at [163, 194] on div "FABIN RONNIE" at bounding box center [146, 204] width 87 height 44
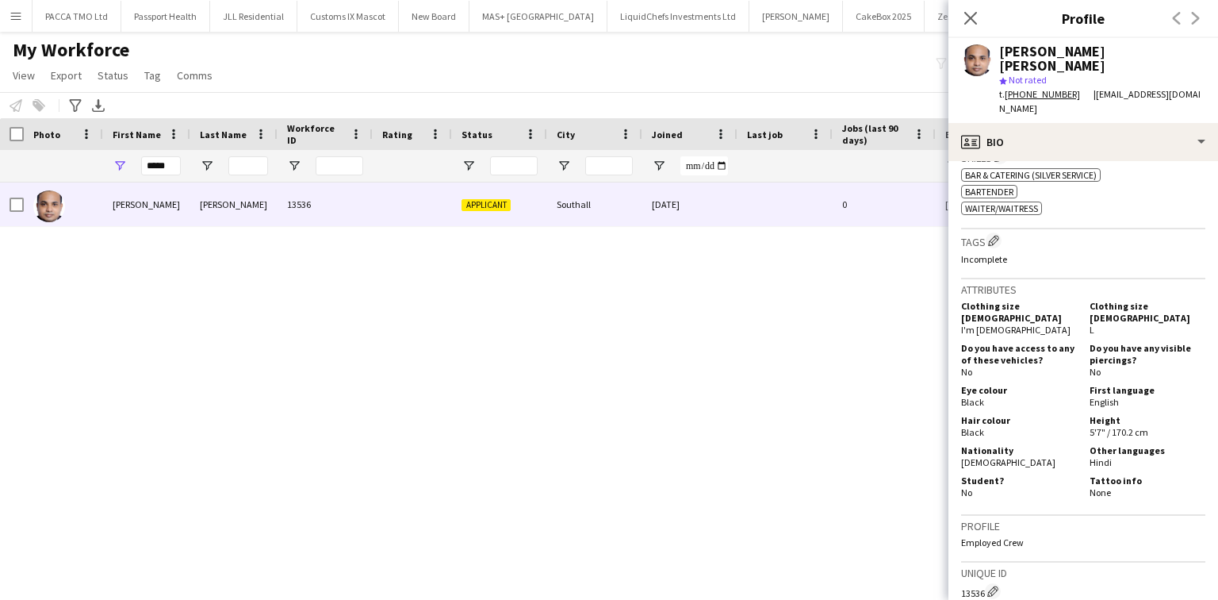
scroll to position [581, 0]
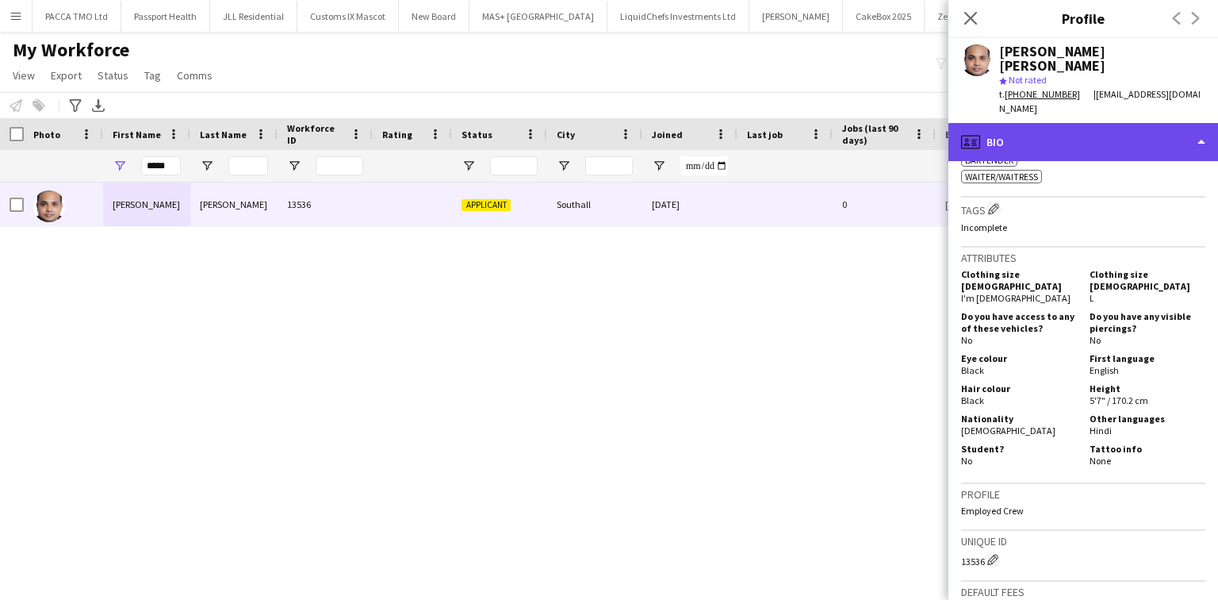
click at [1059, 123] on div "profile Bio" at bounding box center [1084, 142] width 270 height 38
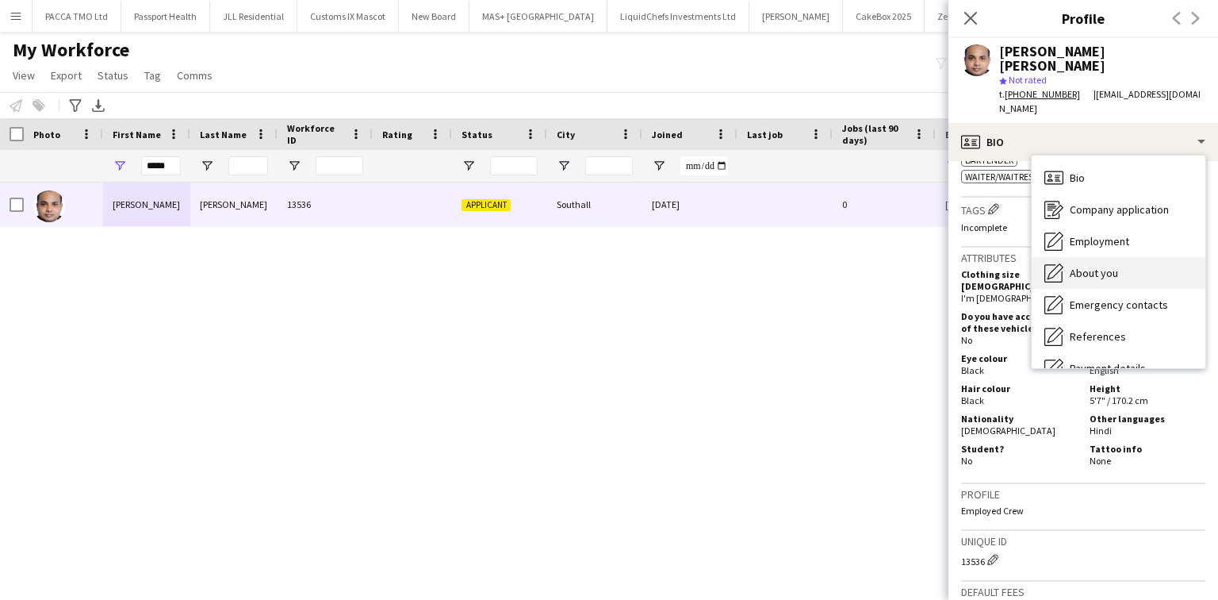
click at [1083, 266] on span "About you" at bounding box center [1094, 273] width 48 height 14
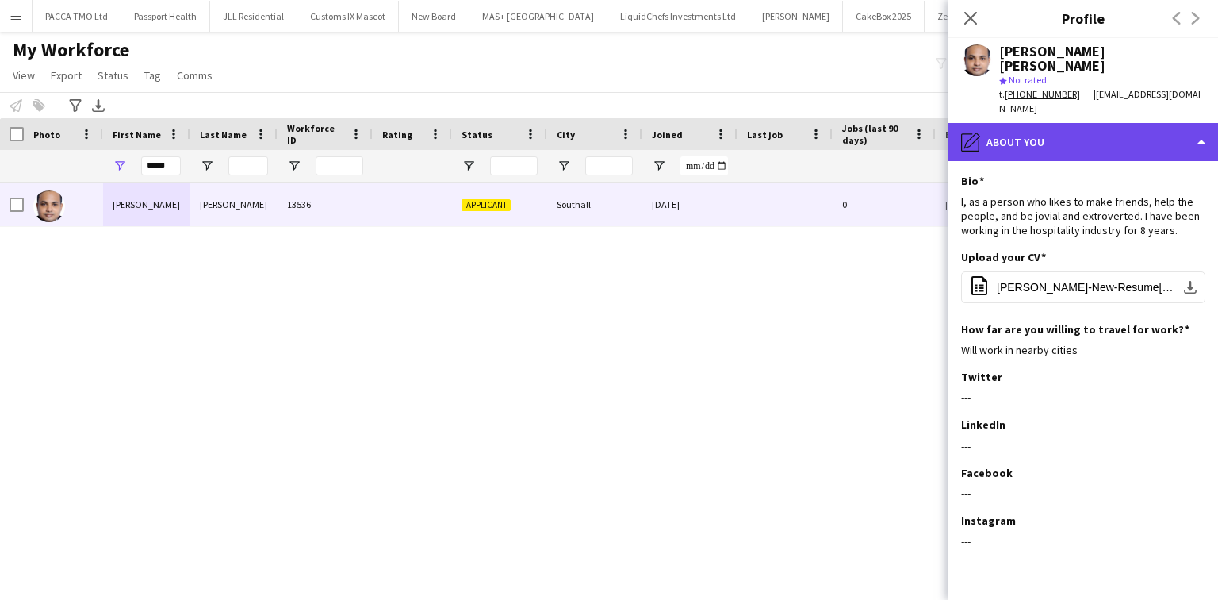
click at [1070, 123] on div "pencil4 About you" at bounding box center [1084, 142] width 270 height 38
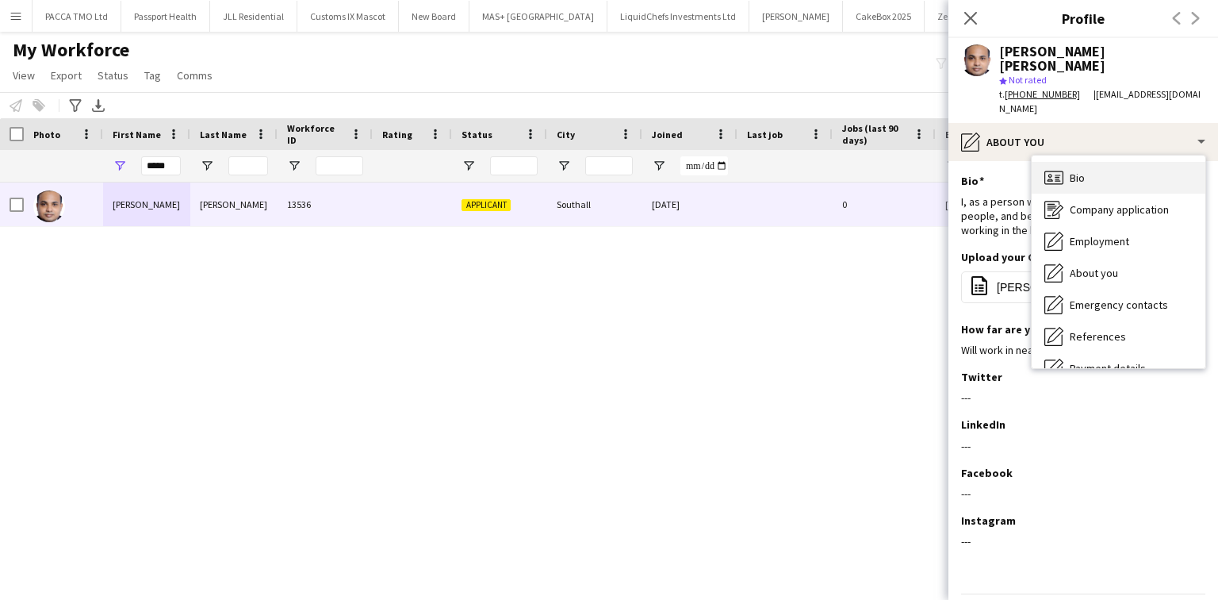
click at [1097, 162] on div "Bio Bio" at bounding box center [1119, 178] width 174 height 32
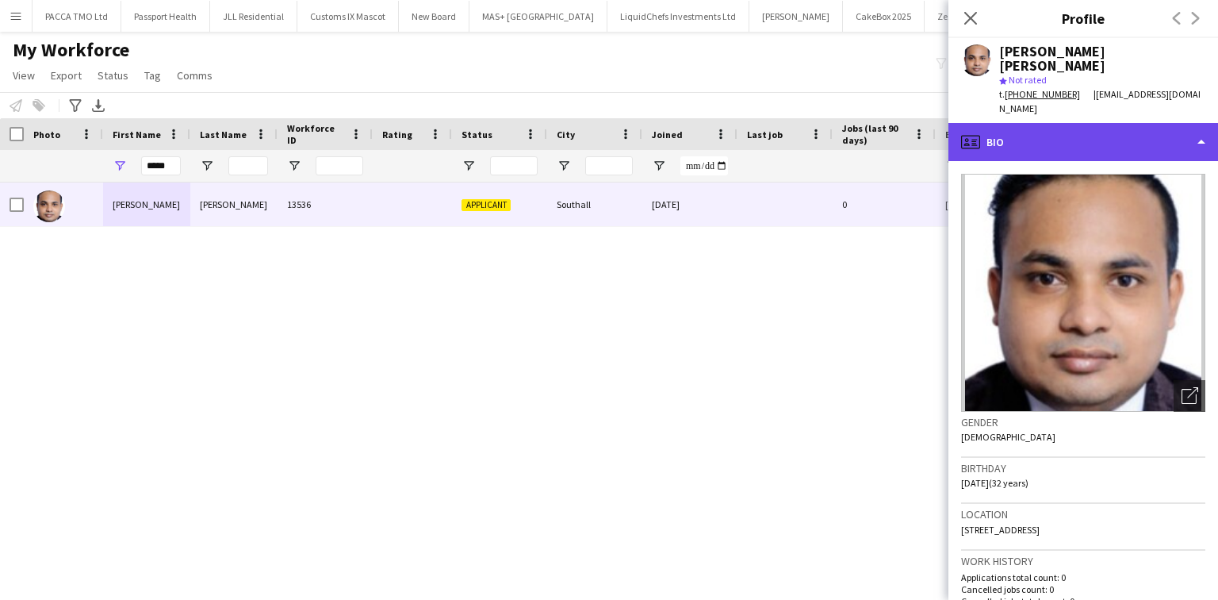
click at [1007, 123] on div "profile Bio" at bounding box center [1084, 142] width 270 height 38
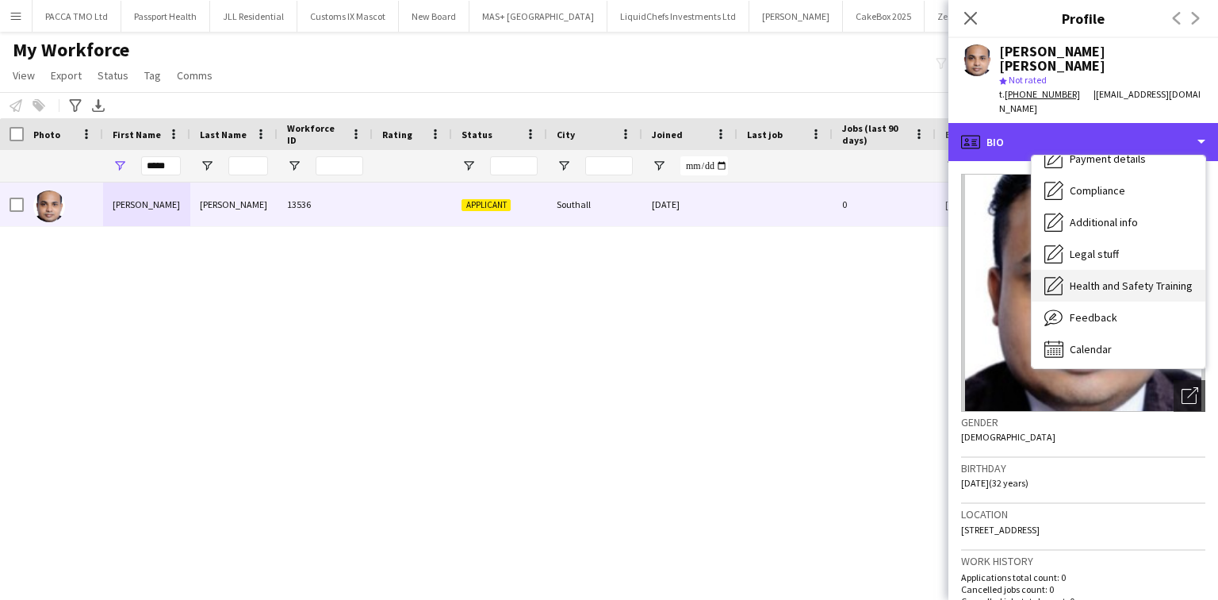
scroll to position [213, 0]
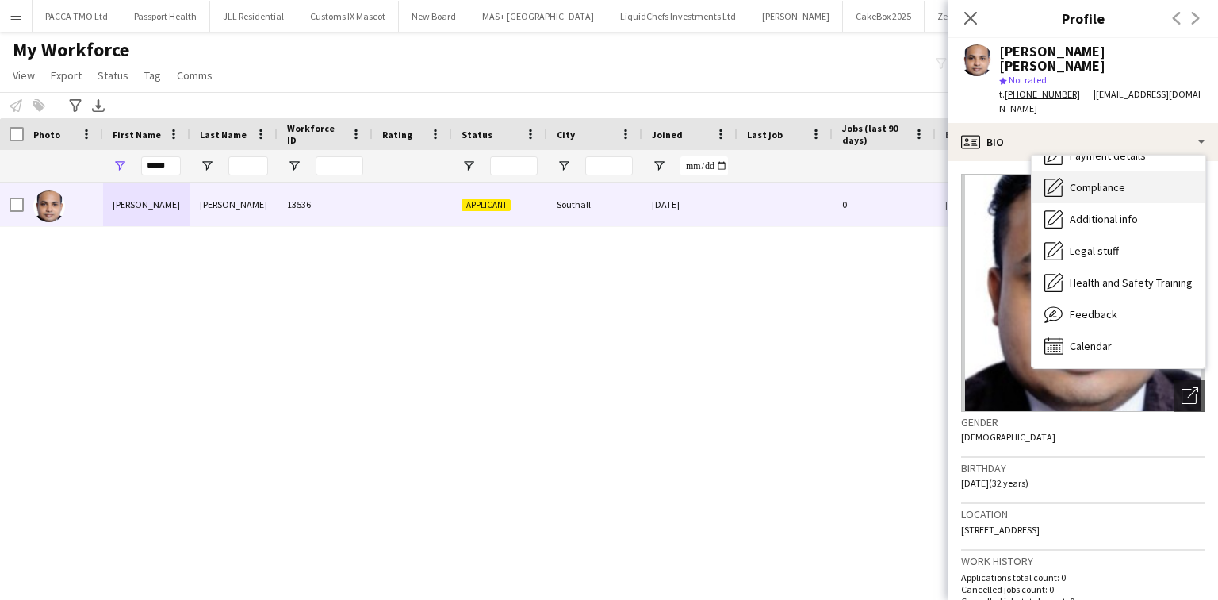
click at [1117, 171] on div "Compliance Compliance" at bounding box center [1119, 187] width 174 height 32
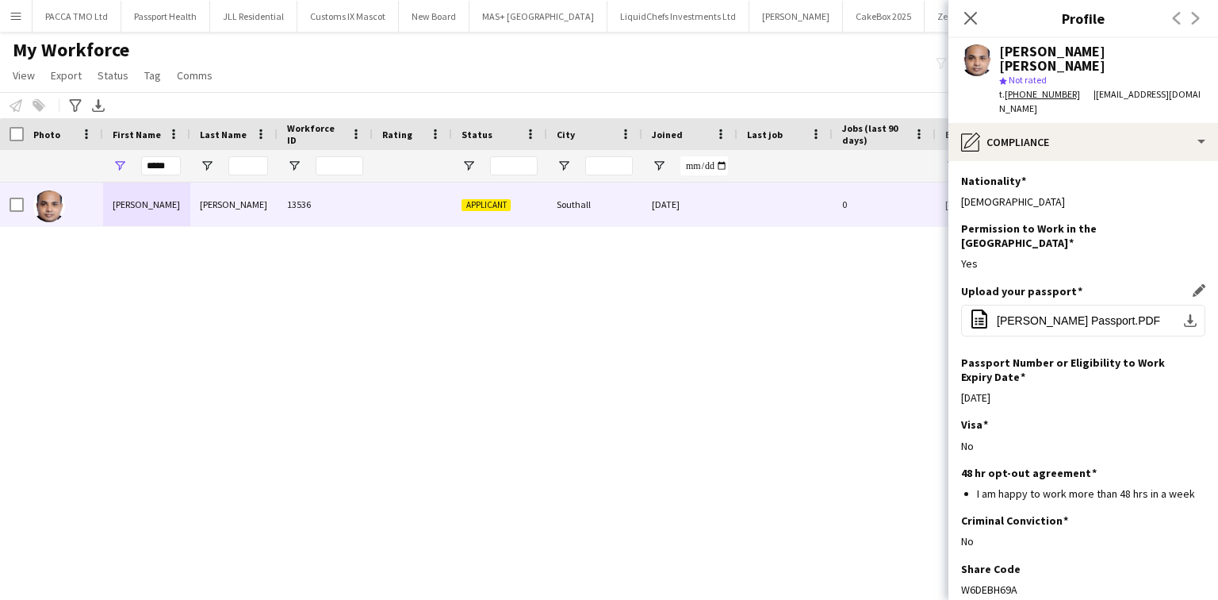
scroll to position [55, 0]
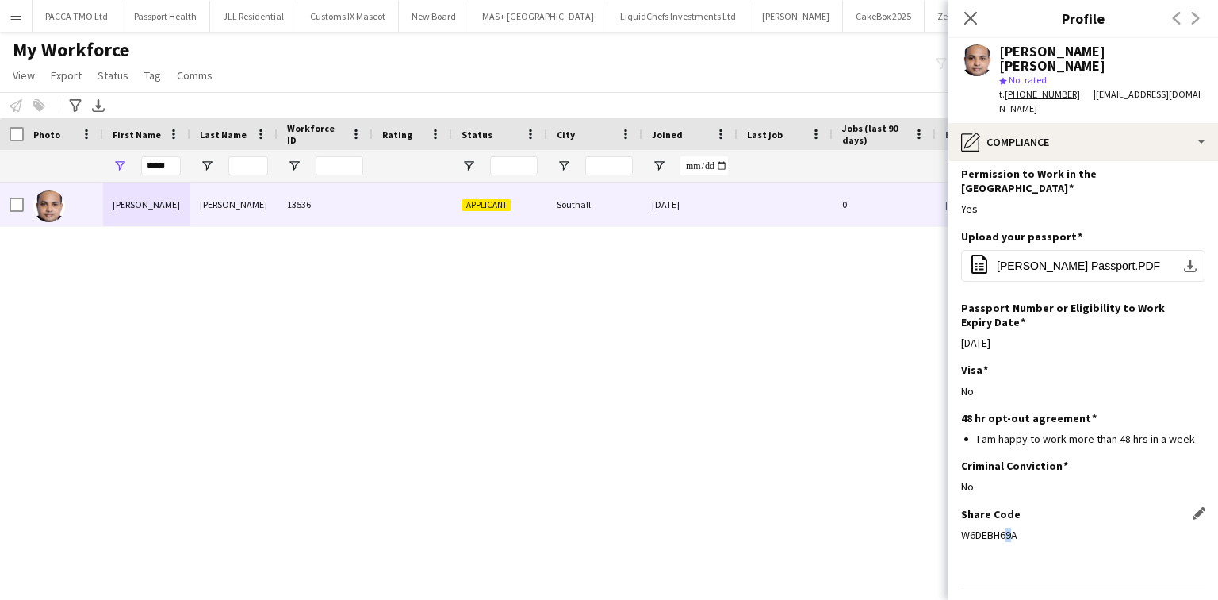
click at [1004, 527] on div "W6DEBH69A" at bounding box center [1083, 534] width 244 height 14
click at [1002, 527] on div "W6DEBH69A" at bounding box center [1083, 534] width 244 height 14
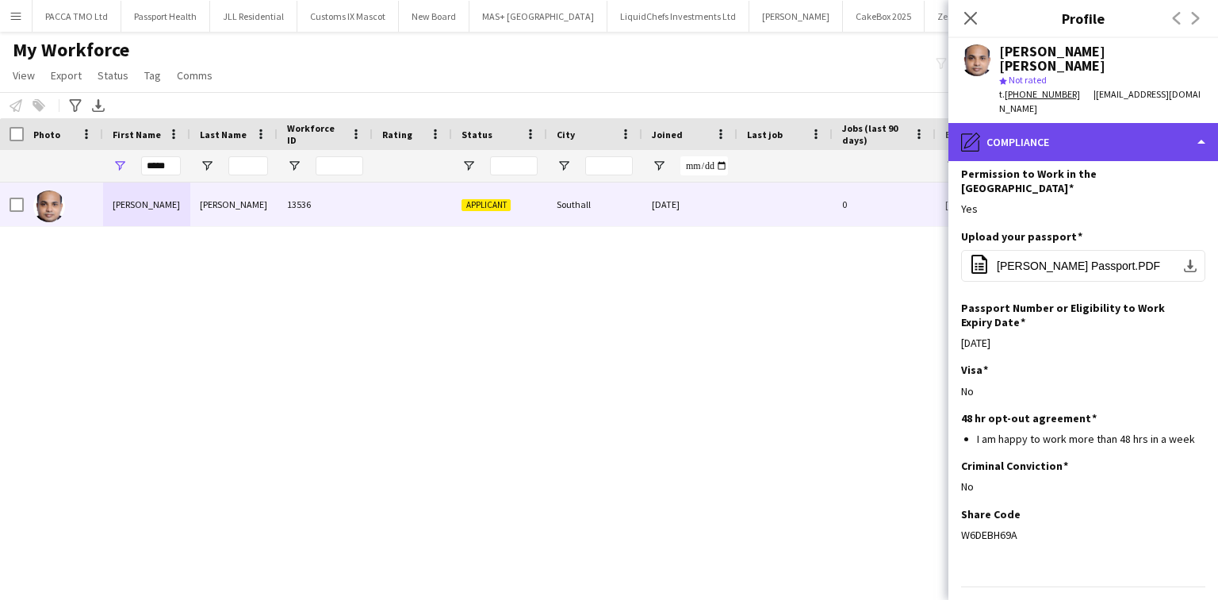
drag, startPoint x: 1041, startPoint y: 127, endPoint x: 1035, endPoint y: 104, distance: 23.9
click at [1041, 127] on div "pencil4 Compliance" at bounding box center [1084, 142] width 270 height 38
drag, startPoint x: 1035, startPoint y: 104, endPoint x: 1033, endPoint y: 117, distance: 13.7
click at [1034, 123] on div "pencil4 Compliance" at bounding box center [1084, 142] width 270 height 38
drag, startPoint x: 1069, startPoint y: 126, endPoint x: 1093, endPoint y: 230, distance: 106.6
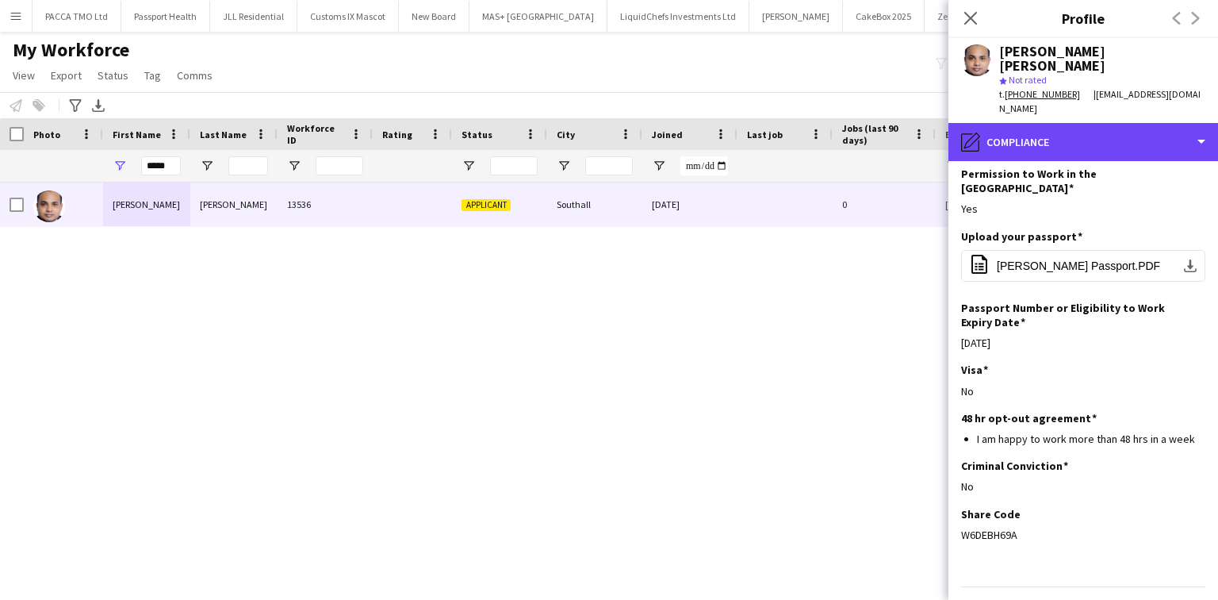
click at [1067, 127] on div "pencil4 Compliance" at bounding box center [1084, 142] width 270 height 38
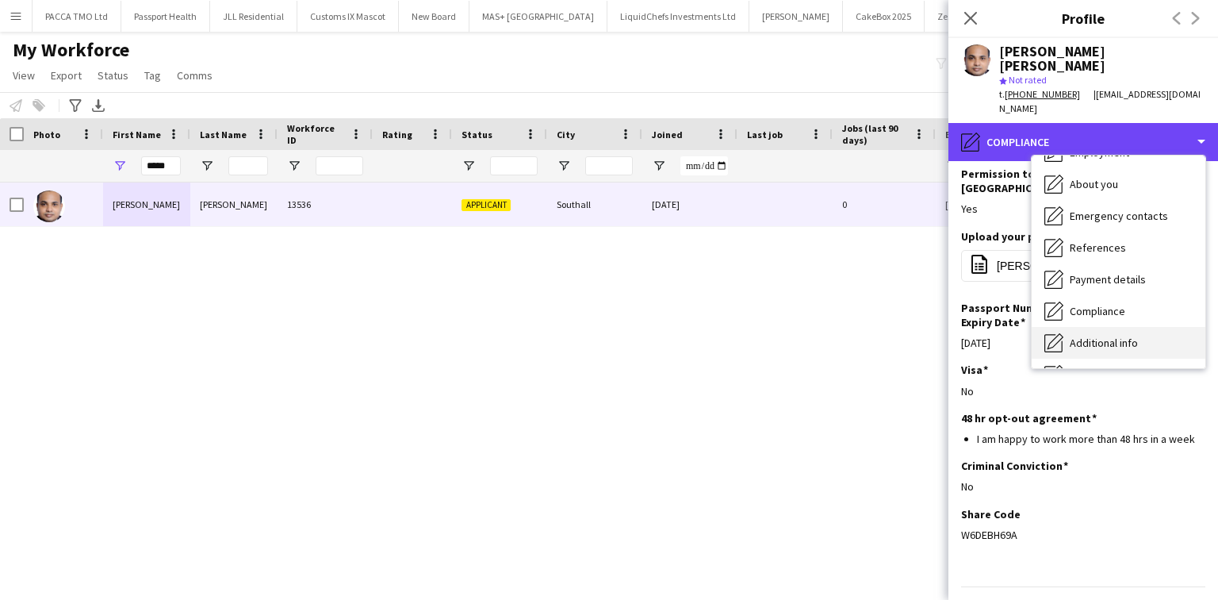
scroll to position [0, 0]
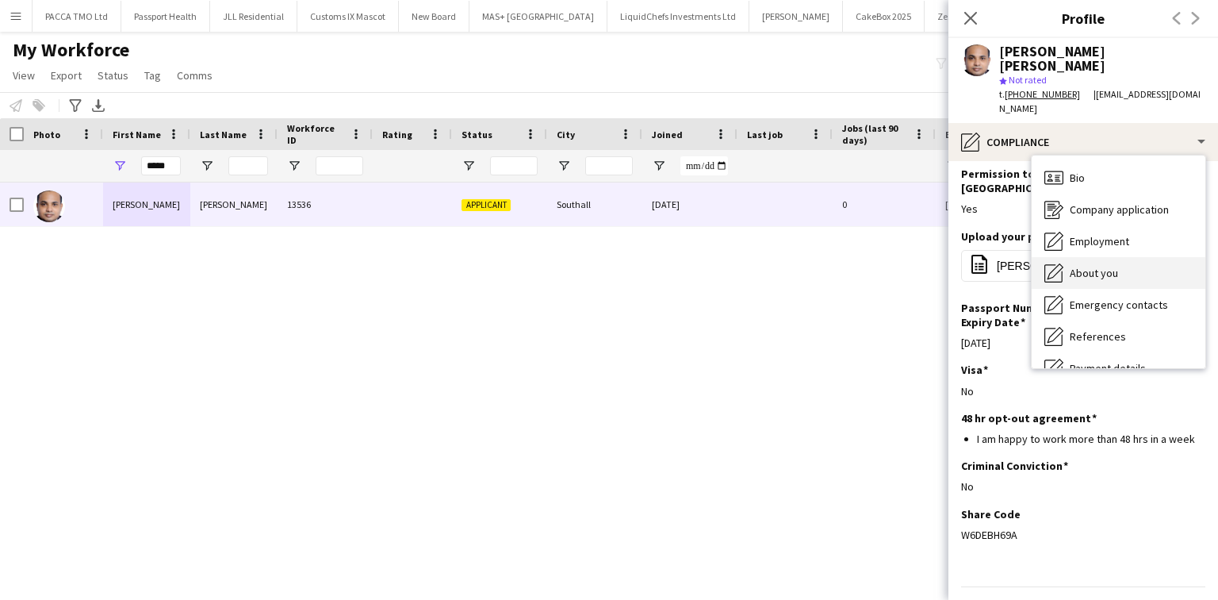
click at [1110, 266] on span "About you" at bounding box center [1094, 273] width 48 height 14
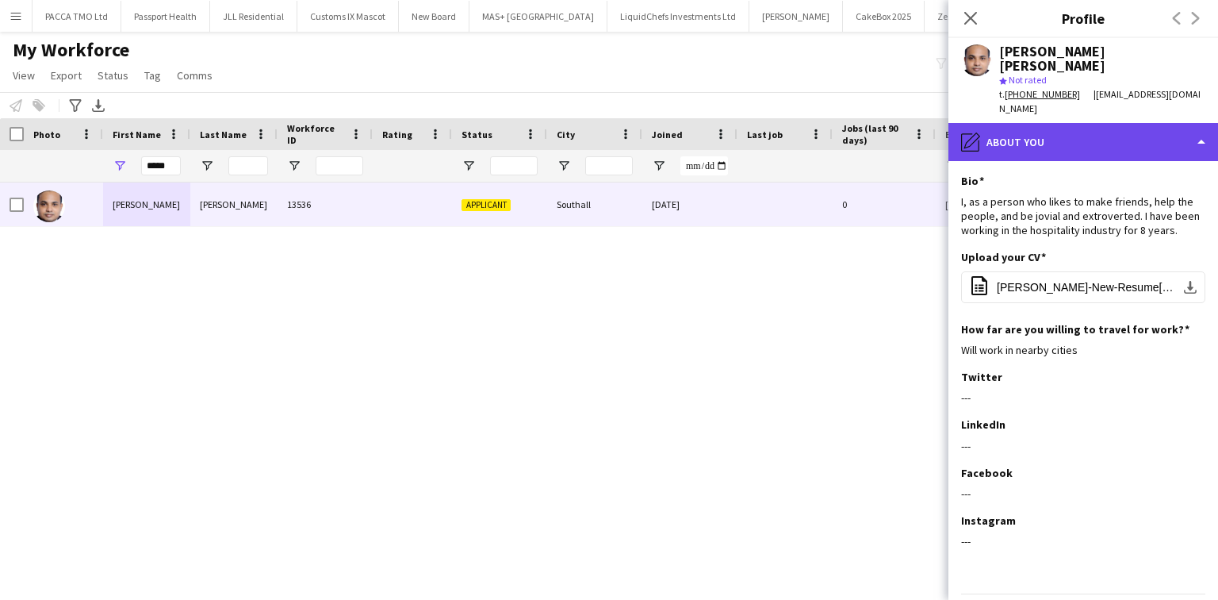
click at [1028, 123] on div "pencil4 About you" at bounding box center [1084, 142] width 270 height 38
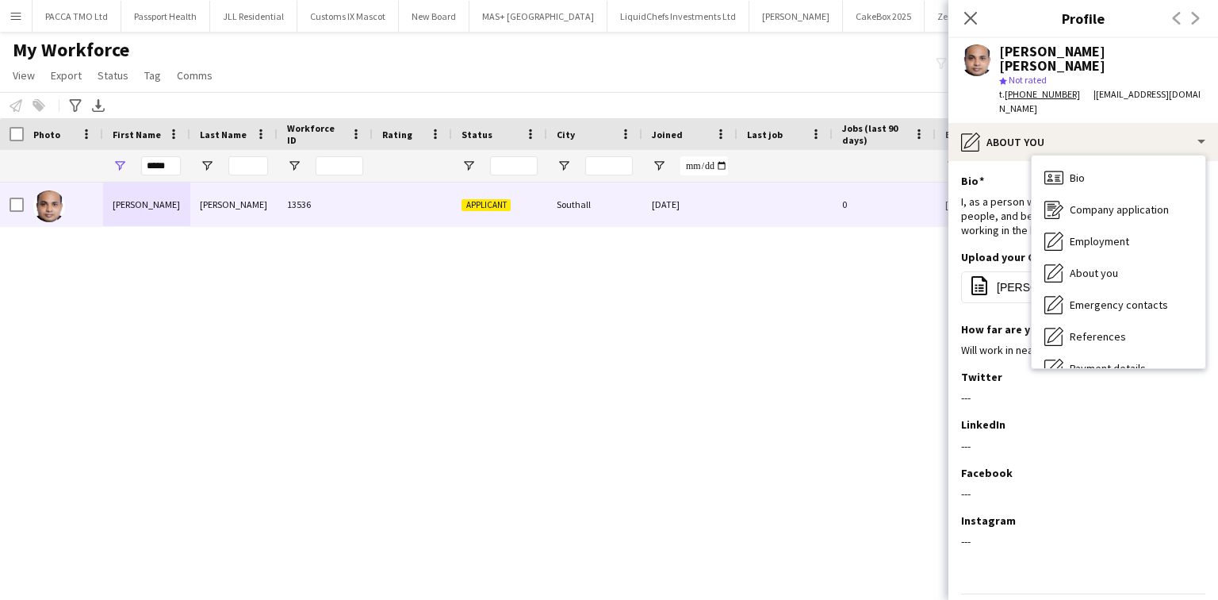
click at [999, 195] on div "I, as a person who likes to make friends, help the people, and be jovial and ex…" at bounding box center [1083, 216] width 244 height 44
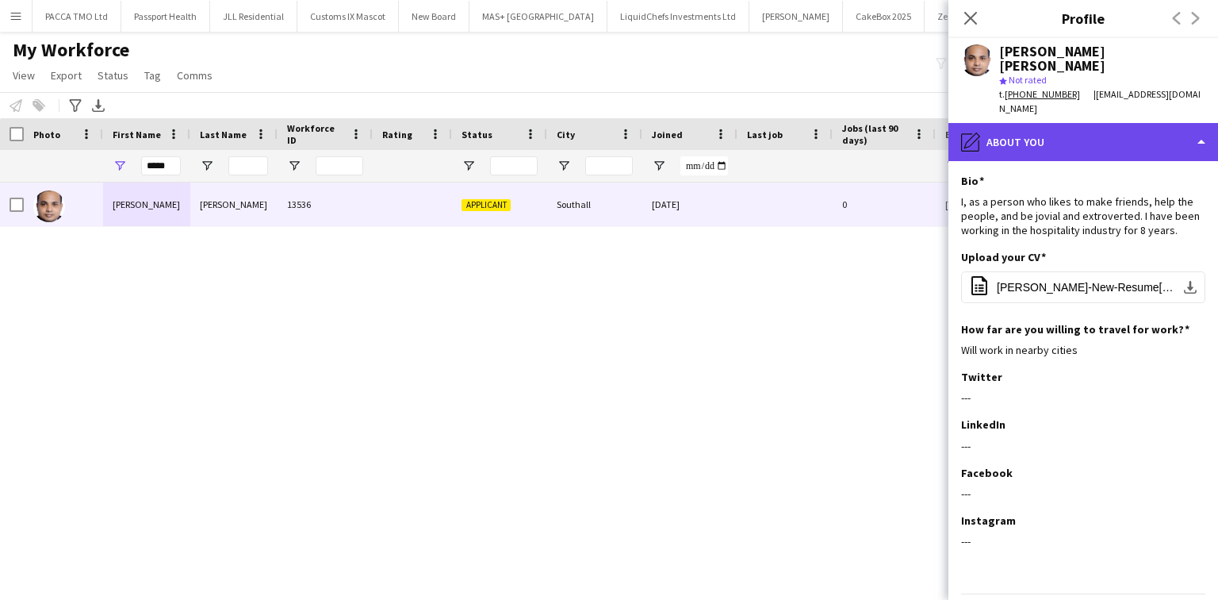
click at [1055, 123] on div "pencil4 About you" at bounding box center [1084, 142] width 270 height 38
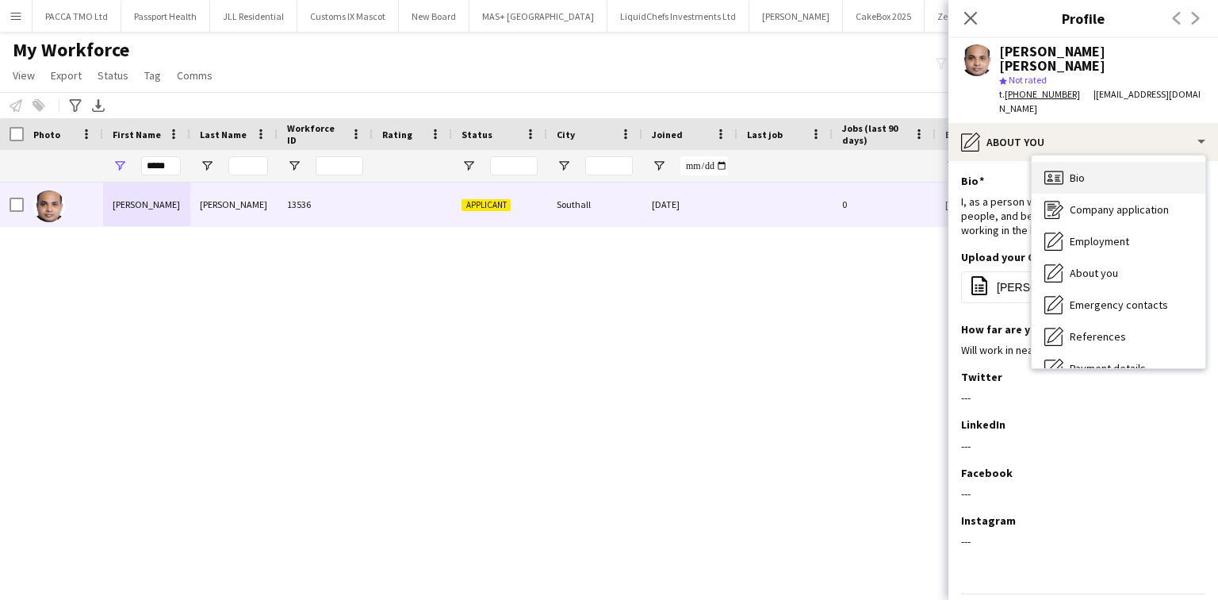
click at [1071, 171] on span "Bio" at bounding box center [1077, 178] width 15 height 14
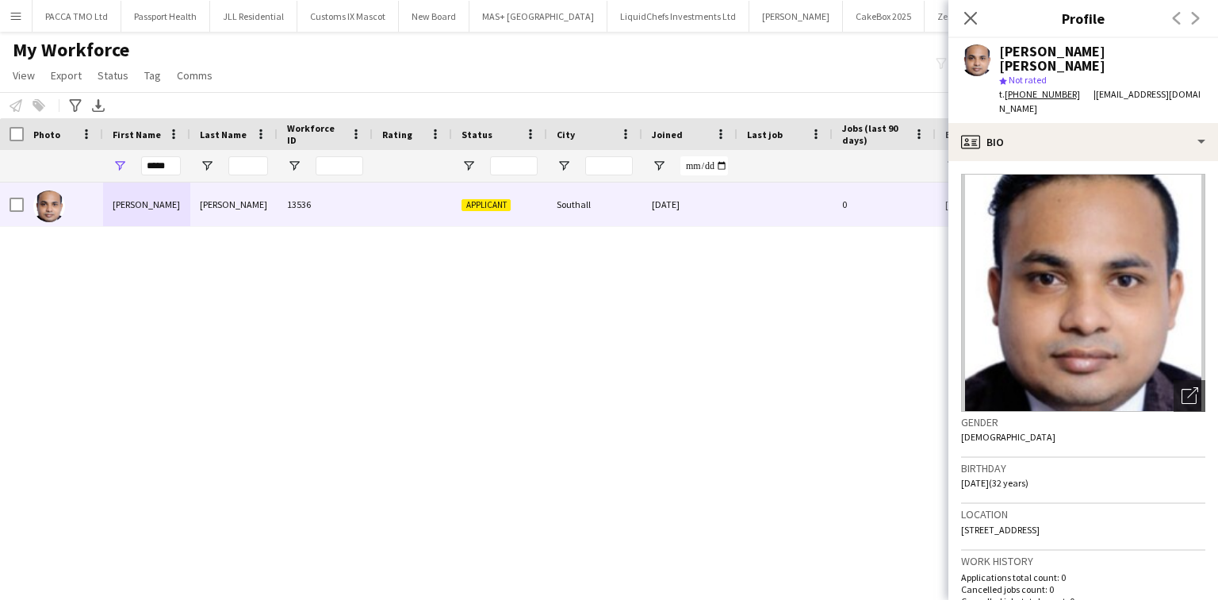
click at [44, 132] on span "Photo" at bounding box center [46, 134] width 27 height 12
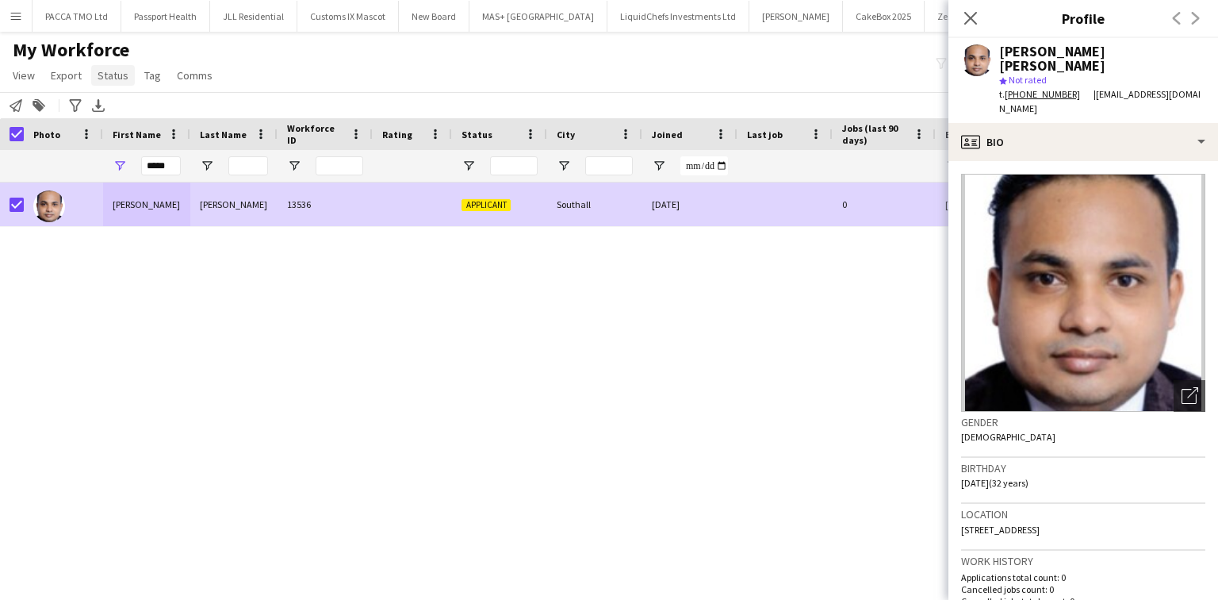
click at [134, 76] on app-page-menu "View Views Default view New view Update view Delete view Edit name Customise vi…" at bounding box center [114, 77] width 228 height 30
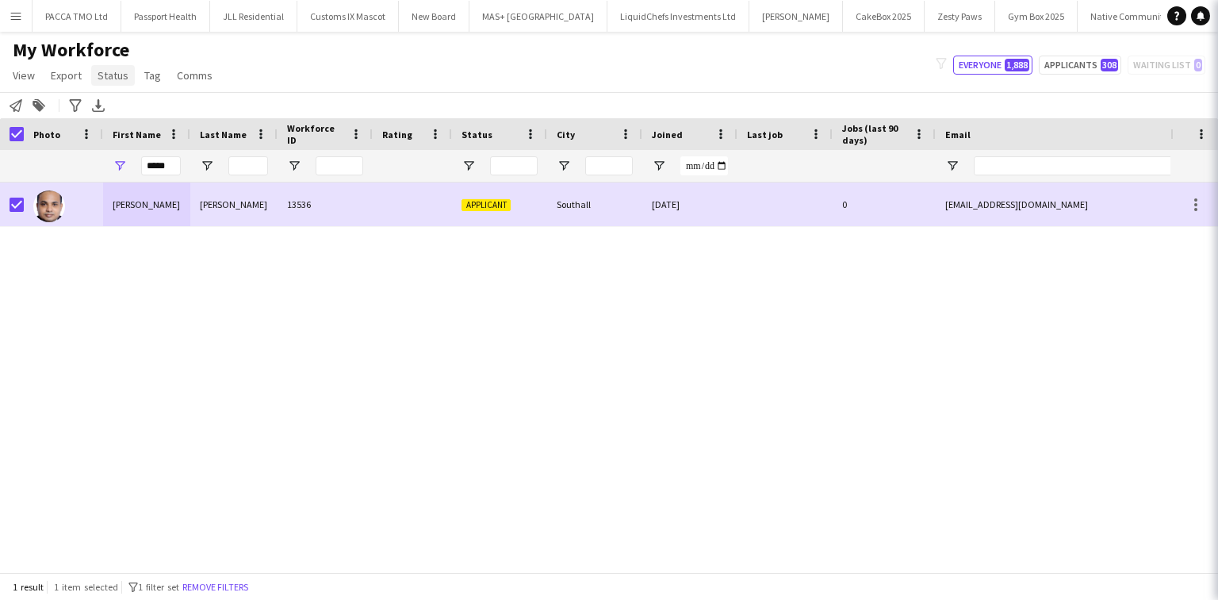
click at [111, 73] on span "Status" at bounding box center [113, 75] width 31 height 14
click at [131, 112] on link "Edit" at bounding box center [146, 109] width 111 height 33
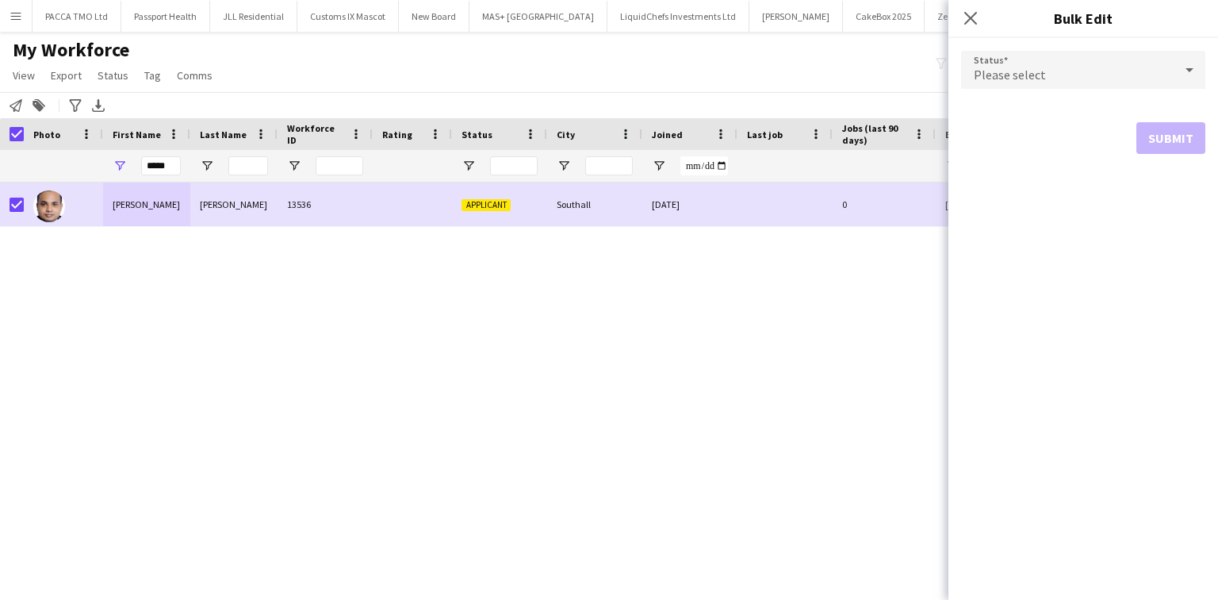
click at [1024, 79] on span "Please select" at bounding box center [1010, 75] width 72 height 16
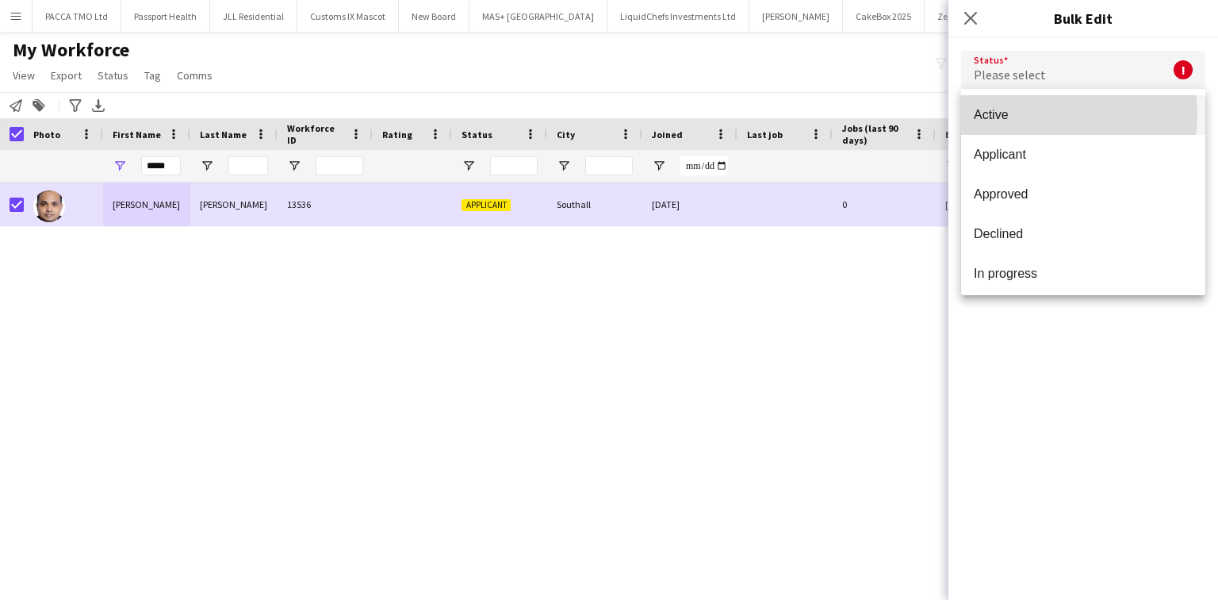
drag, startPoint x: 1033, startPoint y: 114, endPoint x: 1102, endPoint y: 152, distance: 78.1
click at [1034, 116] on span "Active" at bounding box center [1083, 114] width 219 height 15
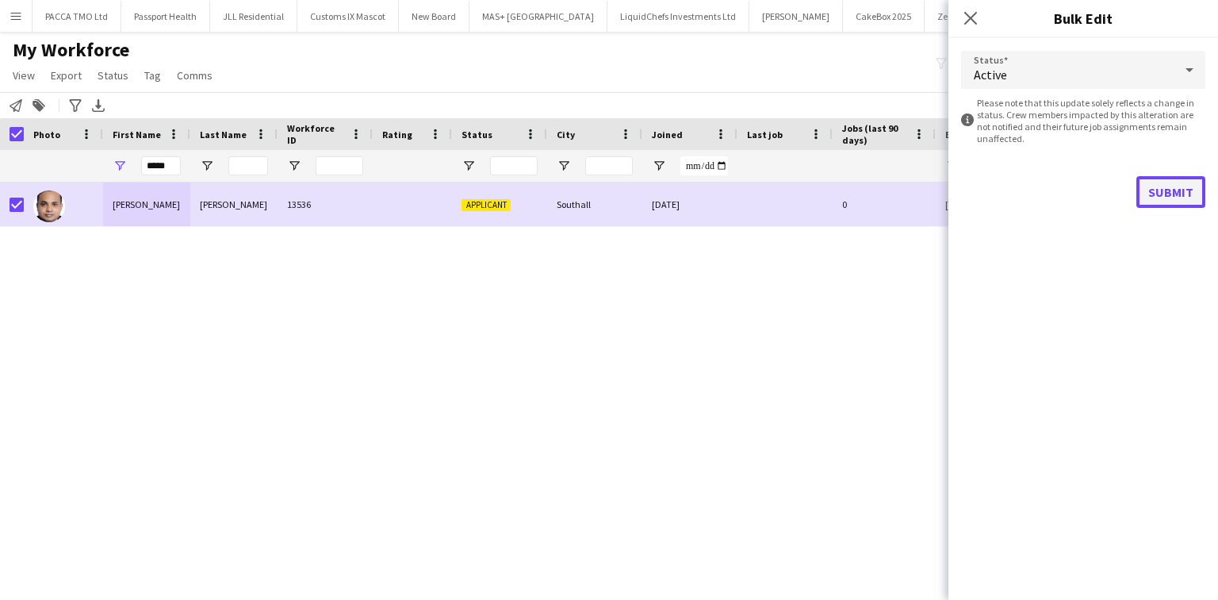
click at [1160, 183] on button "Submit" at bounding box center [1170, 192] width 69 height 32
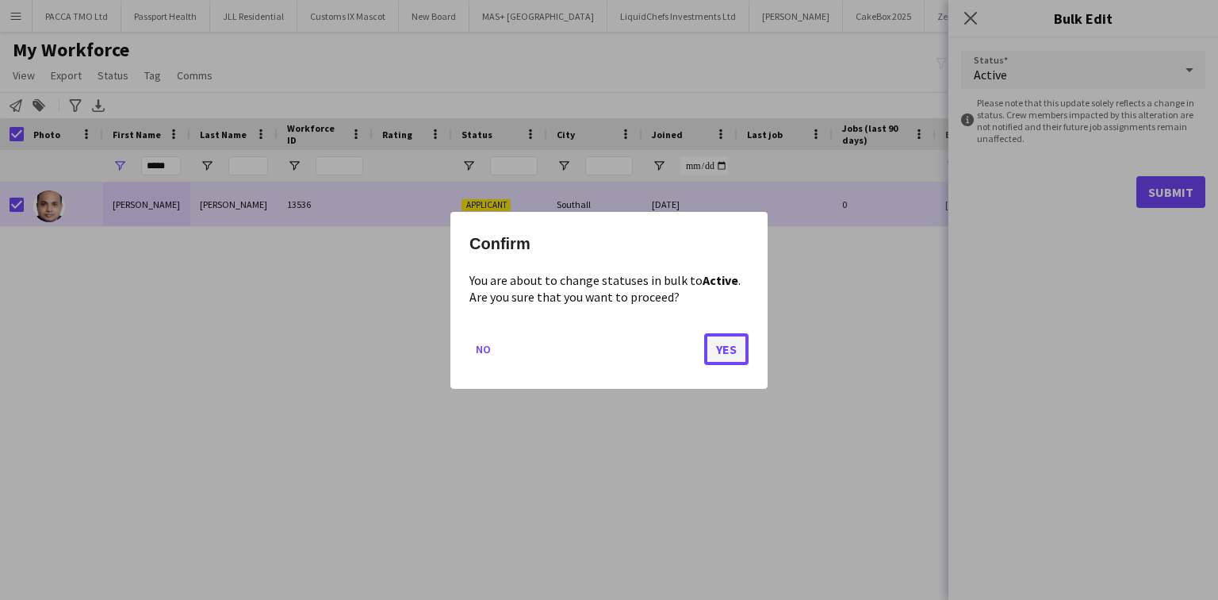
click at [722, 355] on button "Yes" at bounding box center [726, 348] width 44 height 32
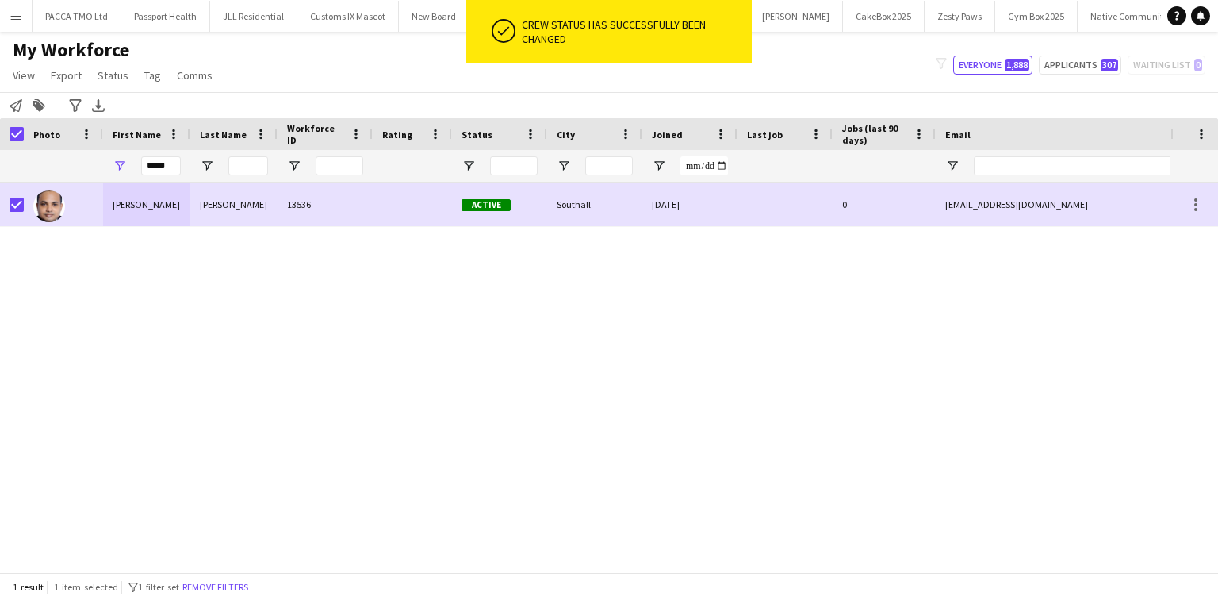
click at [460, 273] on div "FABIN RONNIE FARIA 13536 Active Southall 03-10-2025 0 fabinfaria320@gmail.com +…" at bounding box center [585, 372] width 1171 height 380
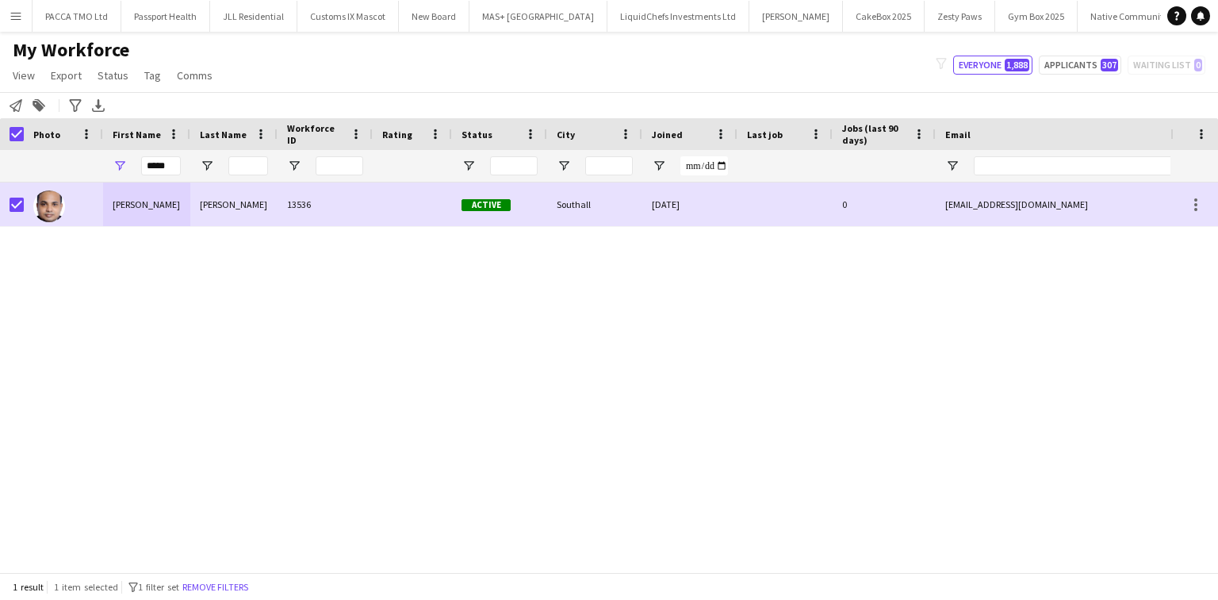
click at [47, 136] on span "Photo" at bounding box center [46, 134] width 27 height 12
click at [40, 121] on div "Photo" at bounding box center [63, 134] width 60 height 32
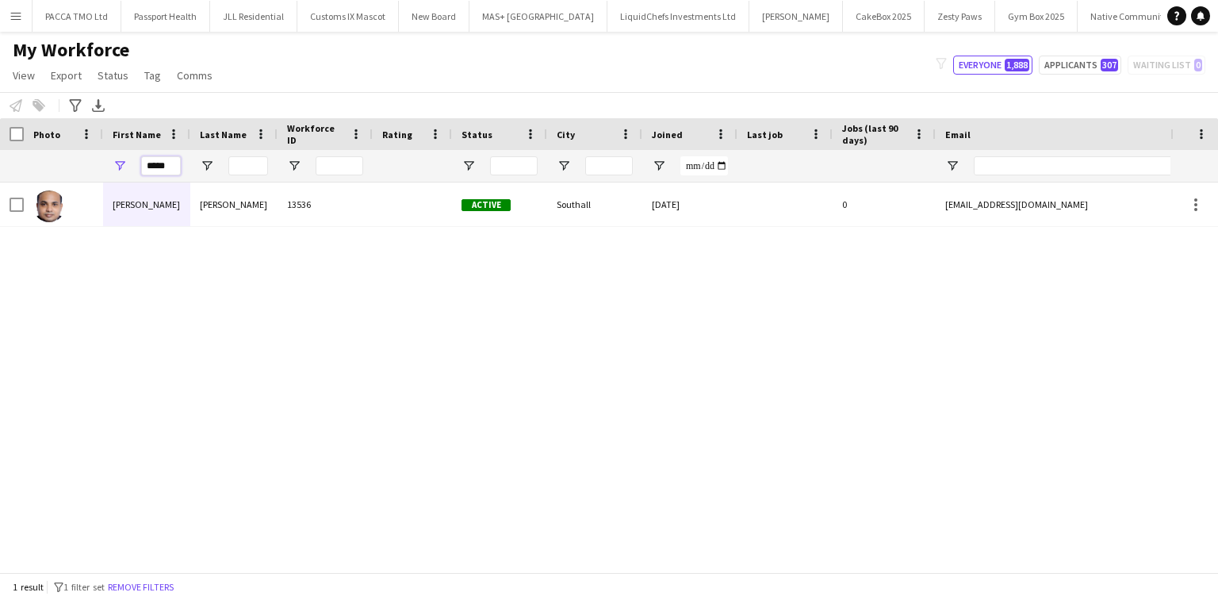
click at [170, 171] on input "*****" at bounding box center [161, 165] width 40 height 19
click at [166, 171] on input "*****" at bounding box center [161, 165] width 40 height 19
type input "*"
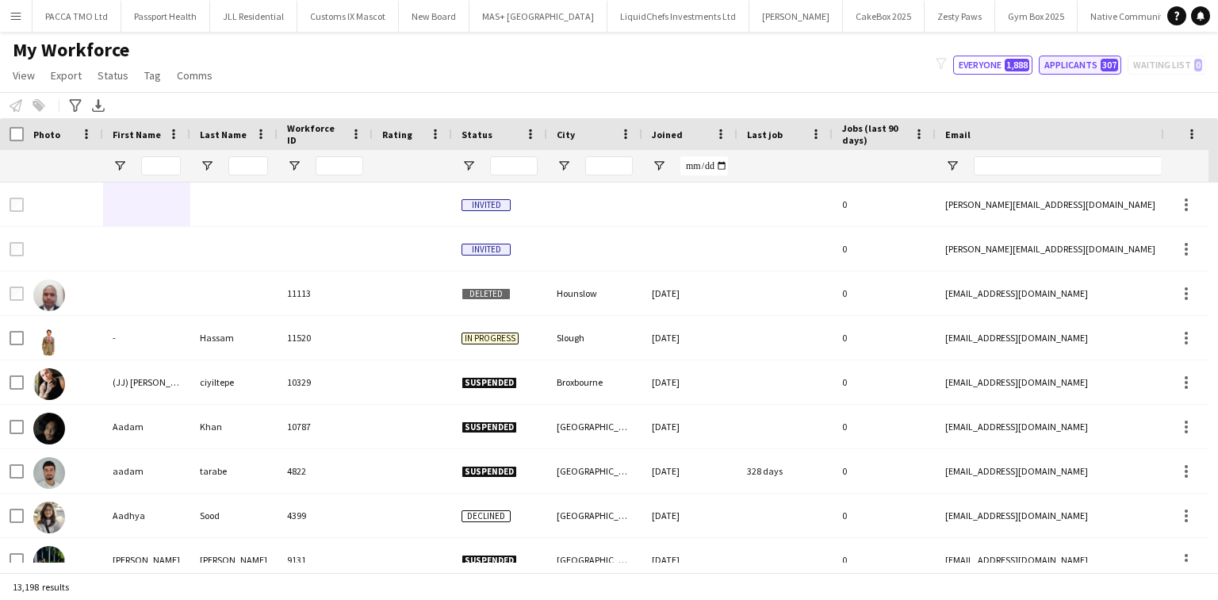
click at [1075, 63] on button "Applicants 307" at bounding box center [1080, 65] width 82 height 19
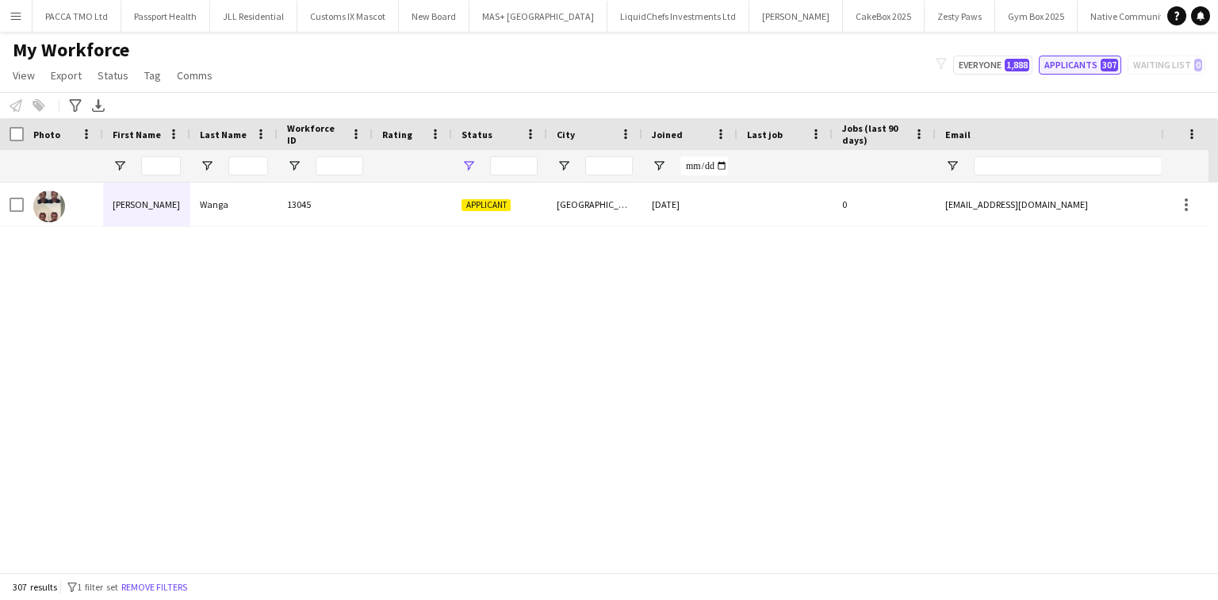
type input "**********"
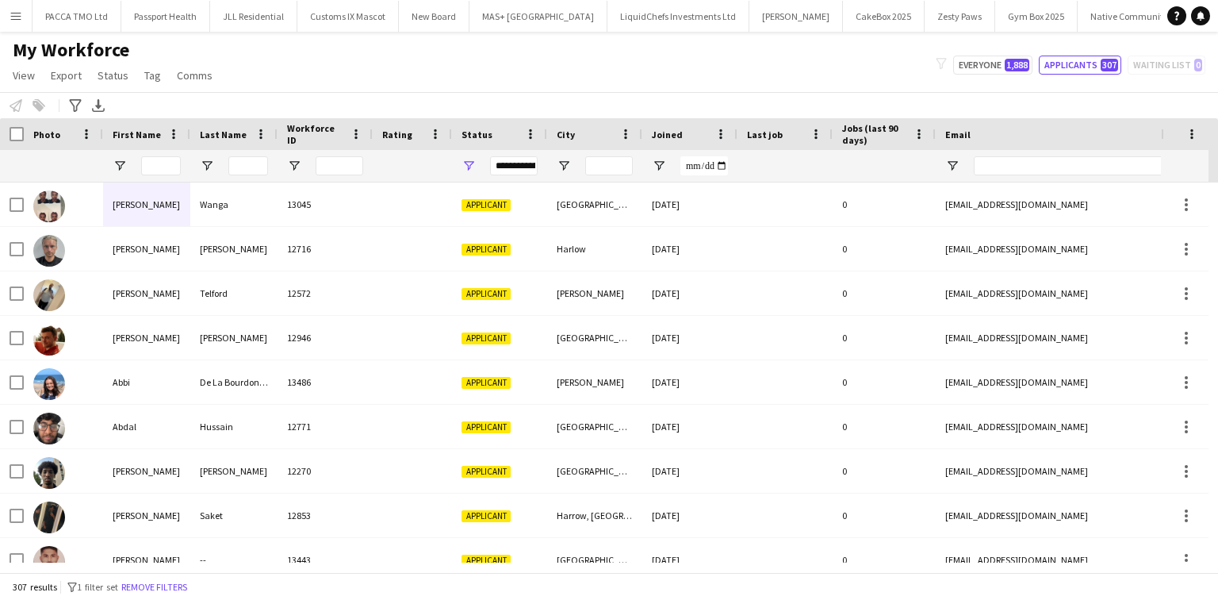
click at [18, 10] on app-icon "Menu" at bounding box center [16, 16] width 13 height 13
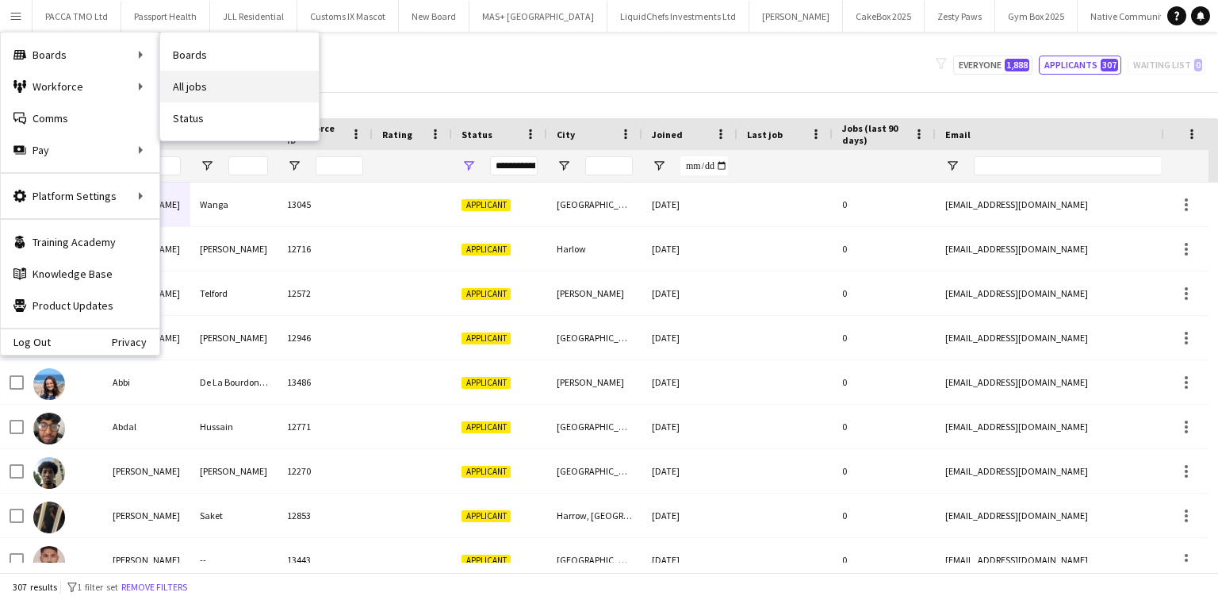
click at [187, 81] on link "All jobs" at bounding box center [239, 87] width 159 height 32
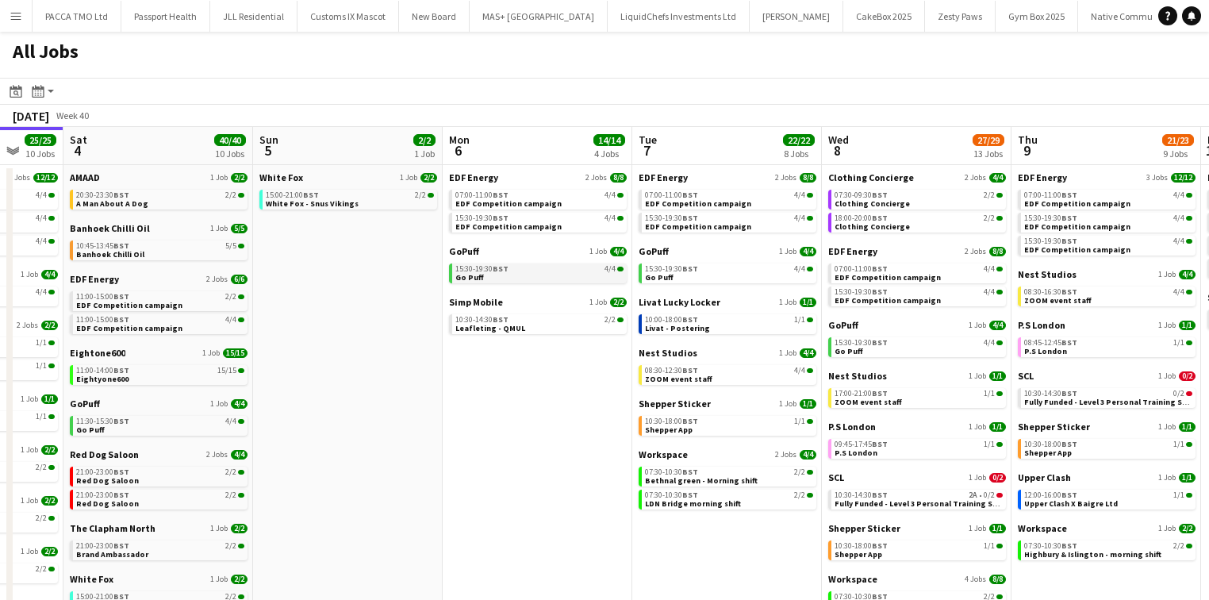
scroll to position [0, 696]
click at [933, 496] on div "10:30-14:30 BST 2A • 0/2" at bounding box center [918, 495] width 168 height 8
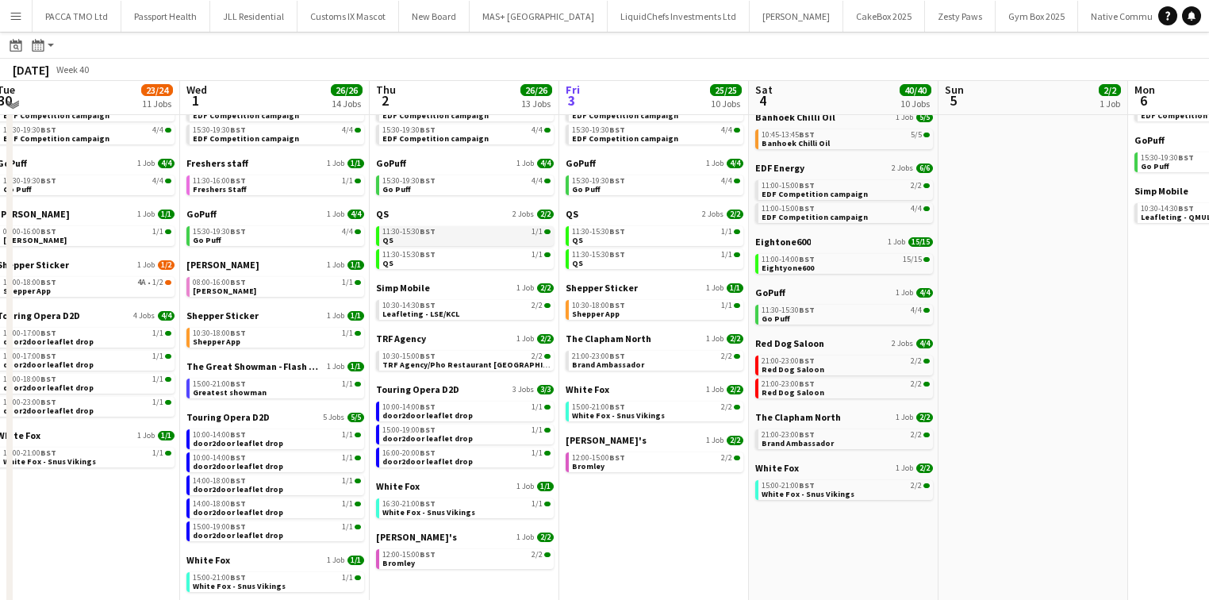
scroll to position [0, 0]
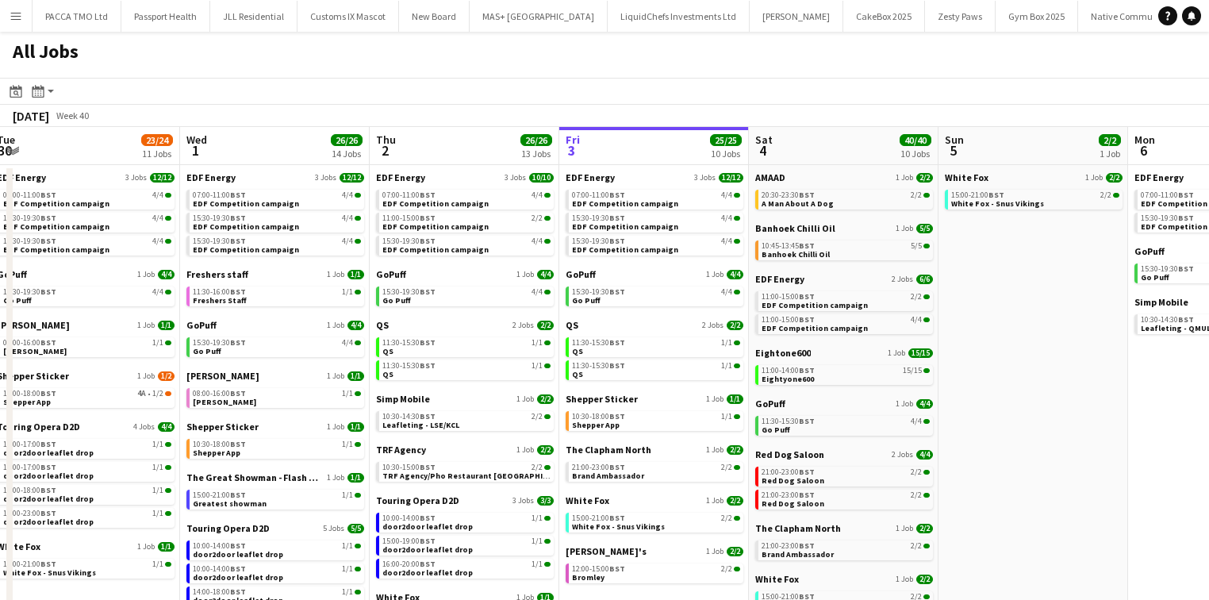
drag, startPoint x: 1081, startPoint y: 214, endPoint x: 1098, endPoint y: 210, distance: 17.1
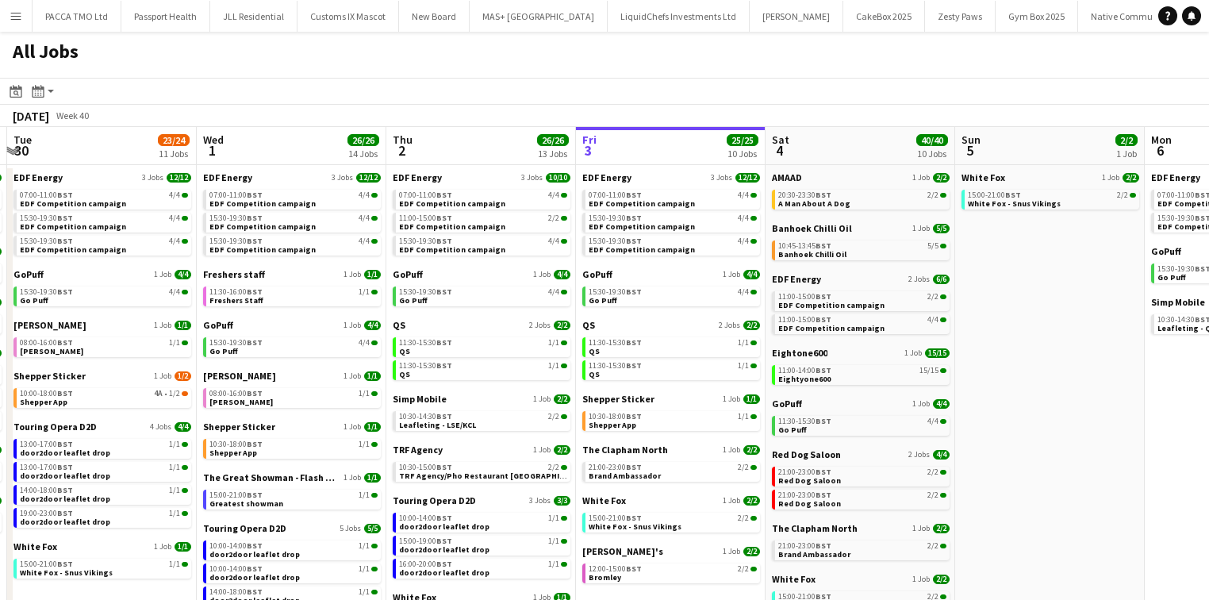
drag, startPoint x: 1098, startPoint y: 210, endPoint x: 991, endPoint y: 73, distance: 174.0
click at [991, 73] on div "All Jobs" at bounding box center [604, 55] width 1209 height 46
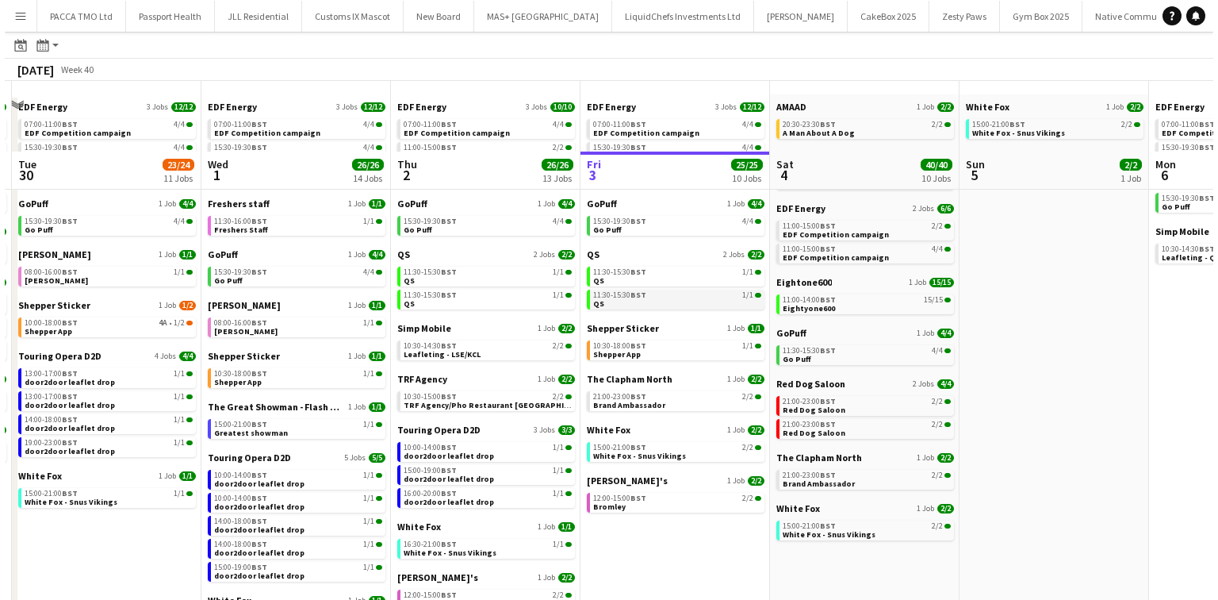
scroll to position [0, 0]
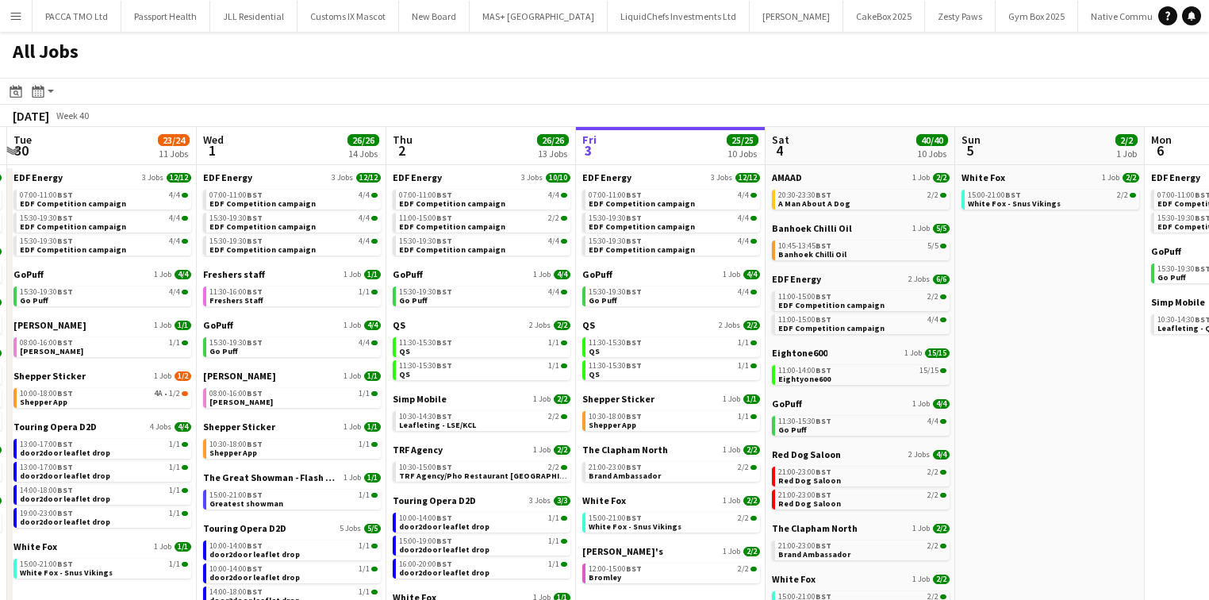
click at [13, 18] on app-icon "Menu" at bounding box center [16, 16] width 13 height 13
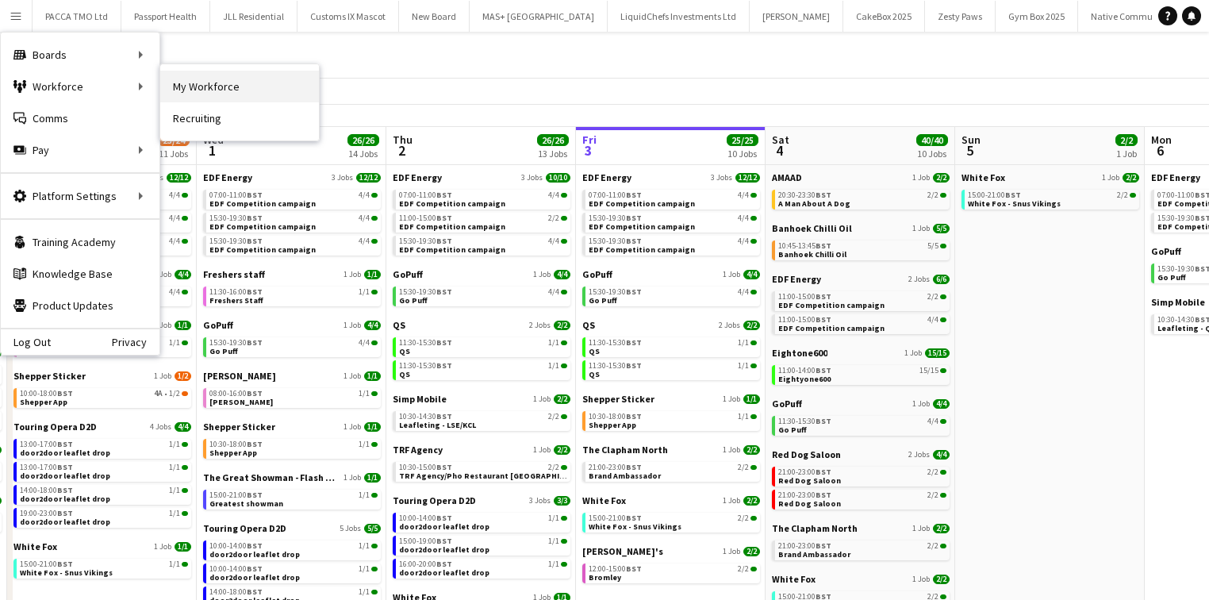
click at [187, 79] on link "My Workforce" at bounding box center [239, 87] width 159 height 32
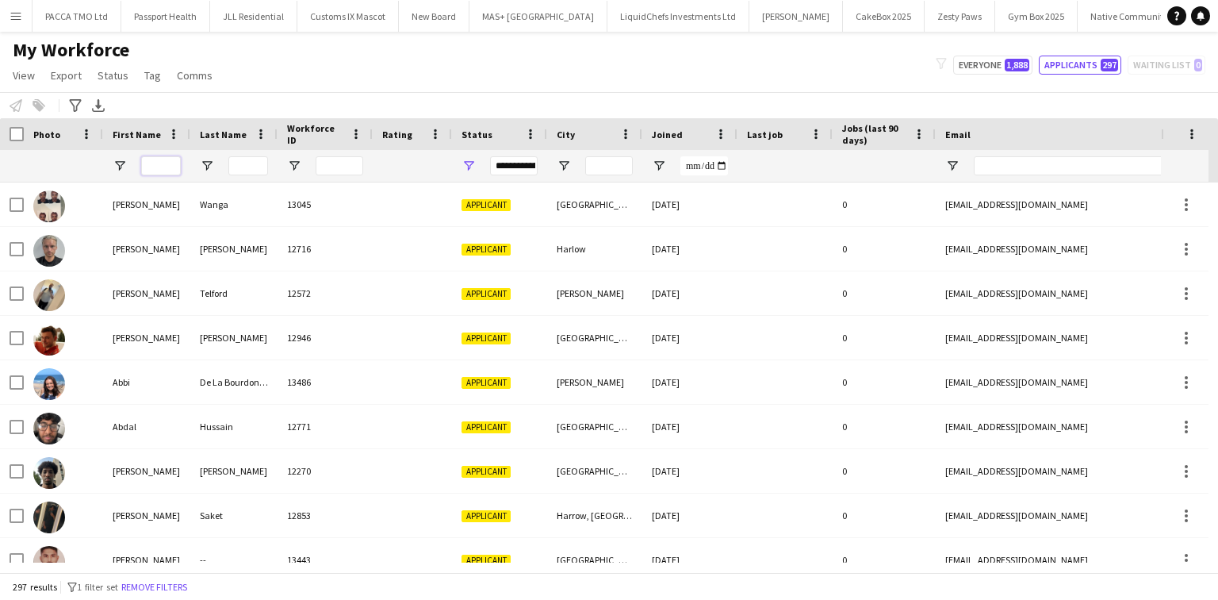
click at [146, 160] on input "First Name Filter Input" at bounding box center [161, 165] width 40 height 19
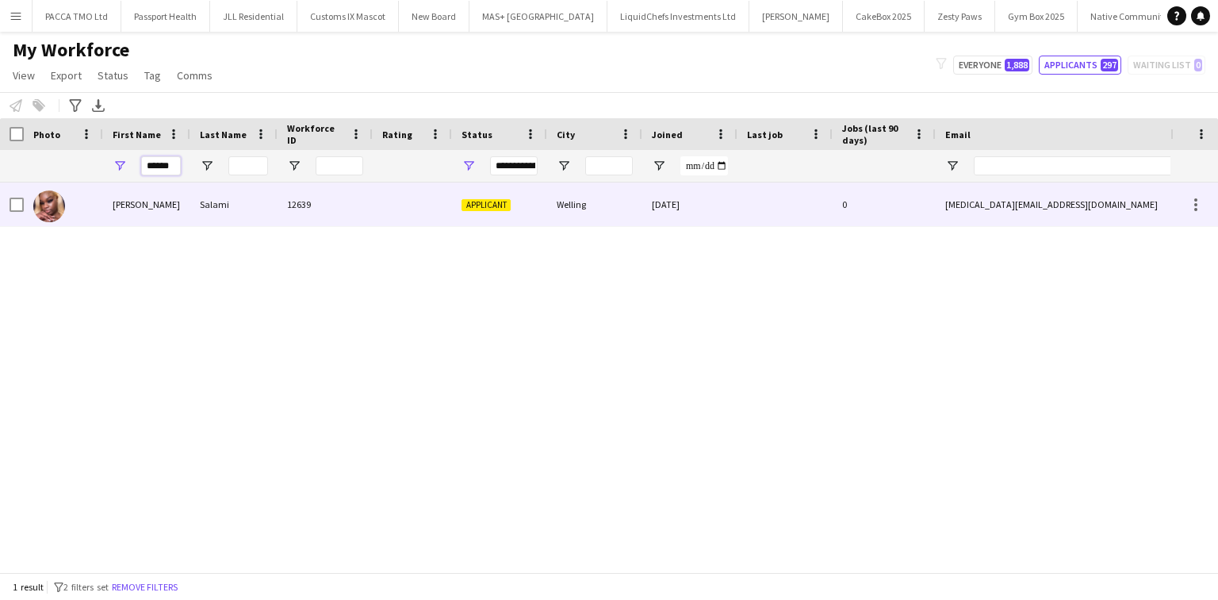
type input "******"
click at [209, 202] on div "Salami" at bounding box center [233, 204] width 87 height 44
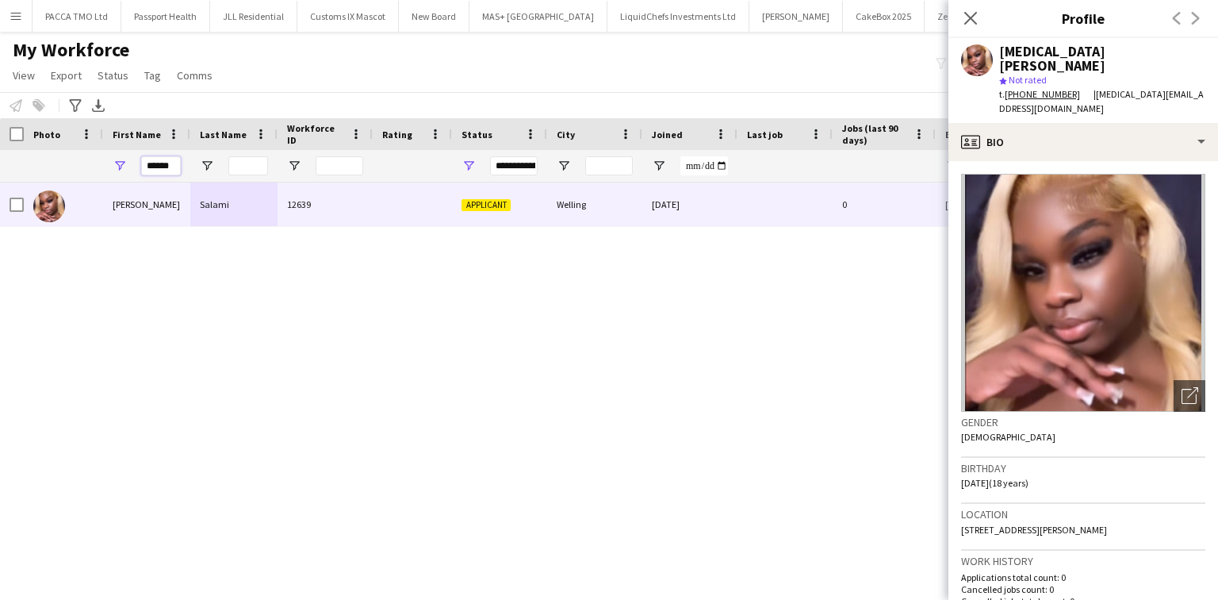
click at [155, 163] on input "******" at bounding box center [161, 165] width 40 height 19
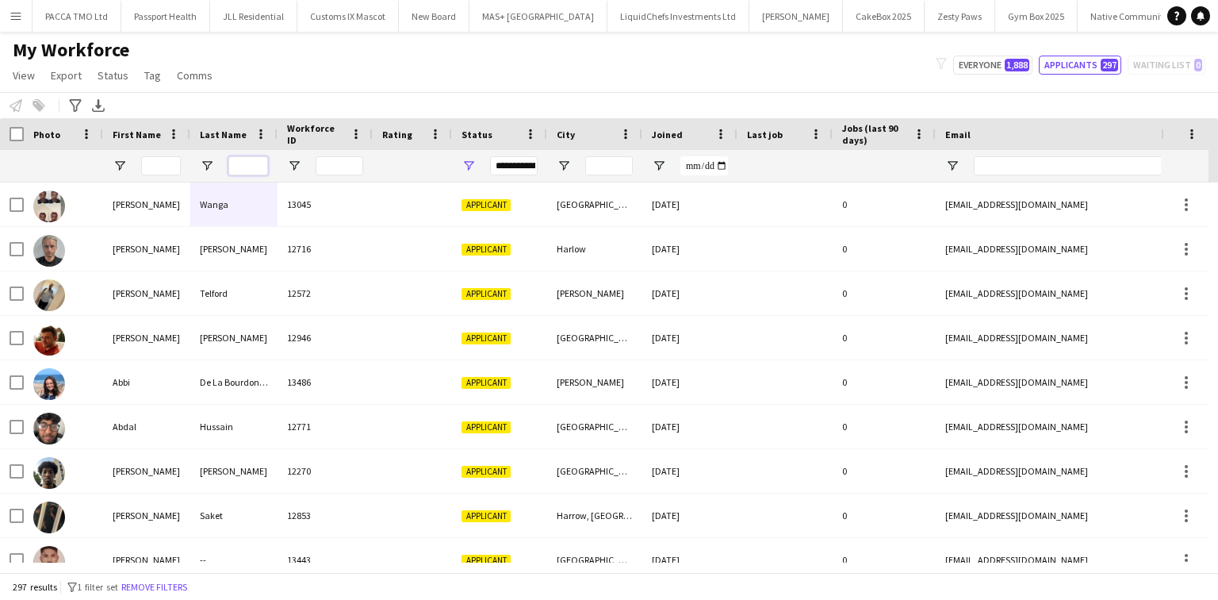
click at [238, 171] on input "Last Name Filter Input" at bounding box center [248, 165] width 40 height 19
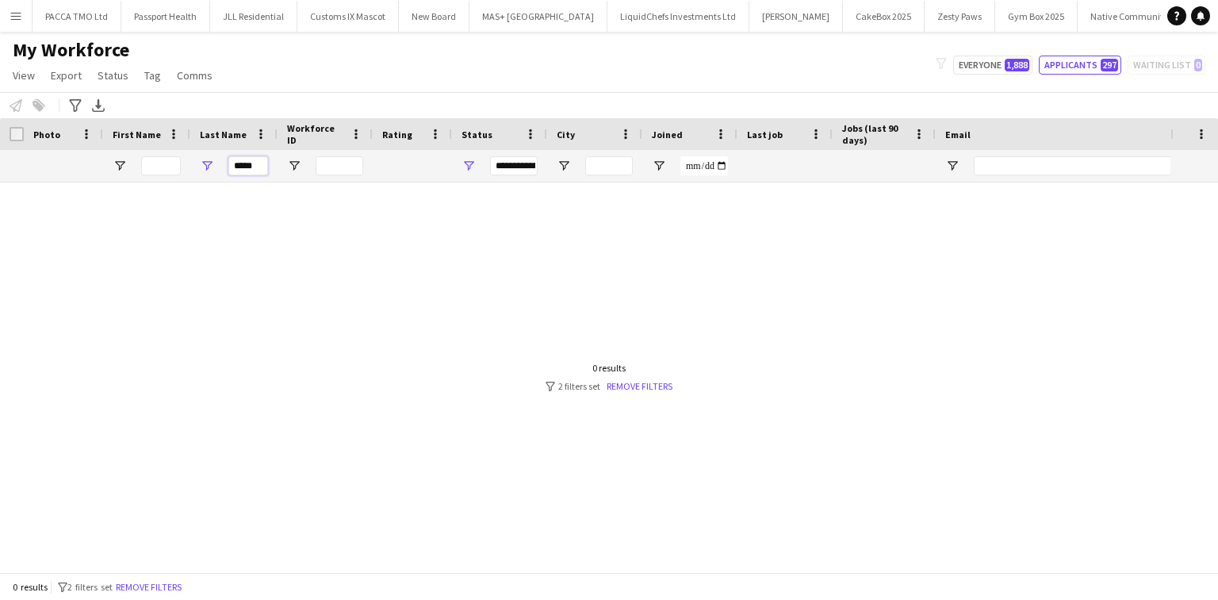
type input "*****"
drag, startPoint x: 481, startPoint y: 162, endPoint x: 465, endPoint y: 159, distance: 16.0
click at [477, 160] on div "**********" at bounding box center [499, 166] width 95 height 32
click at [465, 159] on span "Open Filter Menu" at bounding box center [469, 166] width 14 height 14
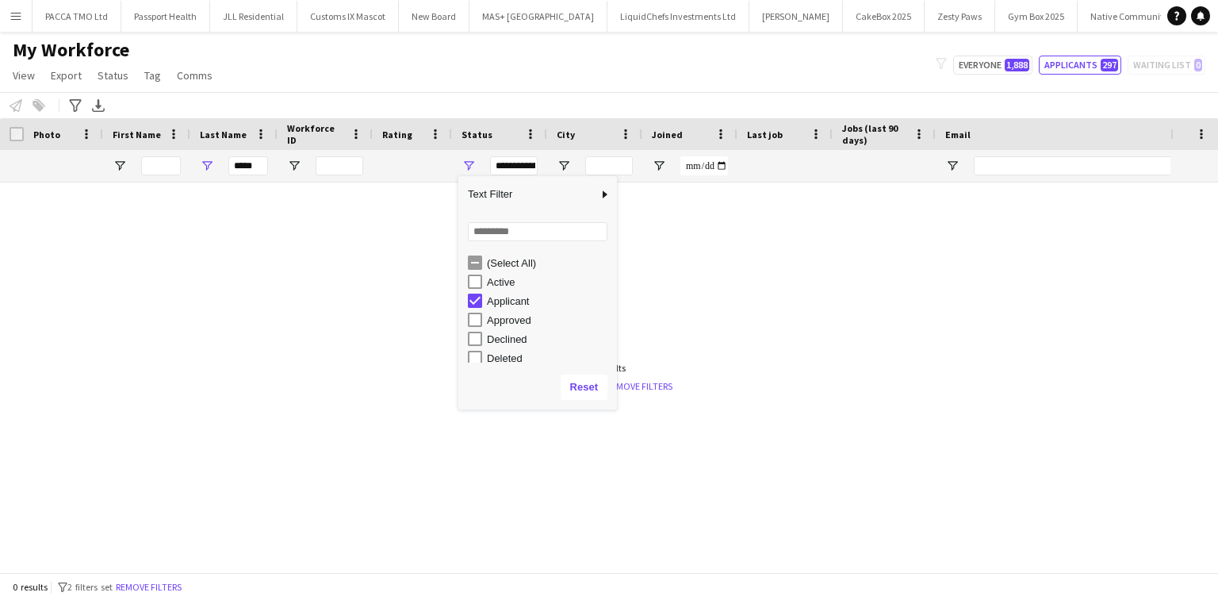
click at [504, 263] on div "(Select All)" at bounding box center [549, 263] width 125 height 12
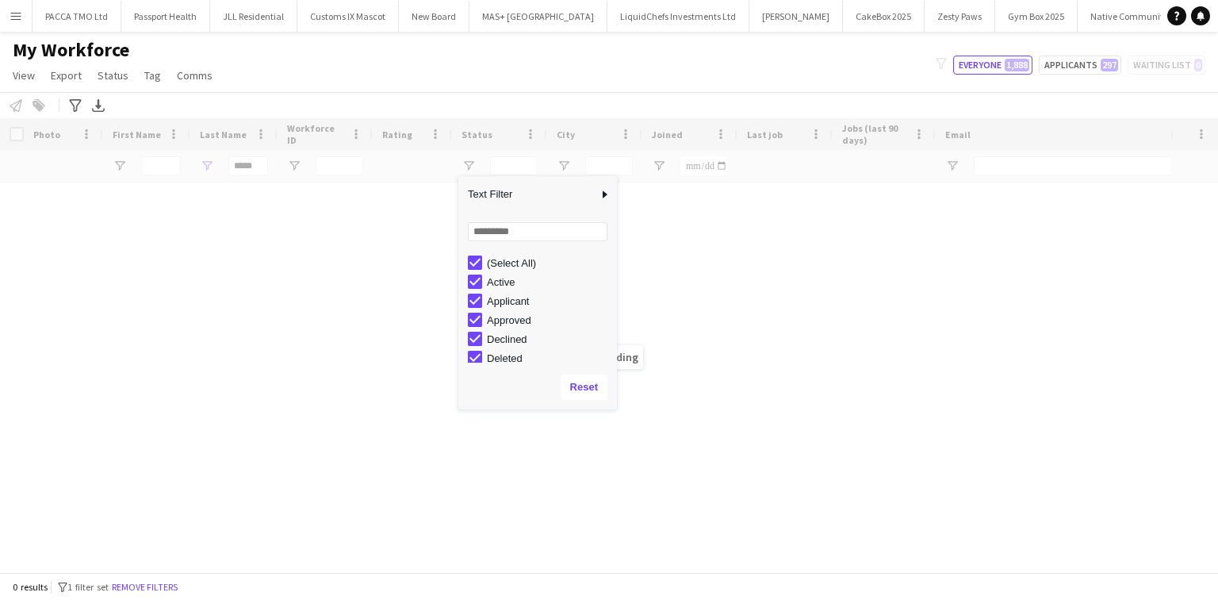
click at [298, 71] on div "My Workforce View Views Default view New view Update view Delete view Edit name…" at bounding box center [609, 65] width 1218 height 54
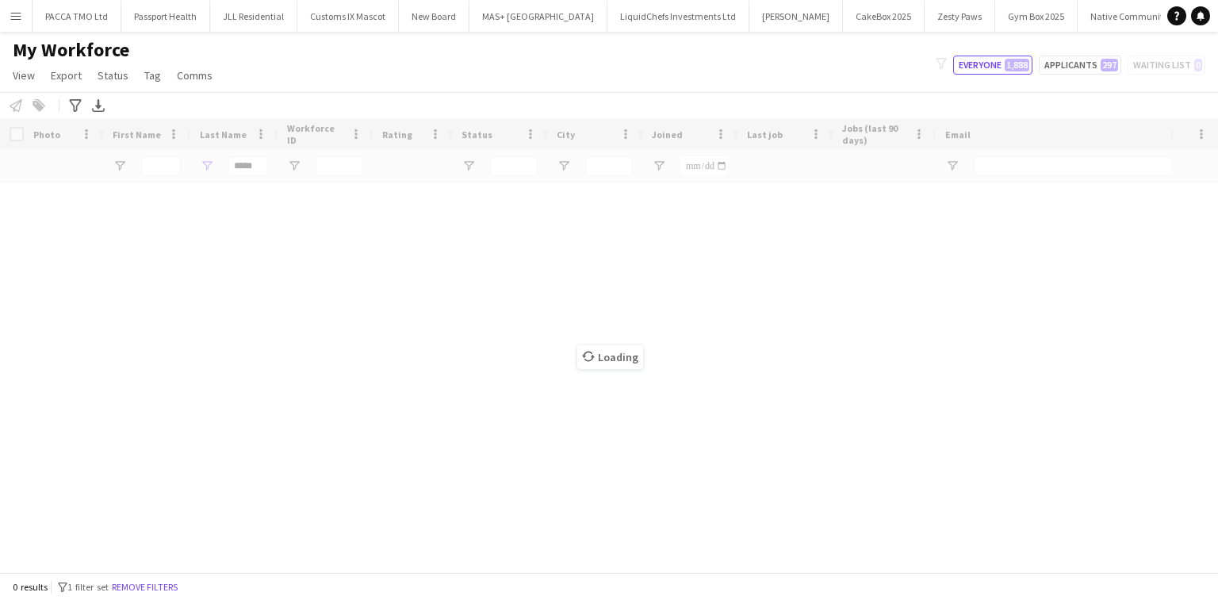
click at [247, 174] on div "Loading" at bounding box center [609, 345] width 1218 height 454
click at [259, 170] on div "Loading" at bounding box center [609, 345] width 1218 height 454
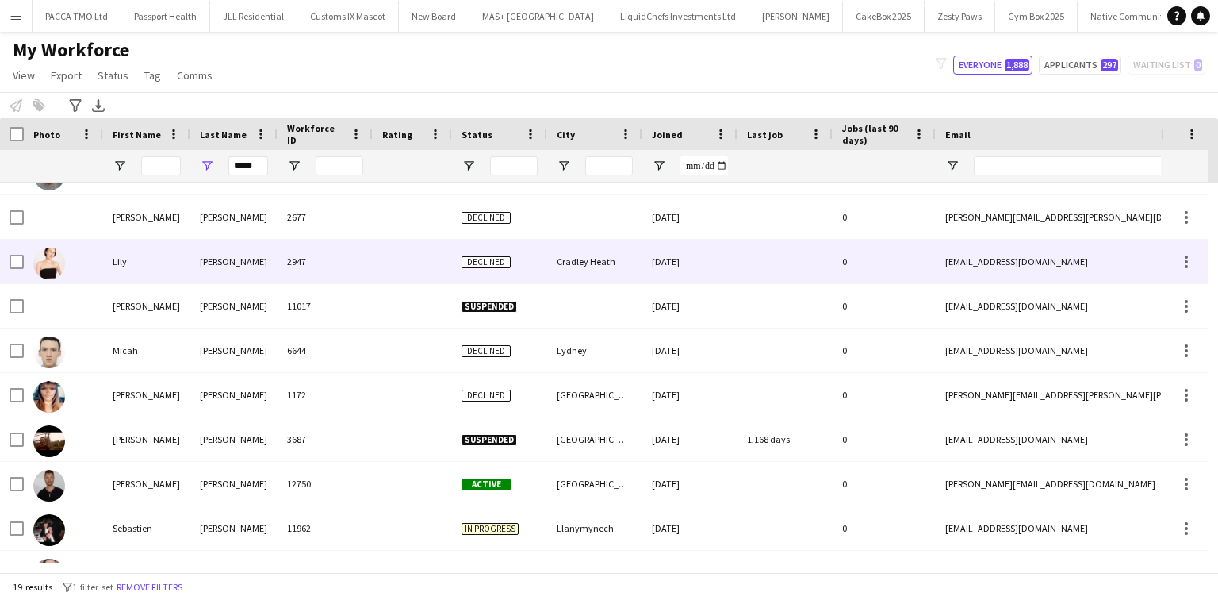
scroll to position [463, 0]
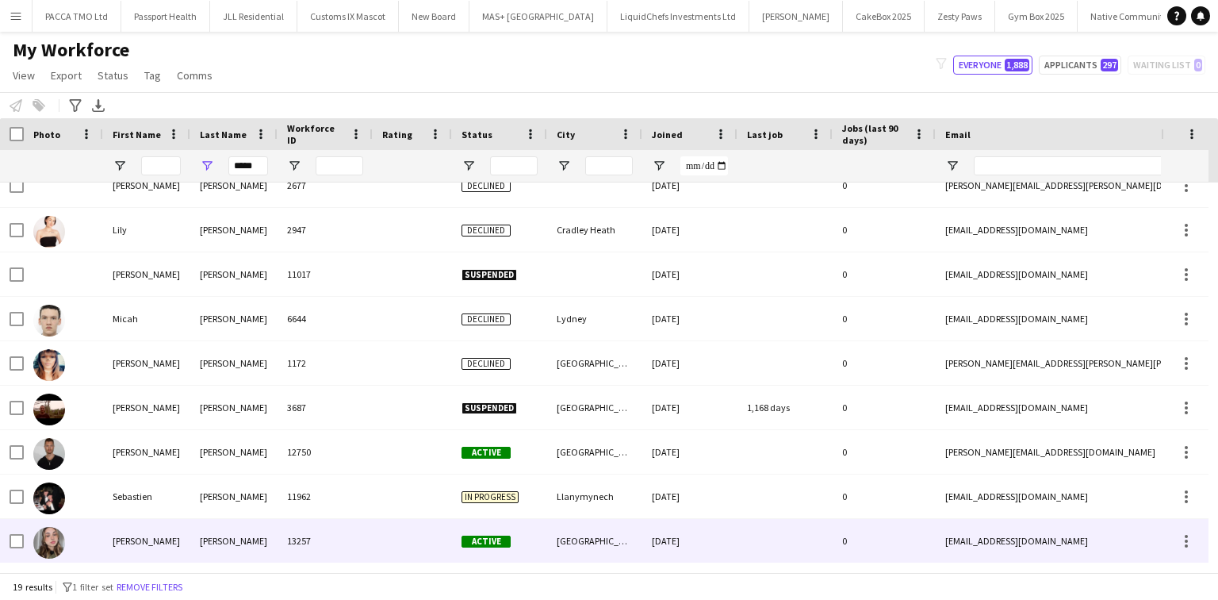
click at [272, 540] on div "Evans" at bounding box center [233, 541] width 87 height 44
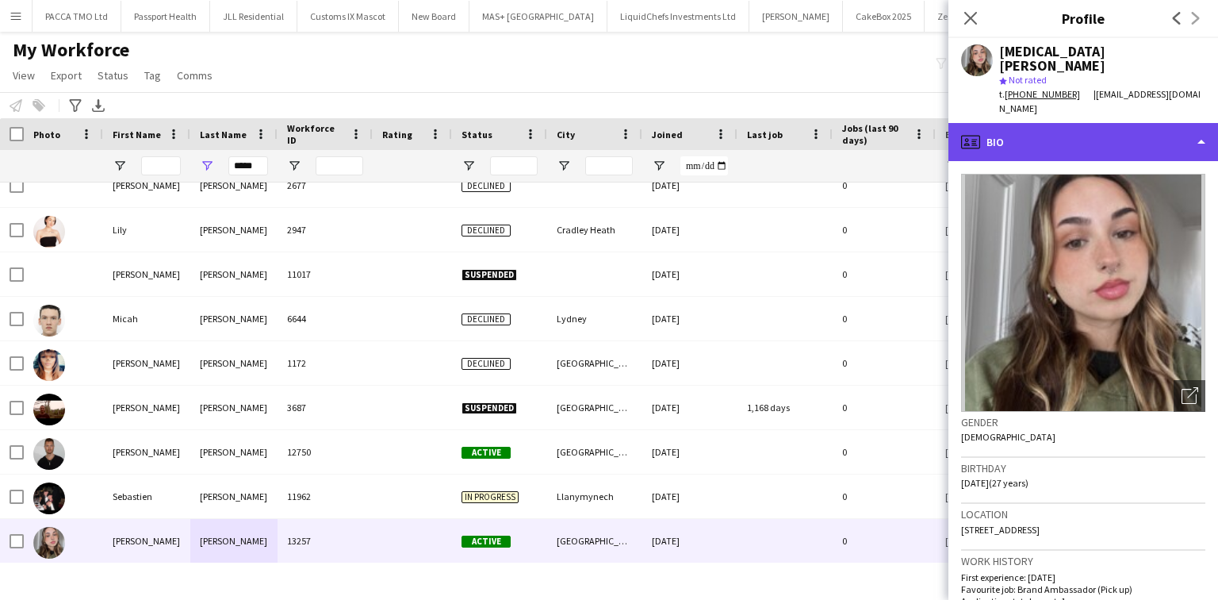
click at [1069, 142] on div "profile Bio" at bounding box center [1084, 142] width 270 height 38
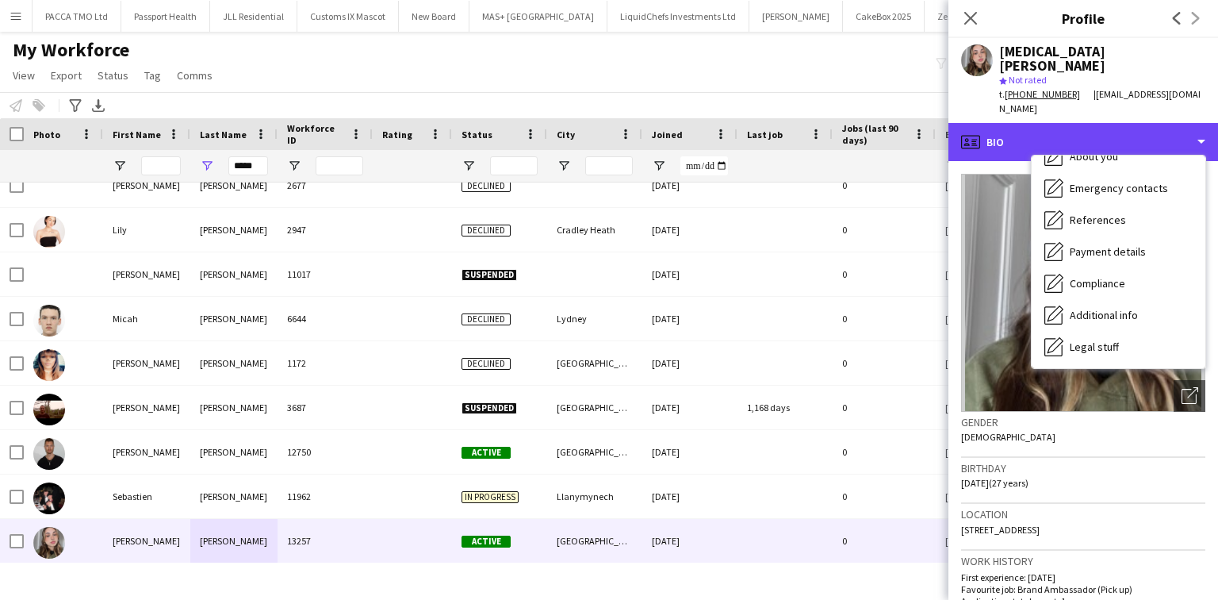
scroll to position [121, 0]
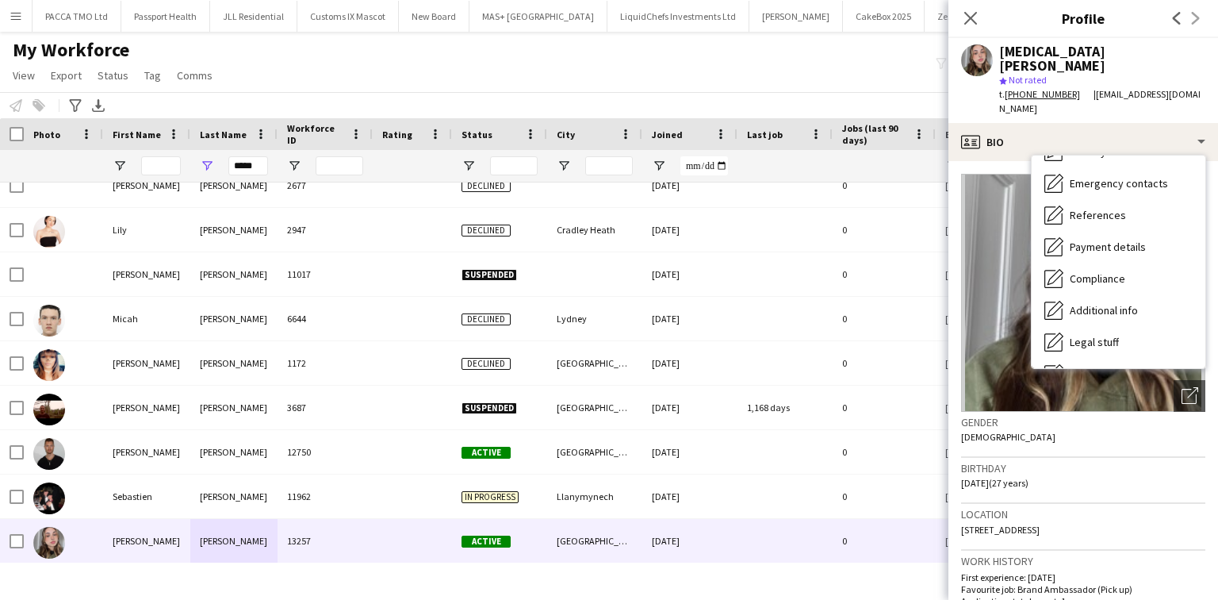
click at [1079, 415] on h3 "Gender" at bounding box center [1083, 422] width 244 height 14
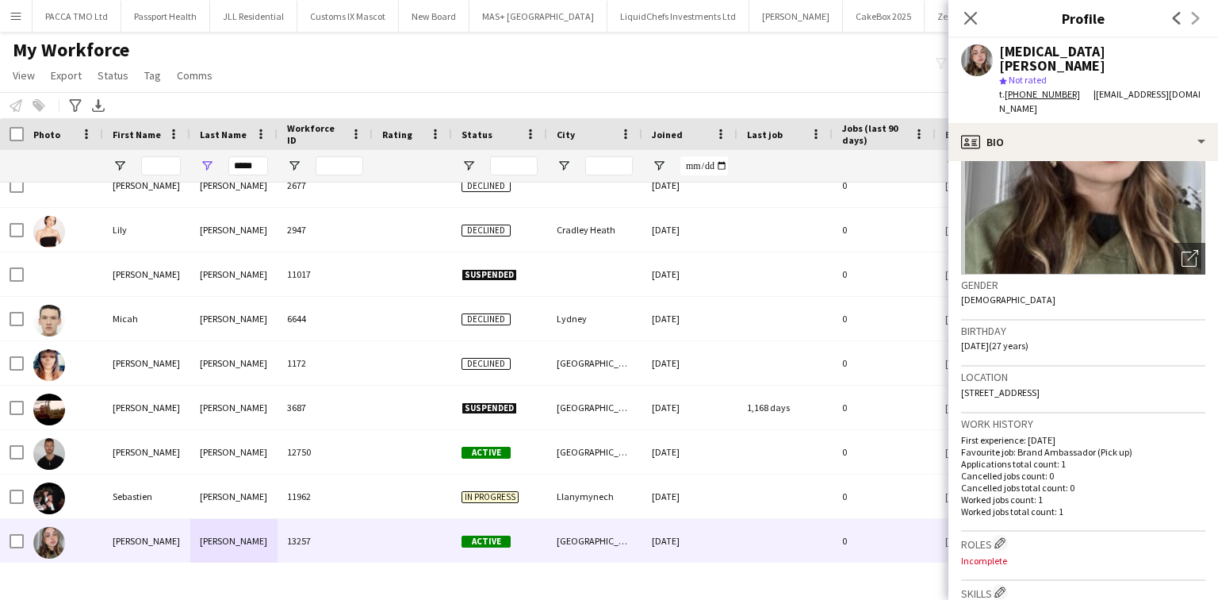
scroll to position [138, 0]
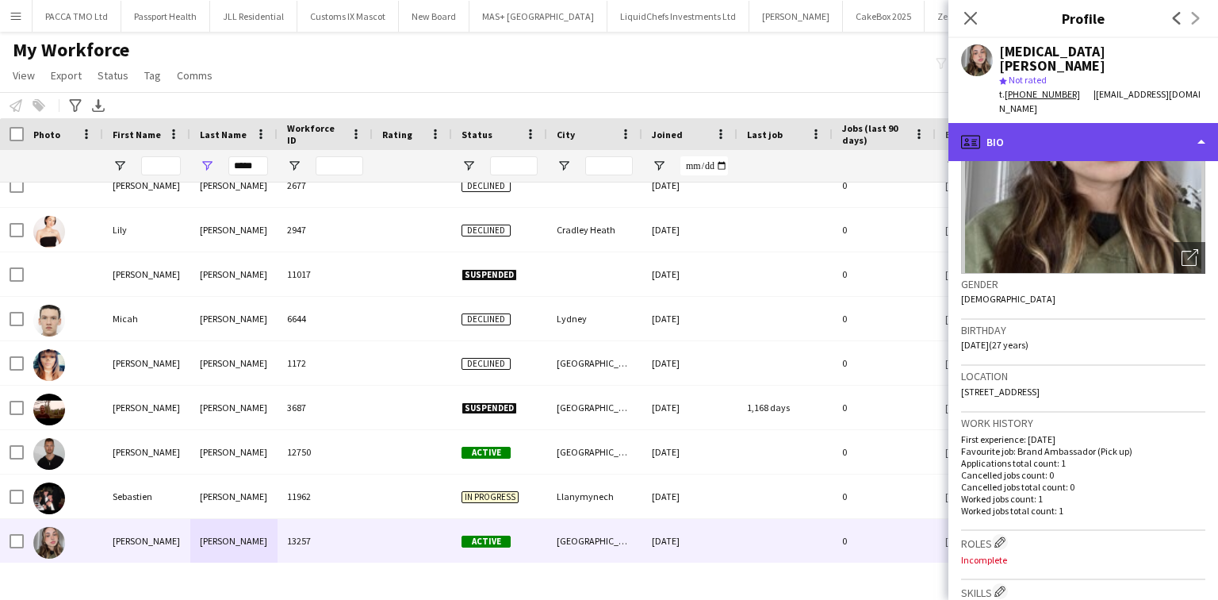
click at [1012, 123] on div "profile Bio" at bounding box center [1084, 142] width 270 height 38
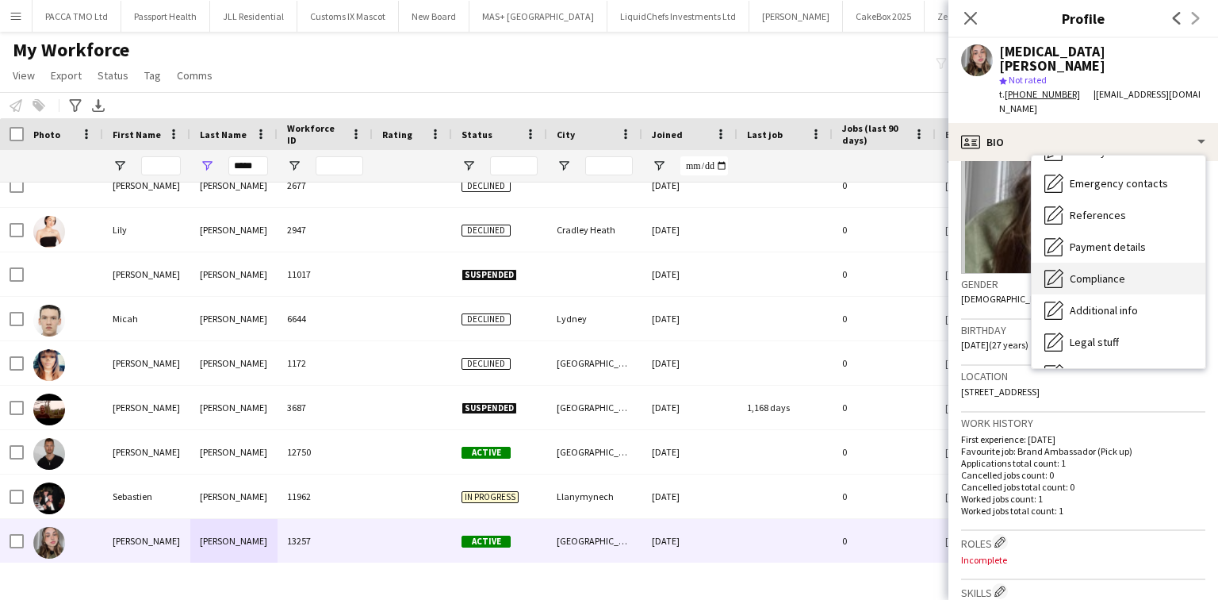
click at [1070, 271] on div "Compliance Compliance" at bounding box center [1119, 279] width 174 height 32
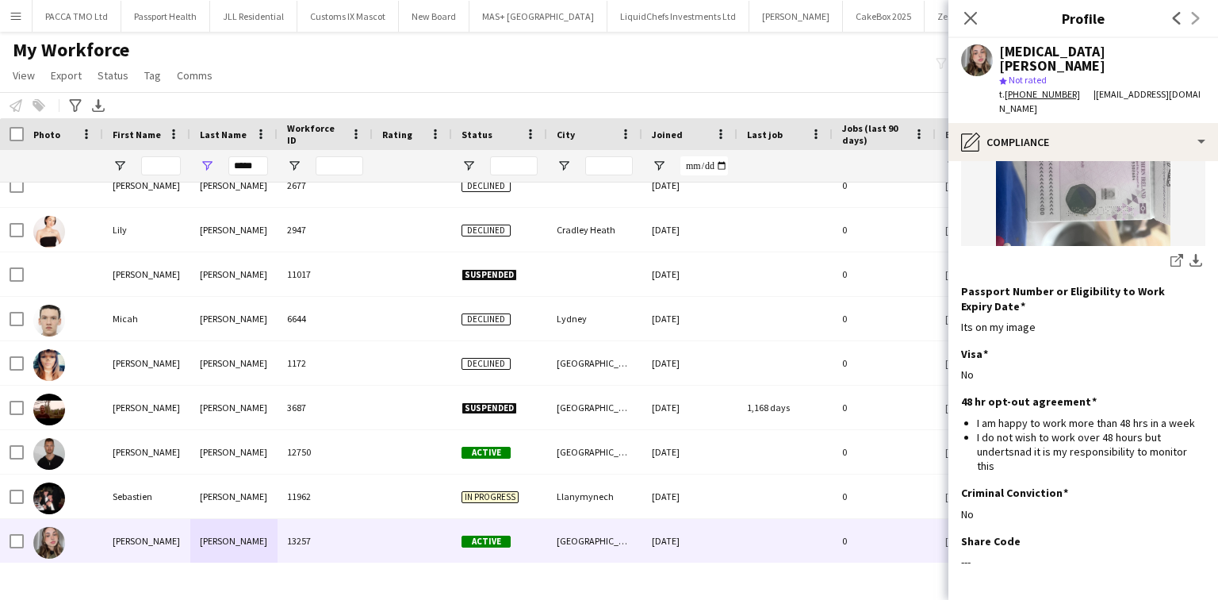
scroll to position [291, 0]
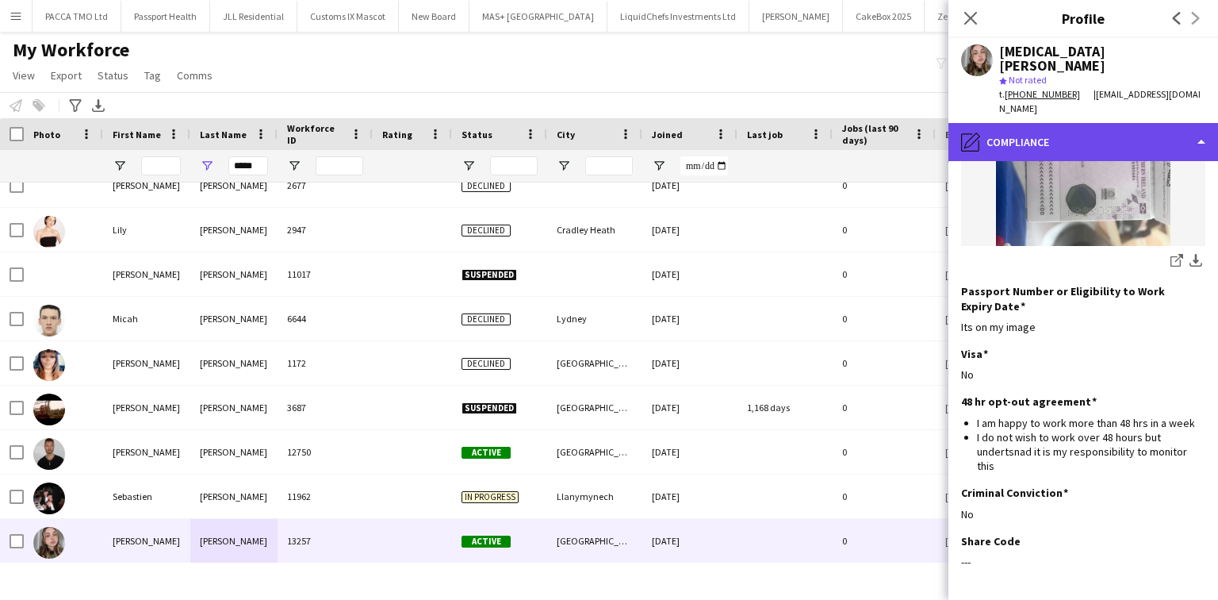
click at [1017, 123] on div "pencil4 Compliance" at bounding box center [1084, 142] width 270 height 38
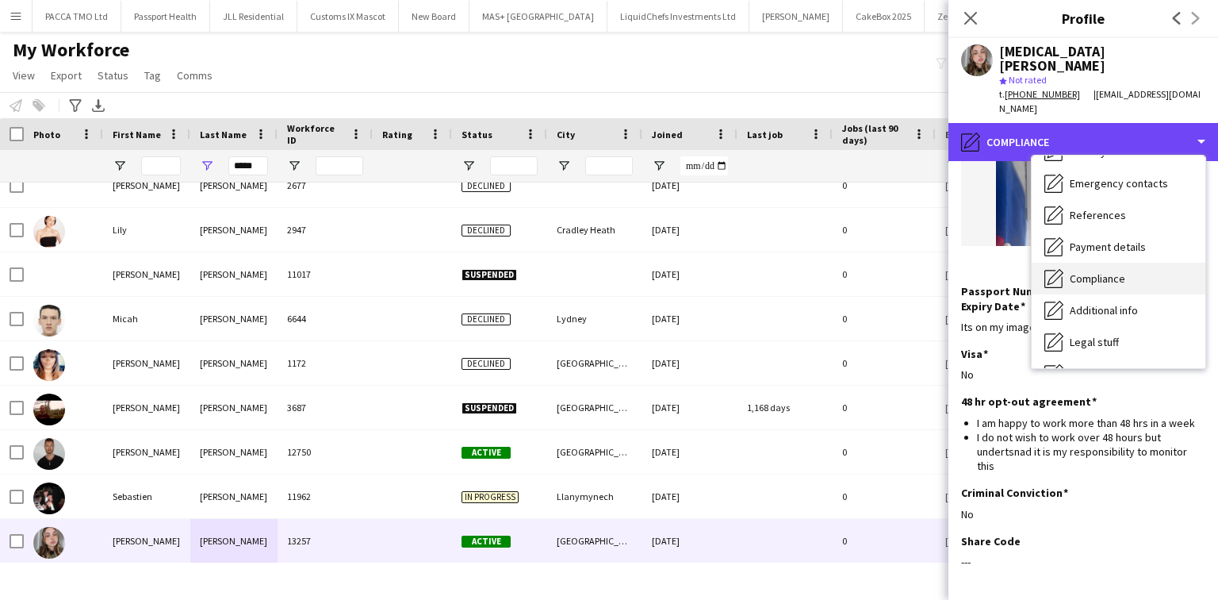
scroll to position [0, 0]
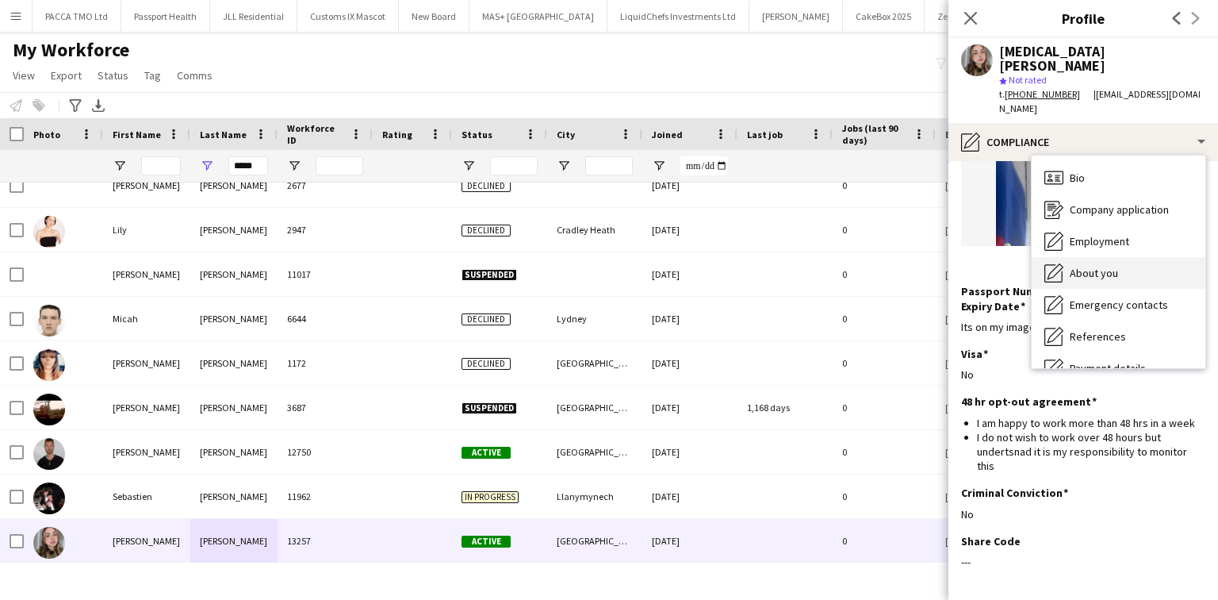
click at [1101, 266] on span "About you" at bounding box center [1094, 273] width 48 height 14
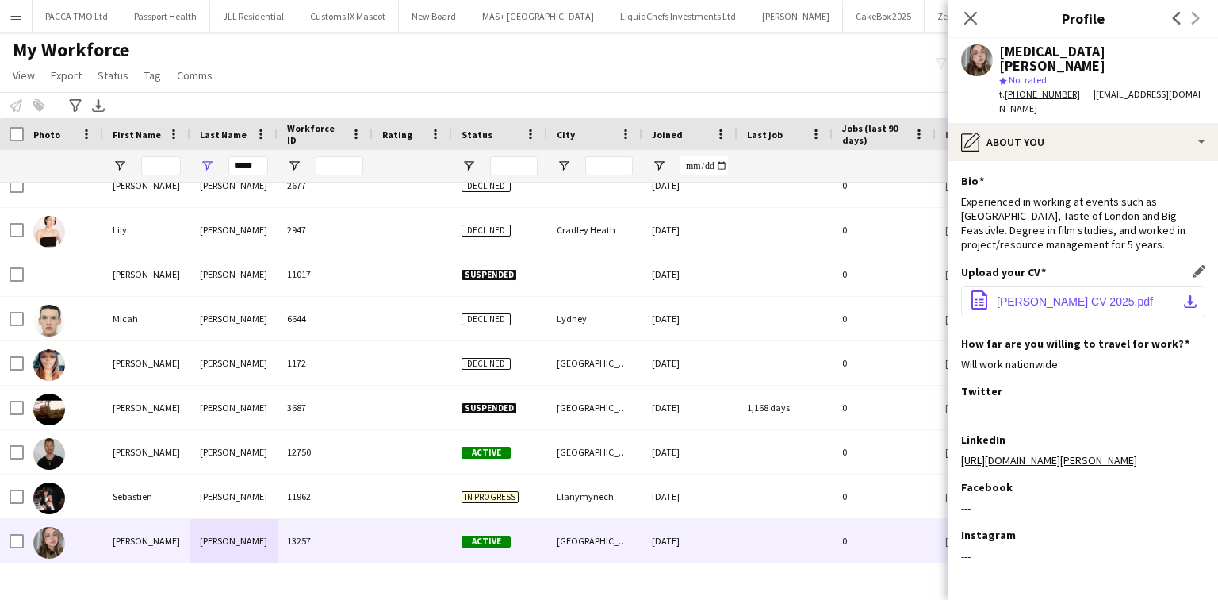
click at [1072, 295] on span "Yasmin CV 2025.pdf" at bounding box center [1075, 301] width 156 height 13
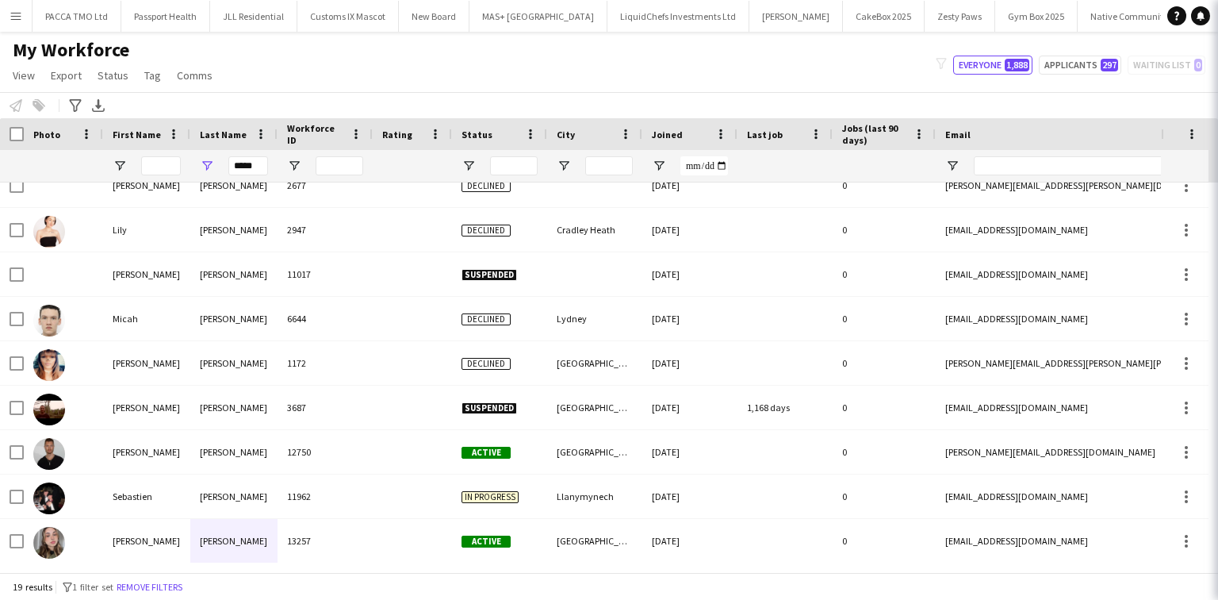
click at [1002, 140] on body "Menu Boards Boards Boards All jobs Status Workforce Workforce My Workforce Recr…" at bounding box center [609, 300] width 1218 height 600
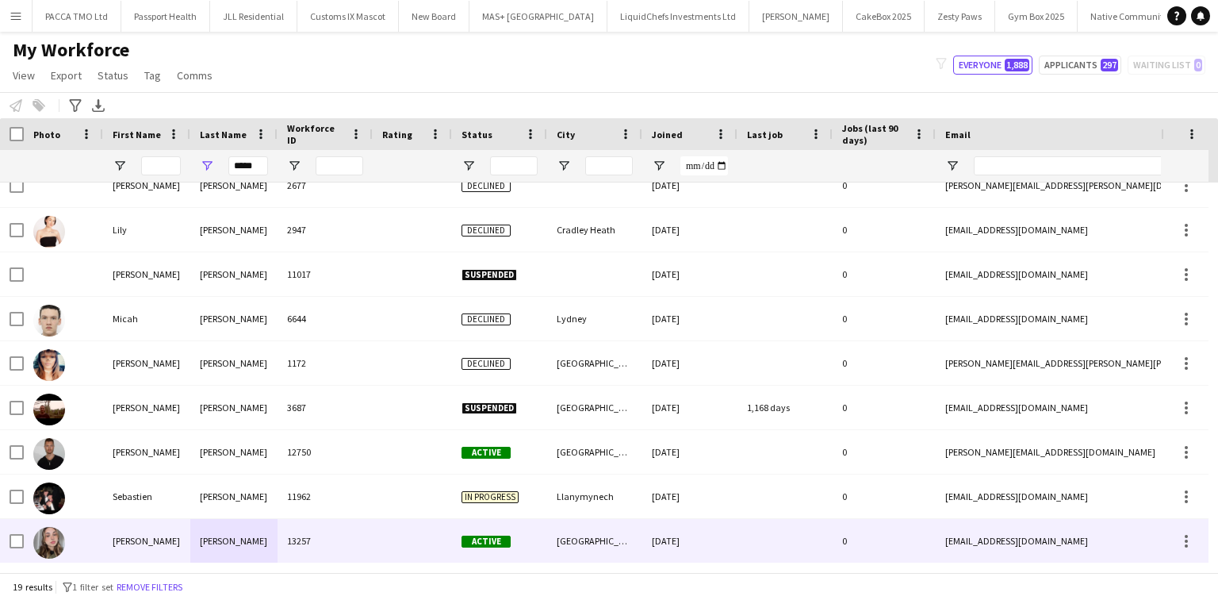
click at [520, 539] on div "Active" at bounding box center [499, 541] width 95 height 44
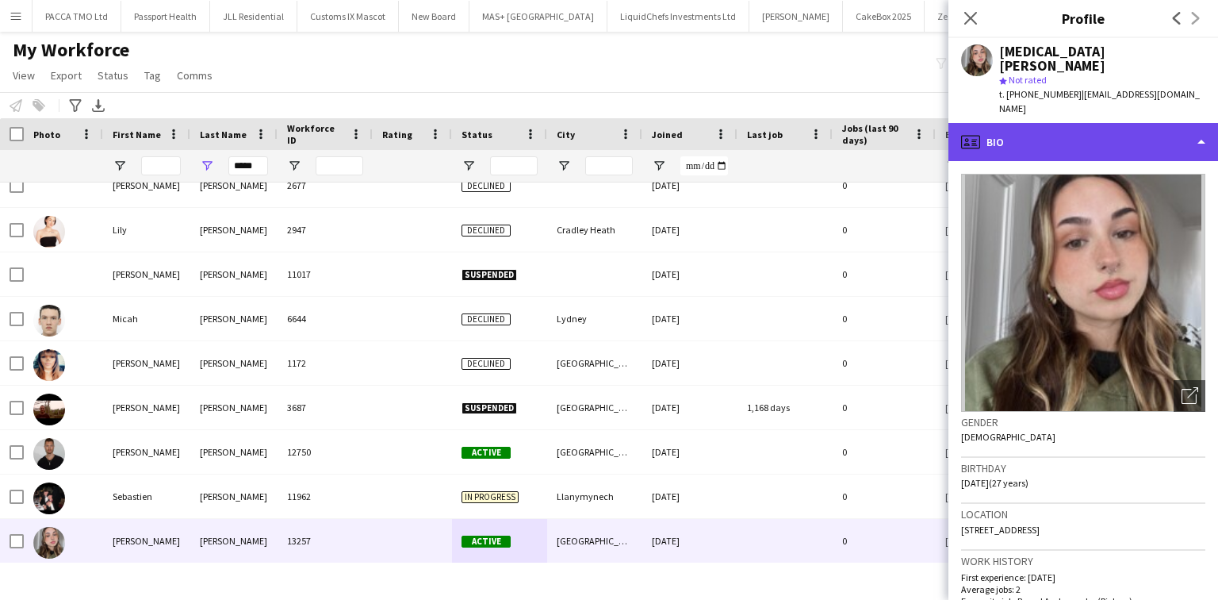
click at [1064, 123] on div "profile Bio" at bounding box center [1084, 142] width 270 height 38
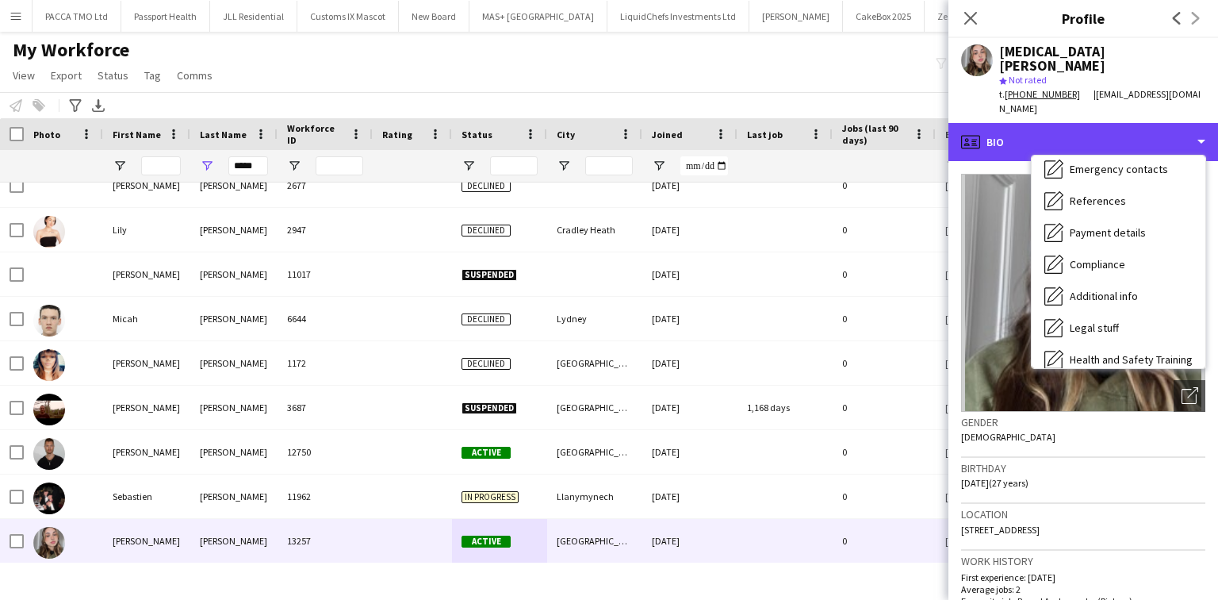
scroll to position [213, 0]
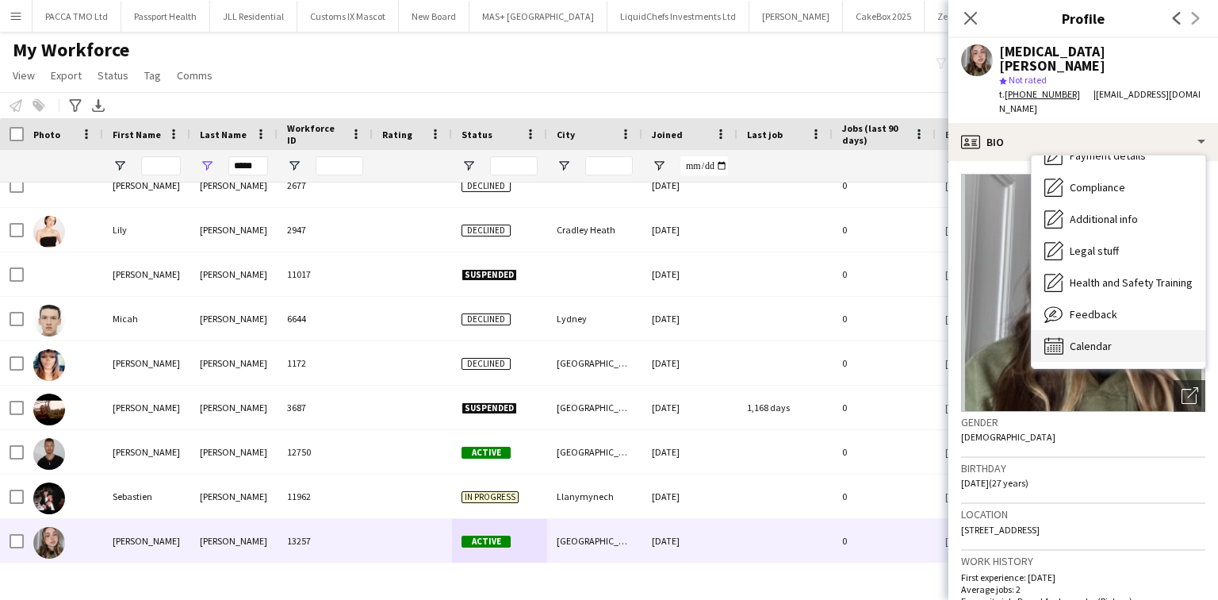
click at [1118, 330] on div "Calendar Calendar" at bounding box center [1119, 346] width 174 height 32
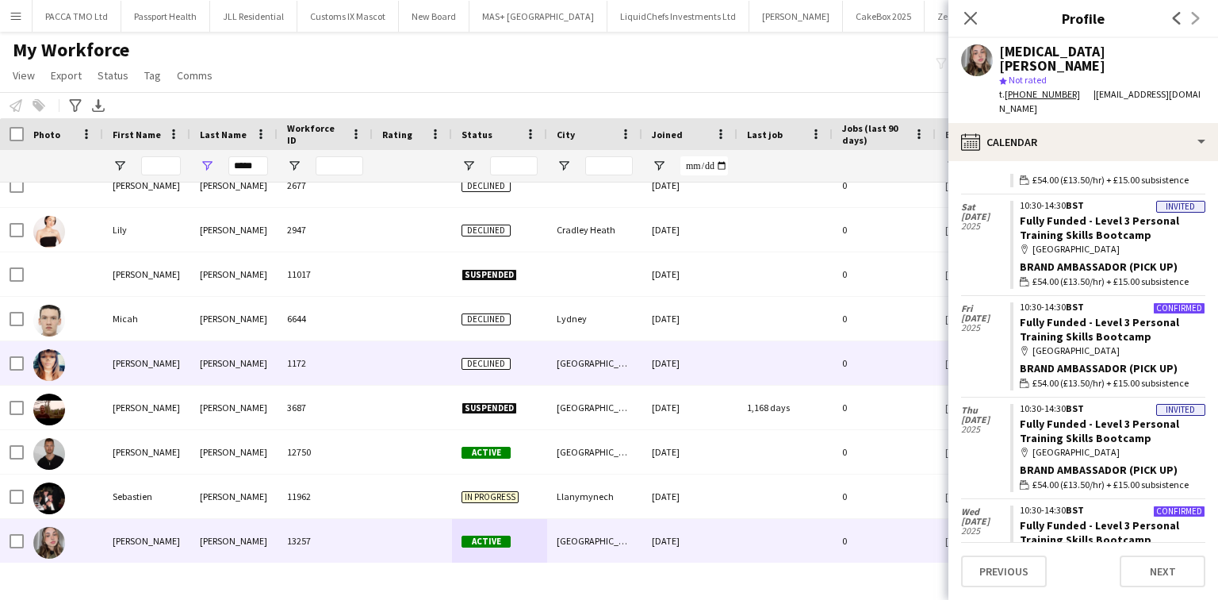
scroll to position [0, 0]
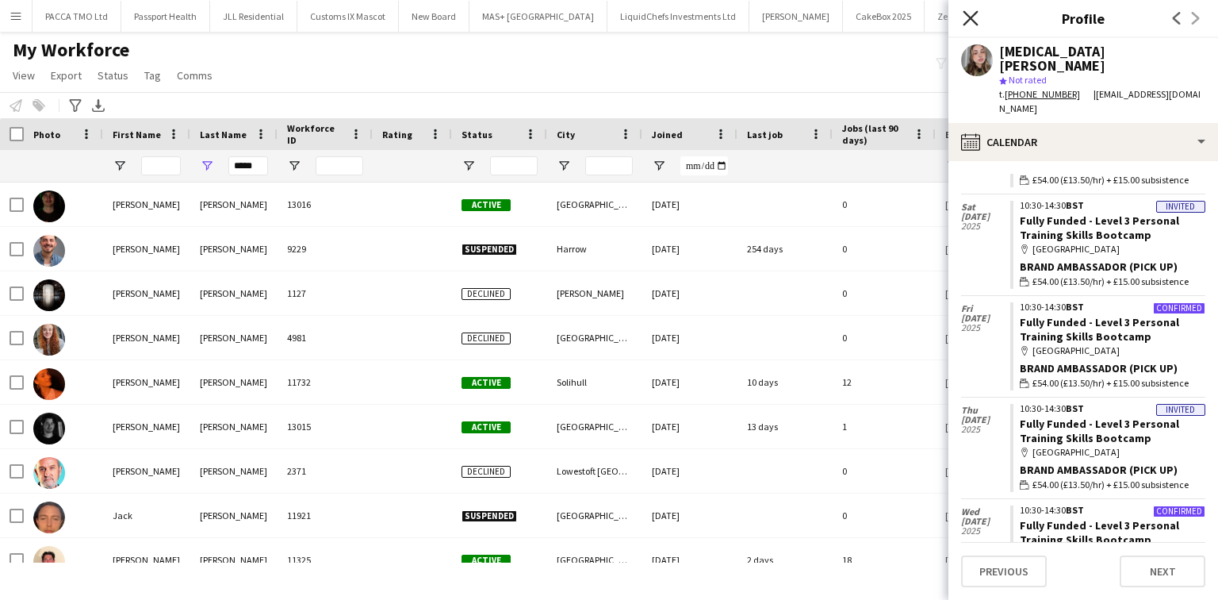
click at [968, 23] on icon "Close pop-in" at bounding box center [970, 17] width 15 height 15
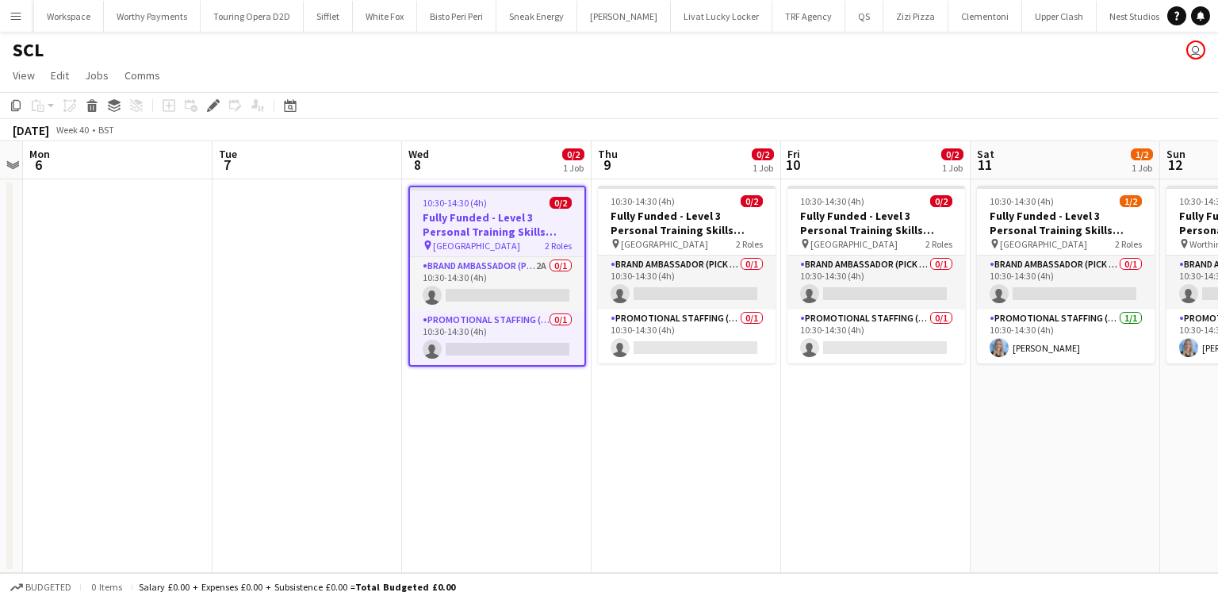
scroll to position [0, 3175]
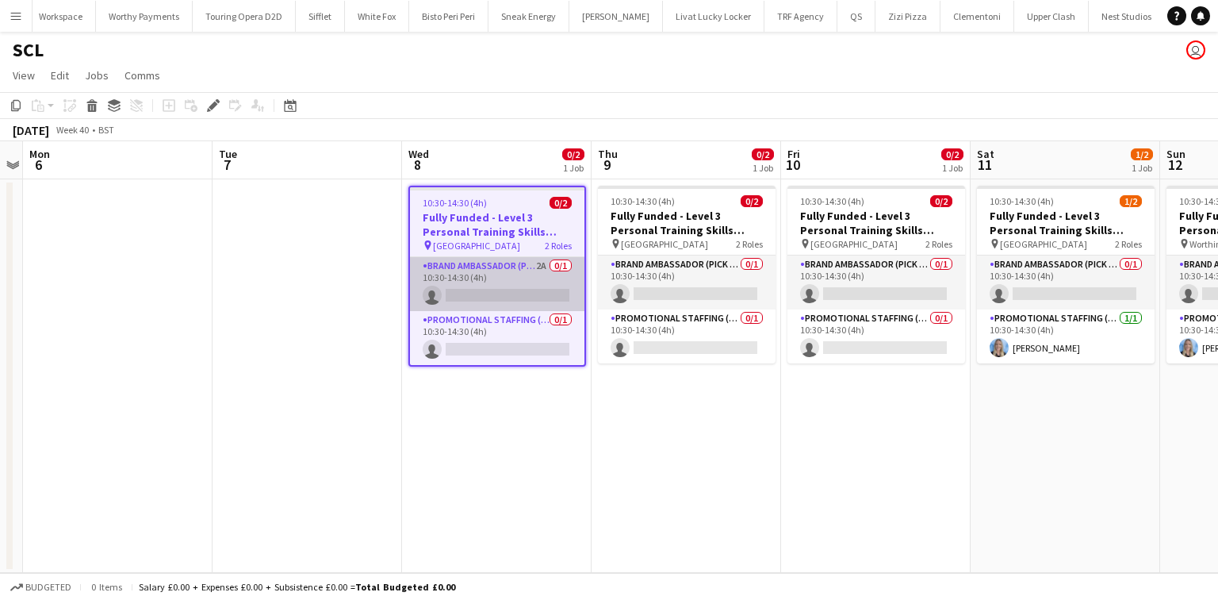
click at [511, 308] on app-card-role "Brand Ambassador (Pick up) 2A 0/1 10:30-14:30 (4h) single-neutral-actions" at bounding box center [497, 284] width 174 height 54
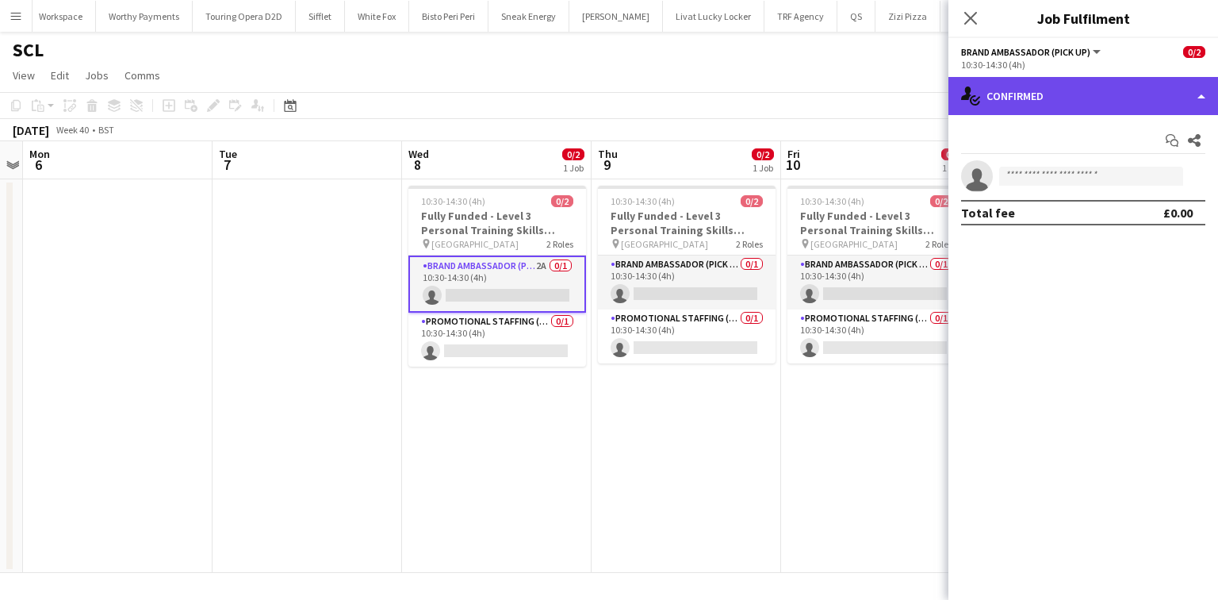
click at [1025, 79] on div "single-neutral-actions-check-2 Confirmed" at bounding box center [1084, 96] width 270 height 38
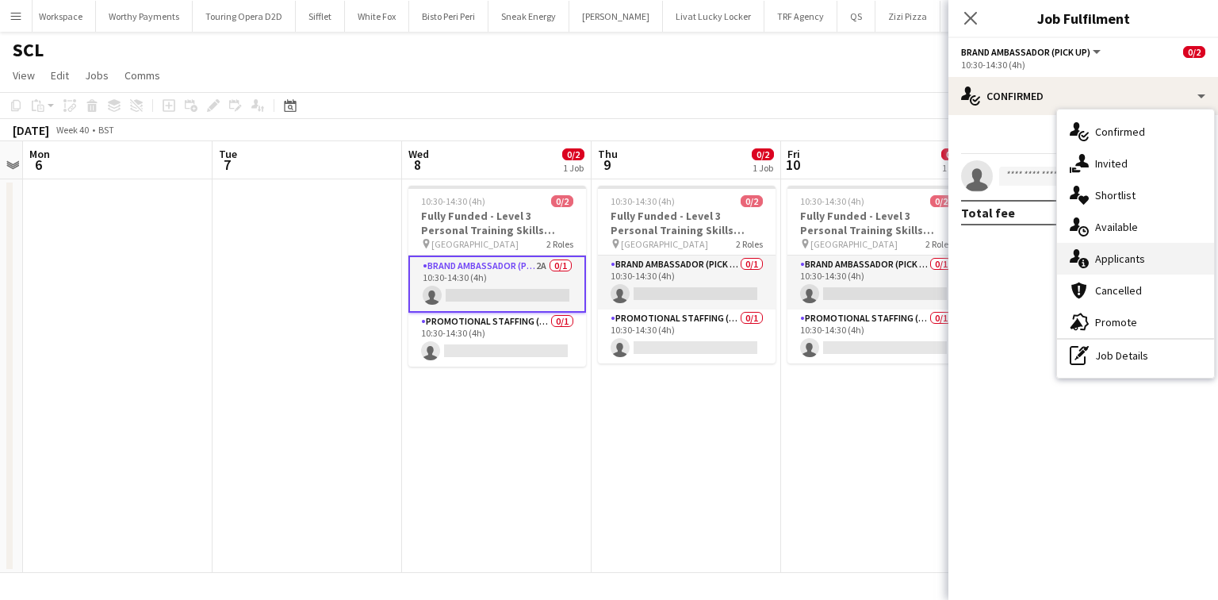
click at [1087, 260] on icon at bounding box center [1084, 263] width 10 height 10
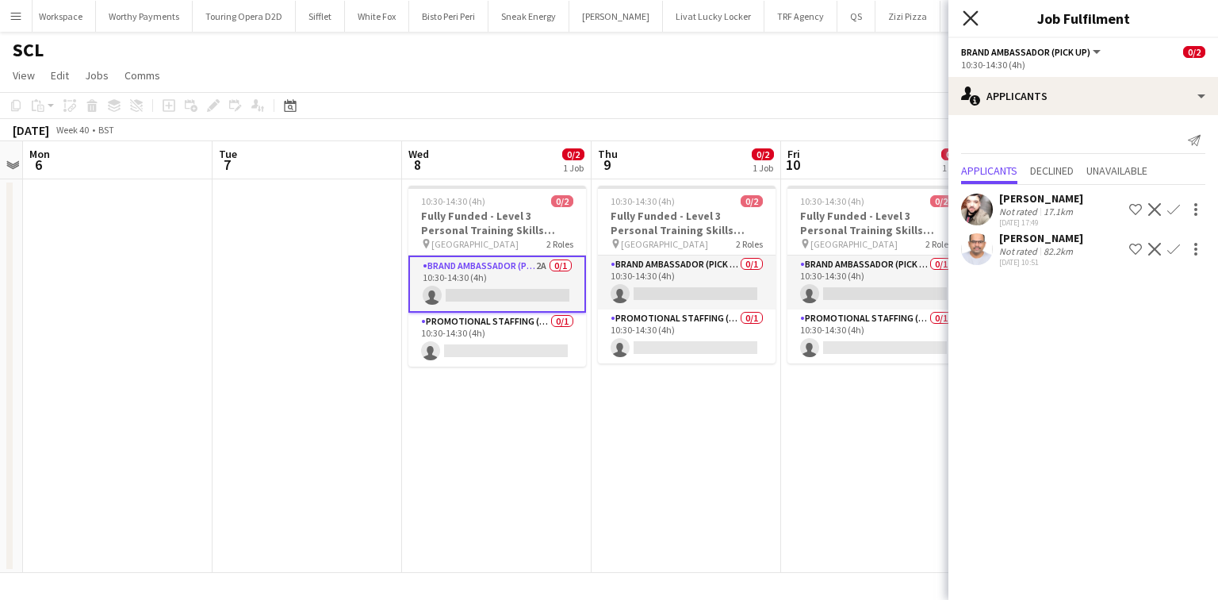
click at [976, 17] on icon "Close pop-in" at bounding box center [970, 17] width 15 height 15
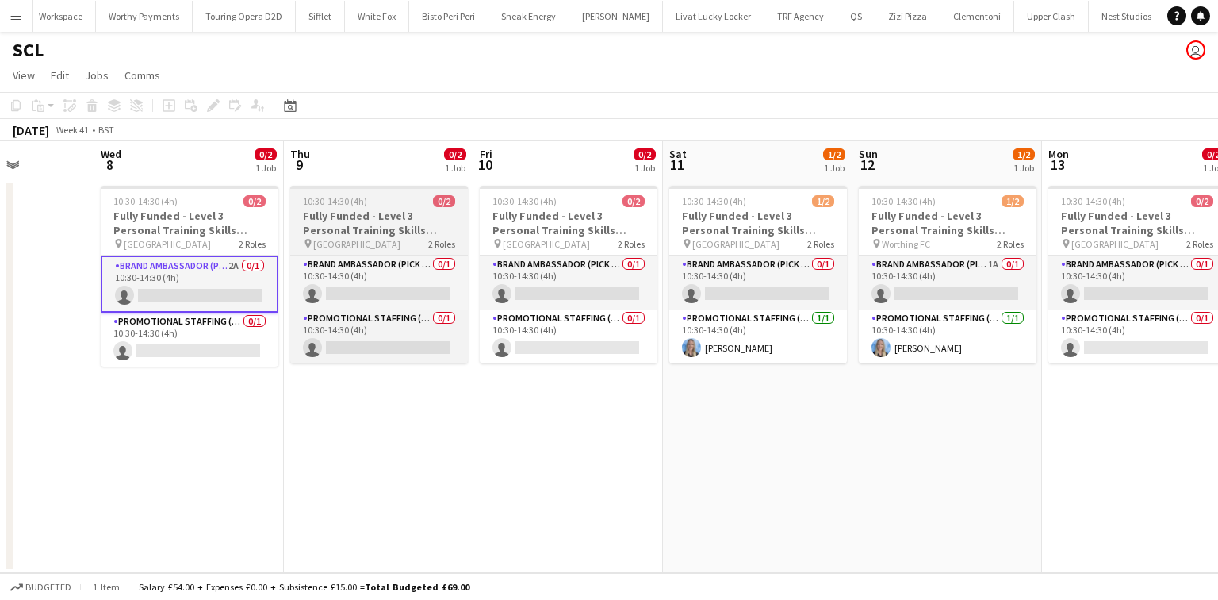
scroll to position [0, 665]
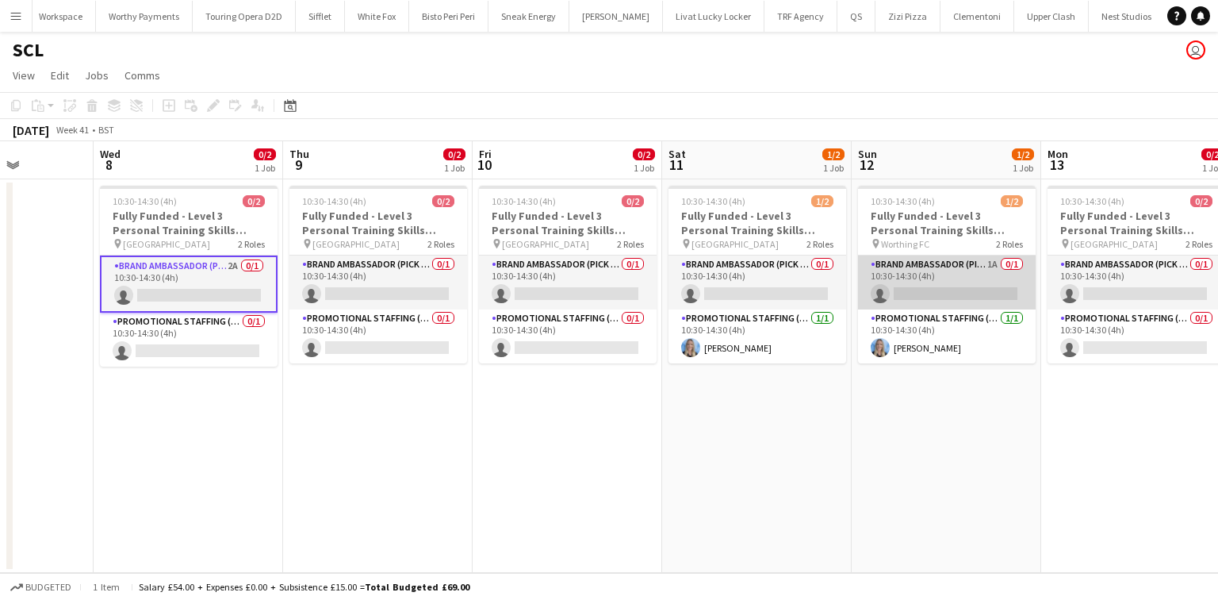
click at [872, 280] on app-card-role "Brand Ambassador (Pick up) 1A 0/1 10:30-14:30 (4h) single-neutral-actions" at bounding box center [947, 282] width 178 height 54
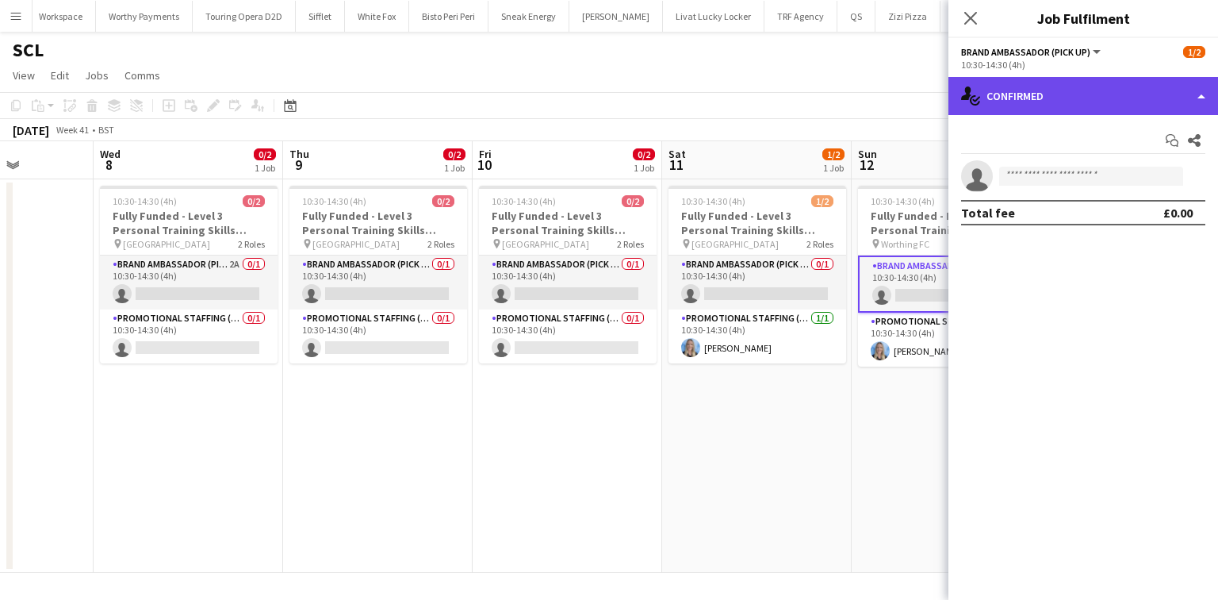
click at [1029, 97] on div "single-neutral-actions-check-2 Confirmed" at bounding box center [1084, 96] width 270 height 38
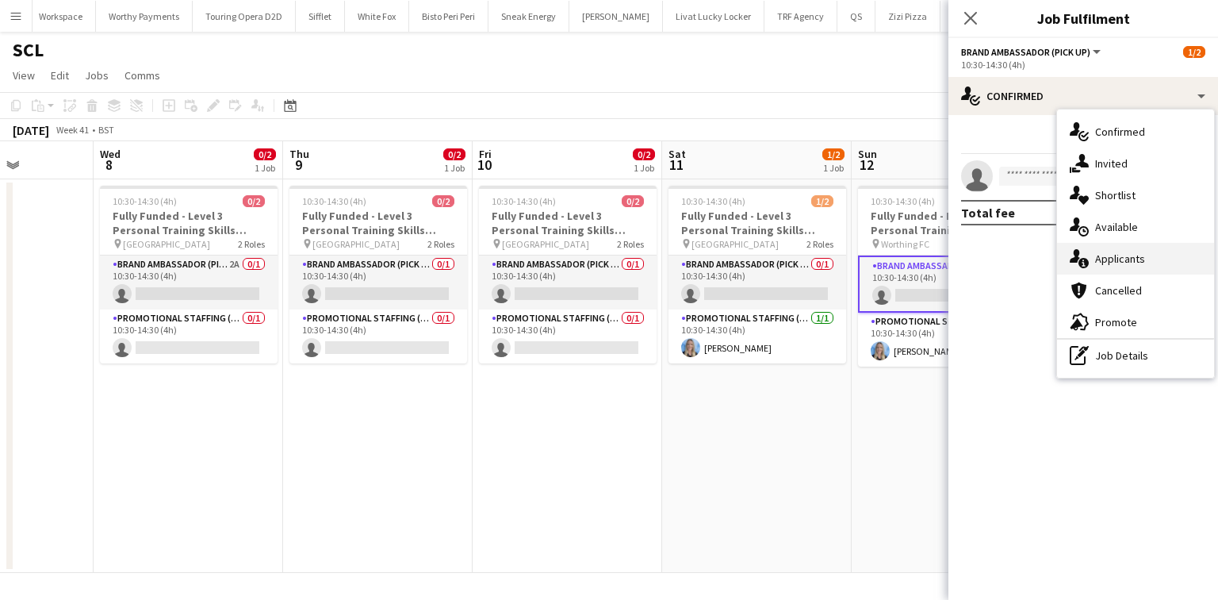
click at [1090, 250] on div "single-neutral-actions-information Applicants" at bounding box center [1135, 259] width 157 height 32
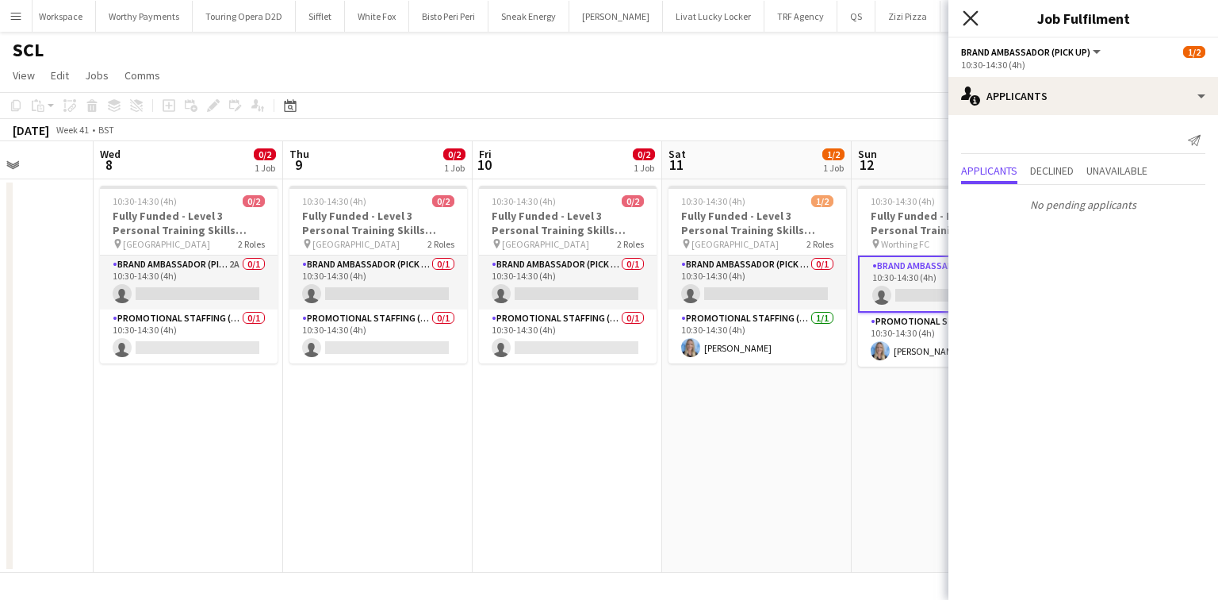
click at [971, 14] on icon "Close pop-in" at bounding box center [970, 17] width 15 height 15
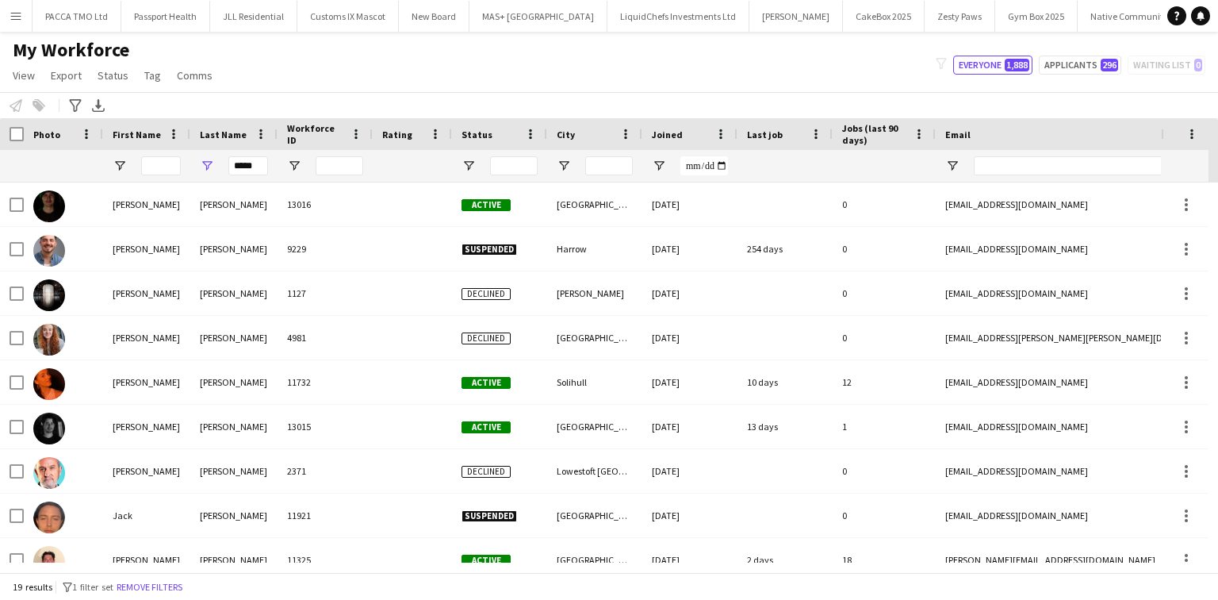
click at [17, 13] on app-icon "Menu" at bounding box center [16, 16] width 13 height 13
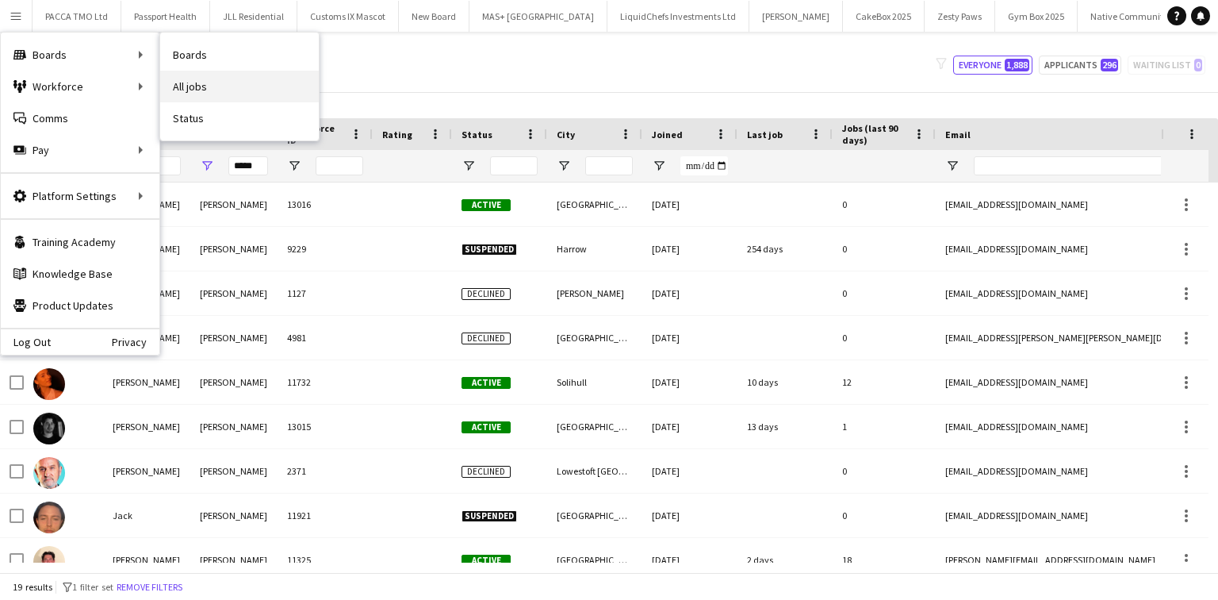
click at [182, 81] on link "All jobs" at bounding box center [239, 87] width 159 height 32
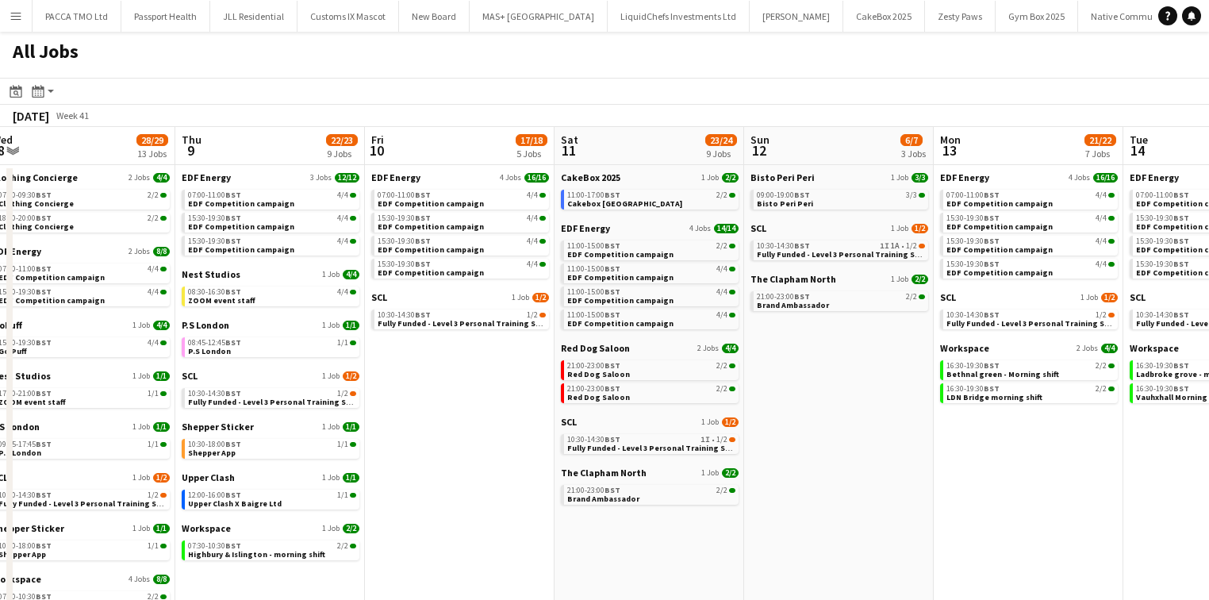
scroll to position [0, 583]
click at [593, 389] on span "21:00-23:00 BST" at bounding box center [593, 389] width 53 height 8
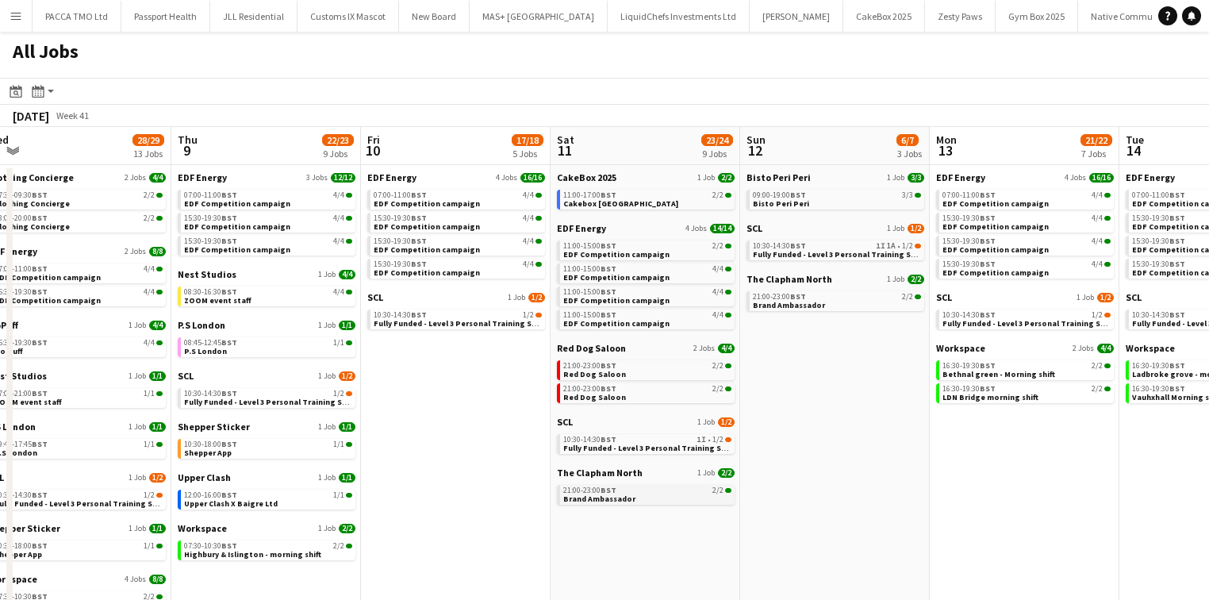
click at [621, 491] on div "21:00-23:00 BST 2/2" at bounding box center [647, 490] width 168 height 8
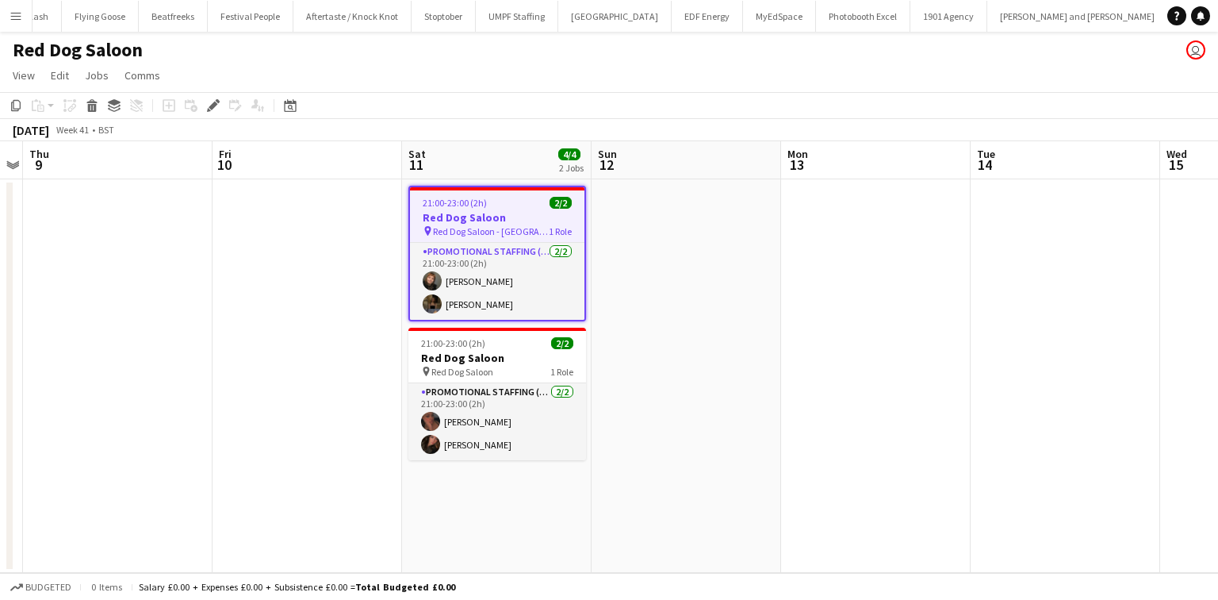
scroll to position [0, 1761]
click at [473, 343] on span "21:00-23:00 (2h)" at bounding box center [453, 343] width 64 height 12
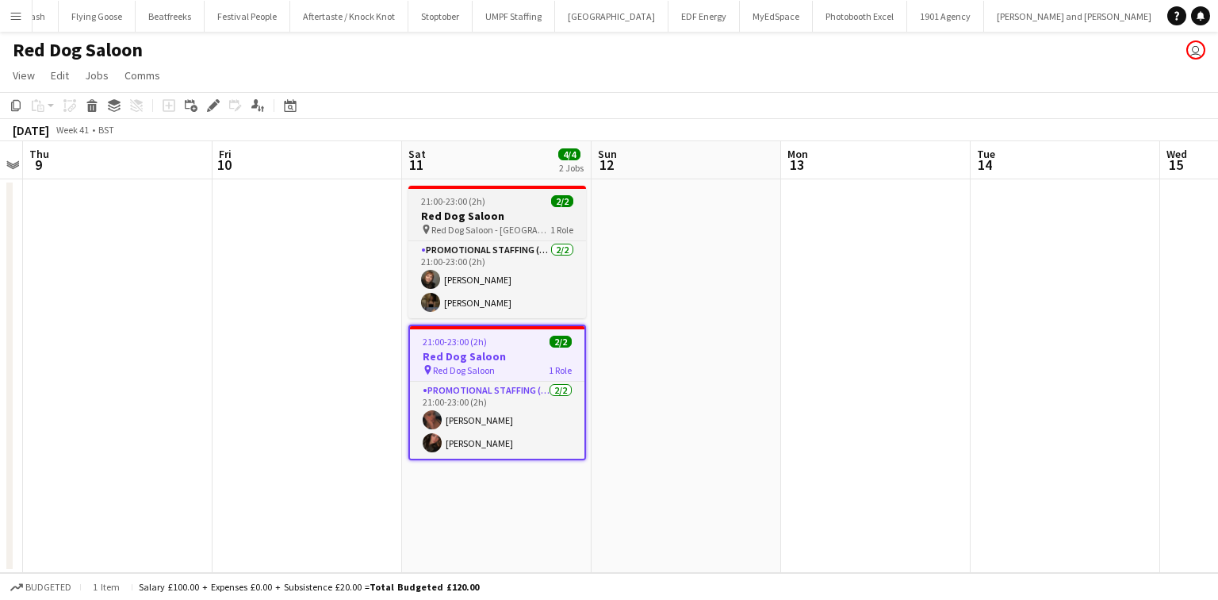
click at [443, 206] on span "21:00-23:00 (2h)" at bounding box center [453, 201] width 64 height 12
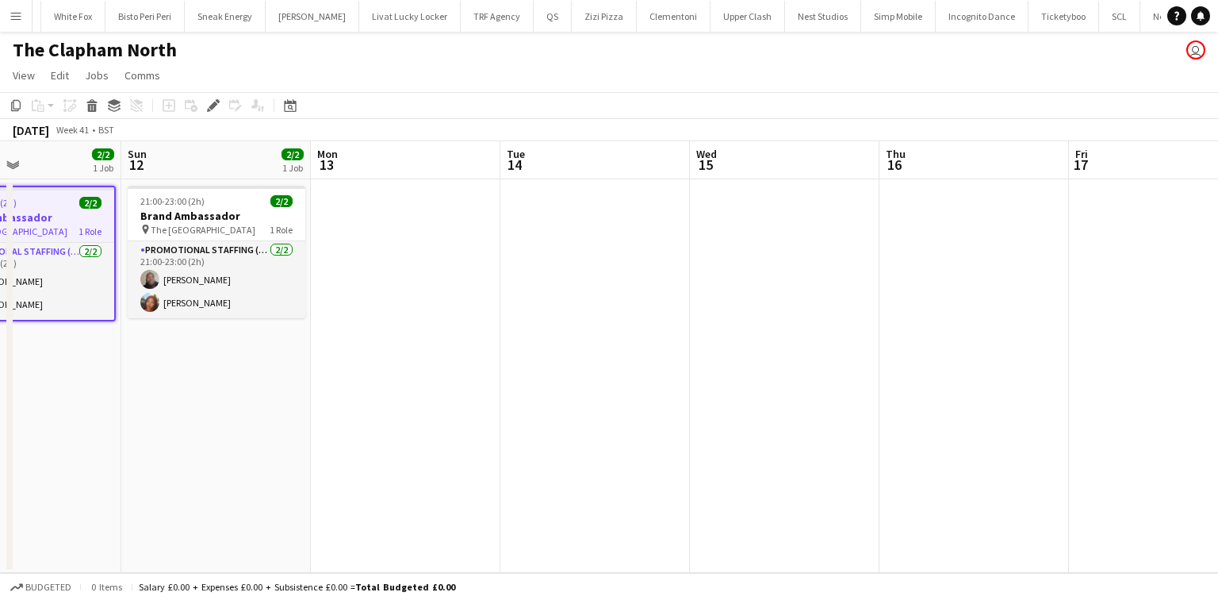
scroll to position [0, 447]
click at [238, 213] on h3 "Brand Ambassador" at bounding box center [217, 216] width 178 height 14
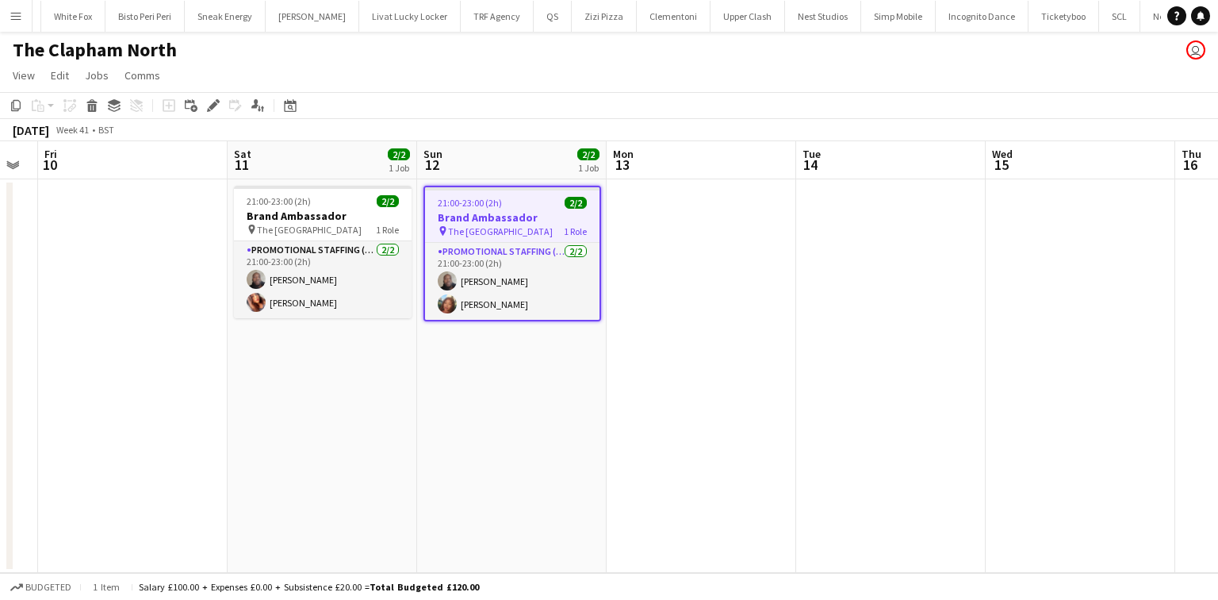
scroll to position [0, 498]
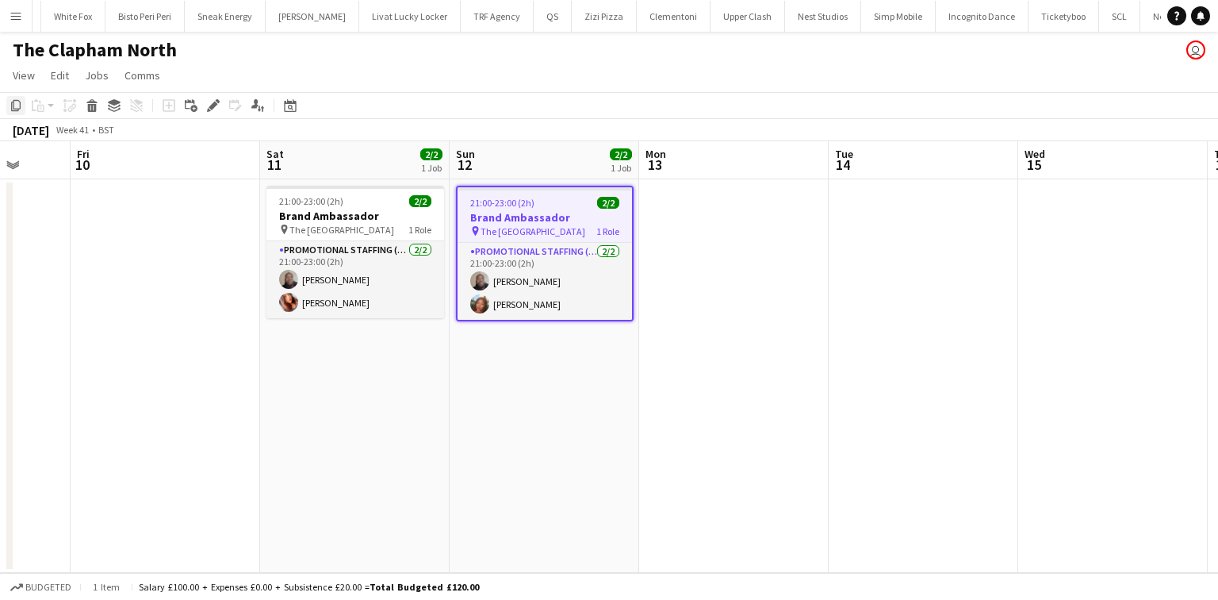
click at [12, 105] on icon at bounding box center [16, 105] width 10 height 11
click at [166, 228] on app-date-cell at bounding box center [166, 375] width 190 height 393
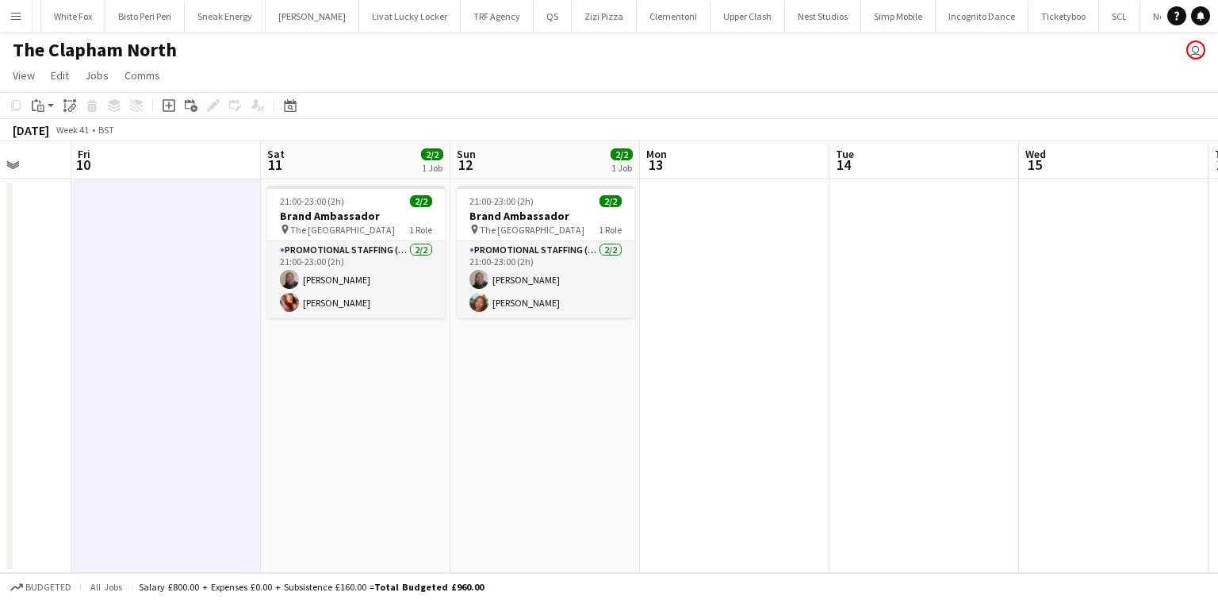
click at [39, 116] on app-toolbar "Copy Paste Paste Ctrl+V Paste with crew Ctrl+Shift+V Paste linked Job Delete Gr…" at bounding box center [609, 105] width 1218 height 27
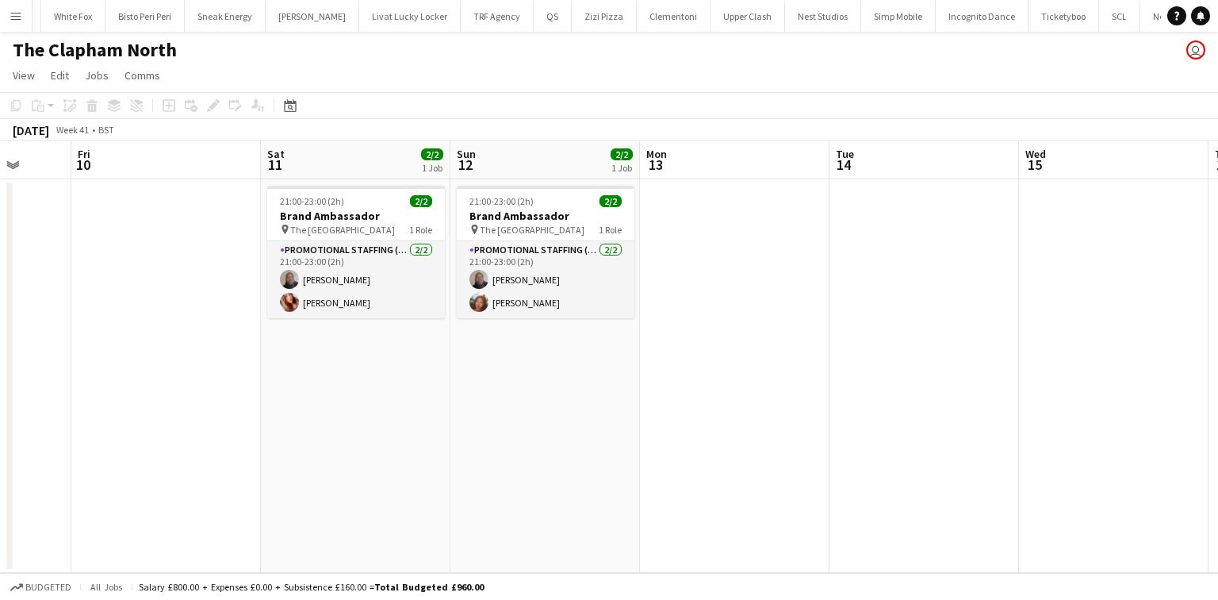
click at [40, 105] on div "Copy Paste Paste Ctrl+V Paste with crew Ctrl+Shift+V Paste linked Job Delete Gr…" at bounding box center [76, 105] width 140 height 19
click at [157, 220] on app-date-cell at bounding box center [167, 375] width 190 height 393
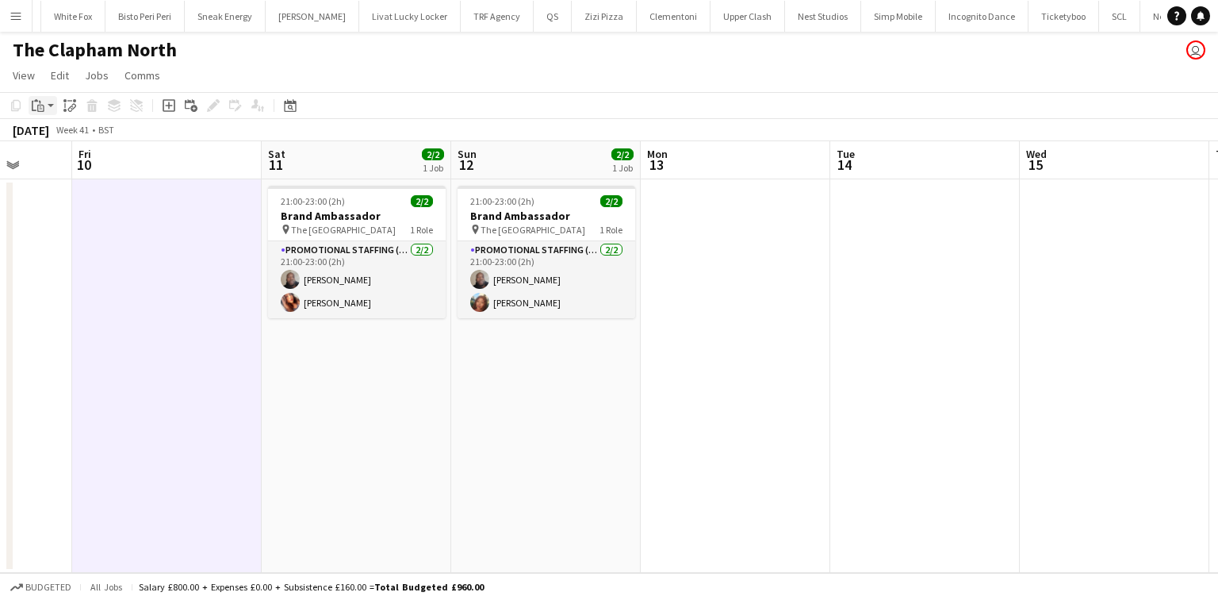
click at [36, 107] on icon "Paste" at bounding box center [38, 105] width 13 height 13
click at [50, 166] on link "Paste with crew Ctrl+Shift+V" at bounding box center [116, 162] width 149 height 14
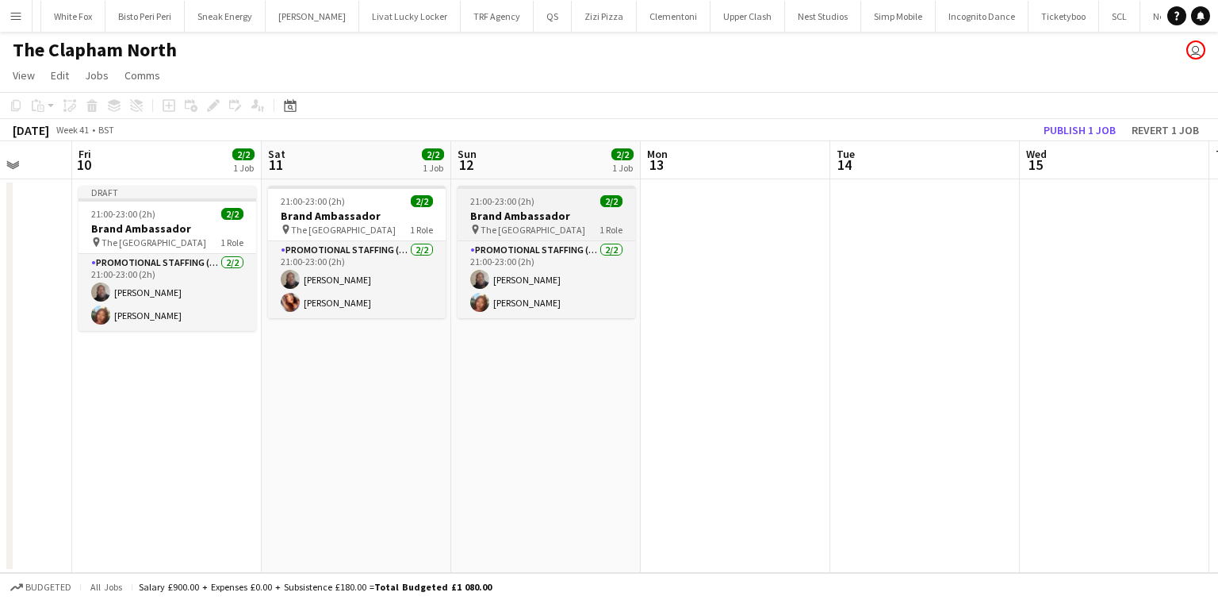
drag, startPoint x: 534, startPoint y: 220, endPoint x: 508, endPoint y: 215, distance: 26.6
click at [533, 220] on h3 "Brand Ambassador" at bounding box center [547, 216] width 178 height 14
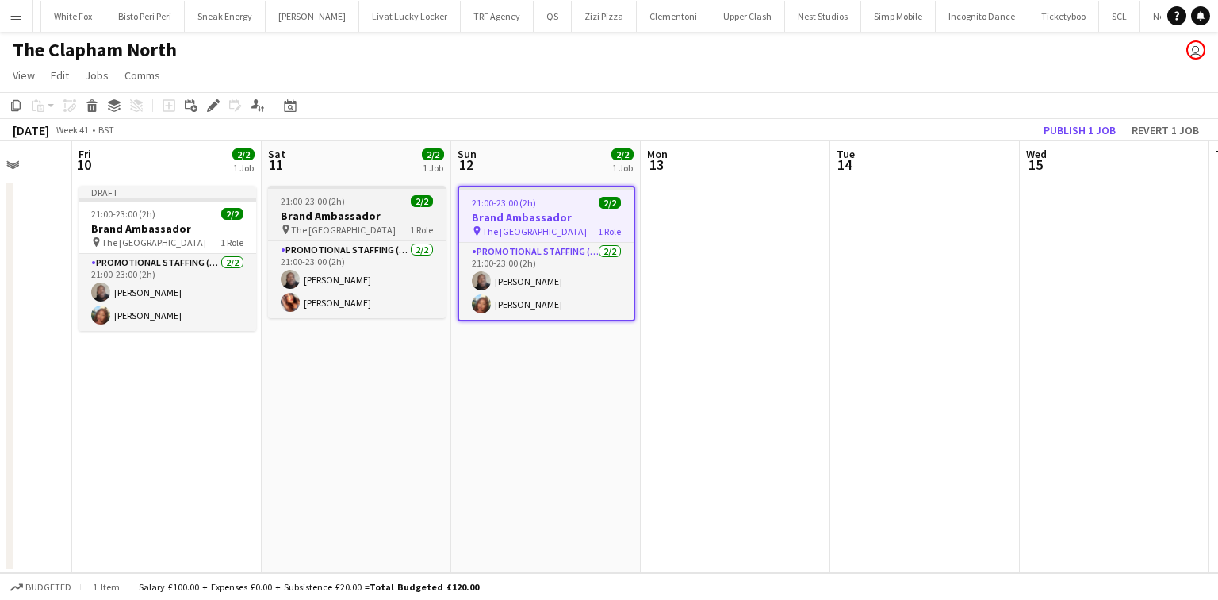
scroll to position [0, 497]
click at [89, 112] on div "Delete" at bounding box center [91, 105] width 19 height 19
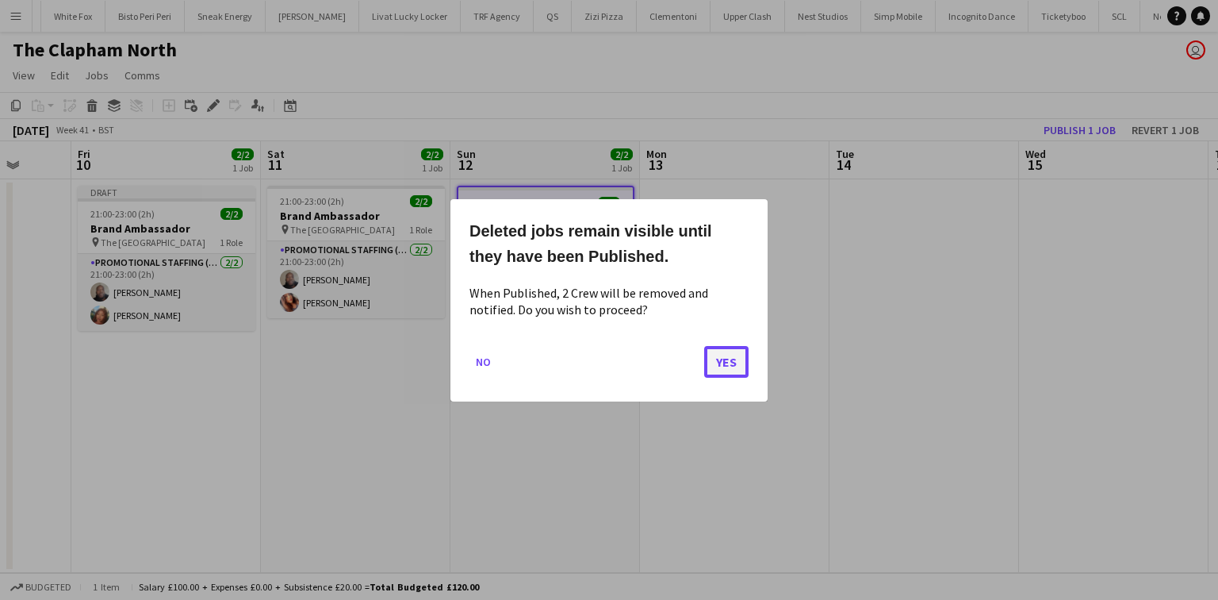
click at [714, 352] on button "Yes" at bounding box center [726, 361] width 44 height 32
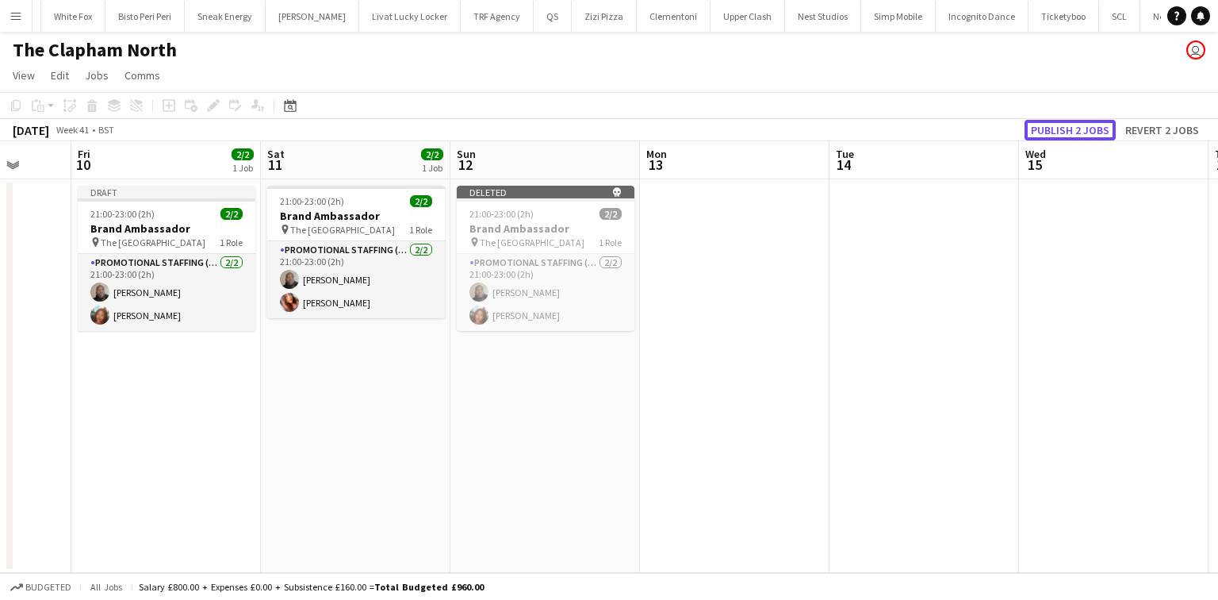
click at [1038, 128] on button "Publish 2 jobs" at bounding box center [1070, 130] width 91 height 21
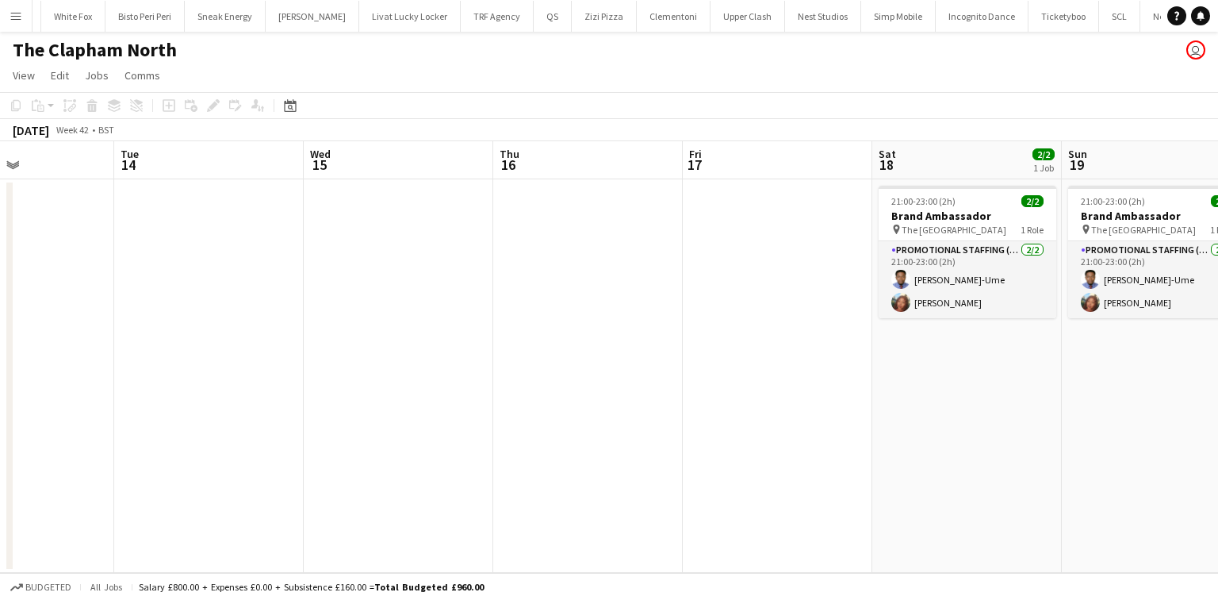
scroll to position [0, 466]
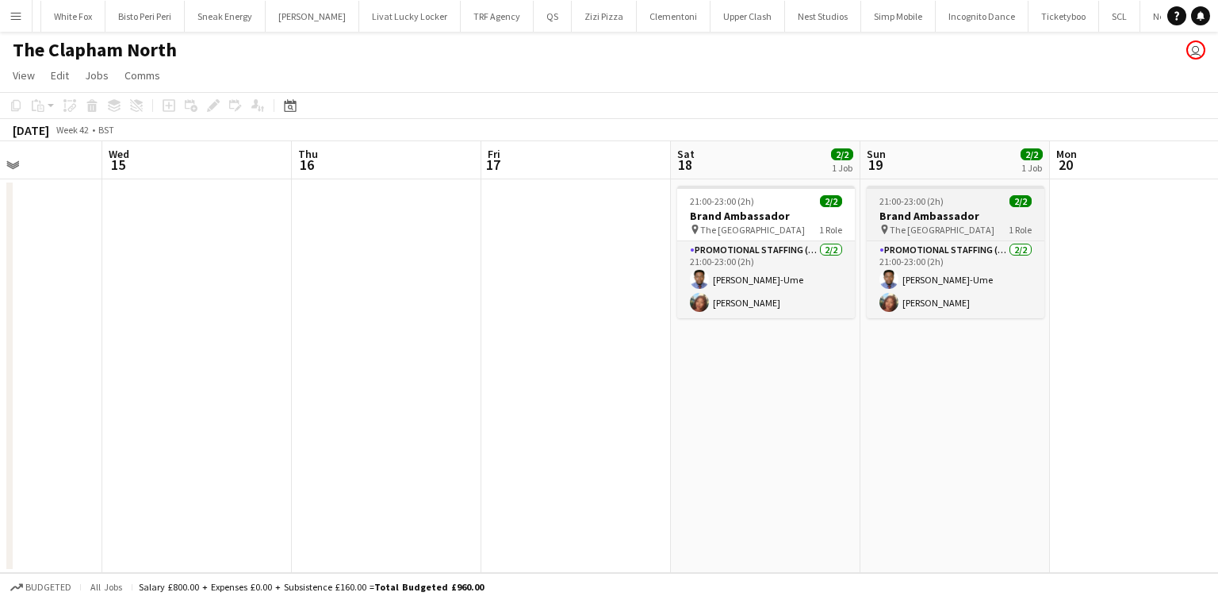
drag, startPoint x: 972, startPoint y: 190, endPoint x: 917, endPoint y: 200, distance: 56.3
click at [972, 190] on app-job-card "21:00-23:00 (2h) 2/2 Brand Ambassador pin The Clapham North Pub 1 Role Promotio…" at bounding box center [956, 252] width 178 height 132
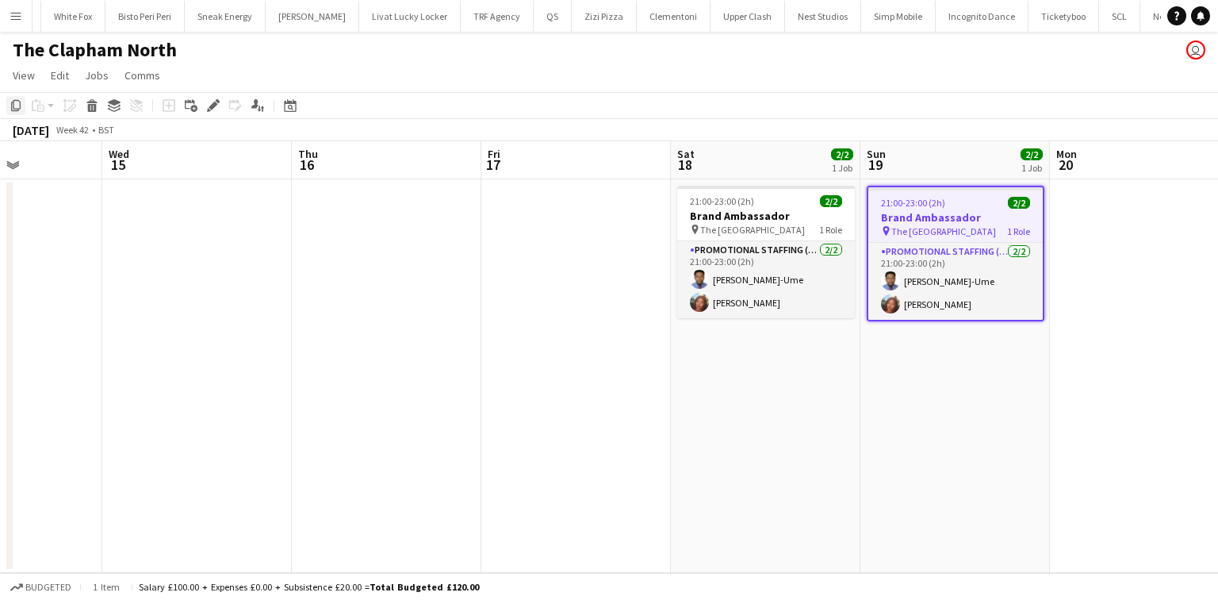
click at [22, 105] on div "Copy" at bounding box center [15, 105] width 19 height 19
click at [643, 194] on app-date-cell at bounding box center [576, 375] width 190 height 393
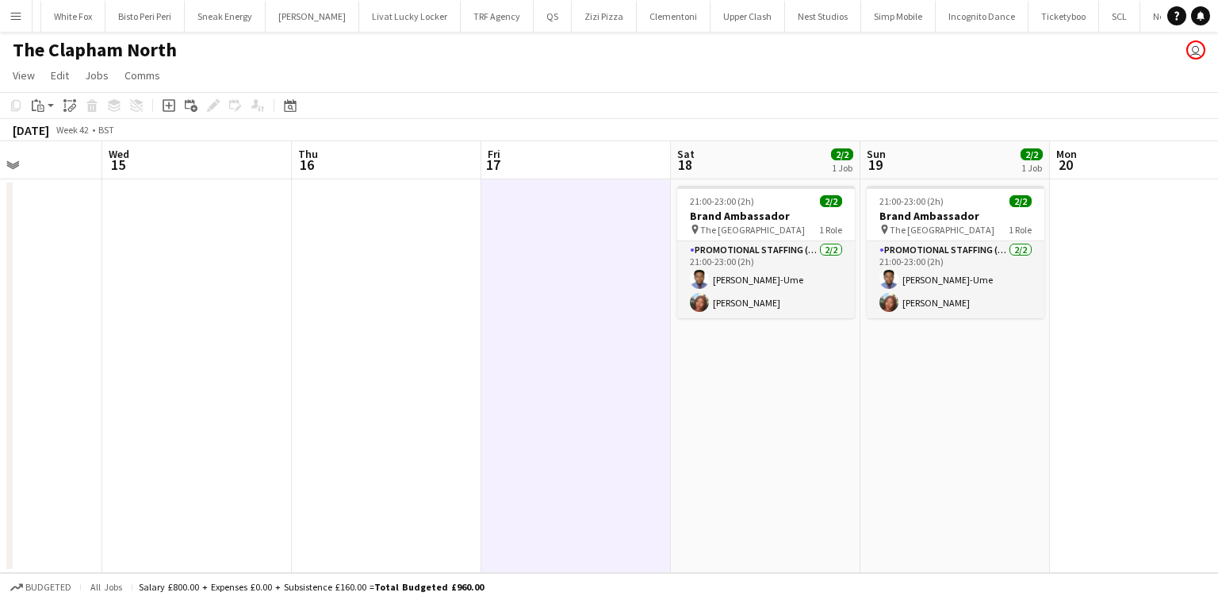
click at [16, 109] on div "Copy Paste Paste Ctrl+V Paste with crew Ctrl+Shift+V Paste linked Job Delete Gr…" at bounding box center [76, 105] width 140 height 19
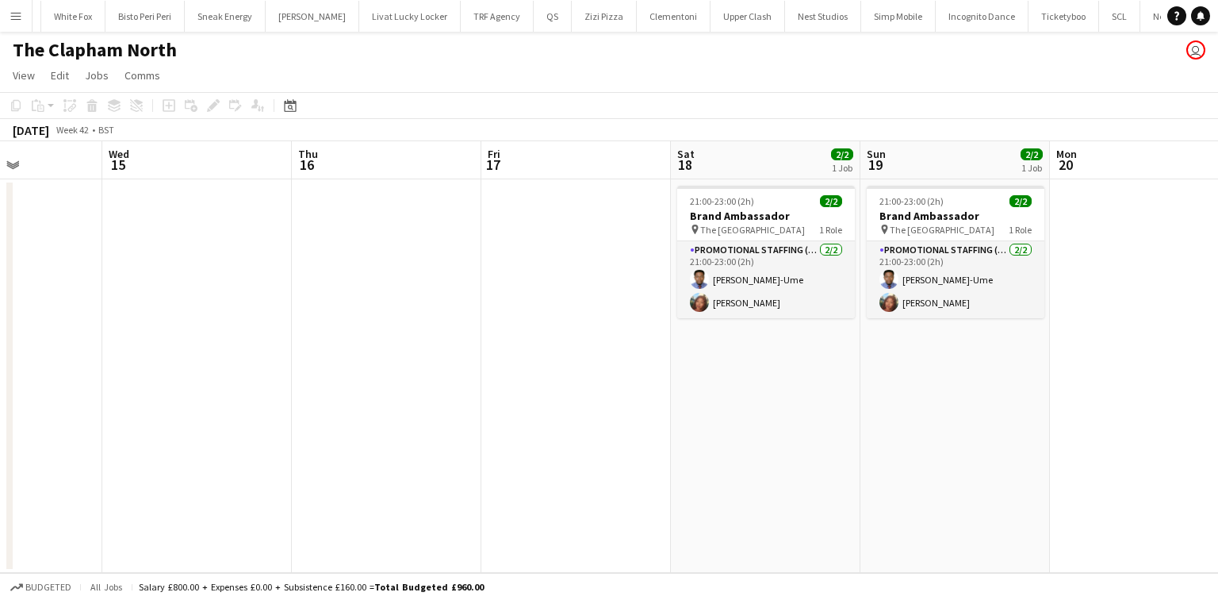
drag, startPoint x: 583, startPoint y: 197, endPoint x: 425, endPoint y: 180, distance: 158.8
click at [568, 196] on app-calendar-viewport "Sun 12 Mon 13 Tue 14 Wed 15 Thu 16 Fri 17 Sat 18 2/2 1 Job Sun 19 2/2 1 Job Mon…" at bounding box center [609, 356] width 1218 height 431
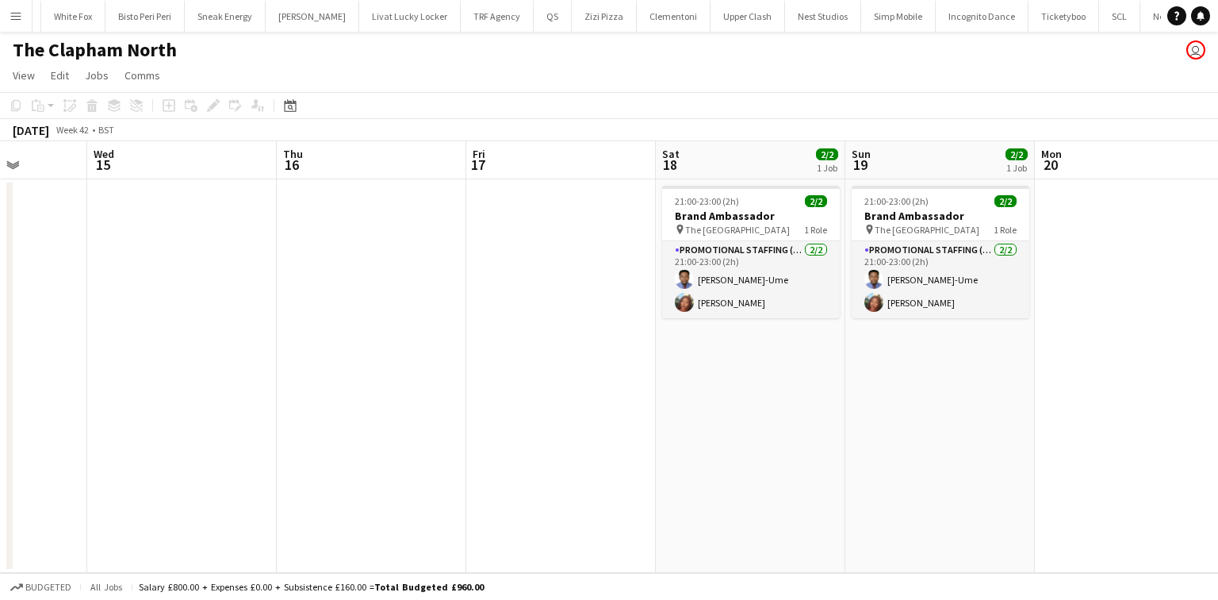
click at [577, 282] on app-date-cell at bounding box center [561, 375] width 190 height 393
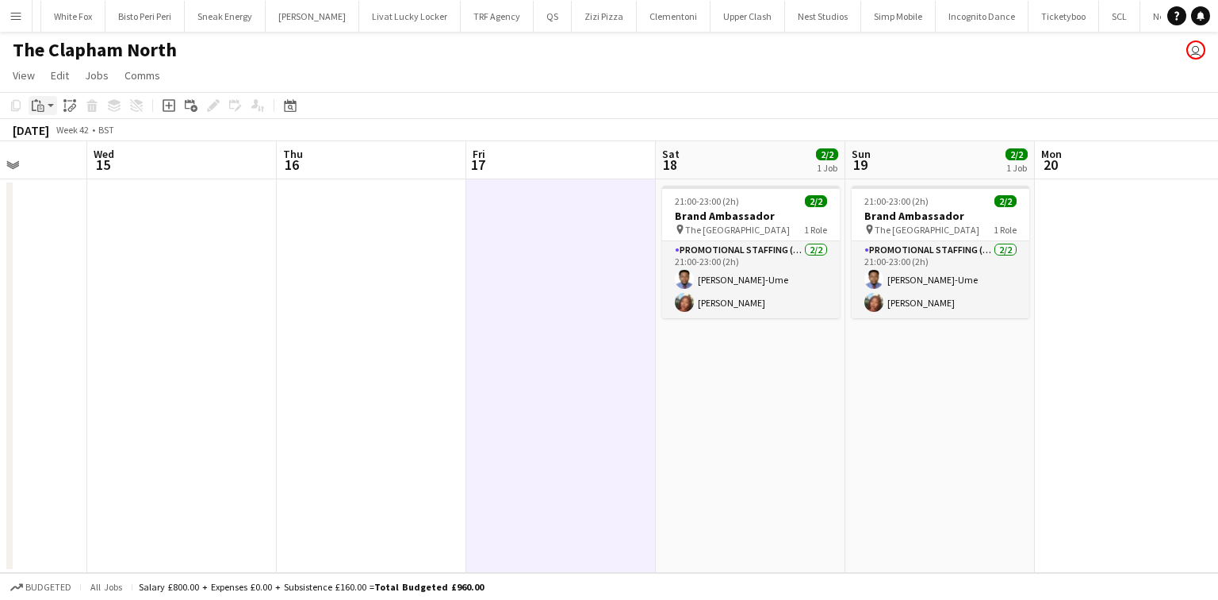
click at [39, 106] on icon "Paste" at bounding box center [38, 105] width 13 height 13
click at [71, 171] on div "Paste Ctrl+V Paste with crew Ctrl+Shift+V" at bounding box center [116, 149] width 174 height 67
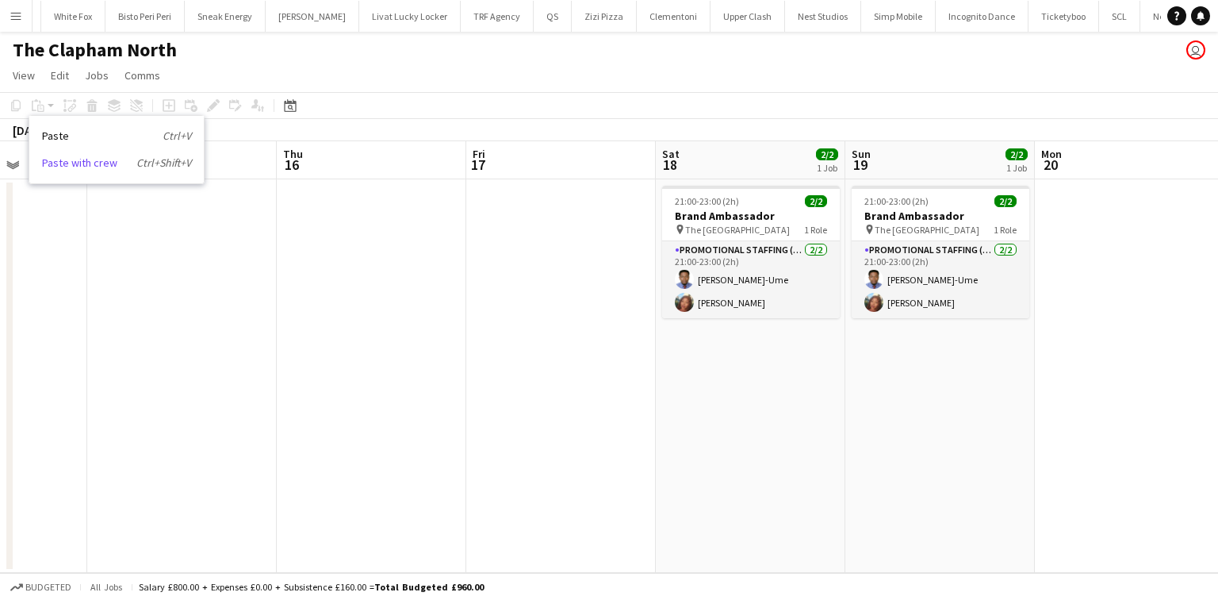
click at [85, 161] on link "Paste with crew Ctrl+Shift+V" at bounding box center [116, 162] width 149 height 14
click at [647, 217] on app-date-cell at bounding box center [561, 375] width 190 height 393
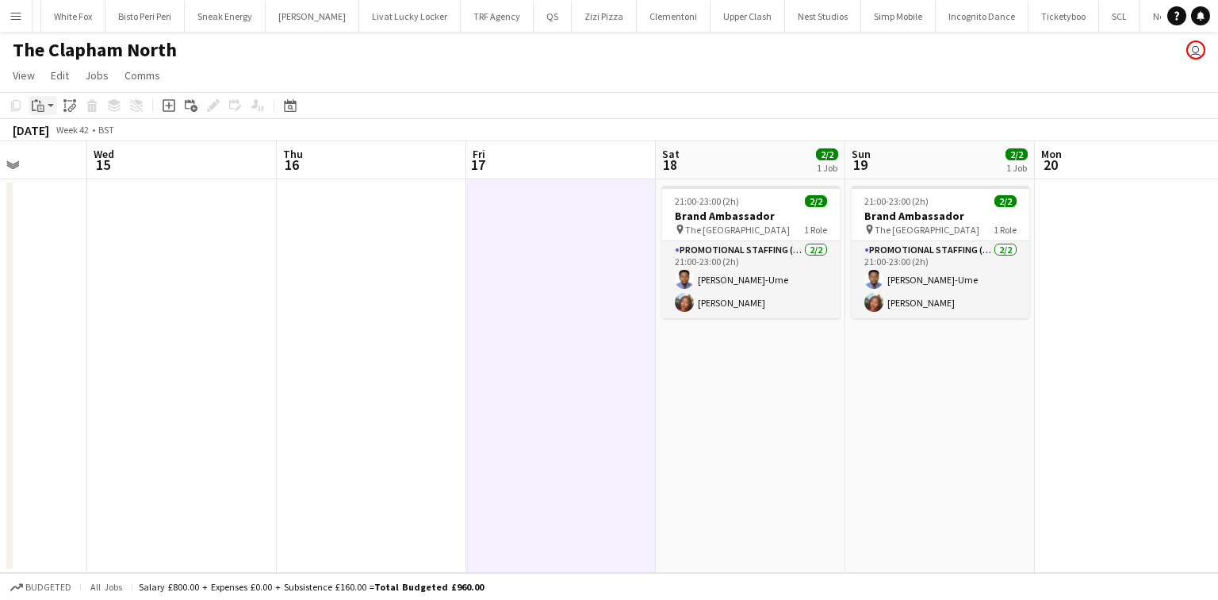
click at [38, 109] on icon at bounding box center [40, 108] width 7 height 7
click at [59, 162] on link "Paste with crew Ctrl+Shift+V" at bounding box center [116, 162] width 149 height 14
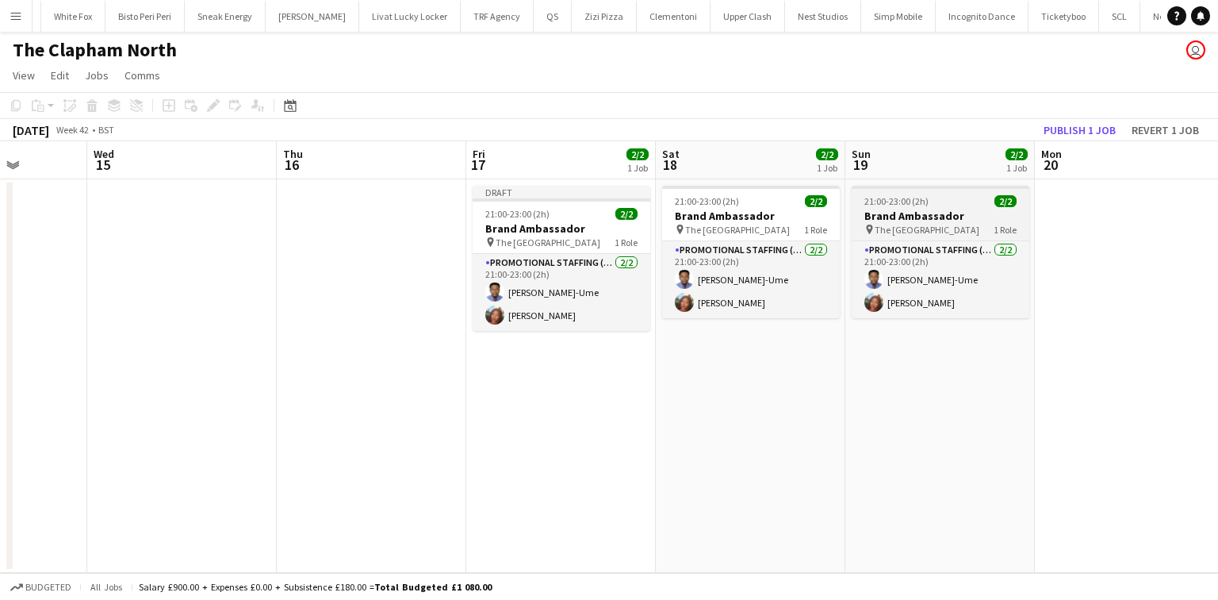
click at [905, 186] on div at bounding box center [941, 187] width 178 height 3
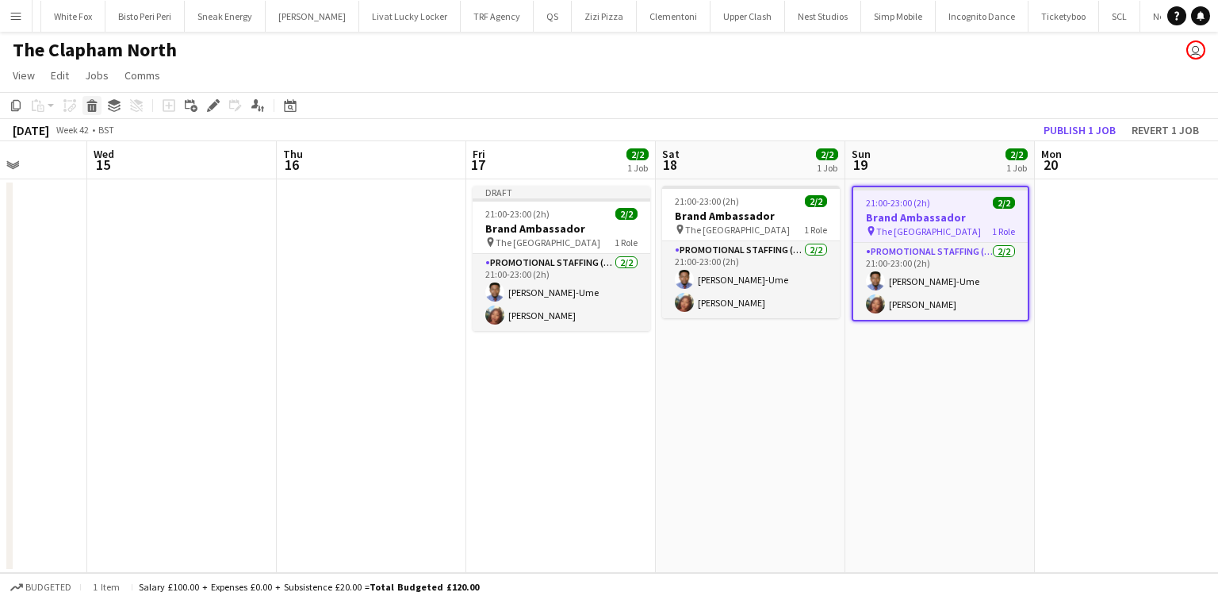
click at [87, 107] on icon "Delete" at bounding box center [92, 105] width 13 height 13
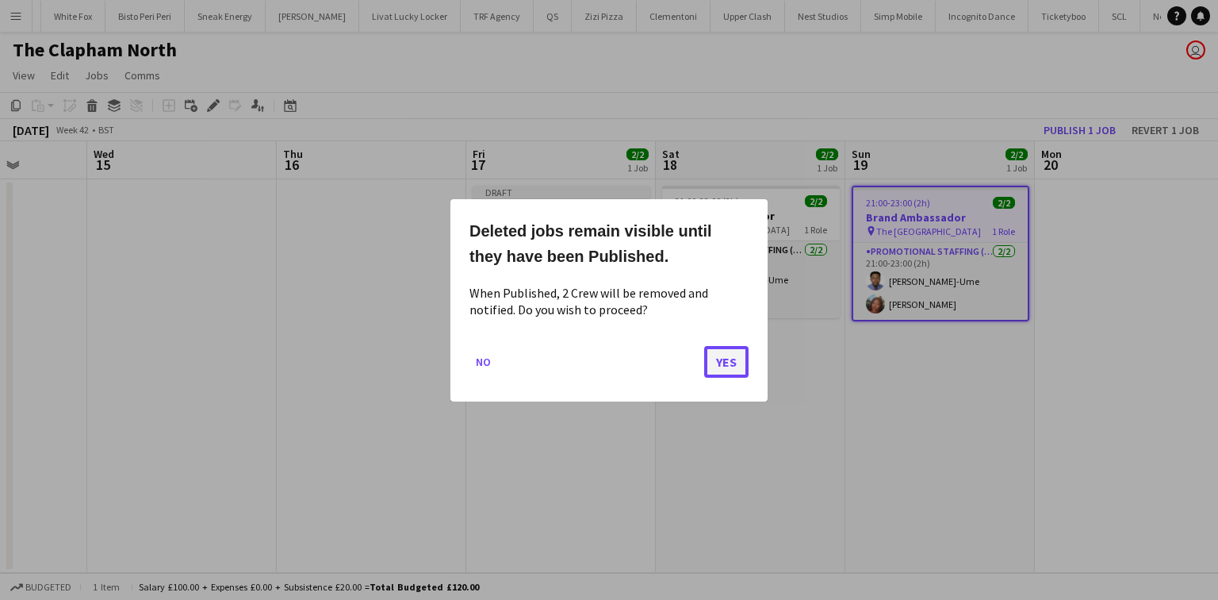
click at [711, 362] on button "Yes" at bounding box center [726, 361] width 44 height 32
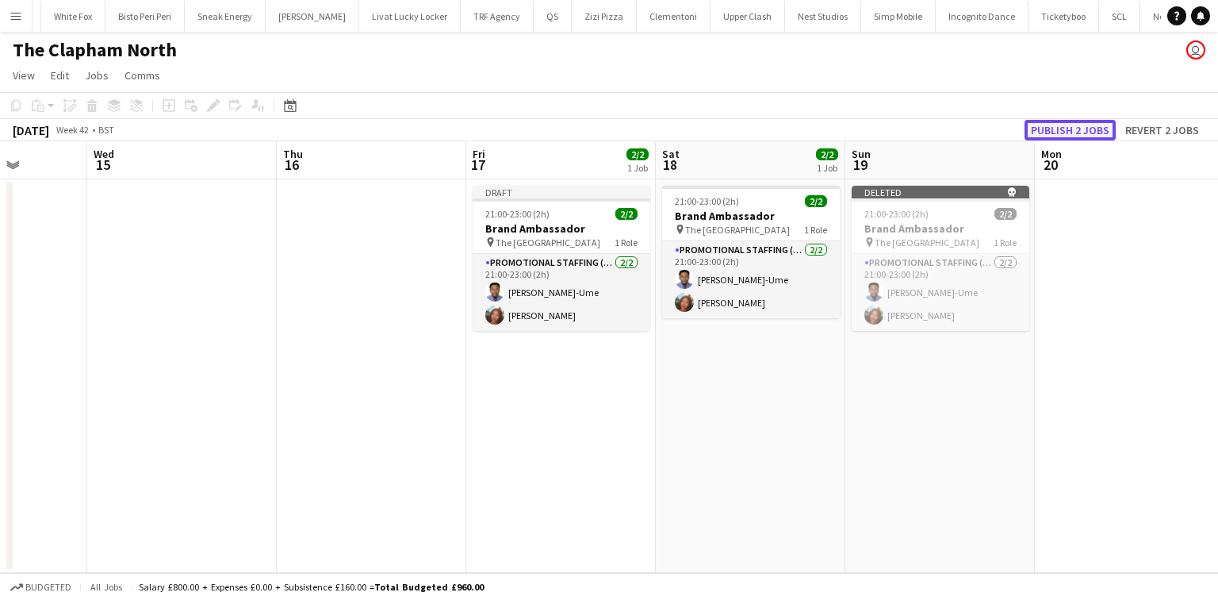
click at [1069, 121] on button "Publish 2 jobs" at bounding box center [1070, 130] width 91 height 21
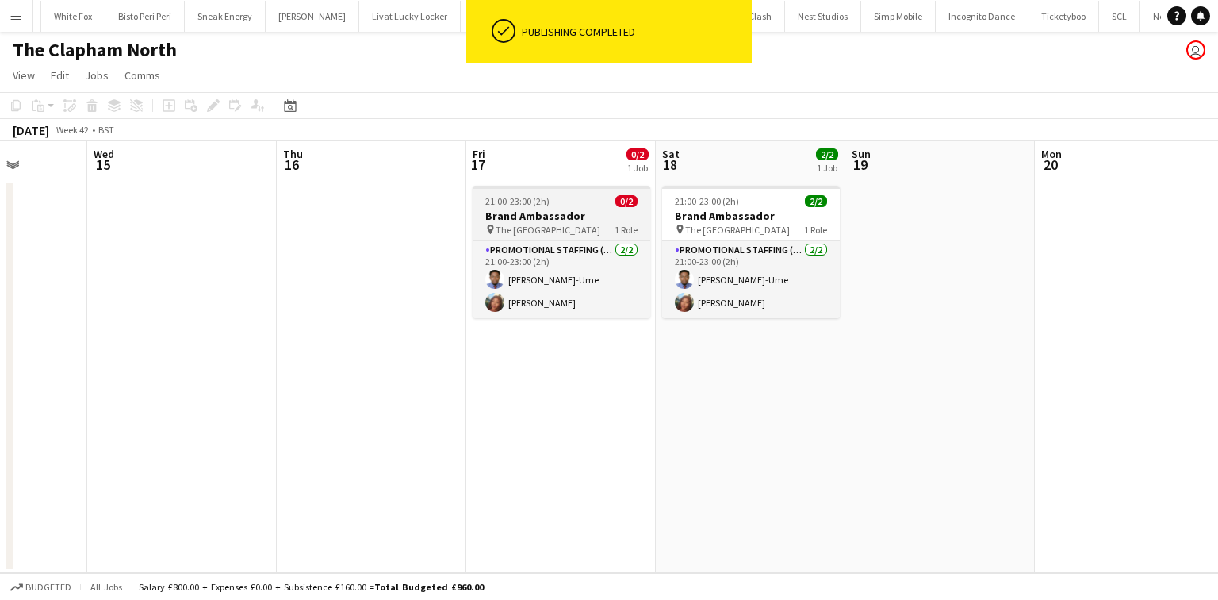
click at [586, 213] on h3 "Brand Ambassador" at bounding box center [562, 216] width 178 height 14
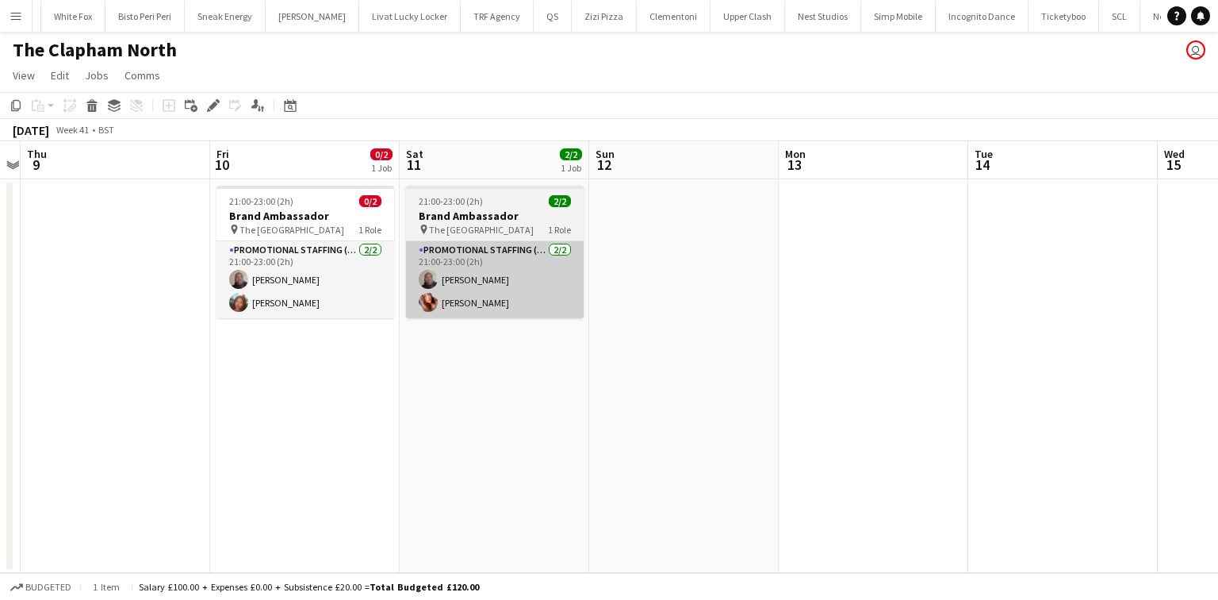
scroll to position [0, 358]
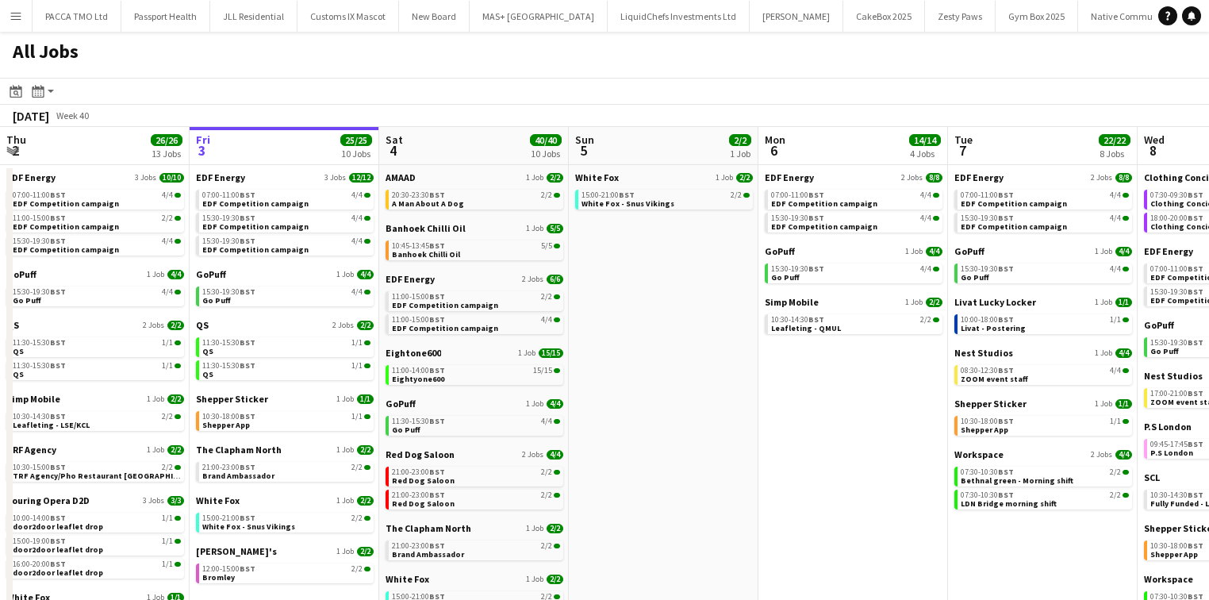
drag, startPoint x: 220, startPoint y: 48, endPoint x: 211, endPoint y: 48, distance: 8.8
click at [216, 48] on div "All Jobs" at bounding box center [604, 55] width 1209 height 46
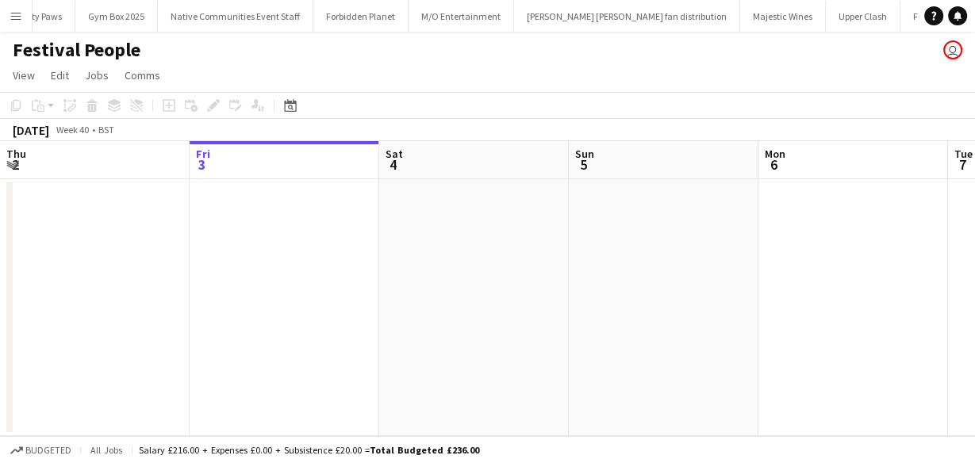
scroll to position [0, 922]
drag, startPoint x: 13, startPoint y: 4, endPoint x: 17, endPoint y: 27, distance: 23.2
click at [13, 4] on button "Menu" at bounding box center [16, 16] width 32 height 32
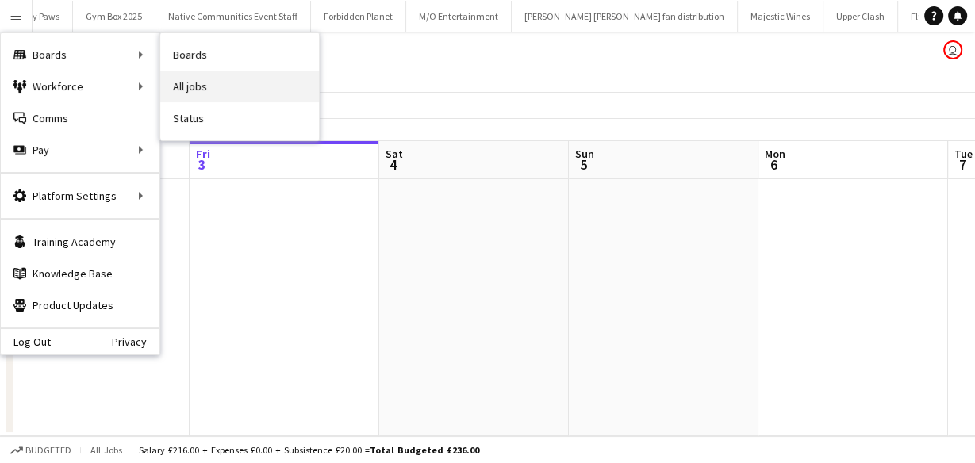
click at [189, 86] on link "All jobs" at bounding box center [239, 87] width 159 height 32
